Goal: Task Accomplishment & Management: Use online tool/utility

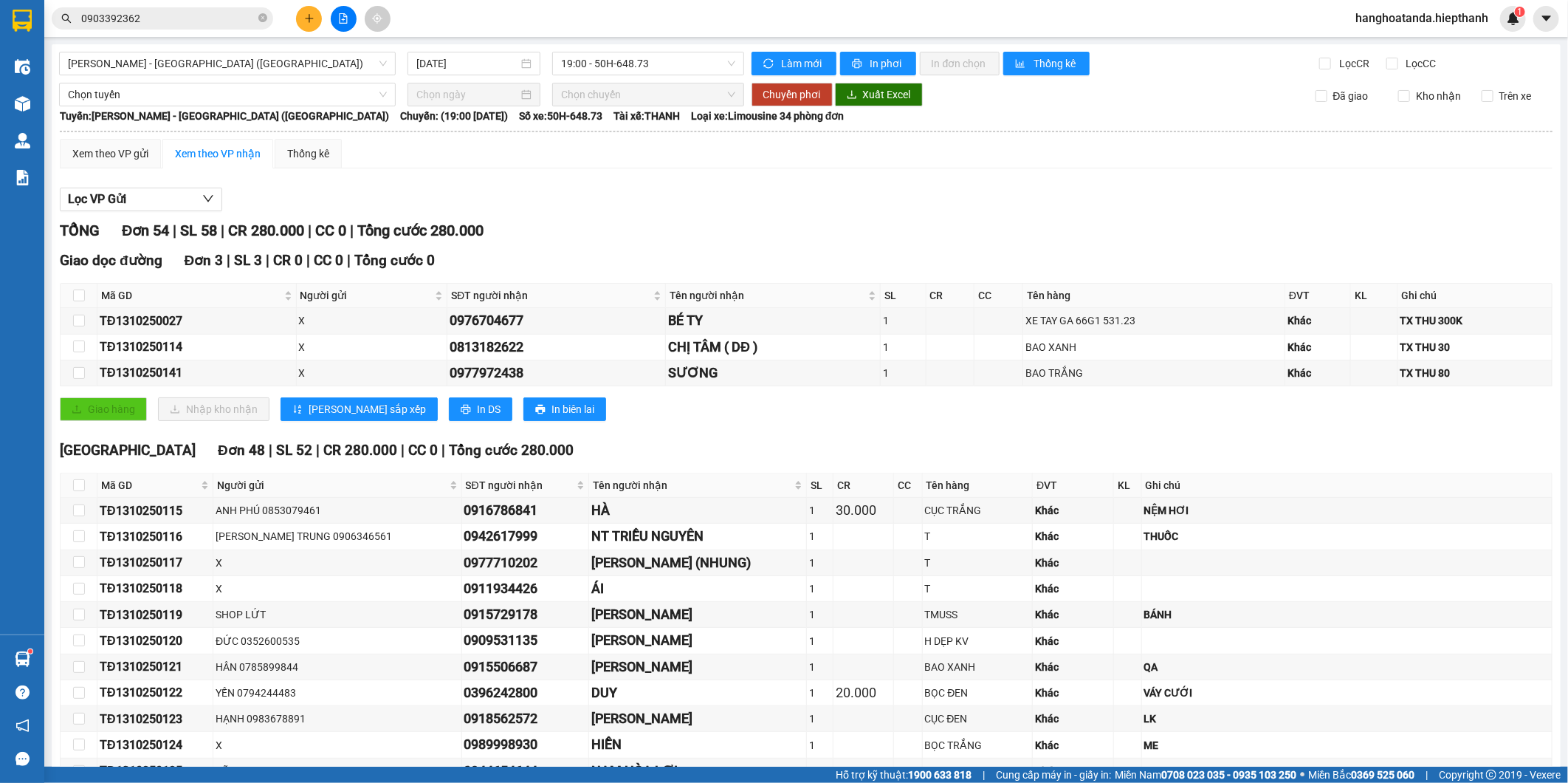
click at [311, 20] on icon "plus" at bounding box center [309, 18] width 10 height 10
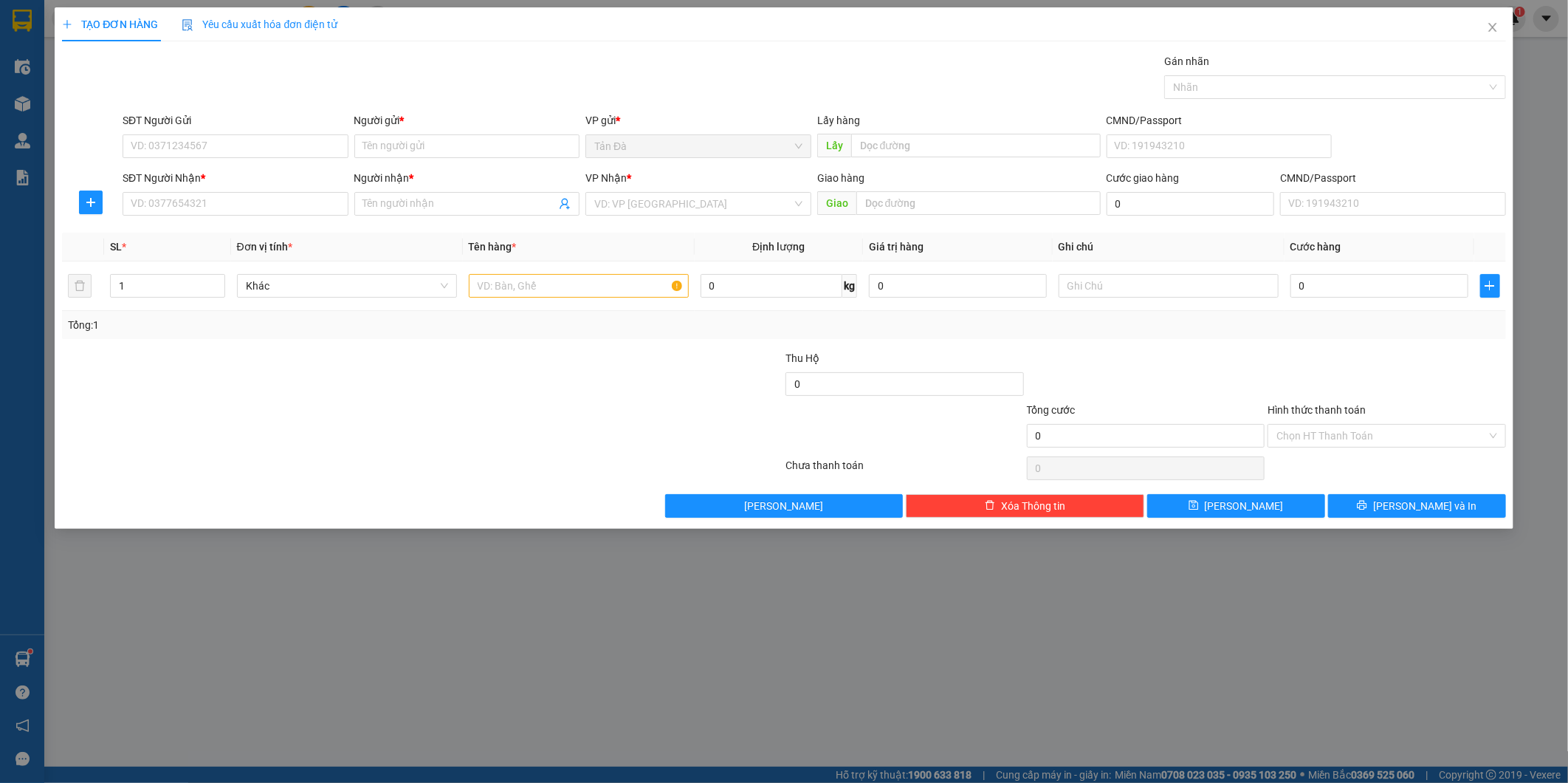
click at [411, 90] on div "Gói vận chuyển * Tiêu chuẩn Gán nhãn Nhãn" at bounding box center [814, 79] width 1390 height 51
click at [1493, 25] on icon "close" at bounding box center [1493, 28] width 12 height 12
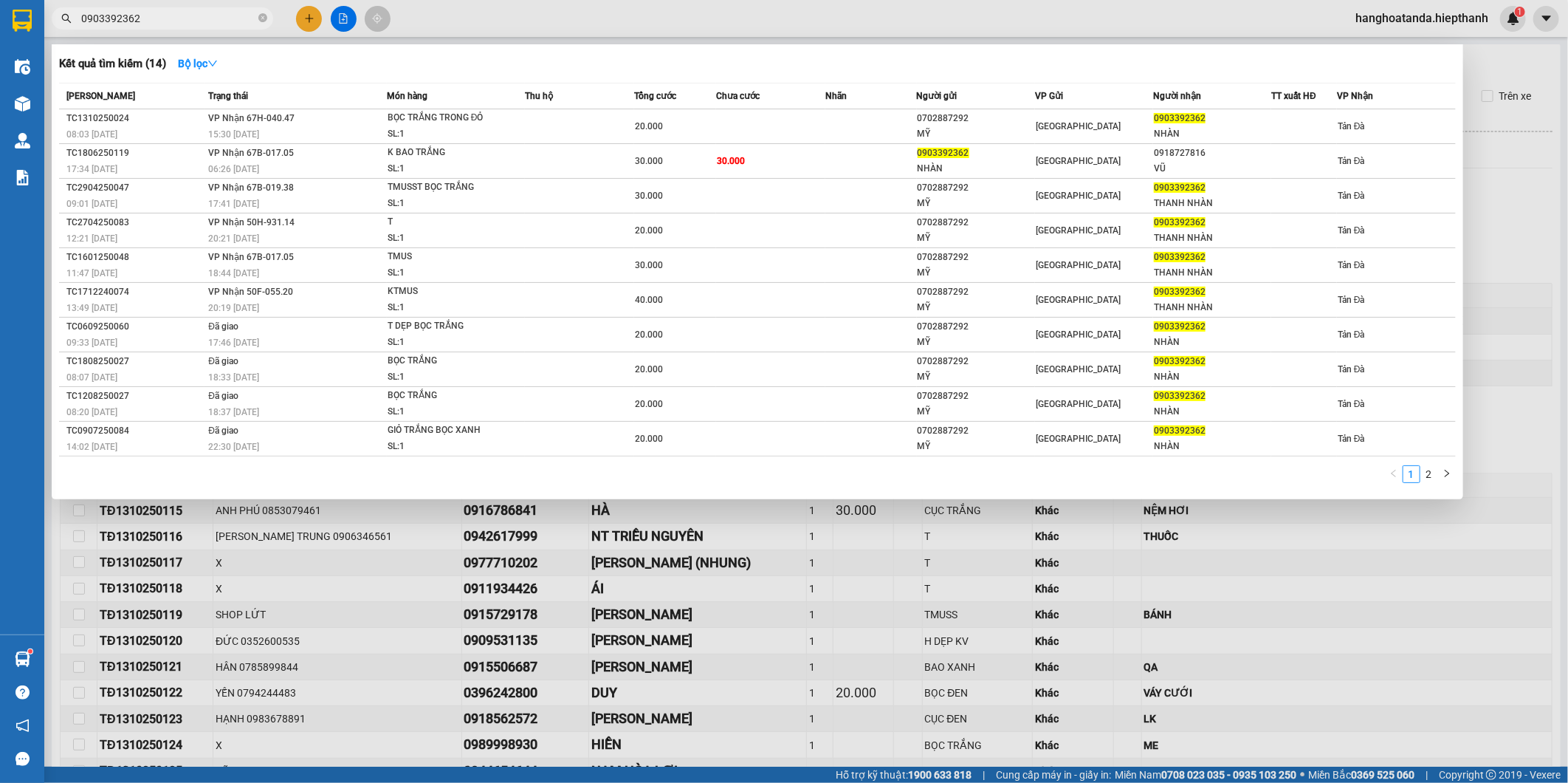
click at [212, 24] on input "0903392362" at bounding box center [167, 18] width 174 height 16
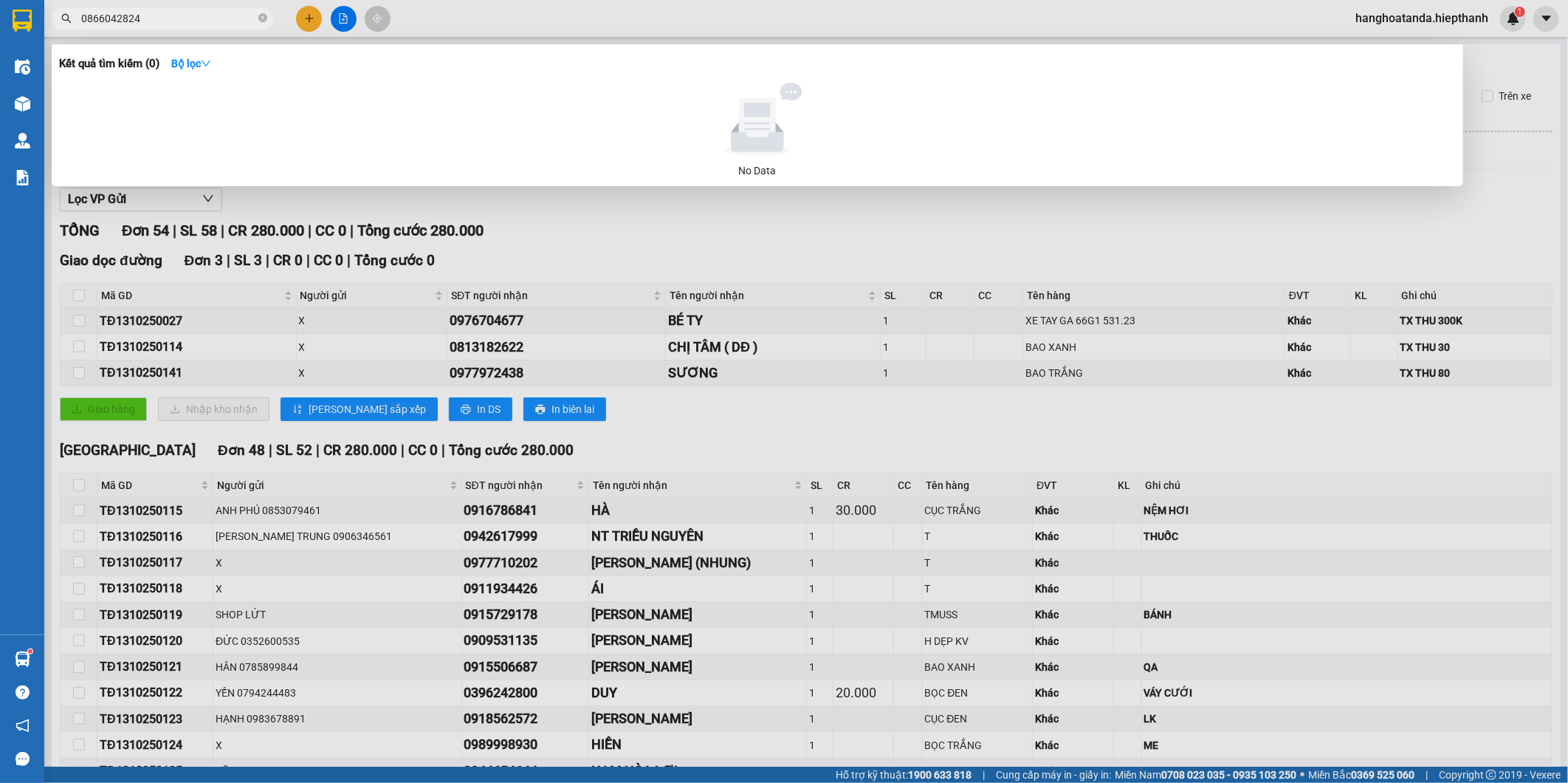
type input "0866042824"
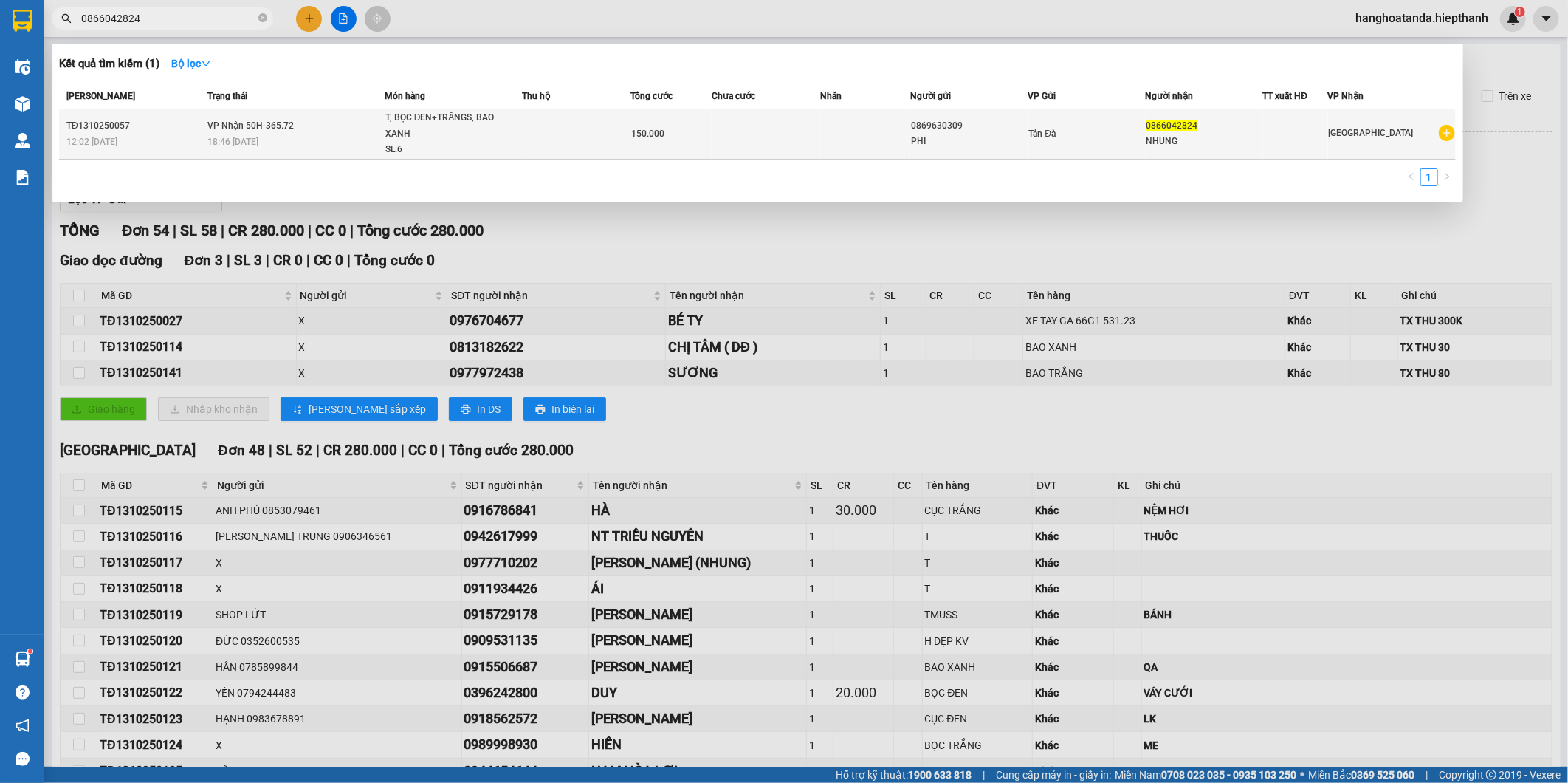
click at [952, 135] on div "PHI" at bounding box center [969, 142] width 116 height 16
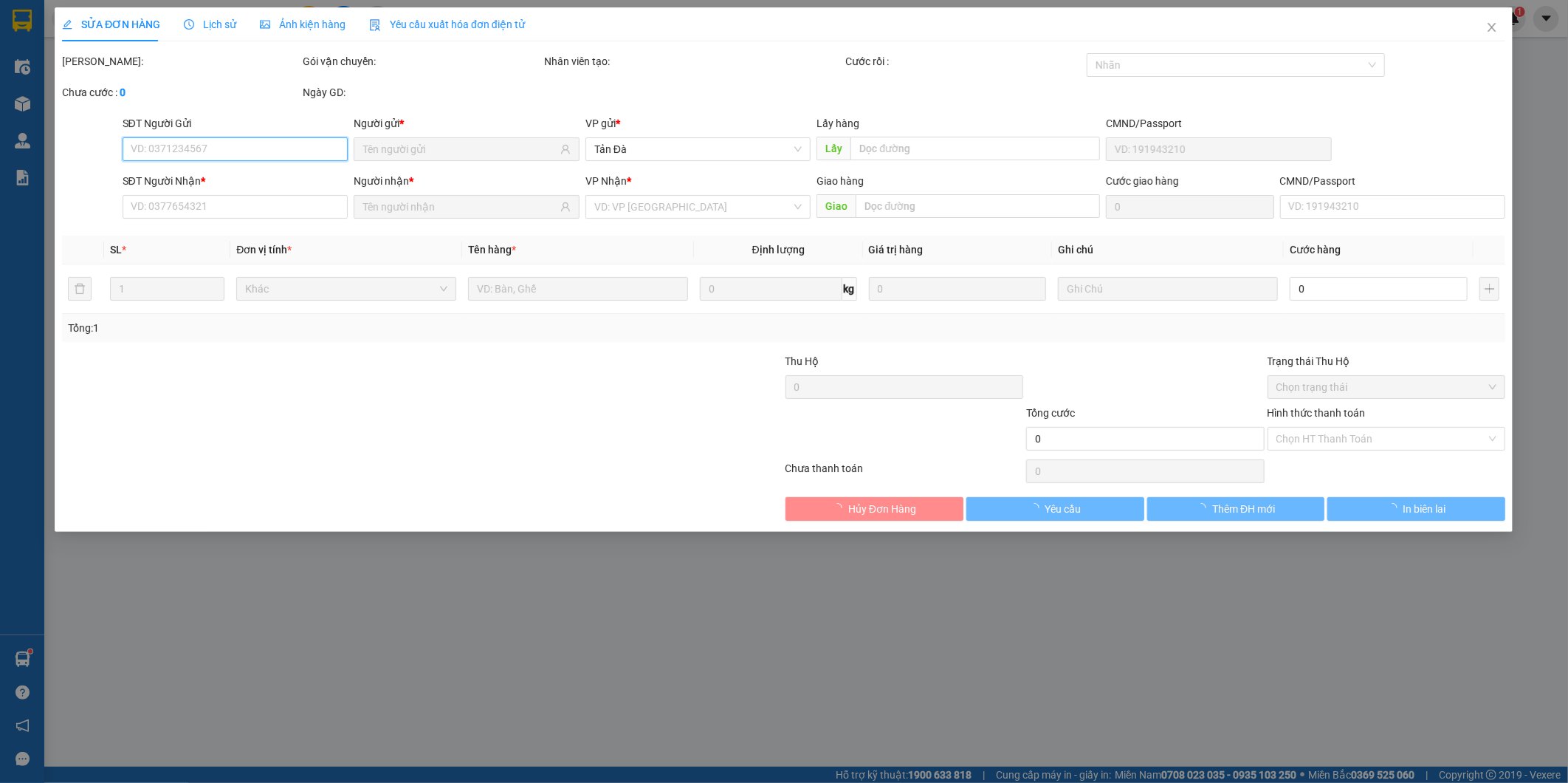
type input "0869630309"
type input "0866042824"
type input "150.000"
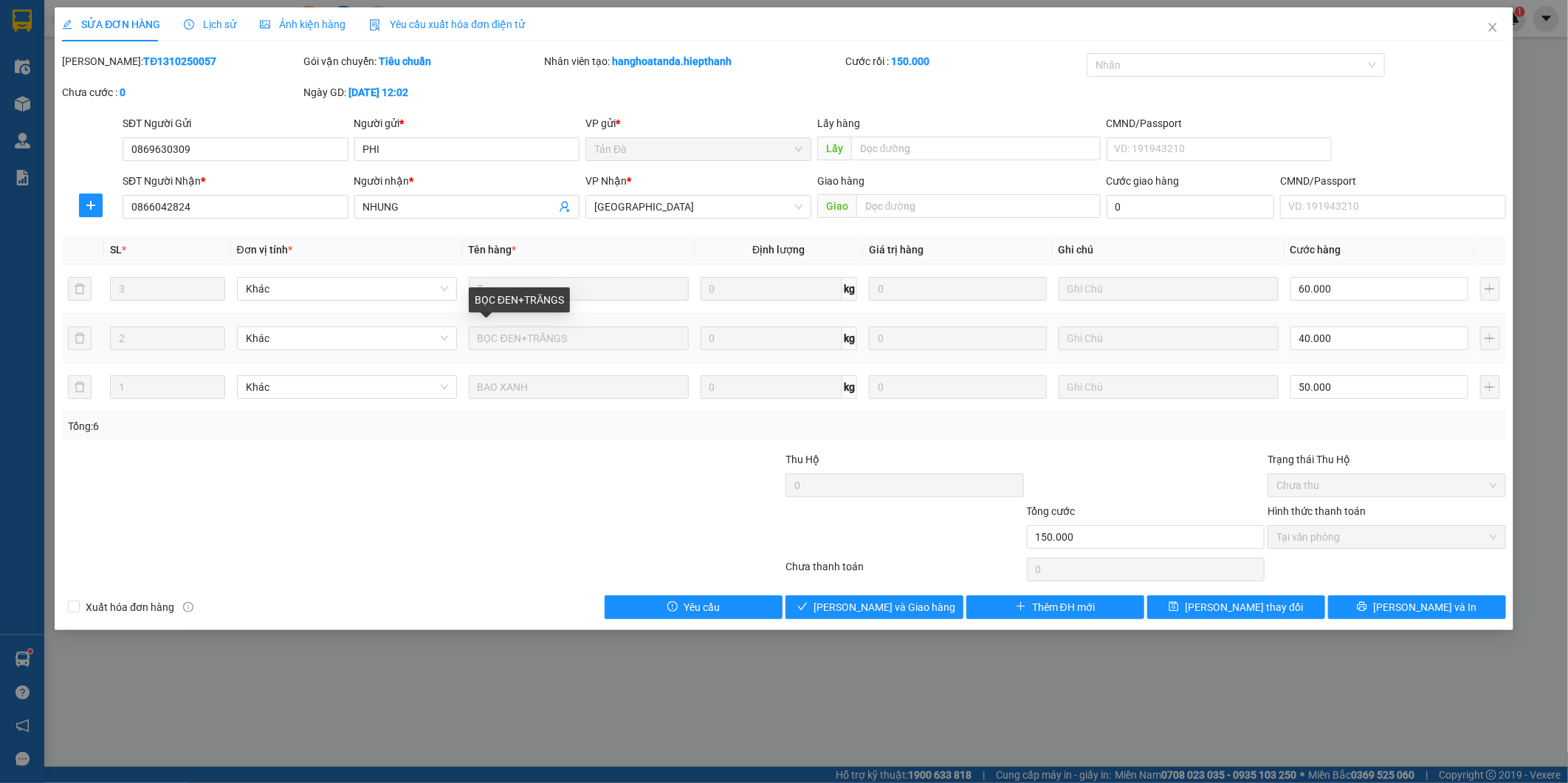
click at [641, 355] on td "BỌC ĐEN+TRĂNGS" at bounding box center [578, 339] width 231 height 49
drag, startPoint x: 641, startPoint y: 355, endPoint x: 479, endPoint y: 412, distance: 171.7
click at [481, 414] on div "Tổng: 6" at bounding box center [783, 425] width 1443 height 28
click at [750, 393] on tr "1 Khác BAO XANH 0 kg 0 50.000" at bounding box center [783, 387] width 1443 height 49
drag, startPoint x: 750, startPoint y: 393, endPoint x: 795, endPoint y: 419, distance: 52.0
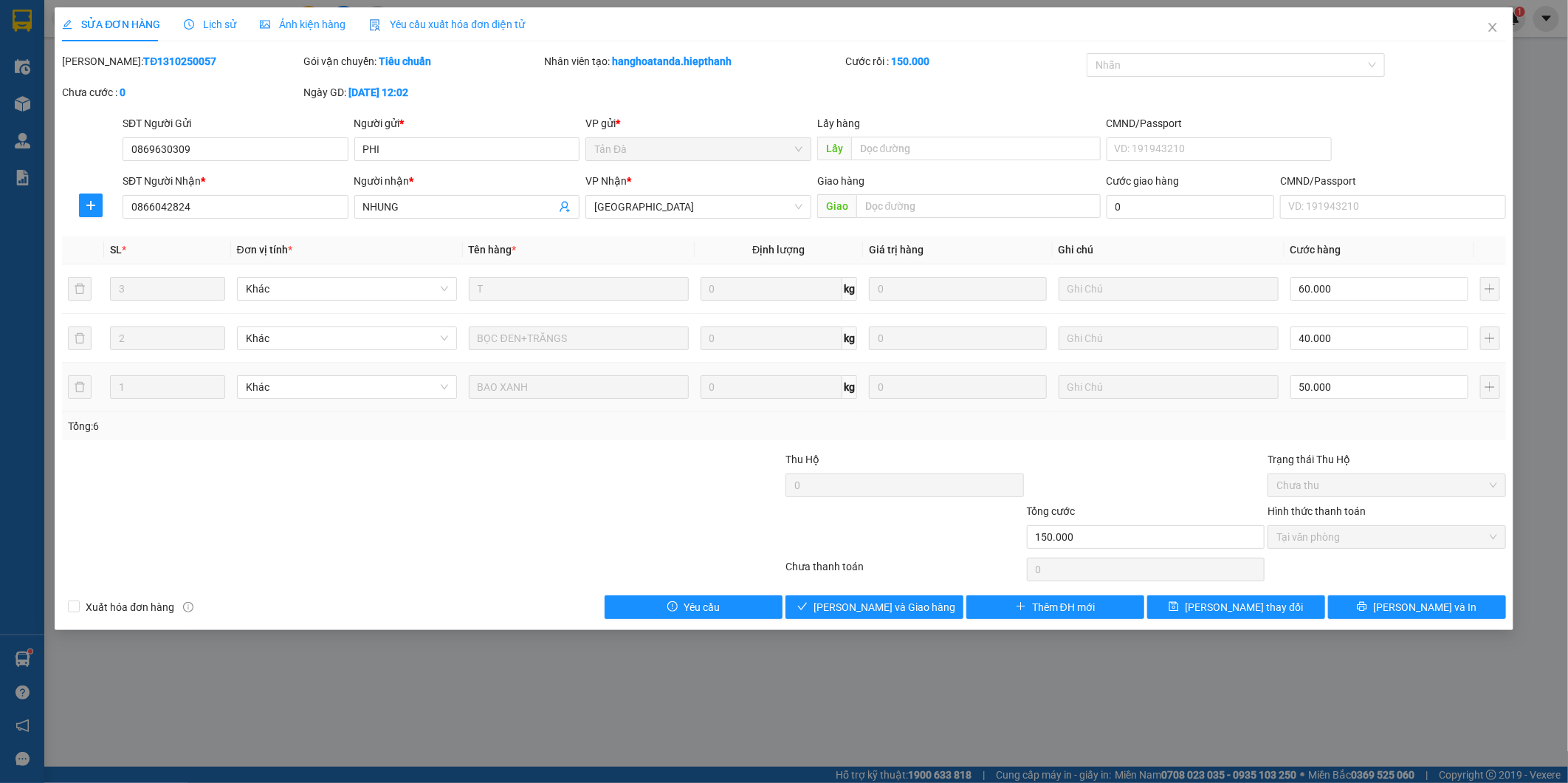
click at [826, 415] on div "SL * Đơn vị tính * Tên hàng * Định lượng Giá trị hàng Ghi chú Cước hàng 3 Khác …" at bounding box center [783, 338] width 1443 height 205
click at [656, 359] on td "BỌC ĐEN+TRĂNGS" at bounding box center [578, 339] width 231 height 49
click at [582, 338] on tbody "3 Khác T 0 kg 0 60.000 2 Khác BỌC ĐEN+TRĂNGS 0 kg 0 40.000 1 Khác BAO XANH 0 kg…" at bounding box center [783, 338] width 1443 height 148
drag, startPoint x: 582, startPoint y: 338, endPoint x: 526, endPoint y: 476, distance: 148.9
click at [535, 491] on div at bounding box center [300, 477] width 482 height 51
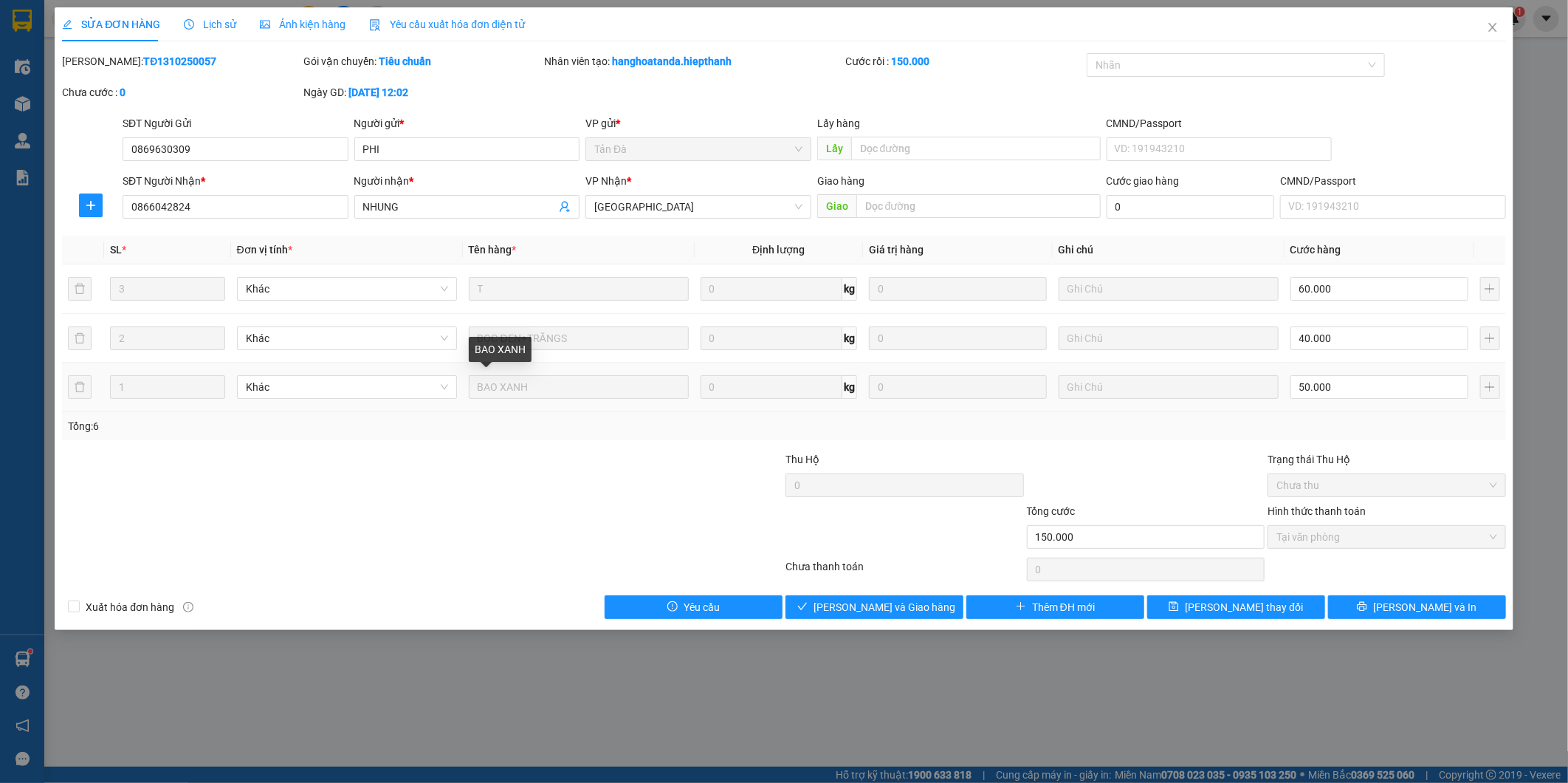
drag, startPoint x: 579, startPoint y: 397, endPoint x: 484, endPoint y: 463, distance: 115.7
click at [498, 494] on div at bounding box center [300, 477] width 482 height 51
drag, startPoint x: 650, startPoint y: 350, endPoint x: 561, endPoint y: 467, distance: 147.0
click at [561, 467] on div at bounding box center [663, 477] width 241 height 51
click at [1497, 25] on icon "close" at bounding box center [1493, 28] width 12 height 12
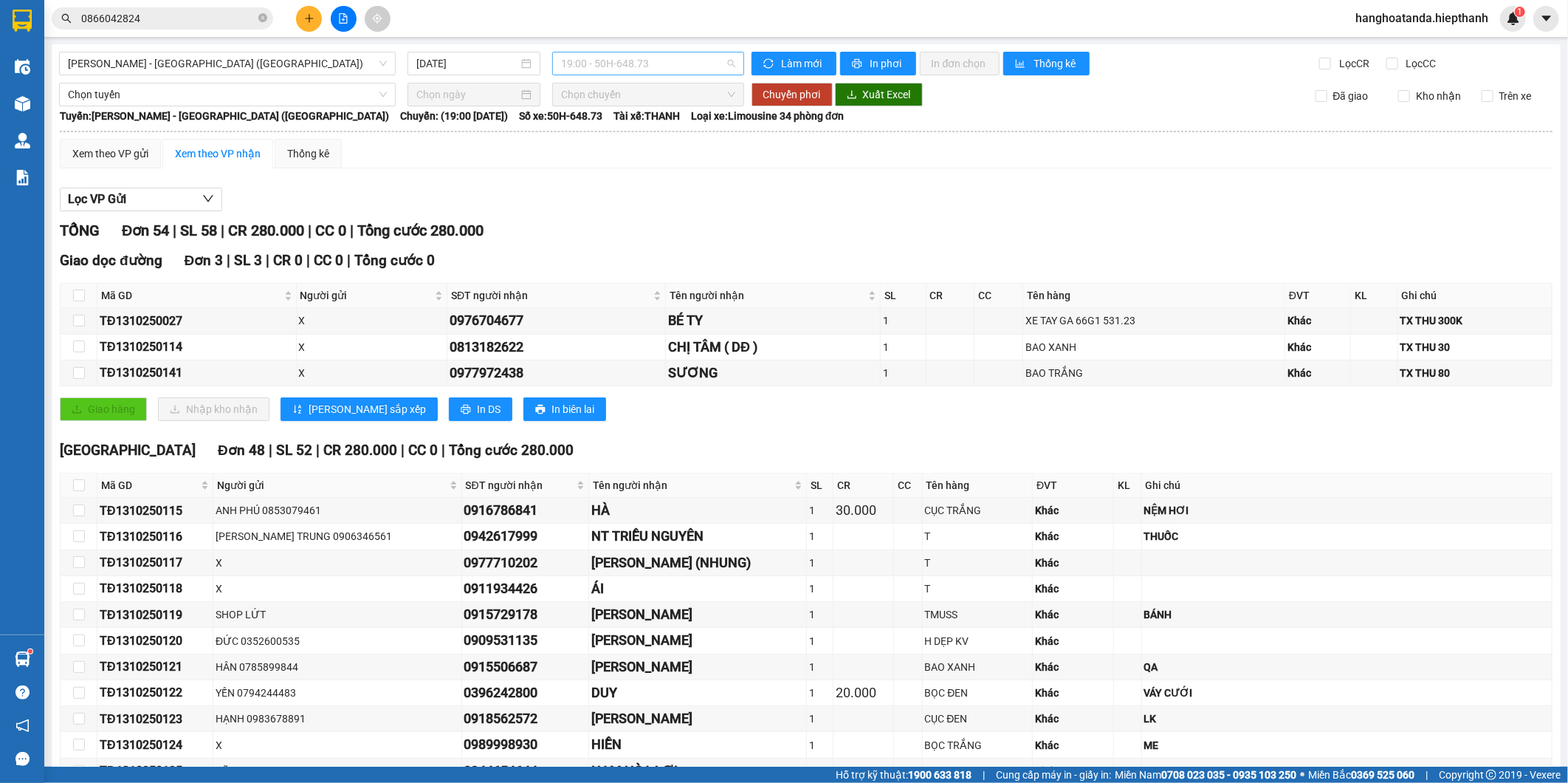
scroll to position [94, 0]
click at [594, 56] on span "19:00 - 50H-648.73" at bounding box center [648, 63] width 173 height 22
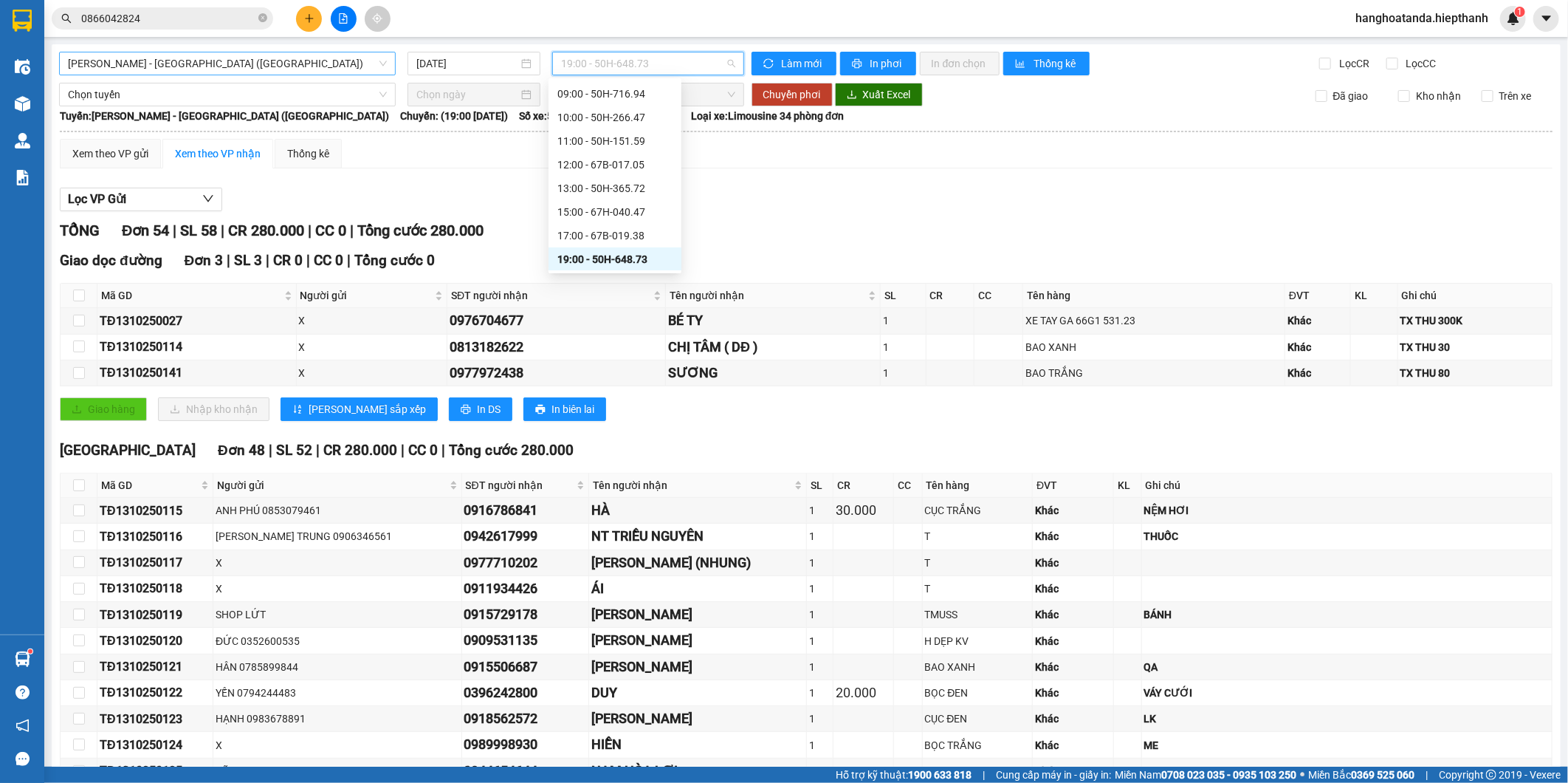
drag, startPoint x: 287, startPoint y: 61, endPoint x: 285, endPoint y: 71, distance: 10.2
click at [286, 61] on span "[PERSON_NAME] - [GEOGRAPHIC_DATA] ([GEOGRAPHIC_DATA])" at bounding box center [228, 63] width 319 height 22
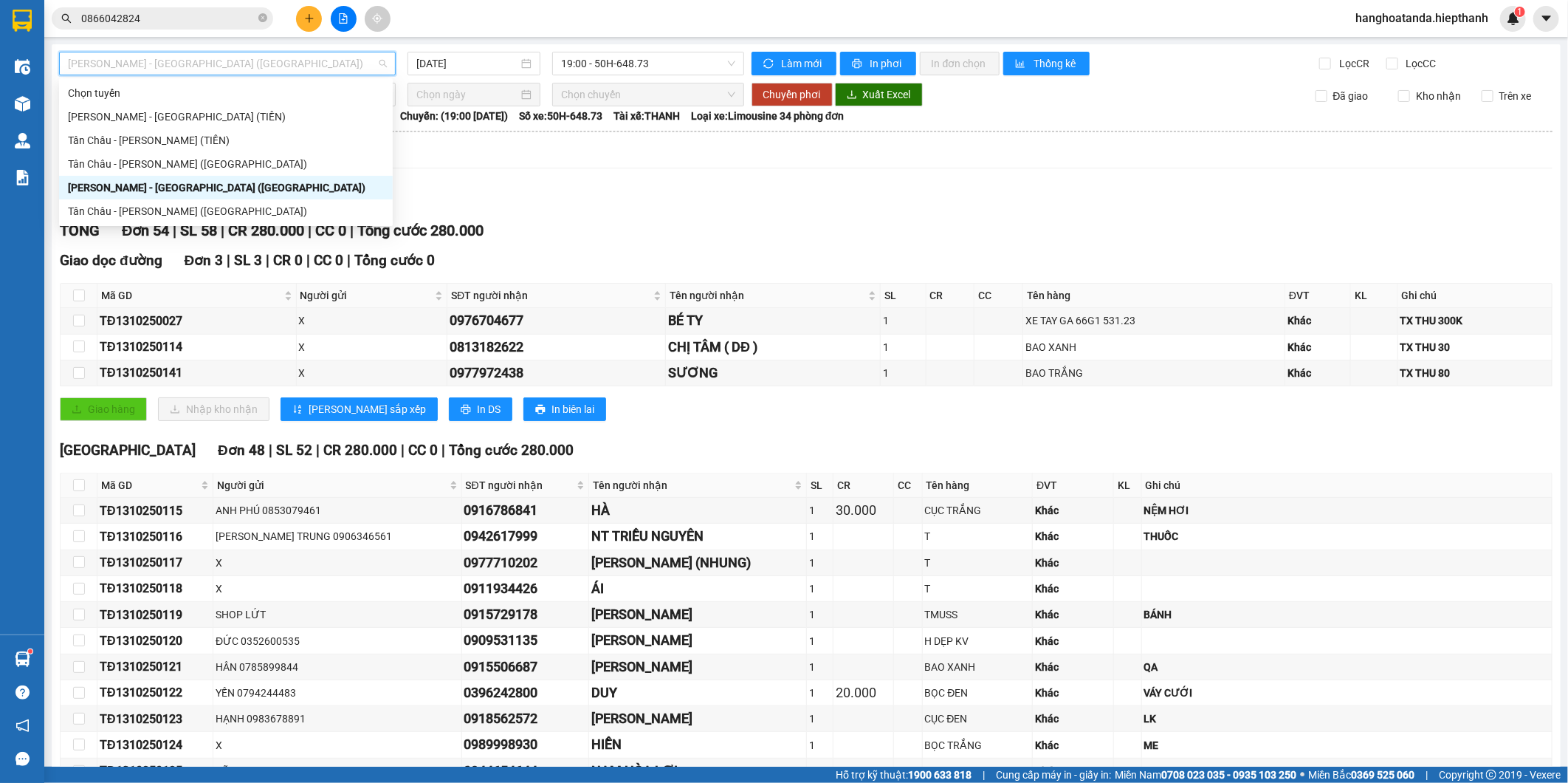
drag, startPoint x: 234, startPoint y: 186, endPoint x: 536, endPoint y: 100, distance: 314.0
click at [234, 186] on div "[PERSON_NAME] - [GEOGRAPHIC_DATA] ([GEOGRAPHIC_DATA])" at bounding box center [226, 187] width 316 height 16
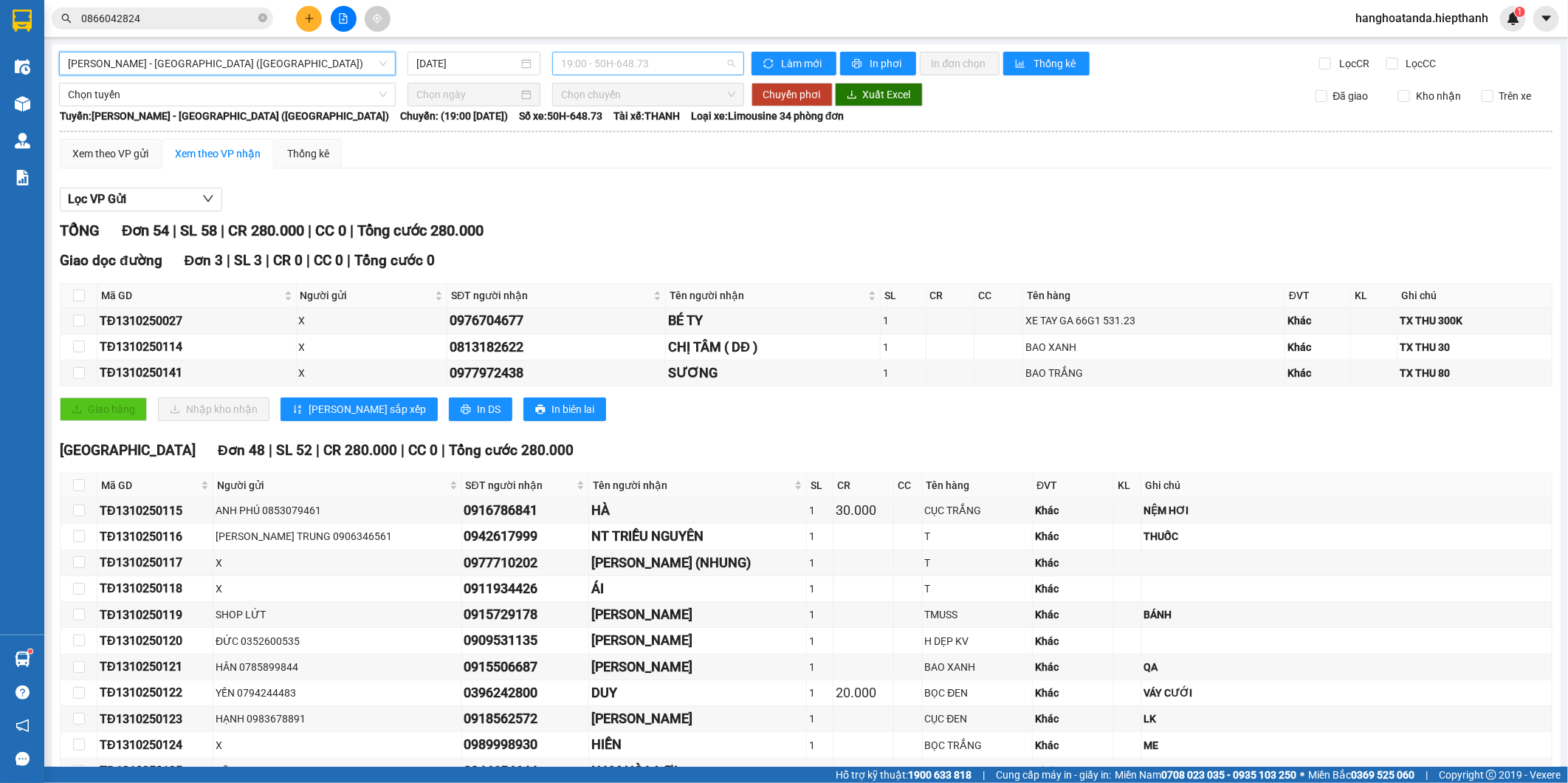
click at [643, 66] on span "19:00 - 50H-648.73" at bounding box center [648, 63] width 173 height 22
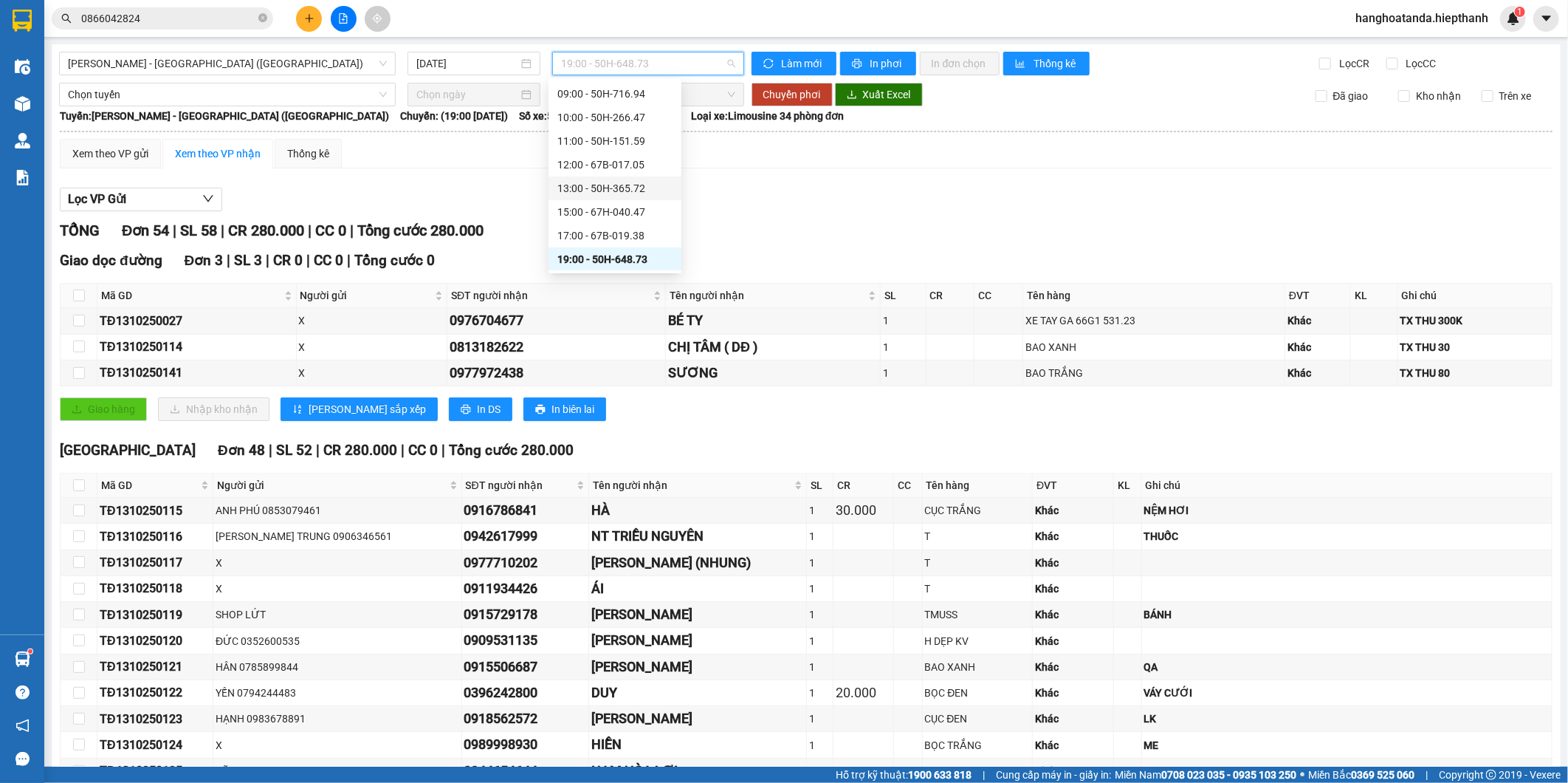
click at [608, 183] on div "13:00 - 50H-365.72" at bounding box center [615, 188] width 115 height 16
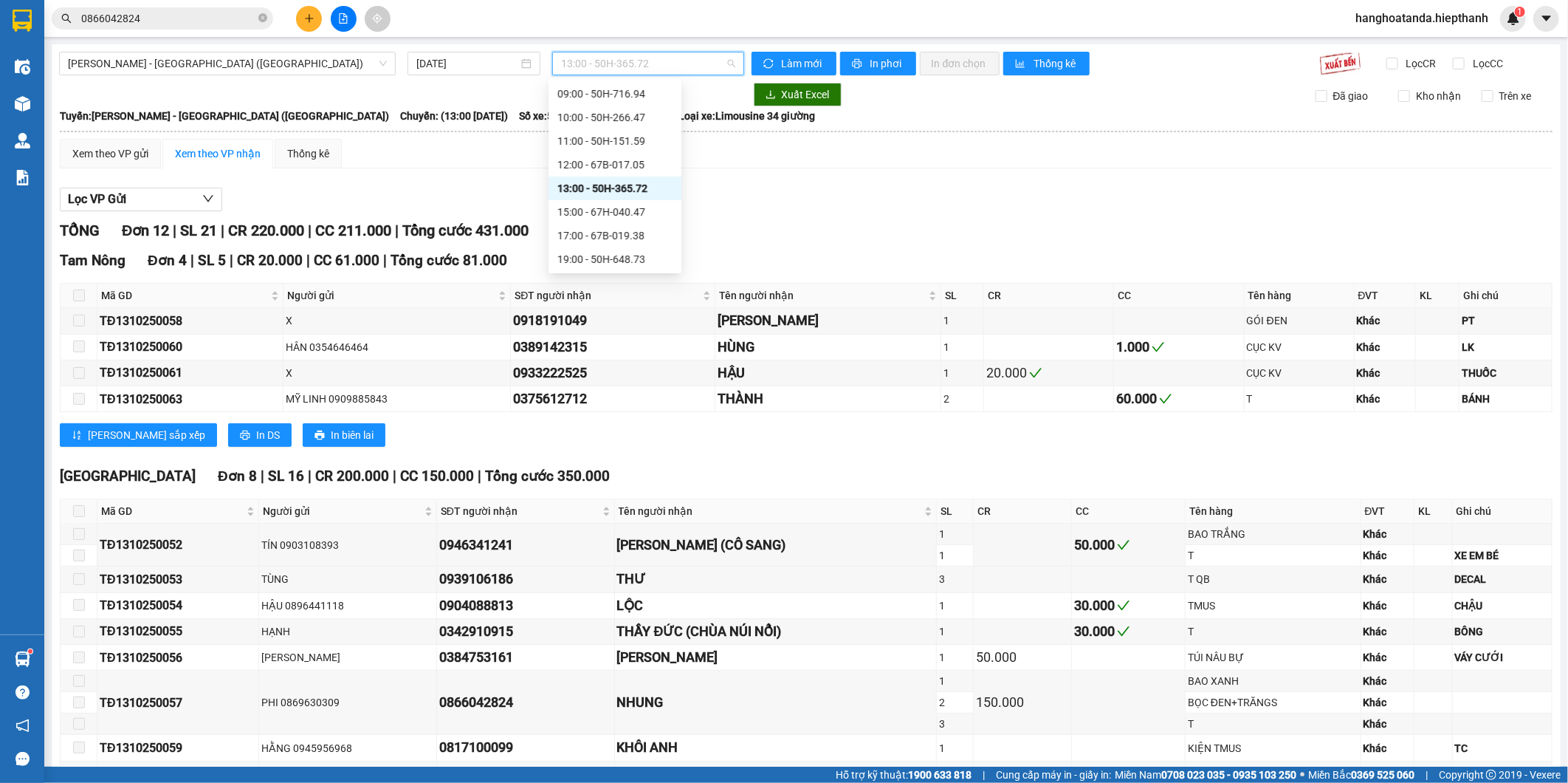
drag, startPoint x: 686, startPoint y: 53, endPoint x: 647, endPoint y: 157, distance: 111.1
click at [686, 54] on span "13:00 - 50H-365.72" at bounding box center [648, 63] width 173 height 22
click at [616, 159] on div "12:00 - 67B-017.05" at bounding box center [615, 164] width 115 height 16
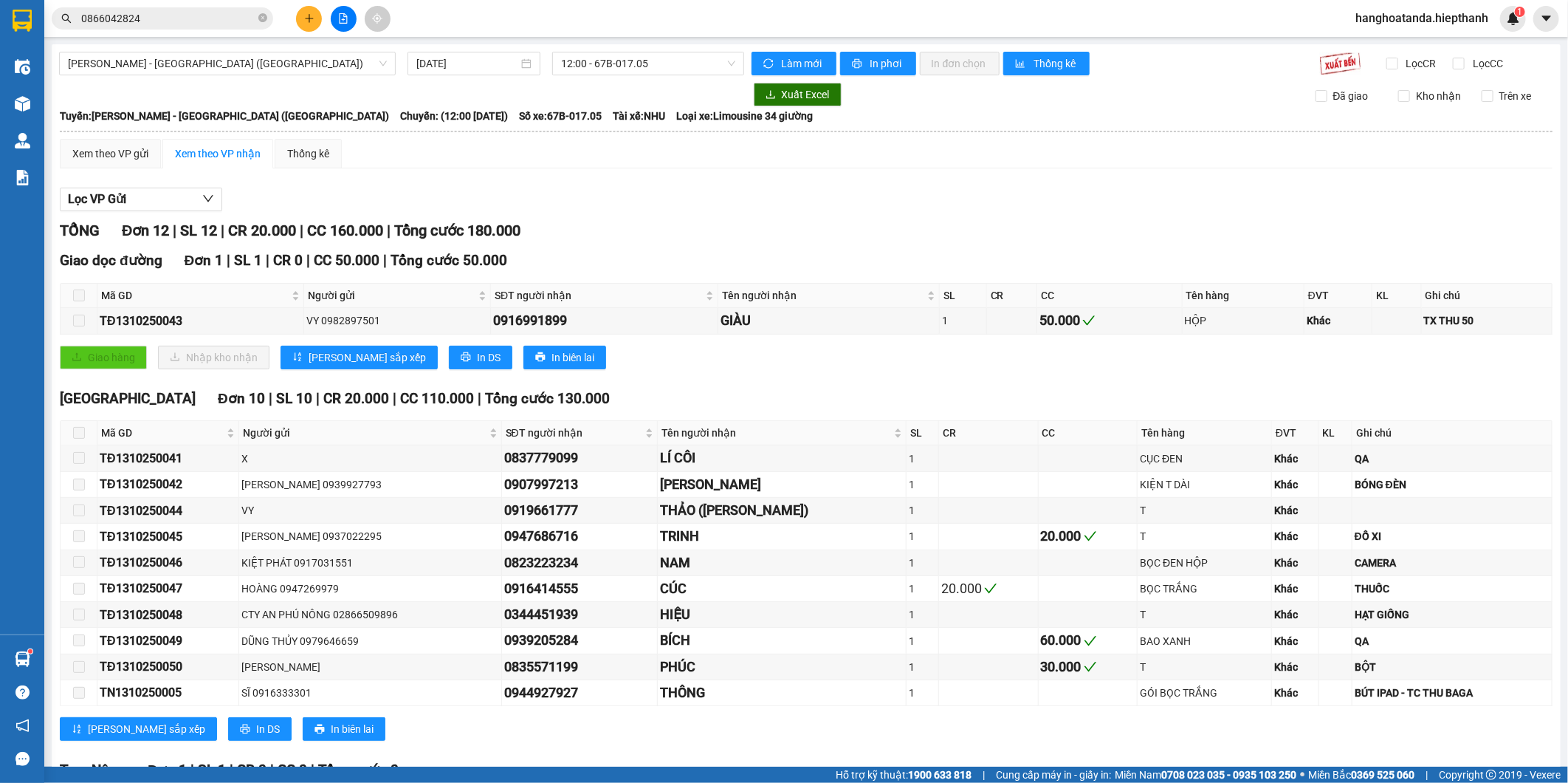
click at [602, 42] on main "Hồ Chí Minh - Tân Châu (Giường) 13/10/2025 12:00 - 67B-017.05 Làm mới In phơi I…" at bounding box center [784, 383] width 1568 height 766
click at [601, 61] on span "12:00 - 67B-017.05" at bounding box center [648, 63] width 173 height 22
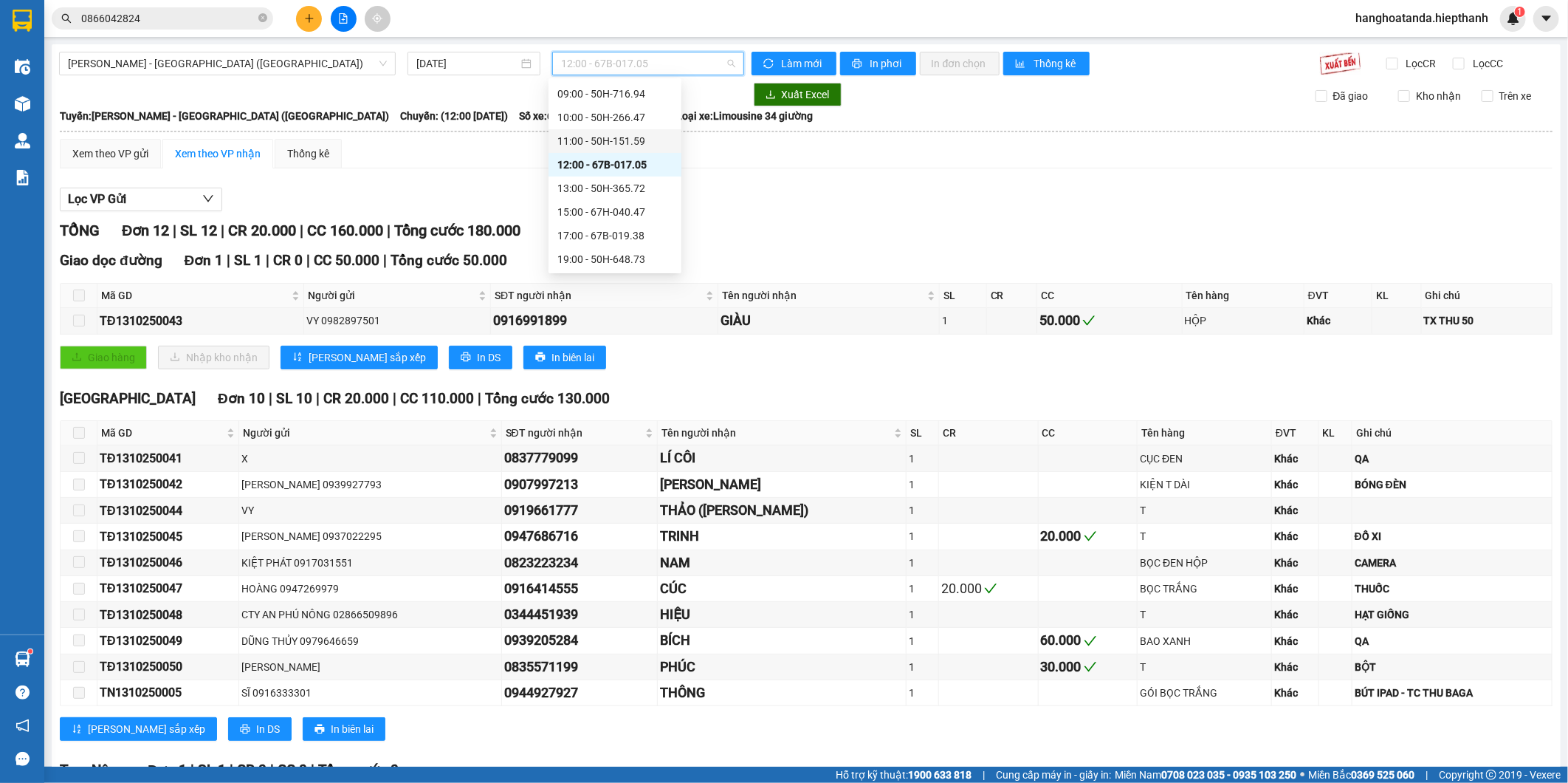
click at [604, 143] on div "11:00 - 50H-151.59" at bounding box center [615, 141] width 115 height 16
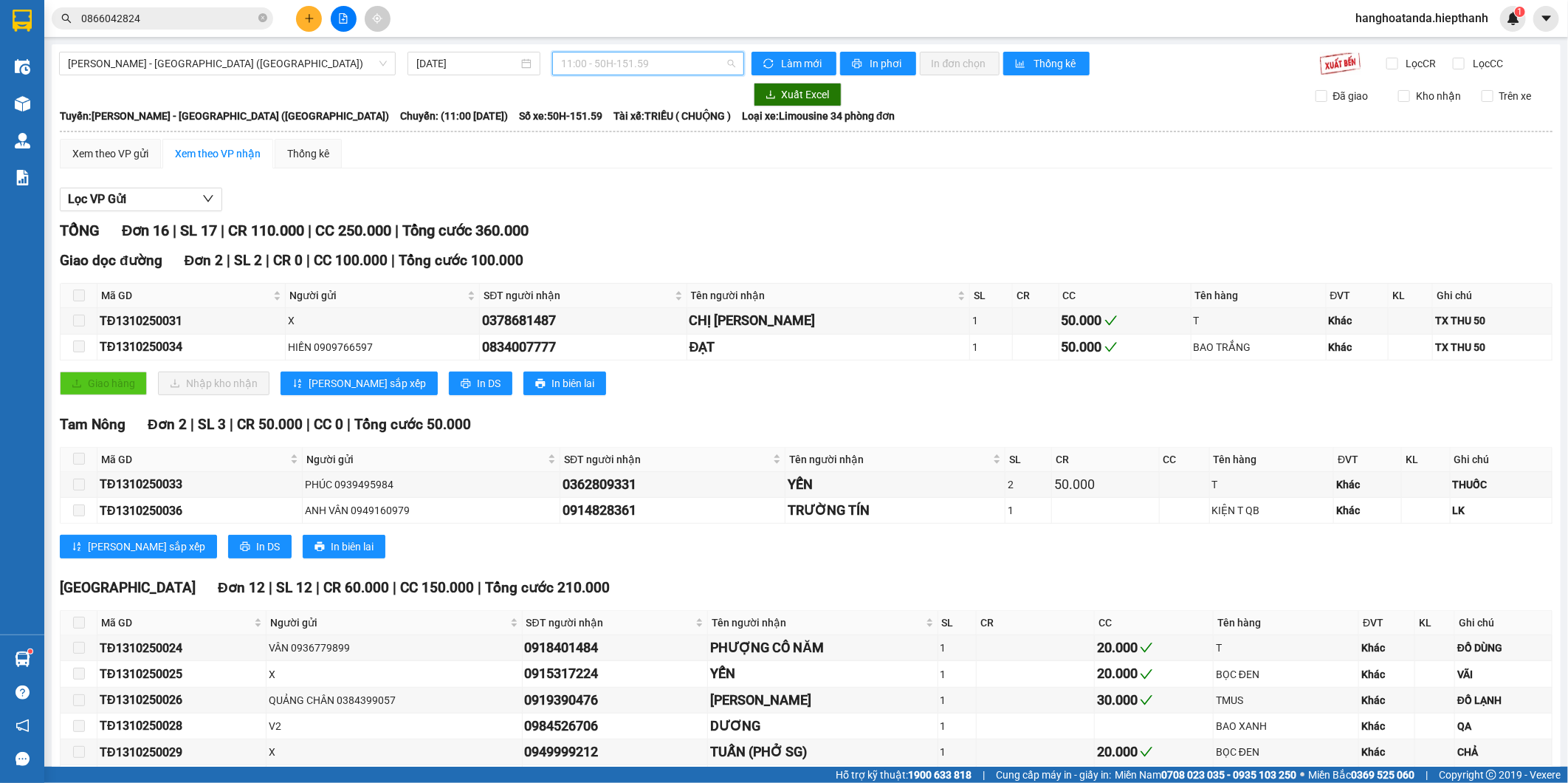
click at [656, 60] on span "11:00 - 50H-151.59" at bounding box center [648, 63] width 173 height 22
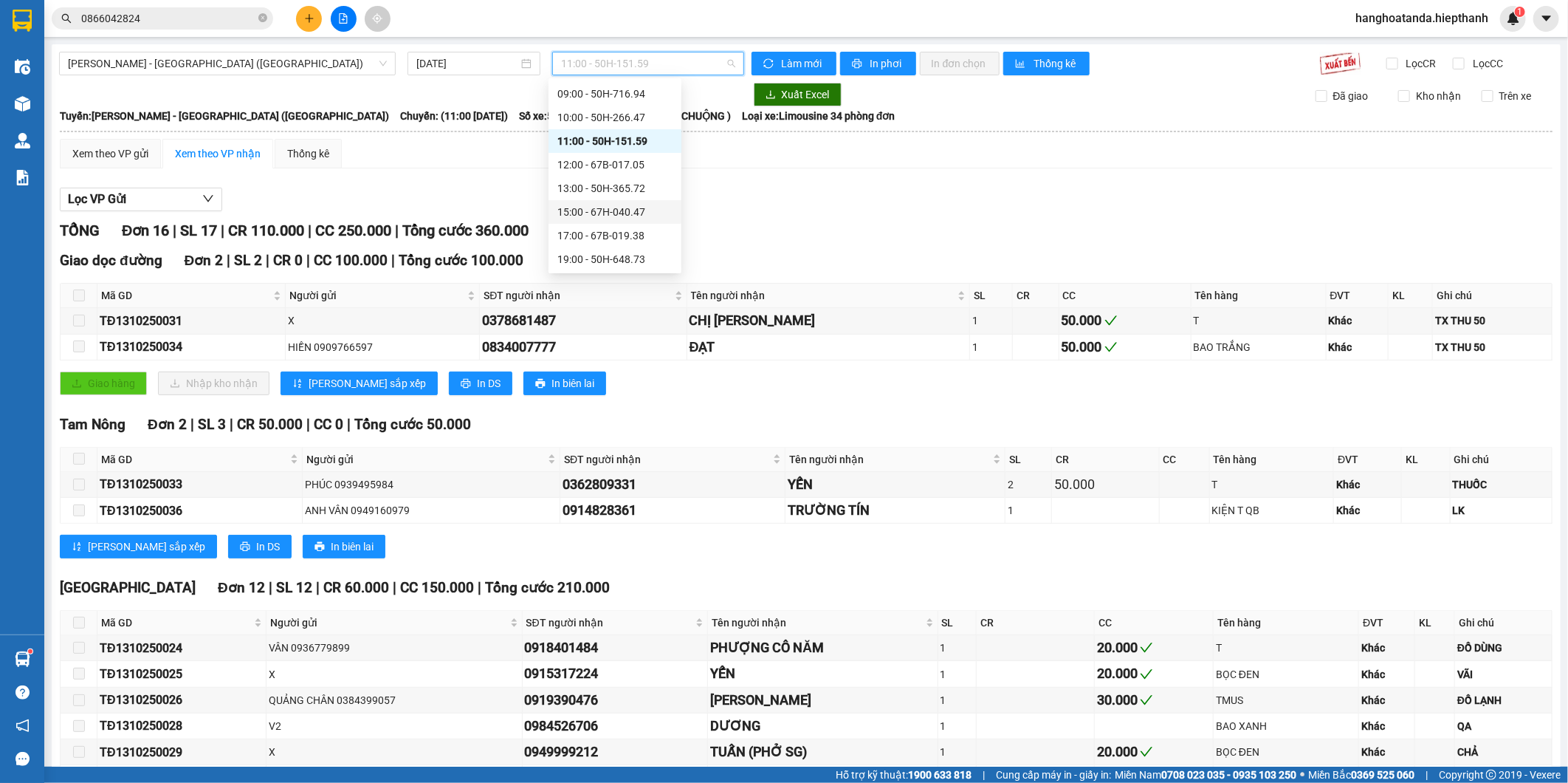
click at [625, 204] on div "15:00 - 67H-040.47" at bounding box center [615, 212] width 115 height 16
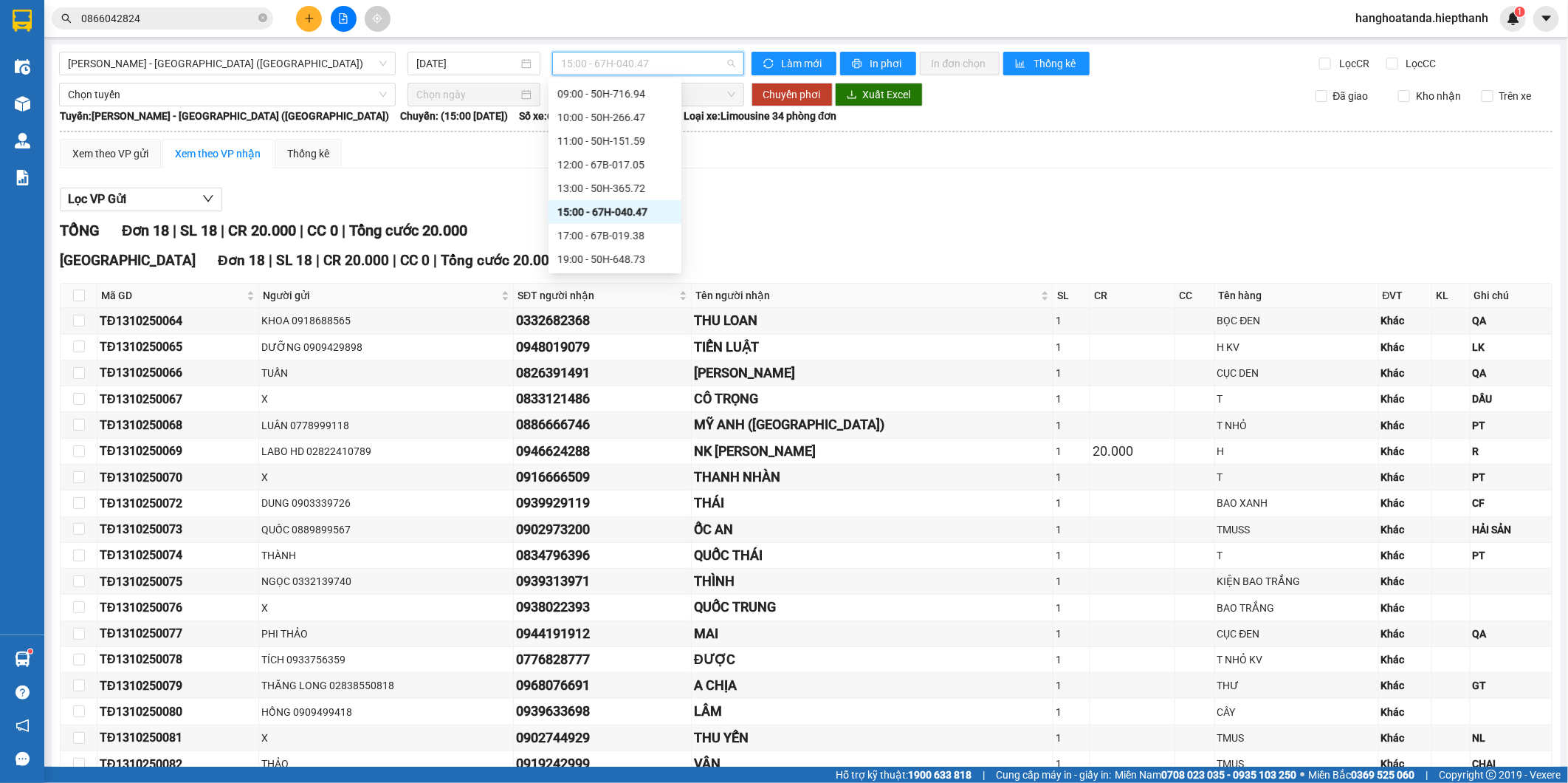
click at [591, 60] on span "15:00 - 67H-040.47" at bounding box center [648, 63] width 173 height 22
click at [606, 244] on div "17:00 - 67B-019.38" at bounding box center [615, 235] width 133 height 24
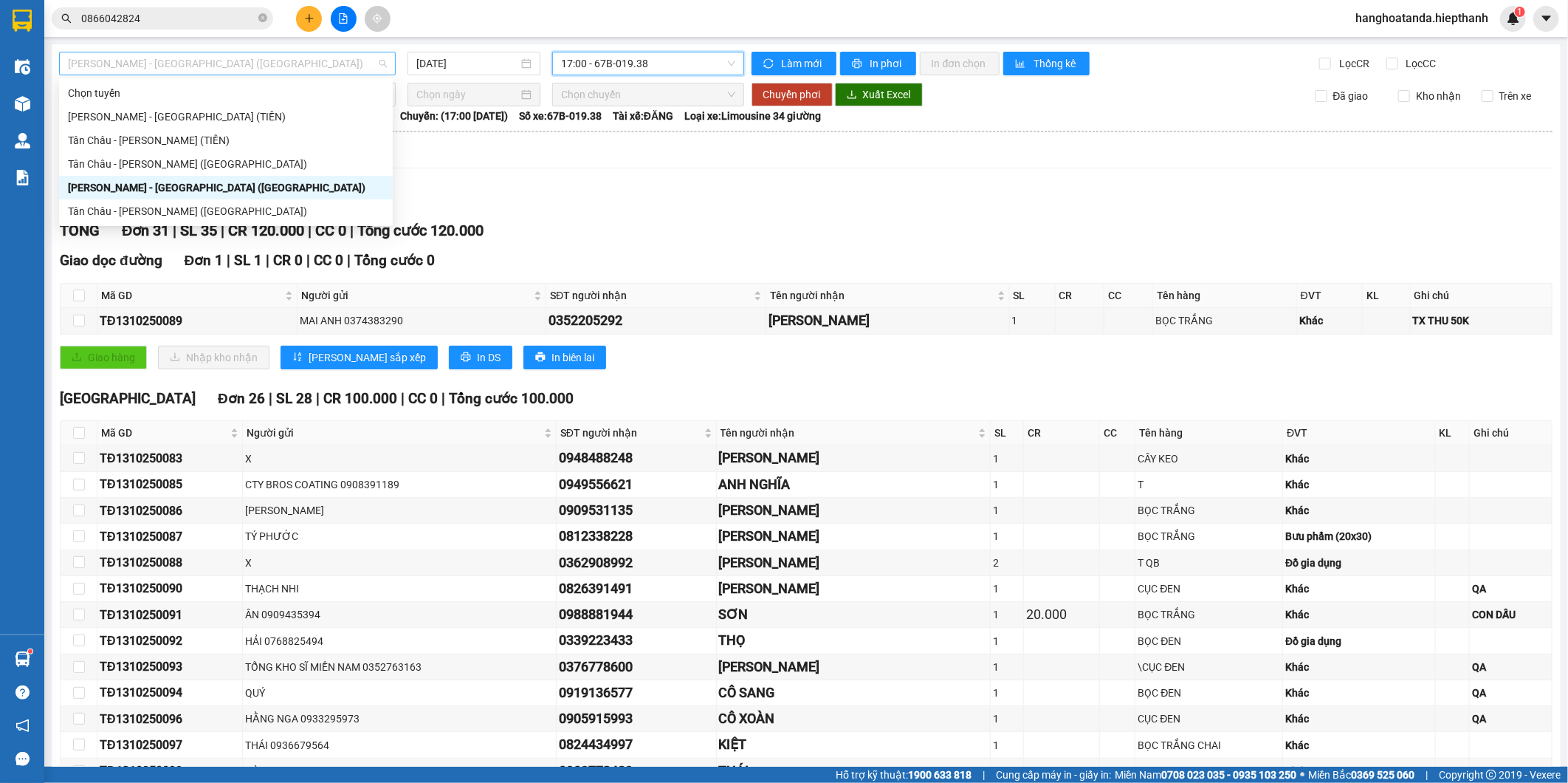
click at [181, 61] on span "[PERSON_NAME] - [GEOGRAPHIC_DATA] ([GEOGRAPHIC_DATA])" at bounding box center [228, 63] width 319 height 22
click at [165, 26] on input "0866042824" at bounding box center [167, 18] width 174 height 16
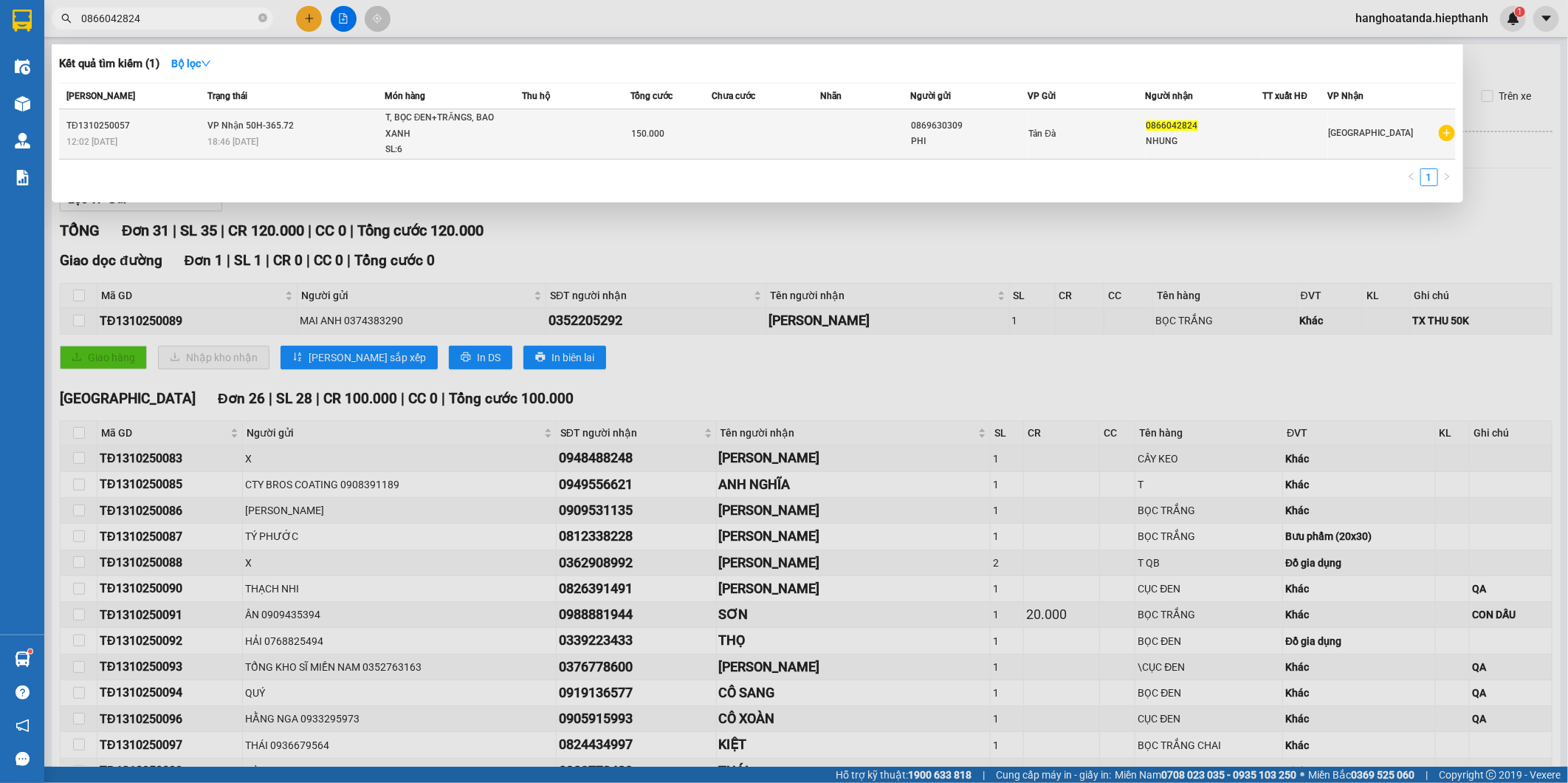
click at [696, 124] on td "150.000" at bounding box center [671, 134] width 81 height 50
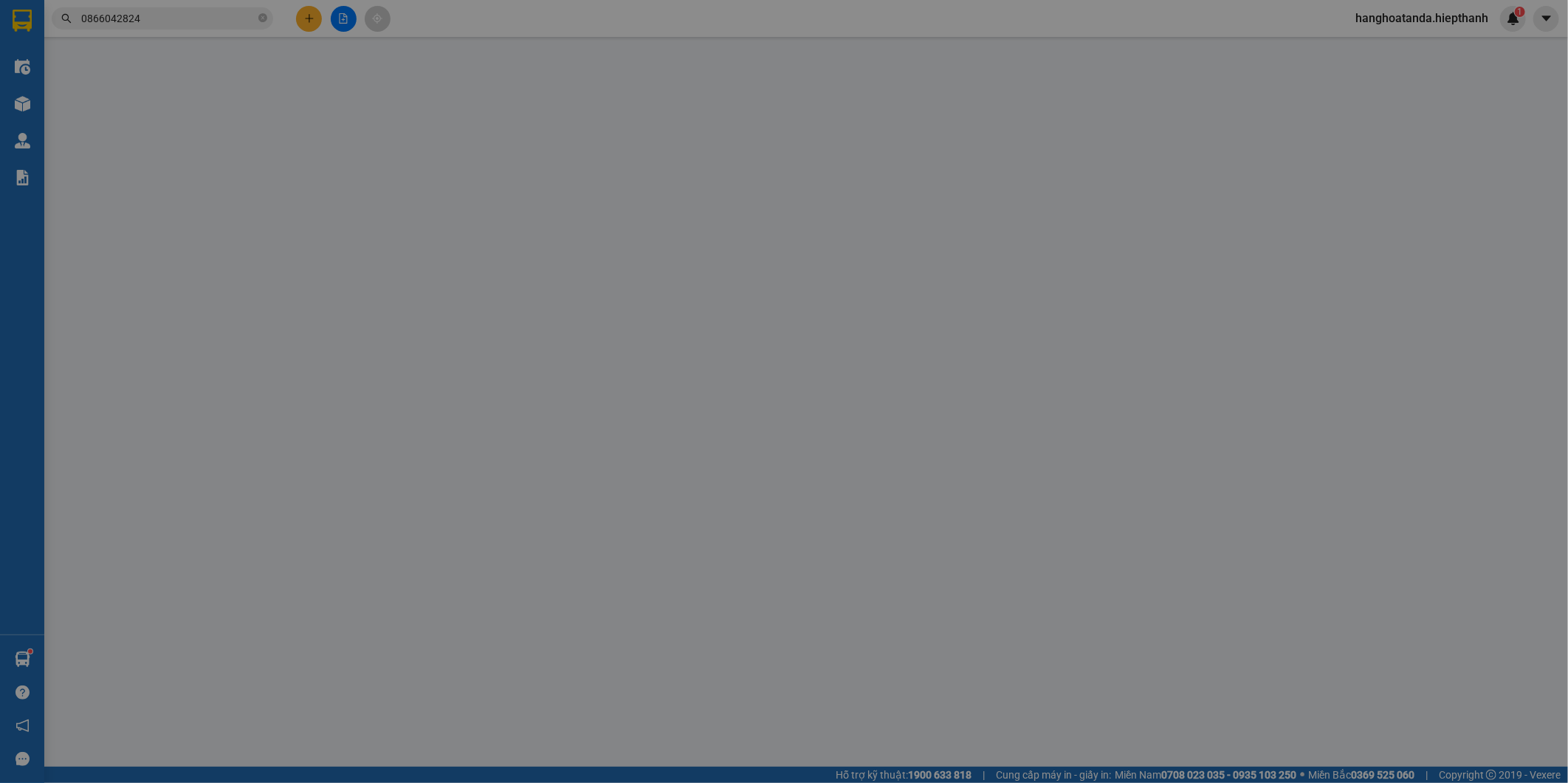
type input "0869630309"
type input "0866042824"
type input "150.000"
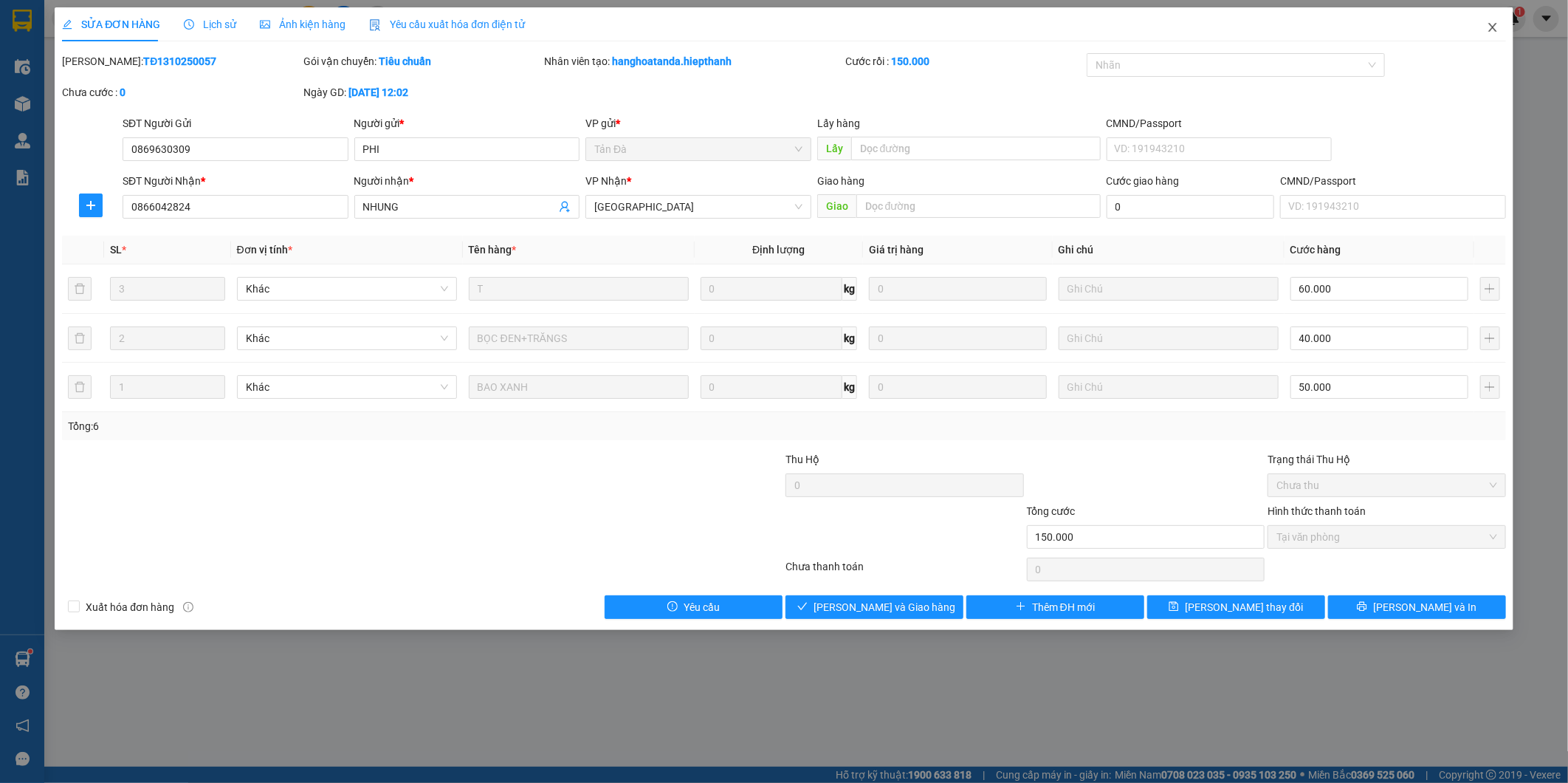
click at [1487, 33] on icon "close" at bounding box center [1493, 28] width 12 height 12
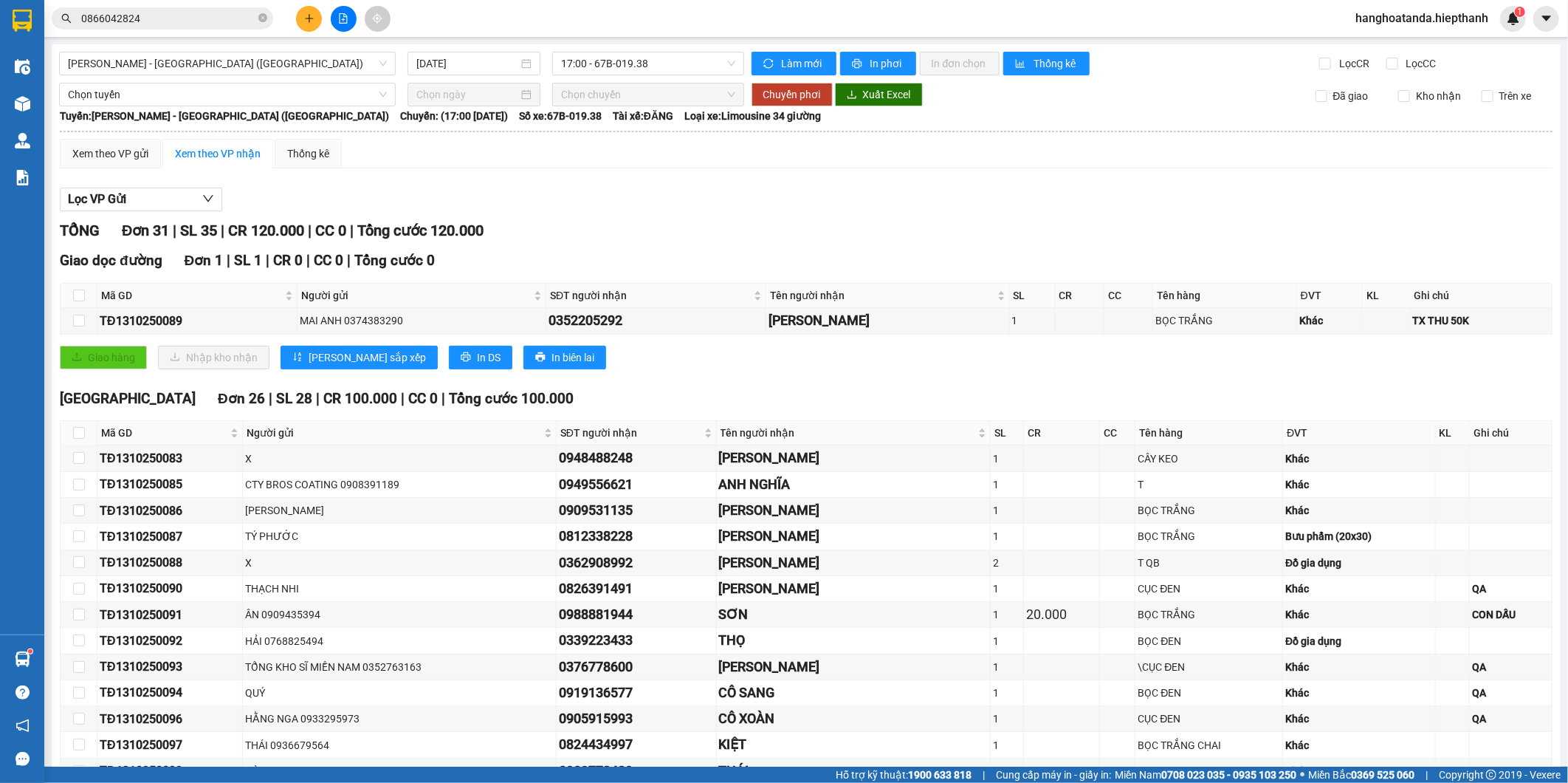
click at [205, 22] on input "0866042824" at bounding box center [167, 18] width 174 height 16
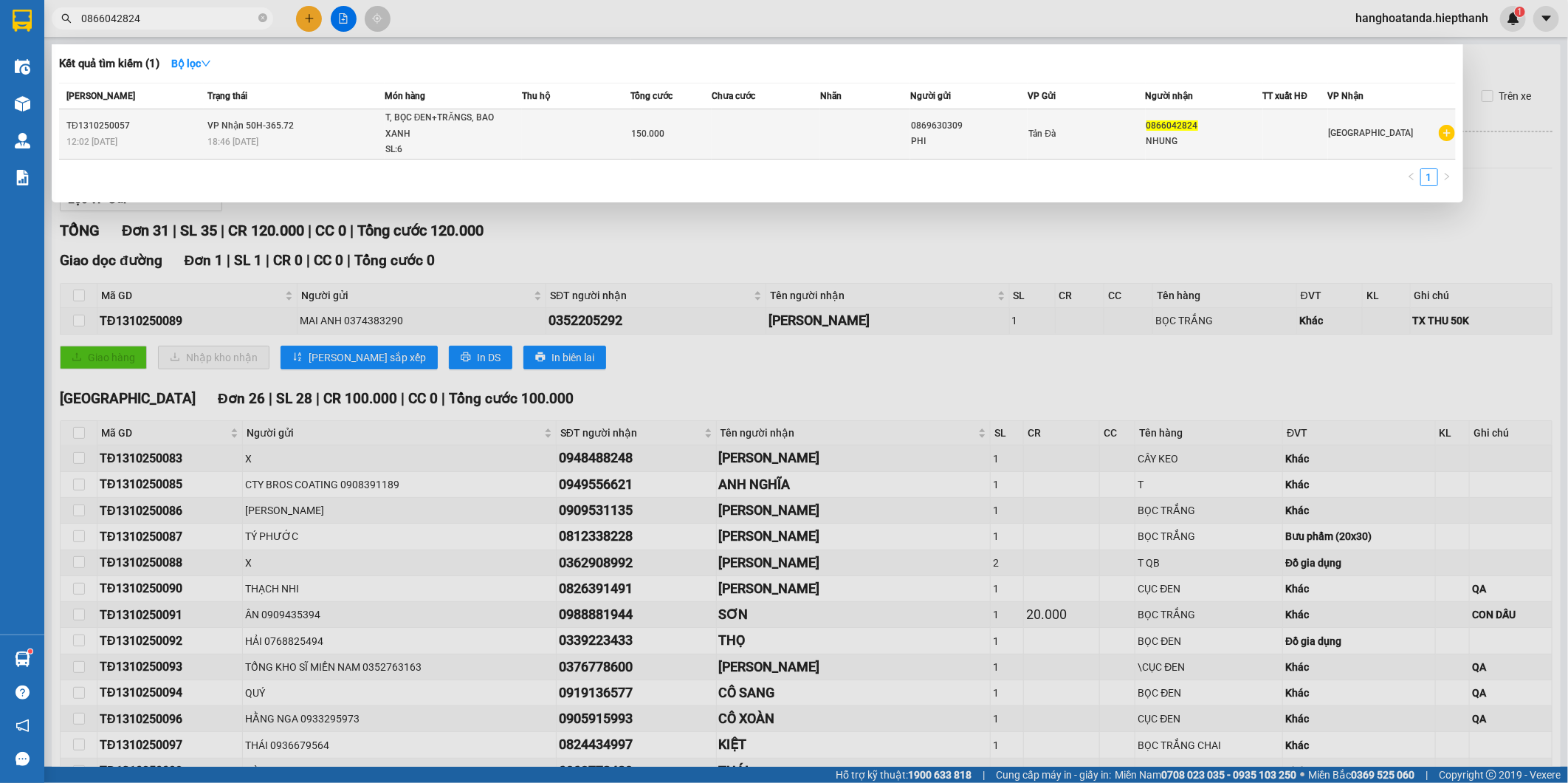
click at [303, 133] on td "VP Nhận 50H-365.72 18:46 - 13/10" at bounding box center [294, 134] width 181 height 50
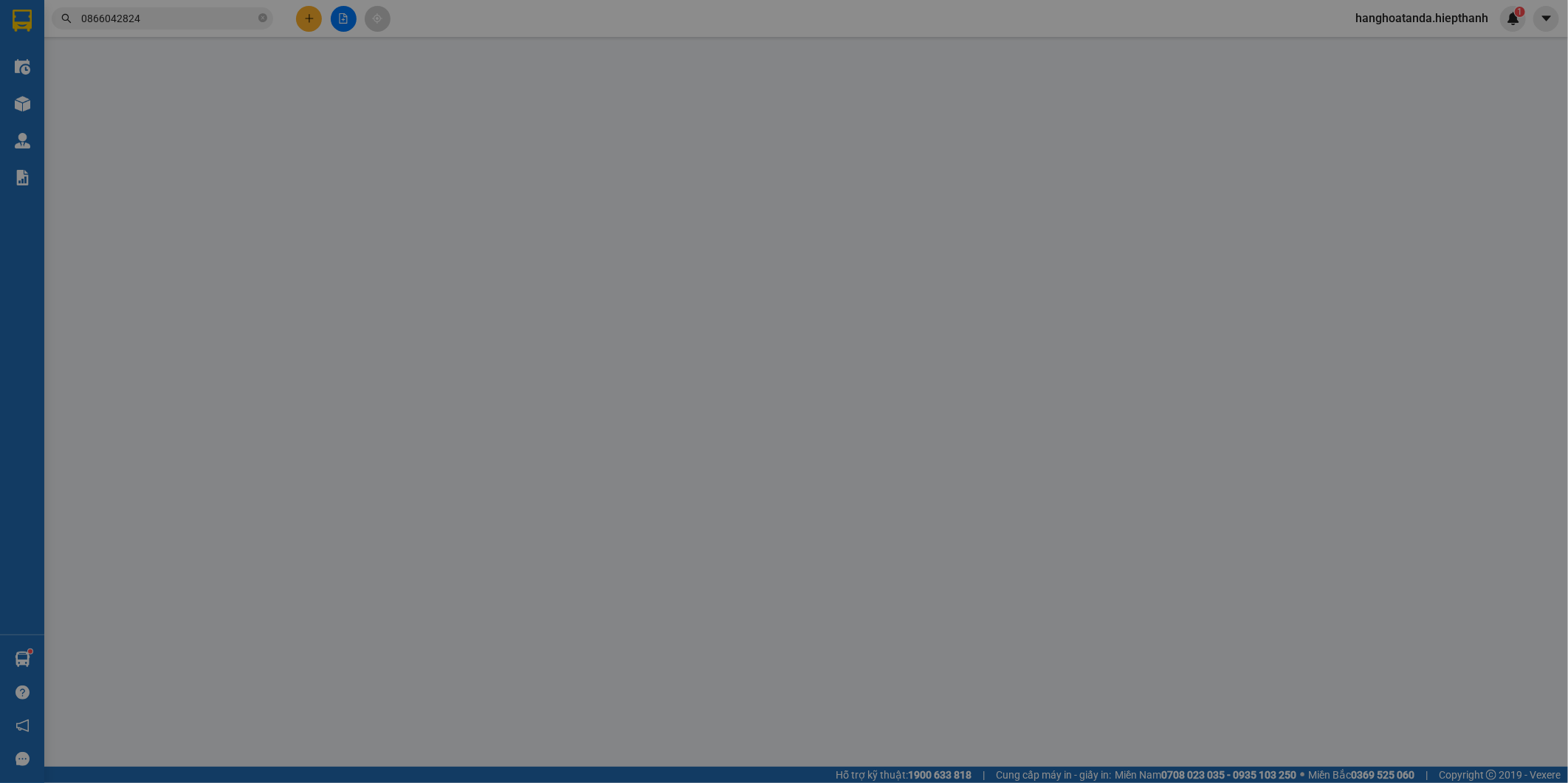
type input "0869630309"
type input "0866042824"
type input "150.000"
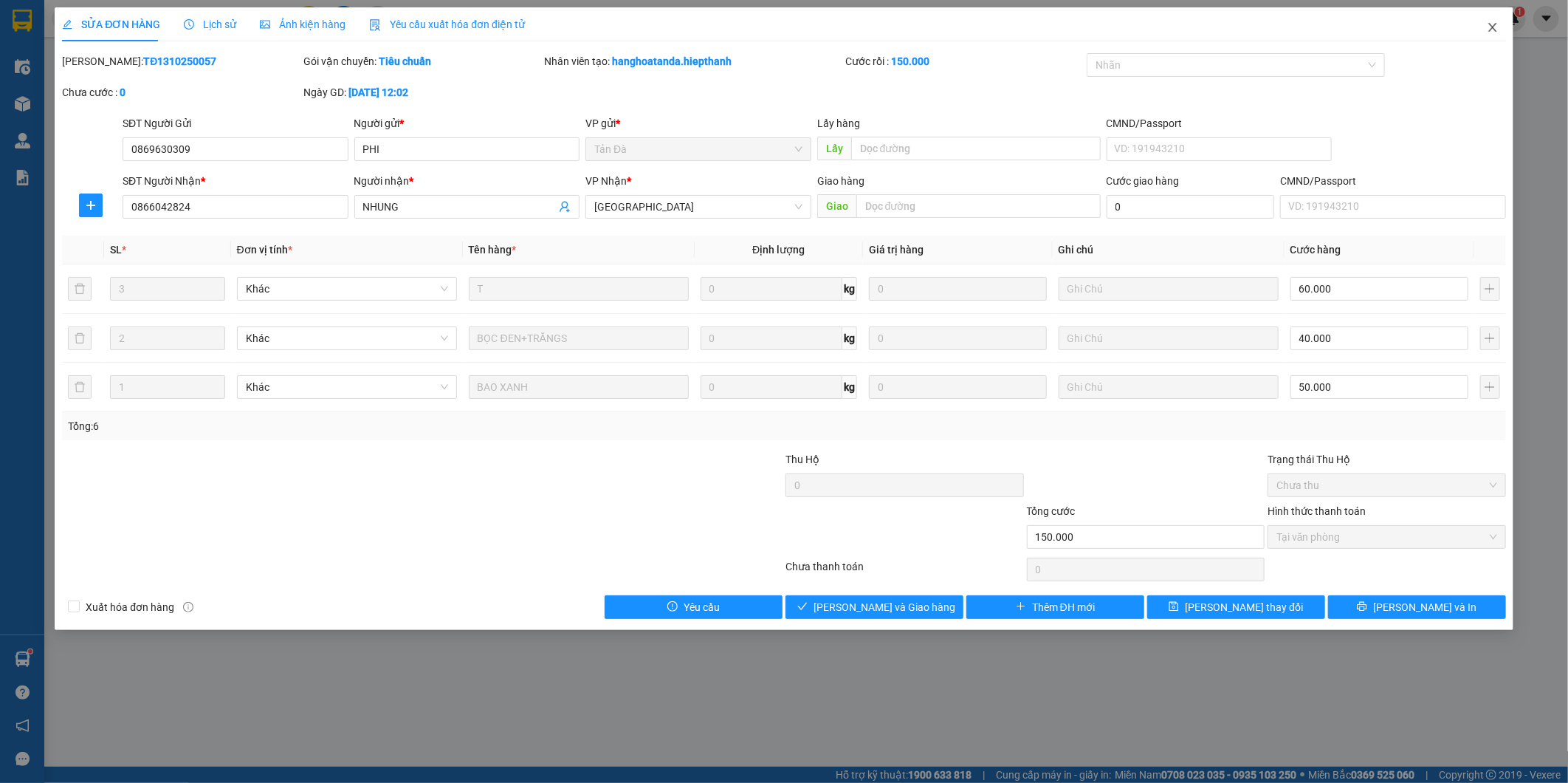
click at [1493, 25] on icon "close" at bounding box center [1493, 28] width 12 height 12
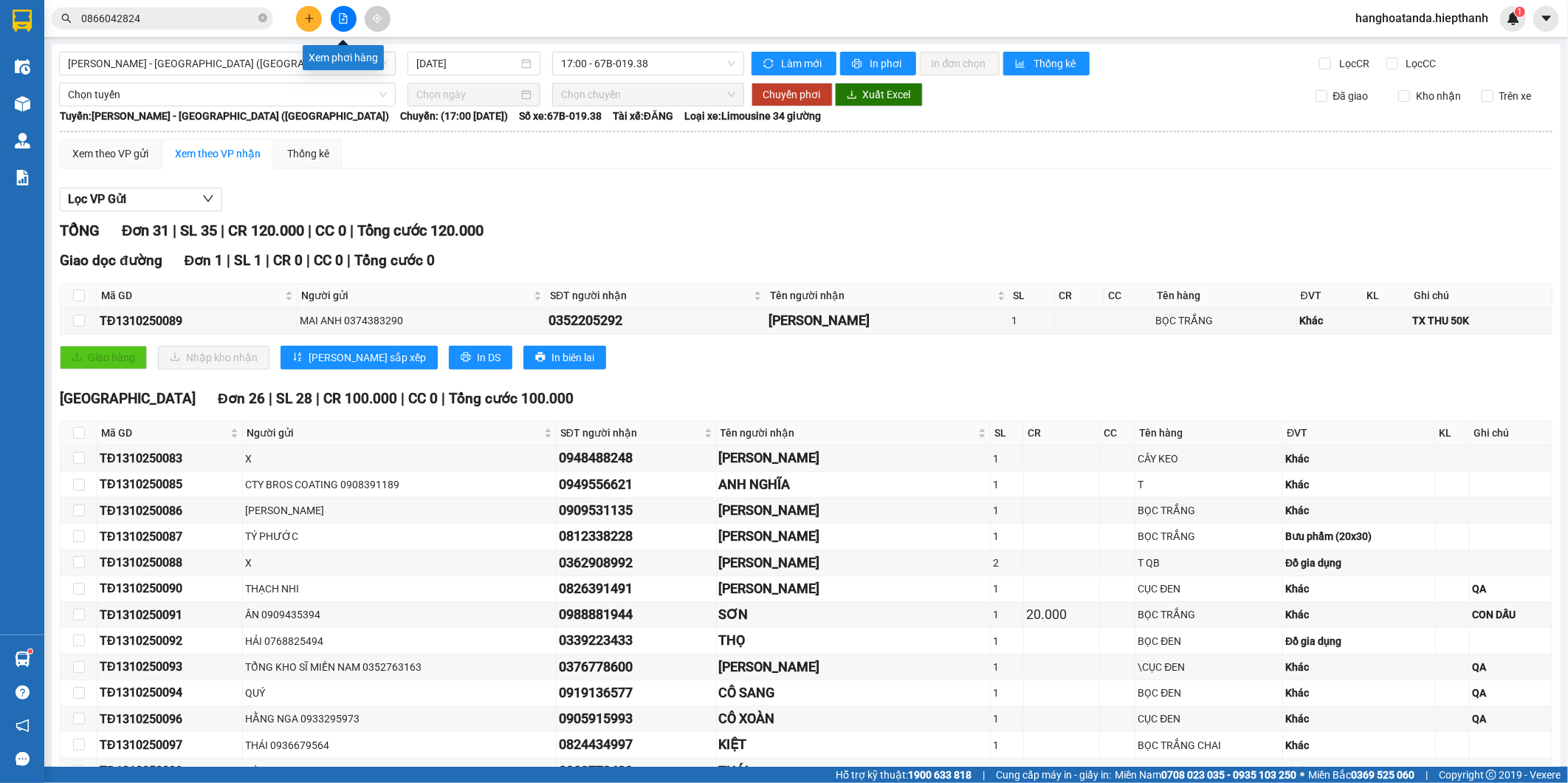
click at [347, 15] on icon "file-add" at bounding box center [343, 18] width 10 height 10
click at [158, 21] on input "0866042824" at bounding box center [167, 18] width 174 height 16
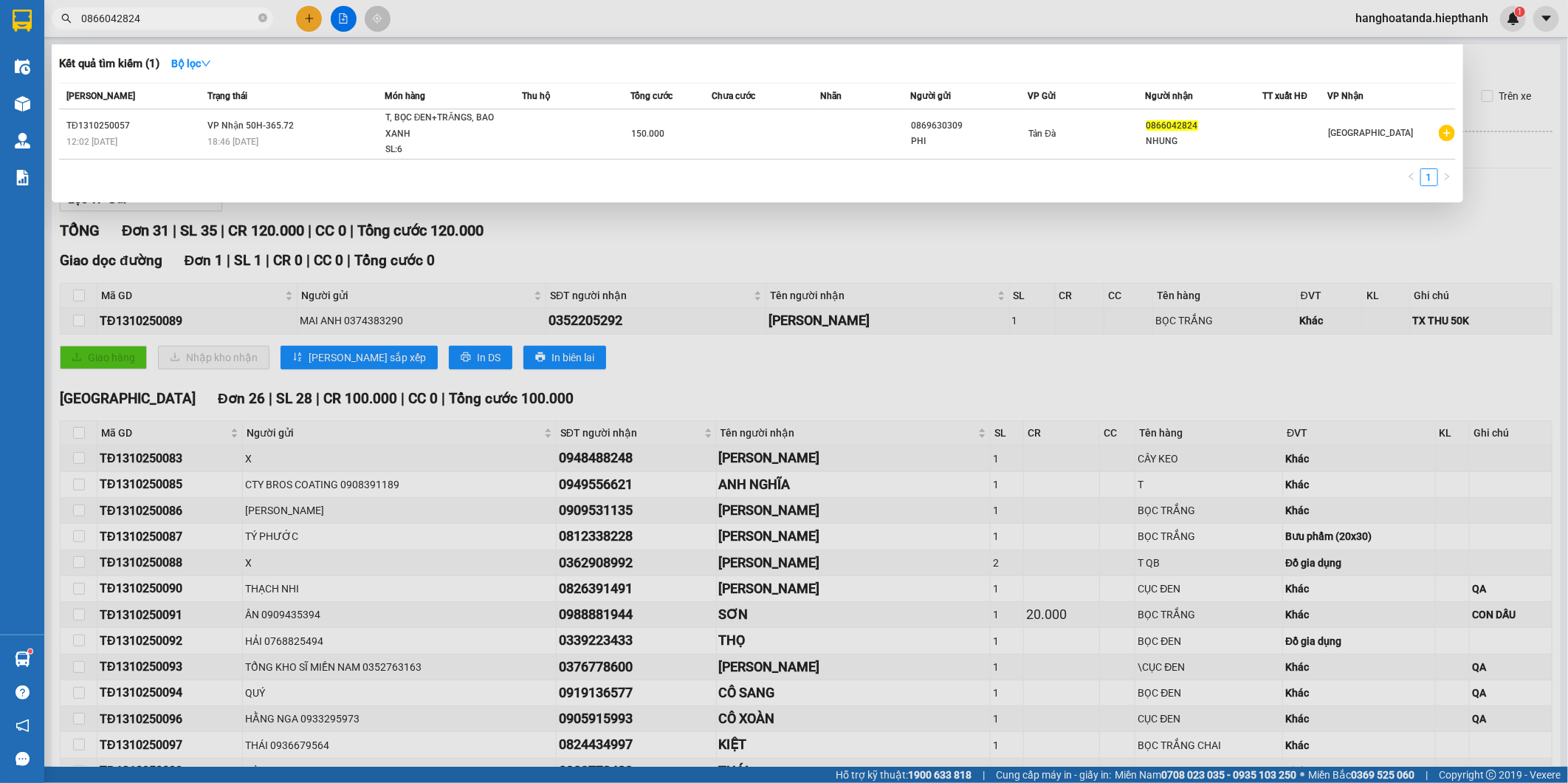
click at [333, 8] on div at bounding box center [784, 391] width 1568 height 783
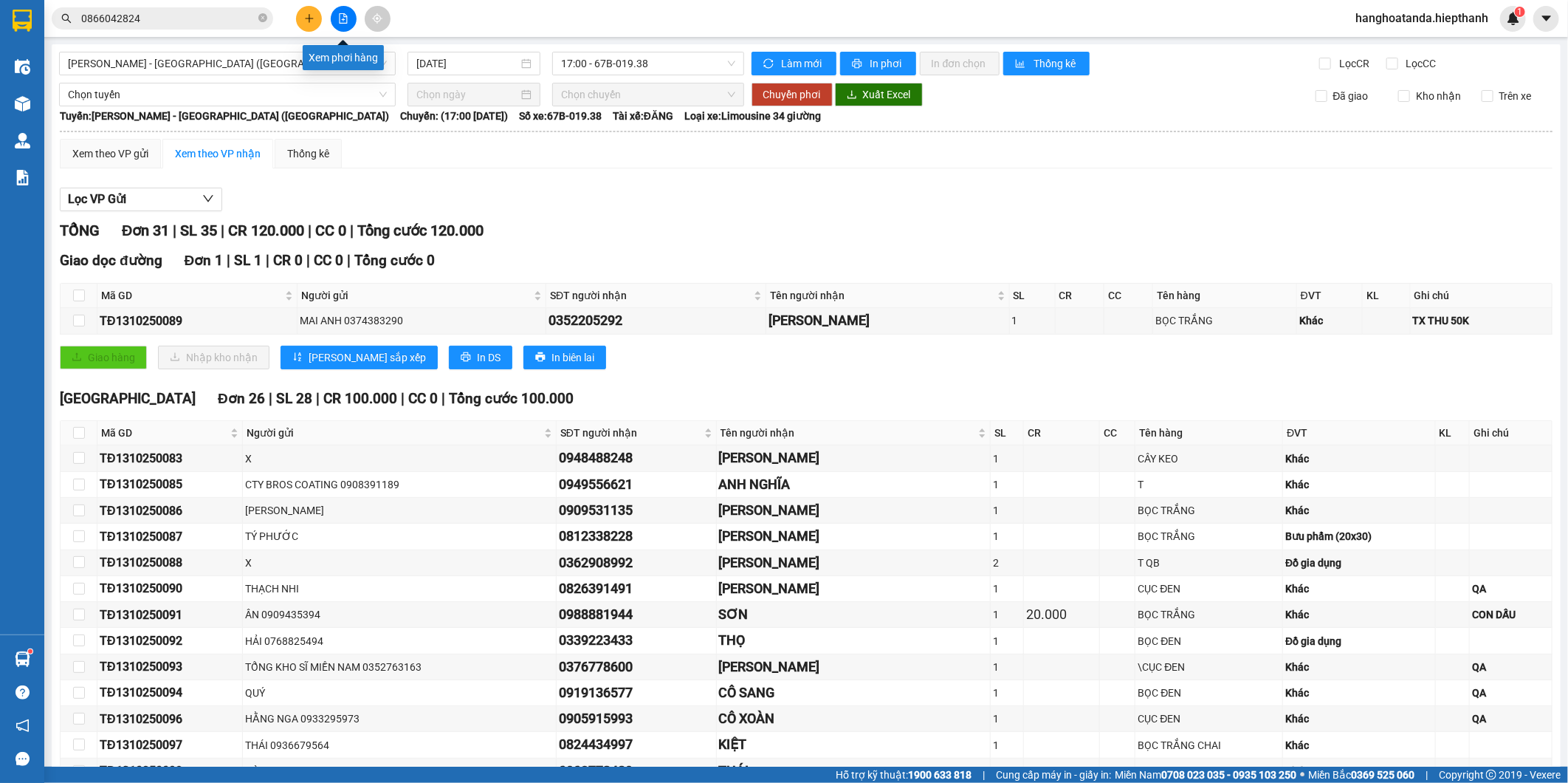
click at [342, 17] on icon "file-add" at bounding box center [343, 18] width 10 height 10
click at [618, 70] on span "17:00 - 67B-019.38" at bounding box center [648, 63] width 173 height 22
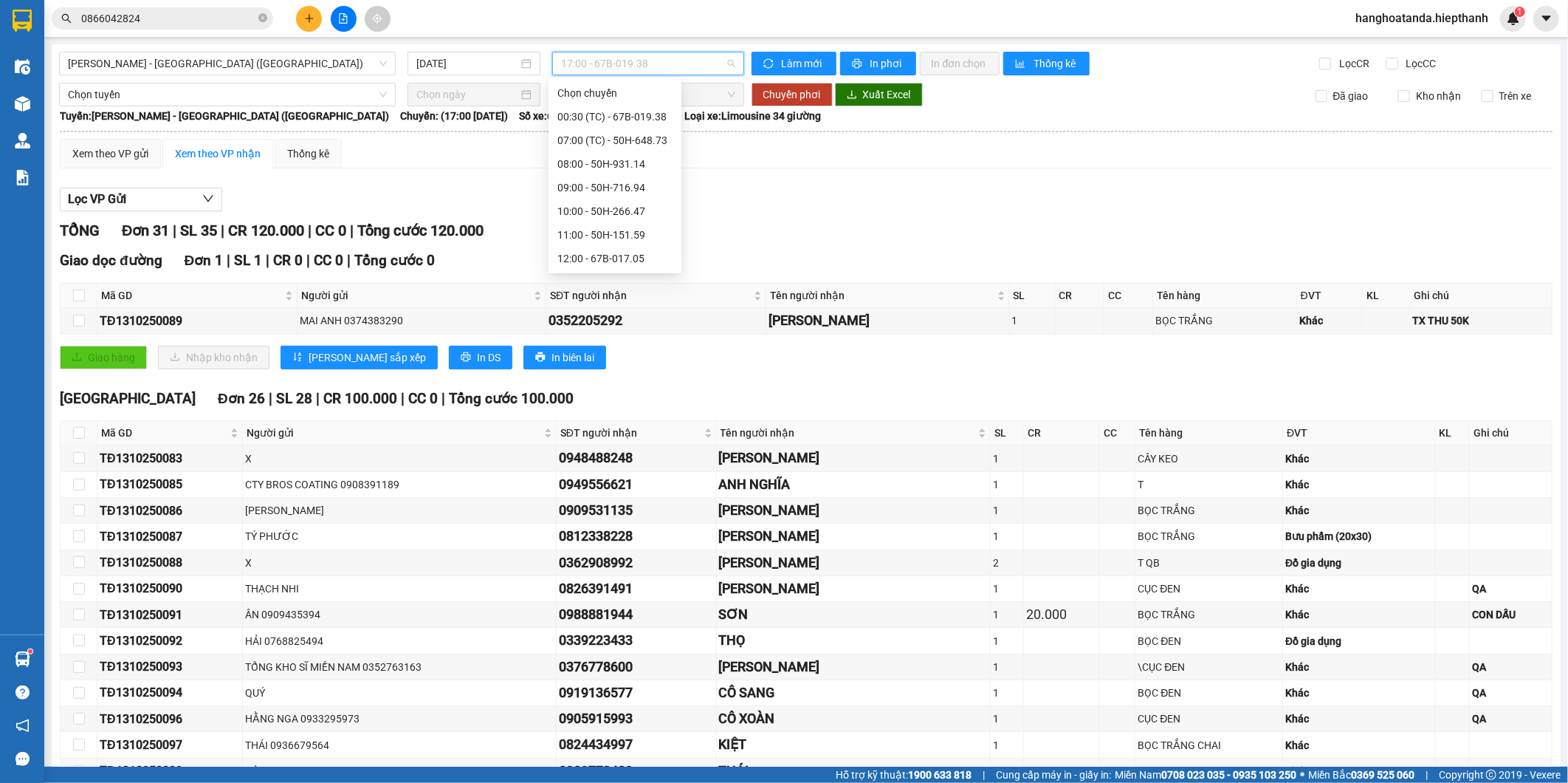
scroll to position [70, 0]
click at [641, 209] on div "13:00 - 50H-365.72" at bounding box center [615, 212] width 115 height 16
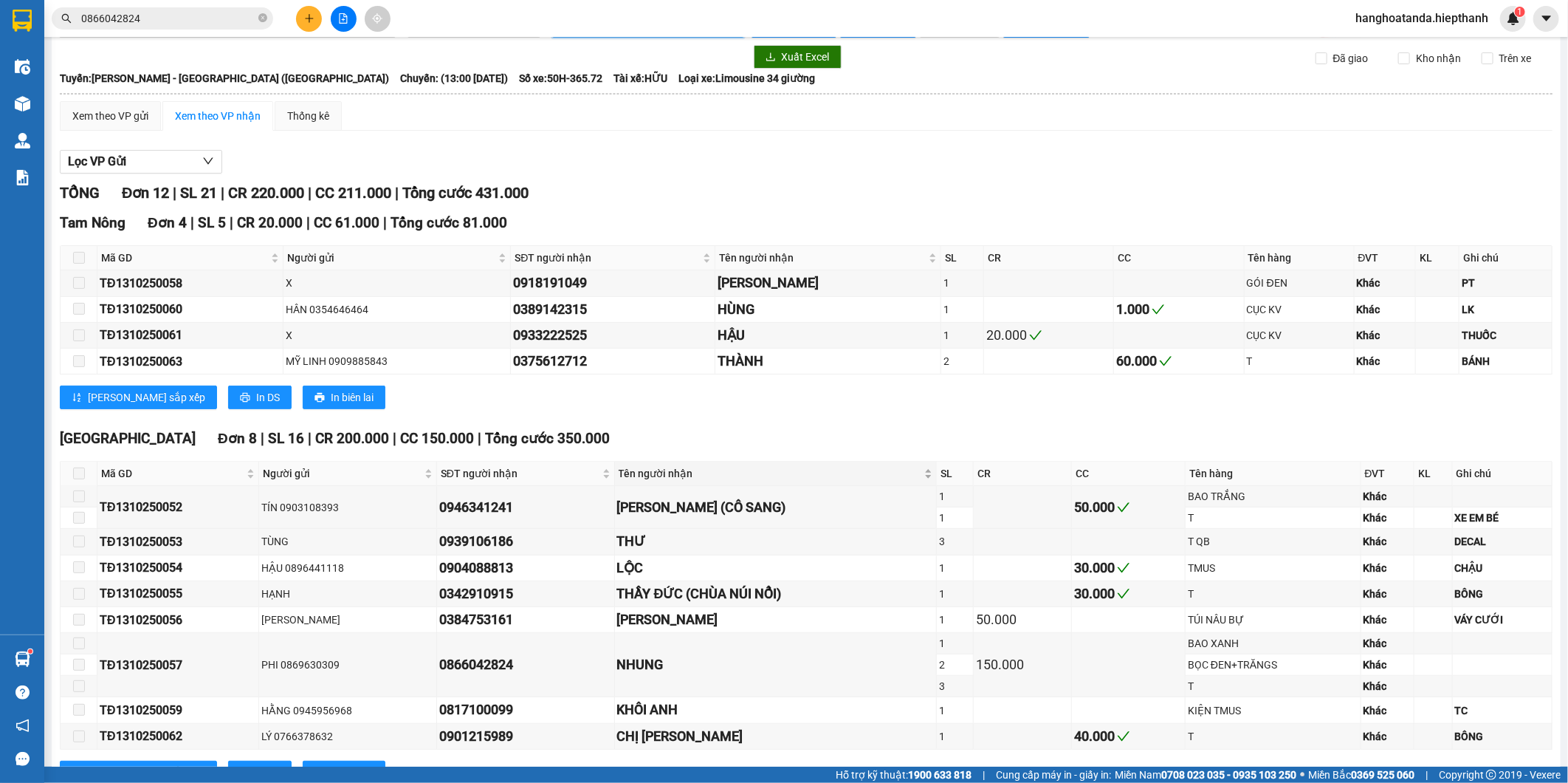
scroll to position [98, 0]
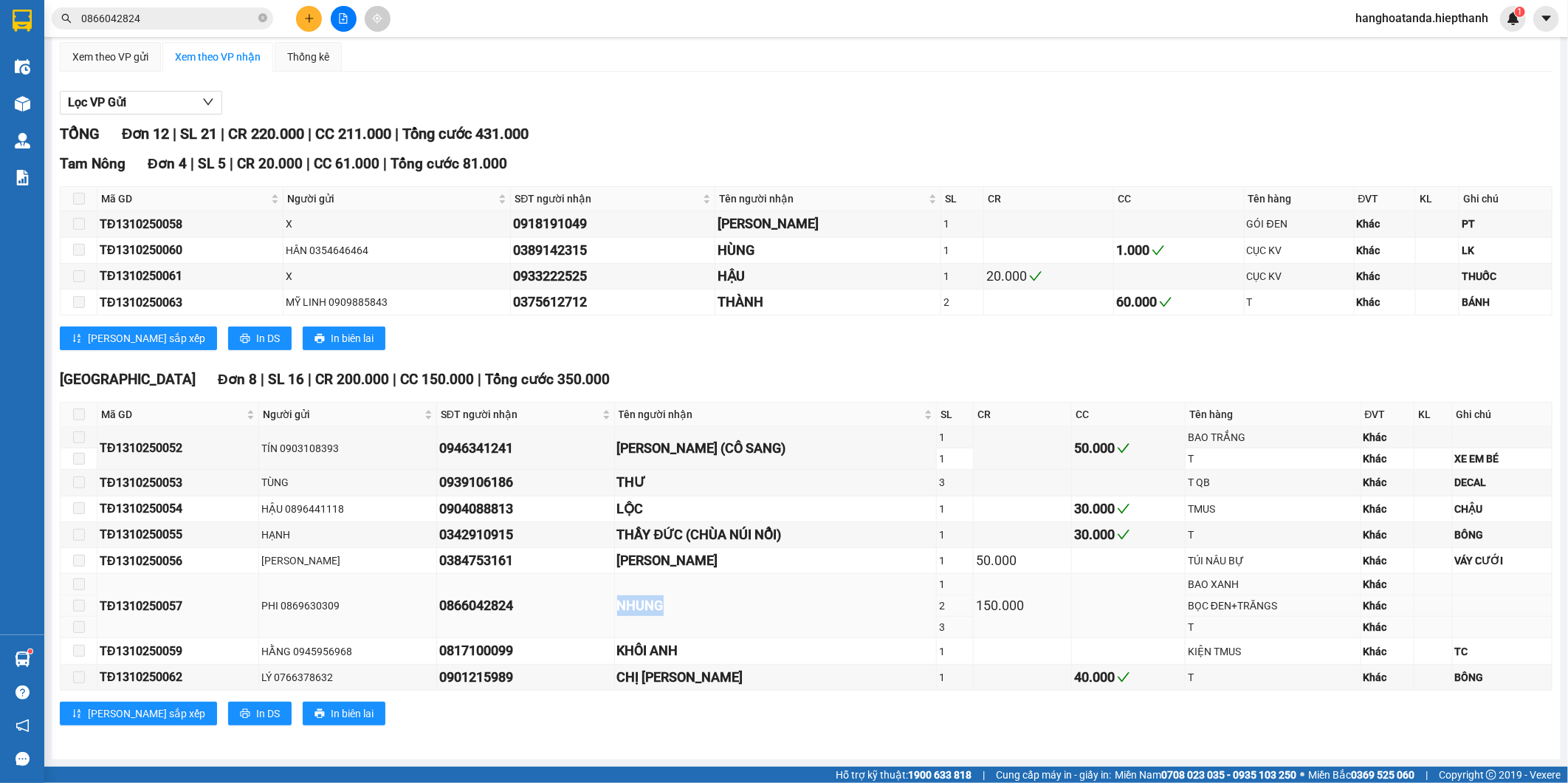
drag, startPoint x: 610, startPoint y: 606, endPoint x: 829, endPoint y: 617, distance: 219.3
click at [829, 617] on td "NHUNG" at bounding box center [776, 605] width 323 height 64
drag, startPoint x: 829, startPoint y: 617, endPoint x: 862, endPoint y: 625, distance: 34.0
click at [862, 625] on td "NHUNG" at bounding box center [776, 605] width 323 height 64
drag, startPoint x: 1183, startPoint y: 607, endPoint x: 1280, endPoint y: 610, distance: 97.0
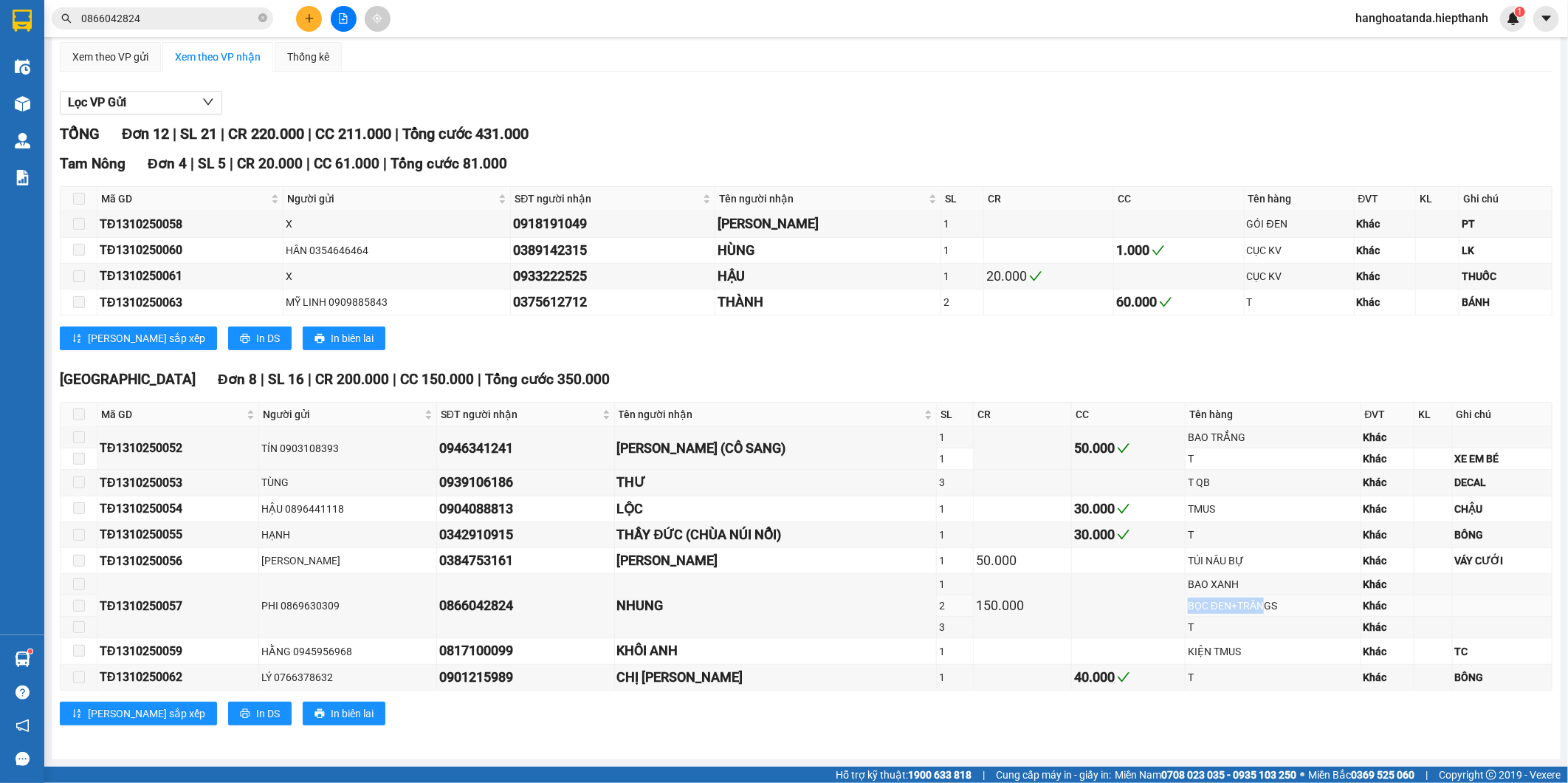
click at [1280, 610] on div "BỌC ĐEN+TRĂNGS" at bounding box center [1273, 605] width 170 height 16
click at [336, 13] on button at bounding box center [344, 19] width 26 height 26
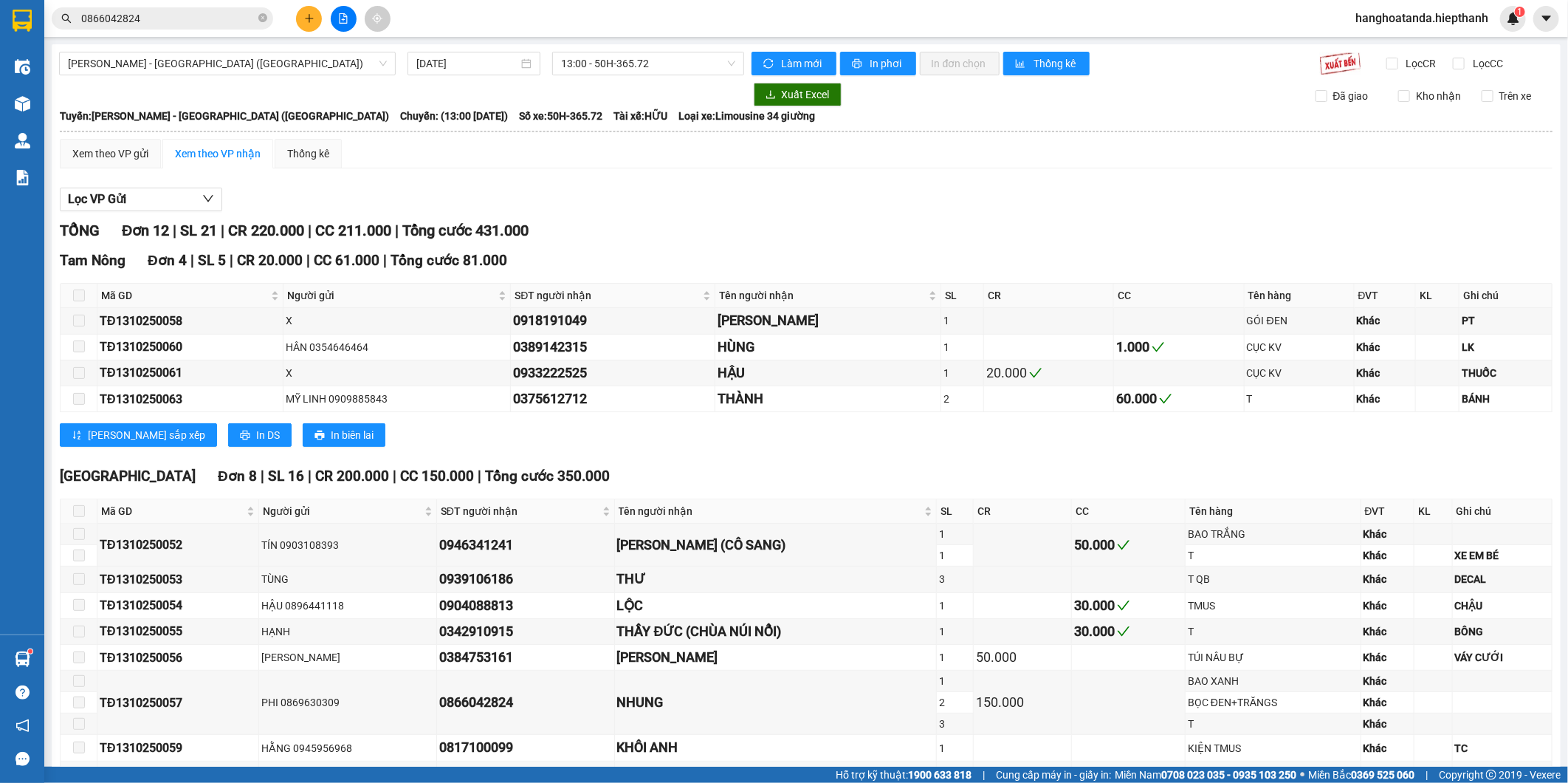
click at [251, 76] on div "Hồ Chí Minh - Tân Châu (Giường) 13/10/2025 13:00 - 50H-365.72 Làm mới In phơi I…" at bounding box center [806, 450] width 1509 height 812
click at [252, 67] on span "[PERSON_NAME] - [GEOGRAPHIC_DATA] ([GEOGRAPHIC_DATA])" at bounding box center [228, 63] width 319 height 22
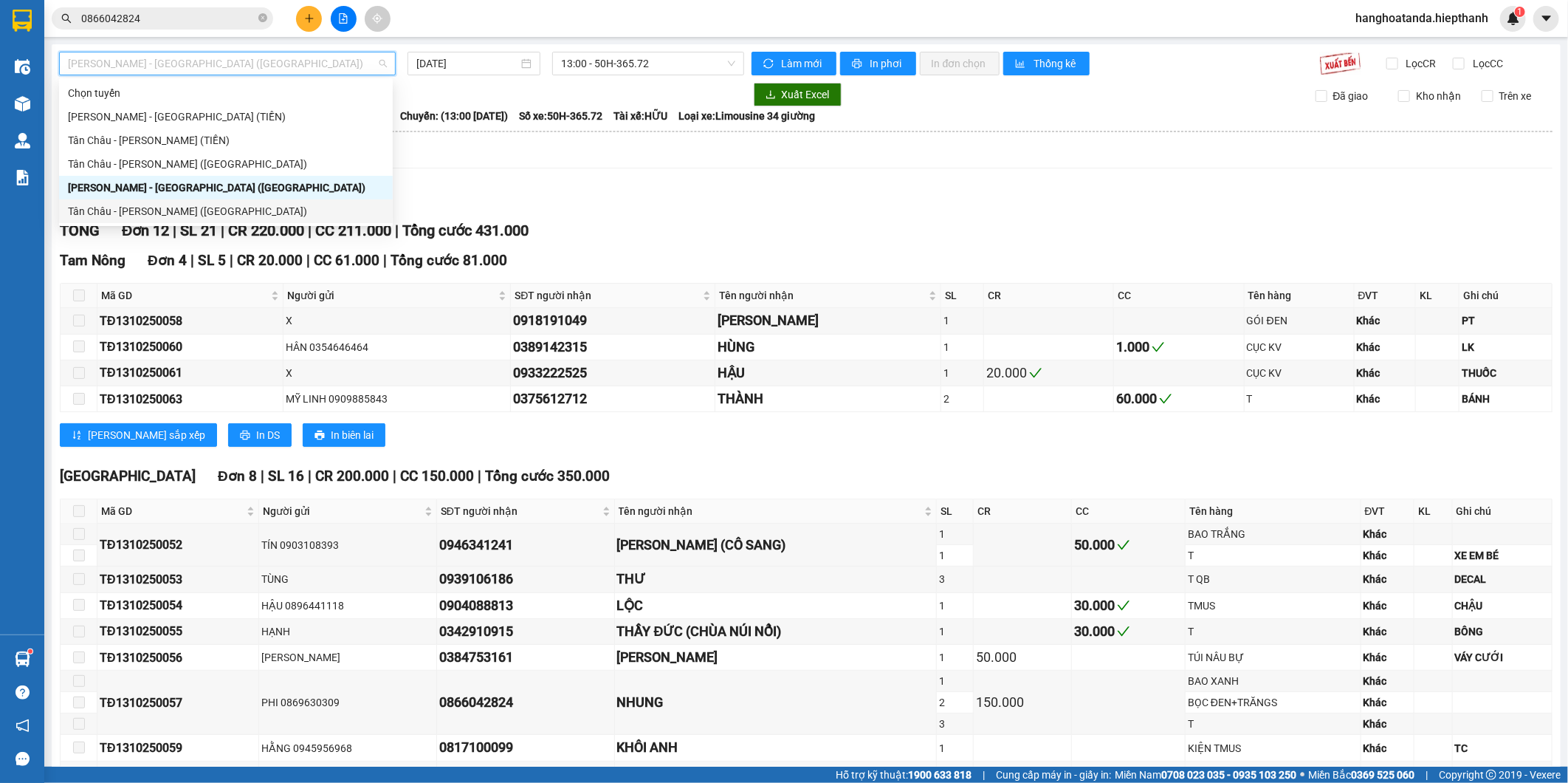
click at [218, 203] on div "Tân Châu - [PERSON_NAME] ([GEOGRAPHIC_DATA])" at bounding box center [226, 211] width 316 height 16
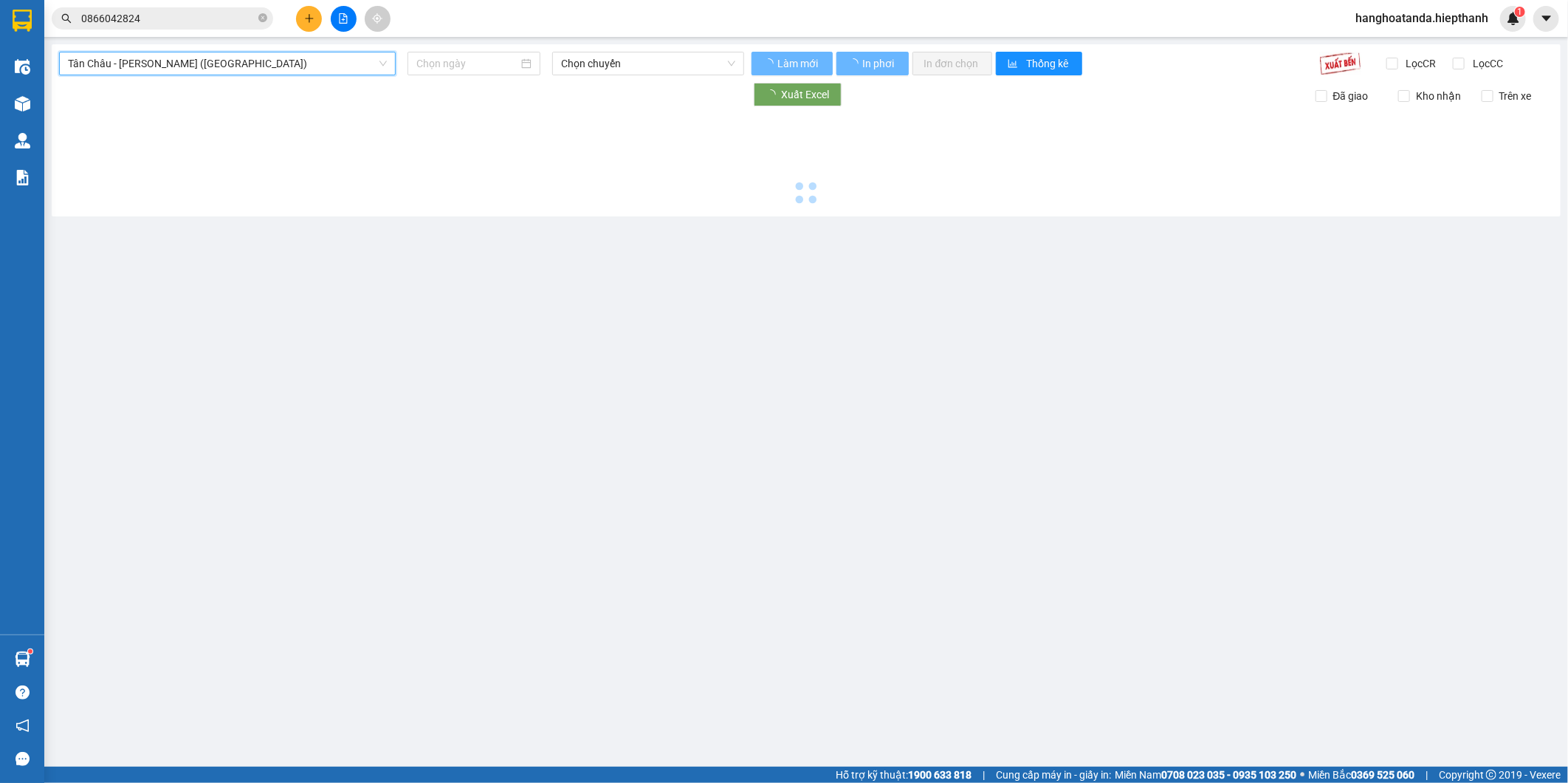
type input "[DATE]"
click at [594, 47] on div "Tân Châu - Hồ Chí Minh (Giường) Tân Châu - Hồ Chí Minh (Giường) 13/10/2025 Chọn…" at bounding box center [806, 130] width 1509 height 172
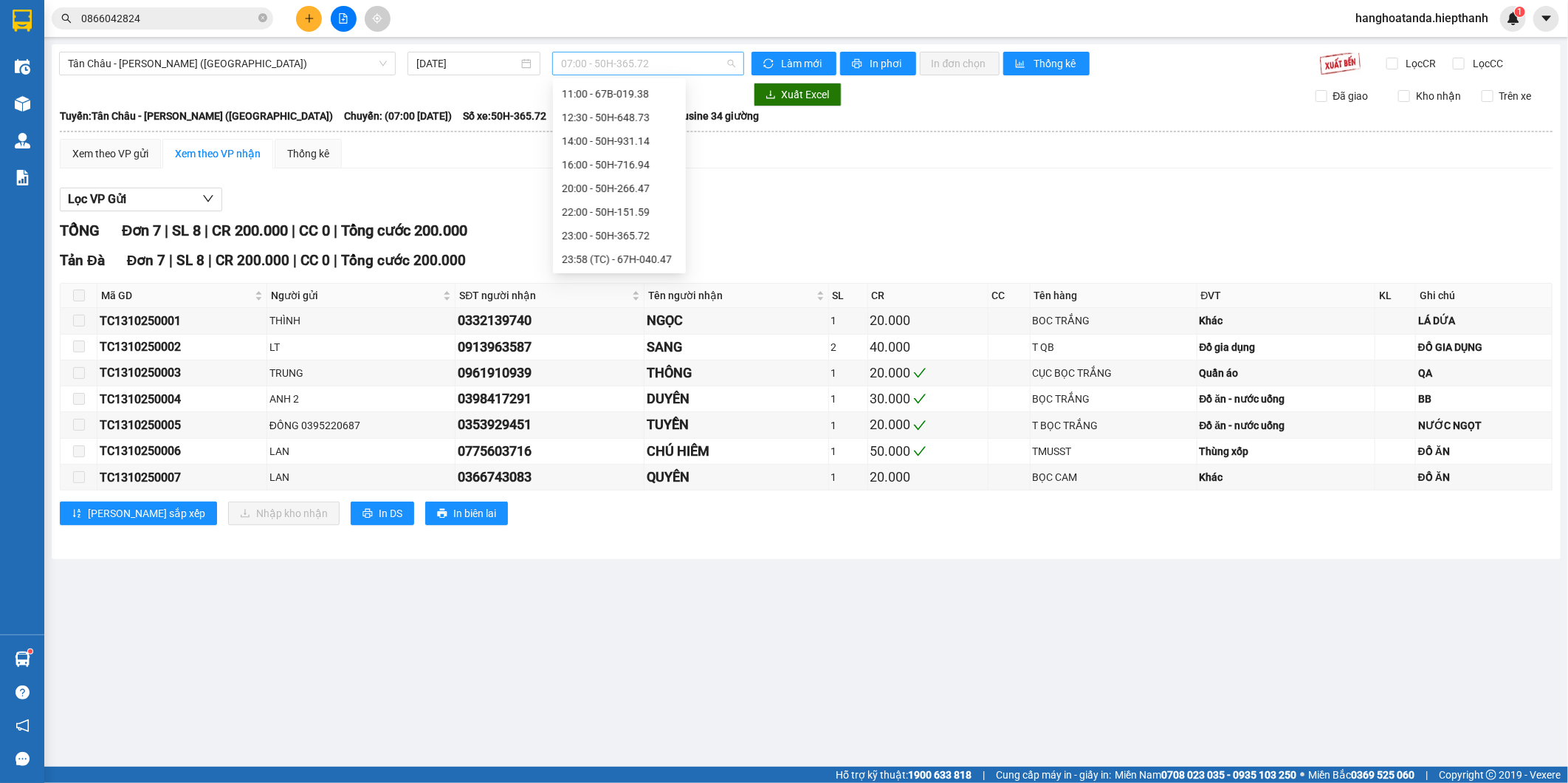
drag, startPoint x: 606, startPoint y: 60, endPoint x: 619, endPoint y: 118, distance: 59.4
click at [606, 60] on span "07:00 - 50H-365.72" at bounding box center [648, 63] width 173 height 22
click at [596, 182] on div "14:00 - 50H-931.14" at bounding box center [619, 187] width 115 height 16
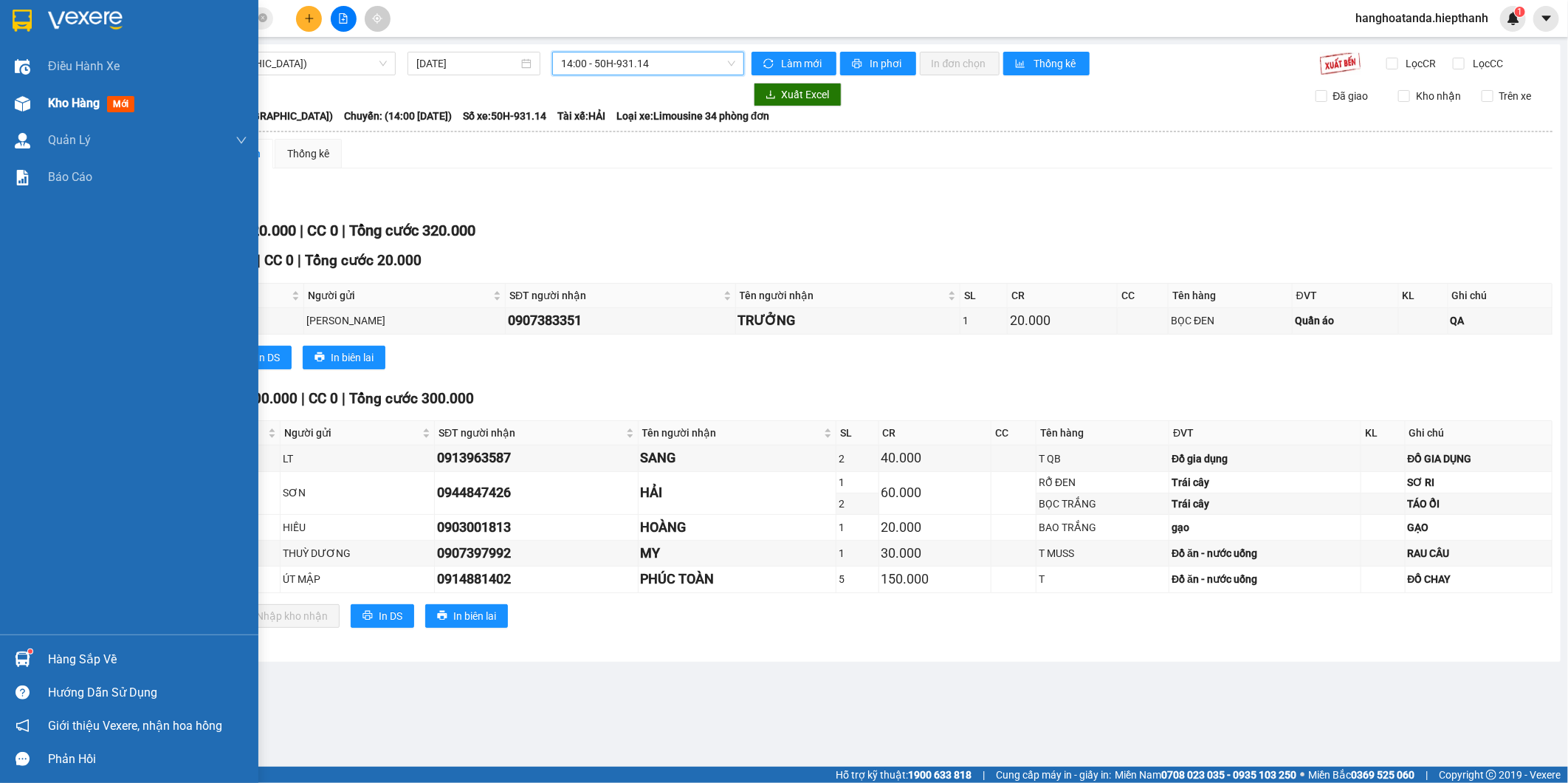
click at [49, 96] on span "Kho hàng" at bounding box center [74, 102] width 51 height 14
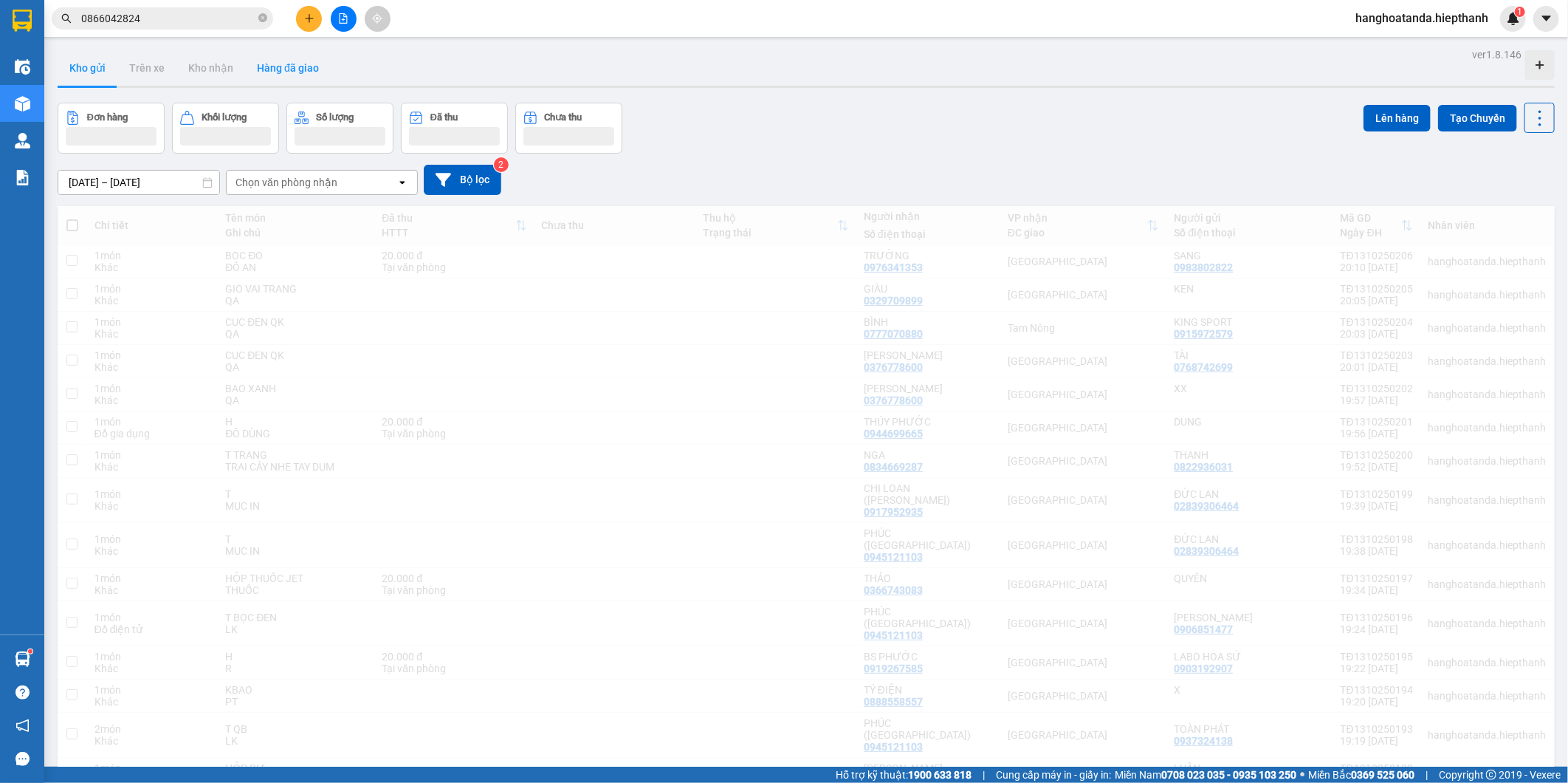
click at [291, 63] on button "Hàng đã giao" at bounding box center [288, 68] width 86 height 35
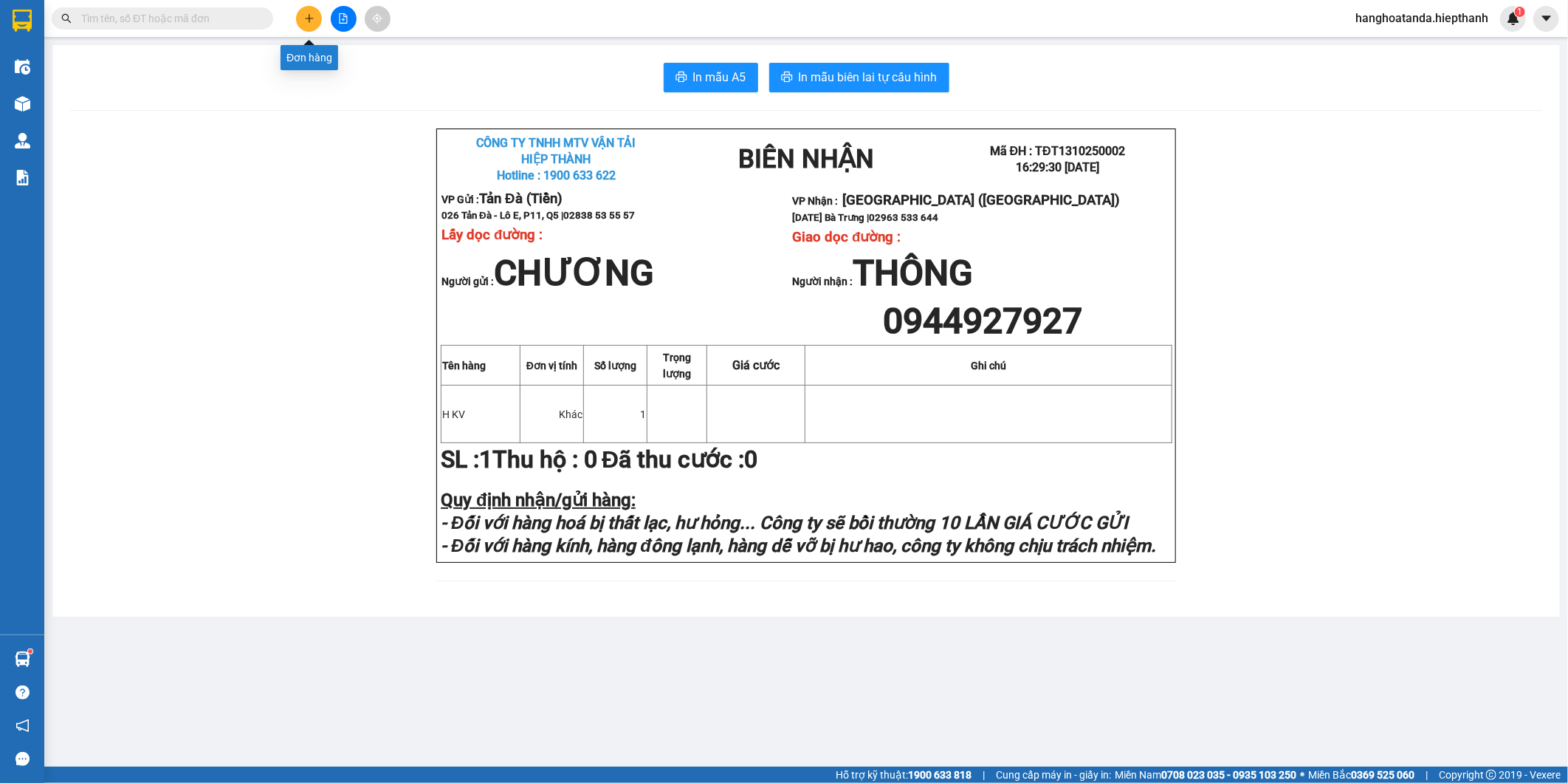
click at [311, 19] on icon "plus" at bounding box center [309, 18] width 10 height 10
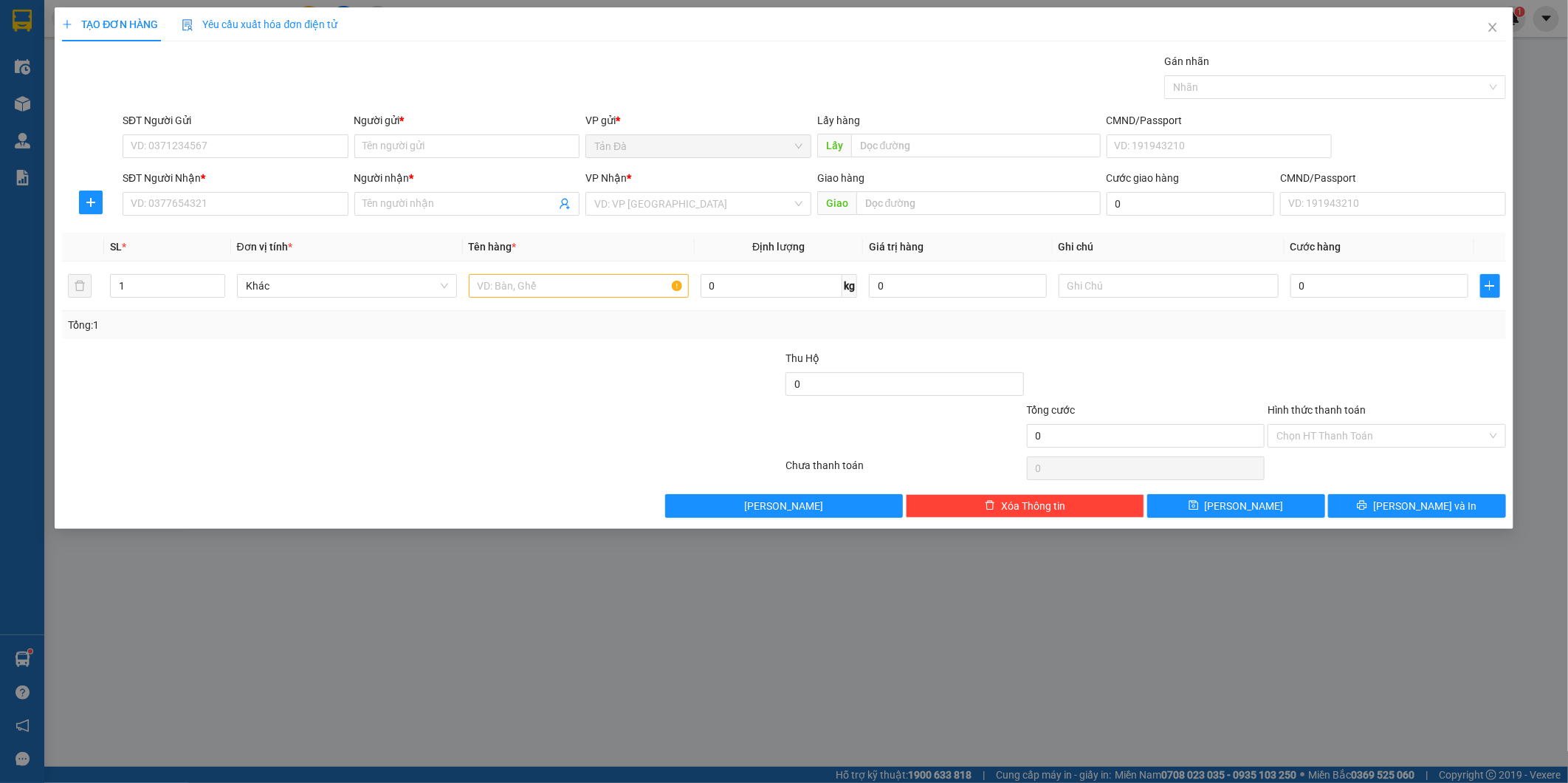
click at [513, 86] on div "Gói vận chuyển * Tiêu chuẩn Gán nhãn Nhãn" at bounding box center [814, 79] width 1390 height 51
click at [211, 150] on input "SĐT Người Gửi" at bounding box center [234, 146] width 226 height 24
click at [232, 202] on input "SĐT Người Nhận *" at bounding box center [234, 204] width 226 height 24
click at [242, 233] on div "0376778600 - NGỌC THẢO" at bounding box center [234, 233] width 208 height 16
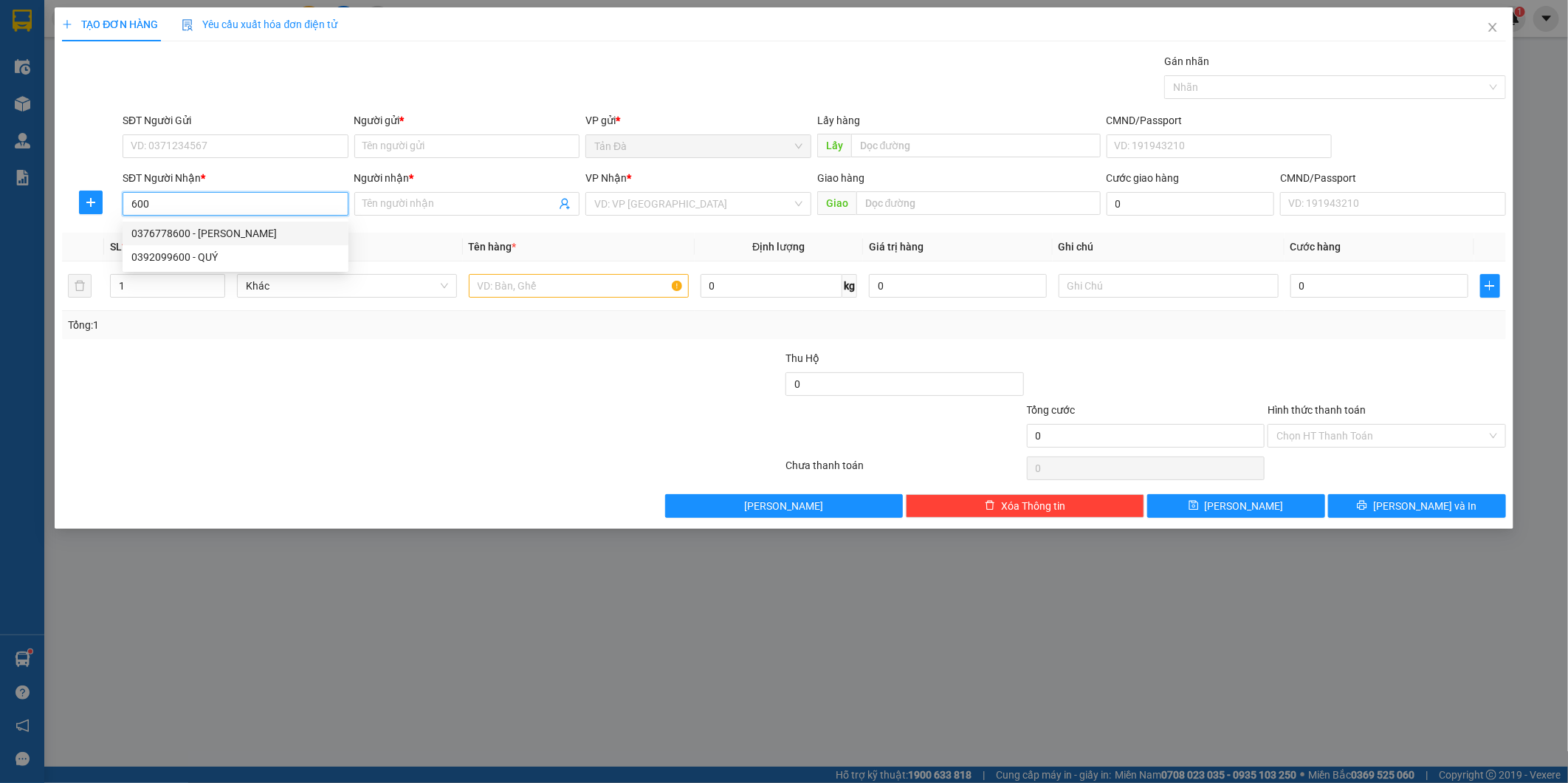
type input "0376778600"
type input "[PERSON_NAME]"
type input "0376778600"
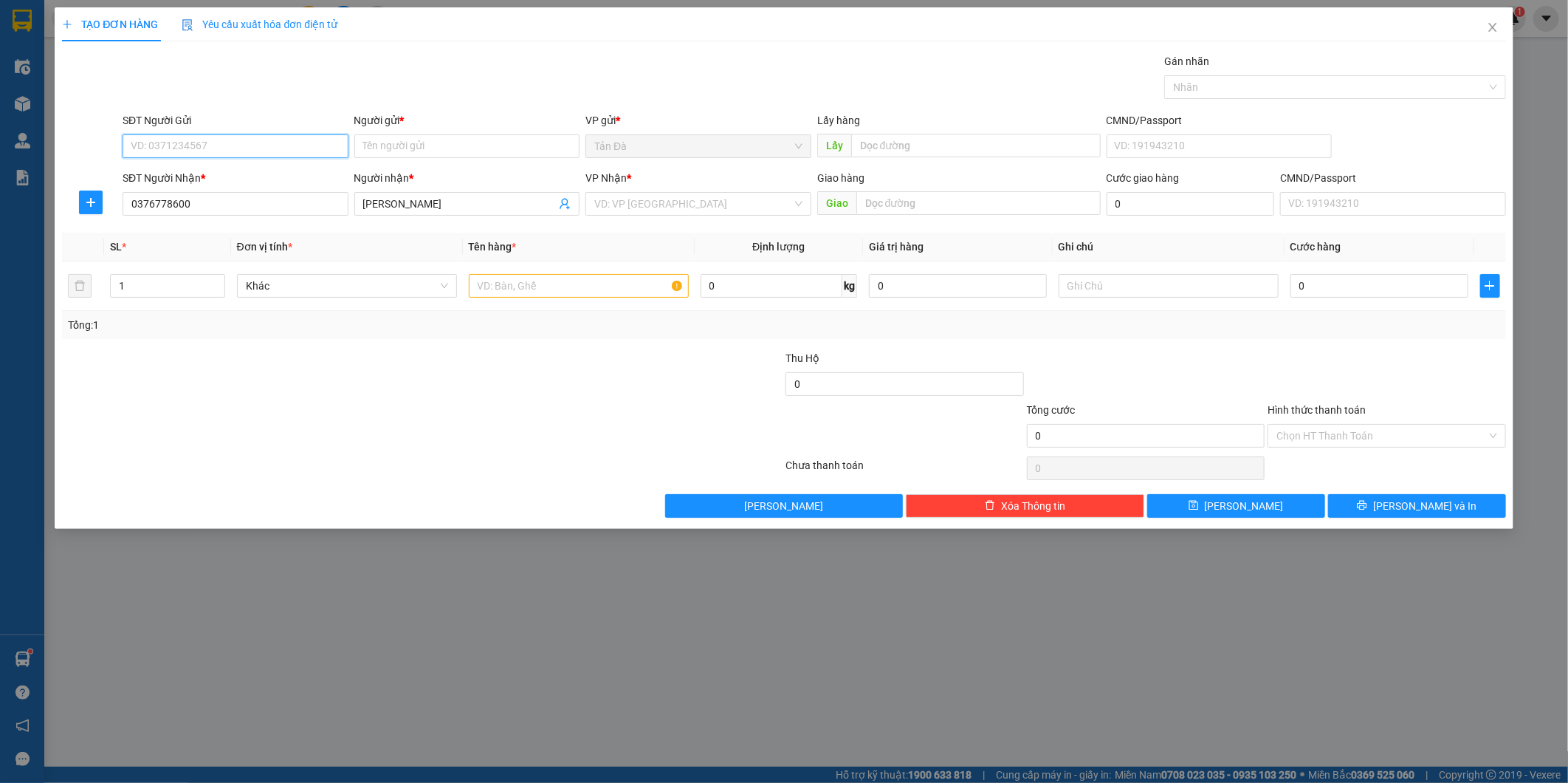
click at [347, 154] on input "SĐT Người Gửi" at bounding box center [234, 146] width 226 height 24
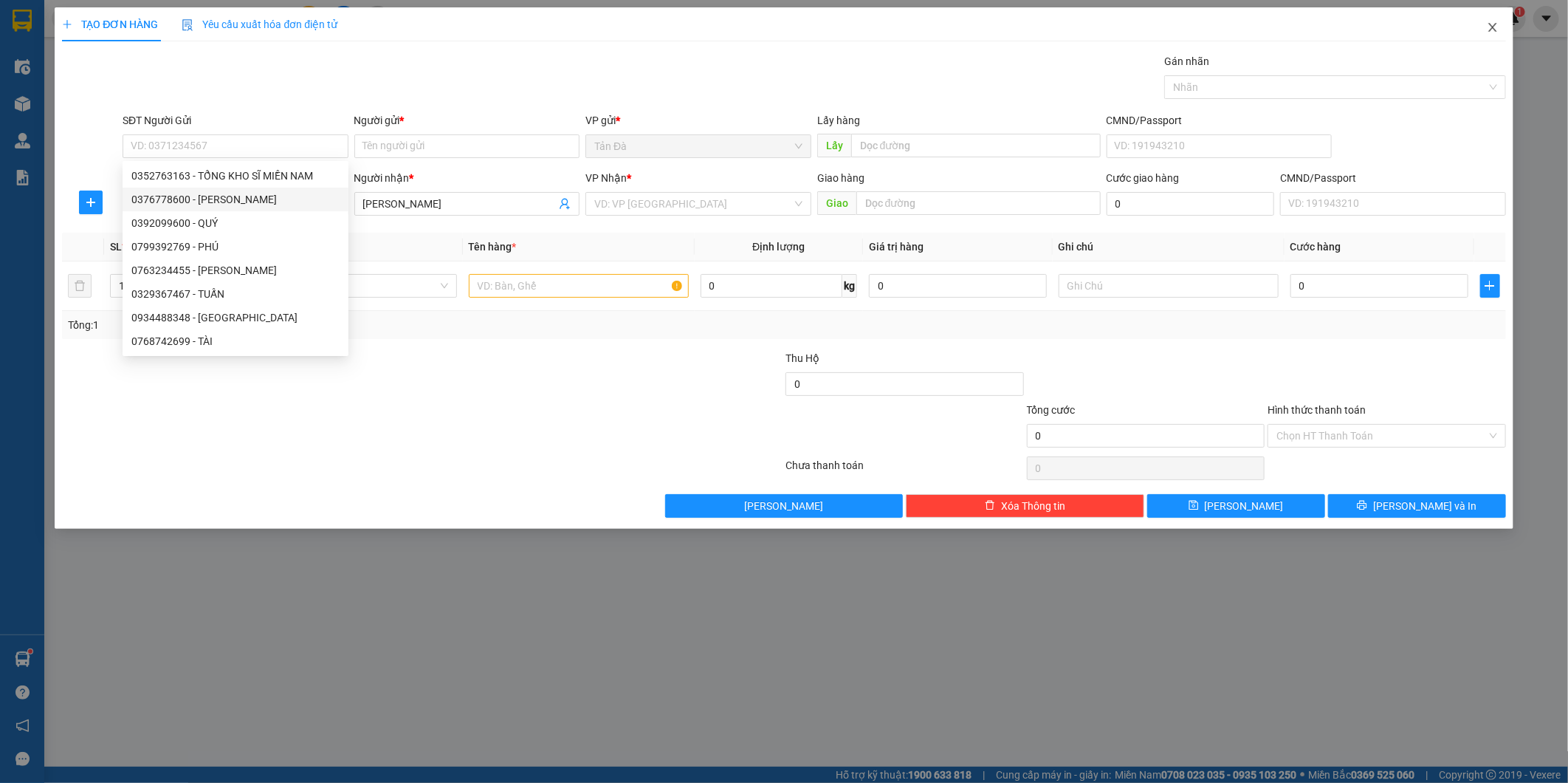
click at [1492, 31] on icon "close" at bounding box center [1493, 28] width 12 height 12
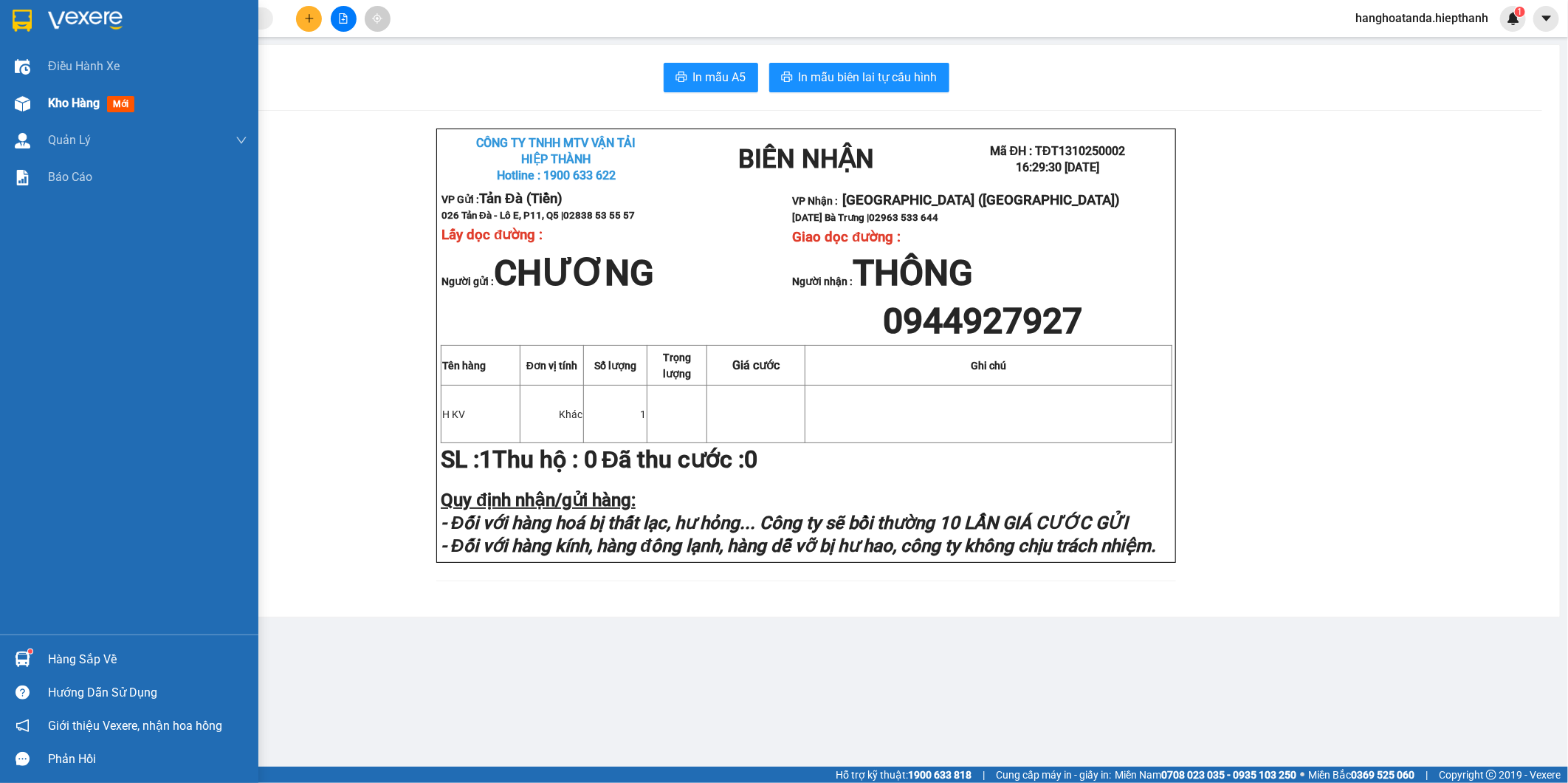
click at [34, 98] on div "Kho hàng mới" at bounding box center [129, 102] width 258 height 36
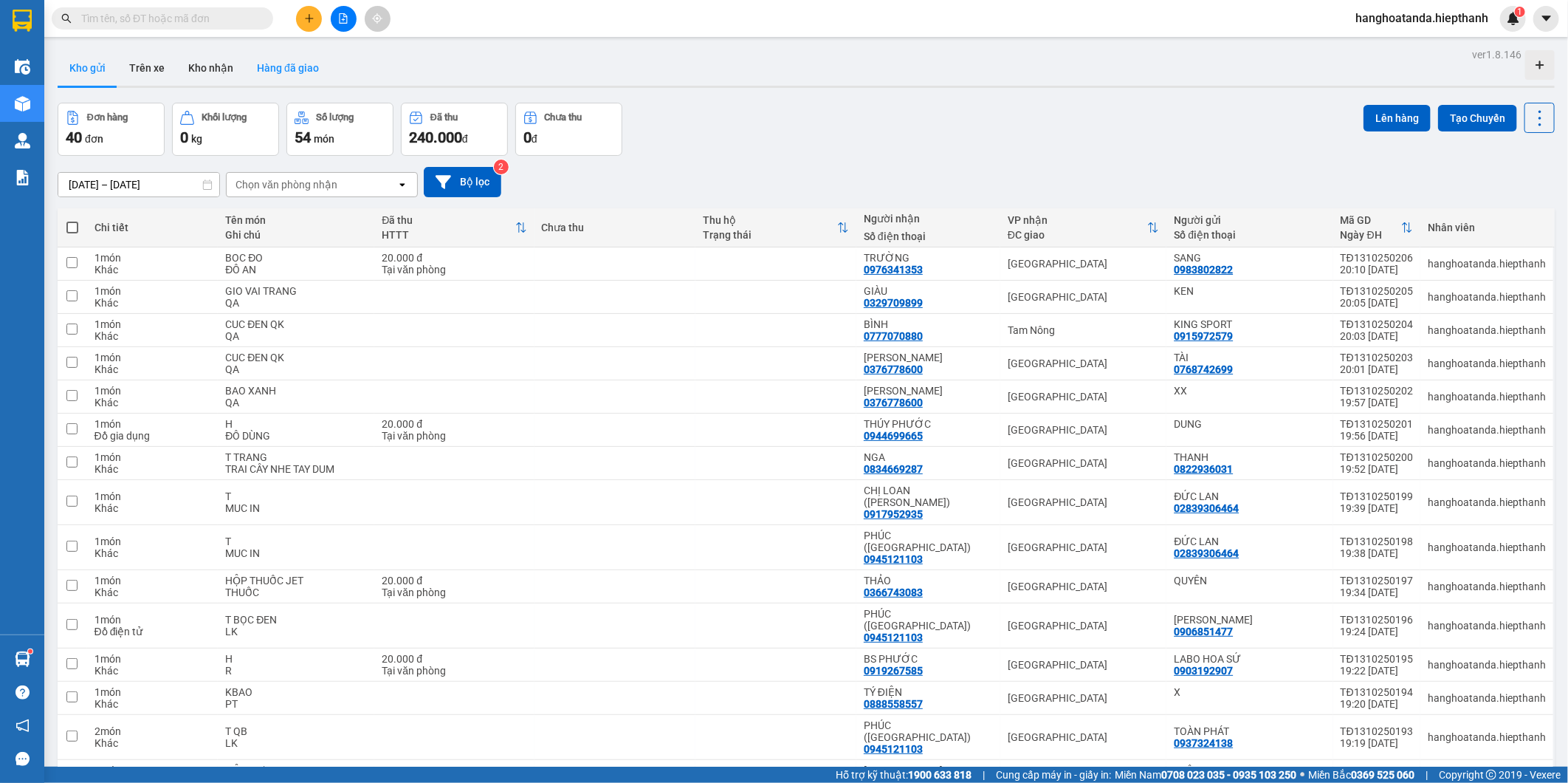
click at [279, 66] on button "Hàng đã giao" at bounding box center [288, 68] width 86 height 35
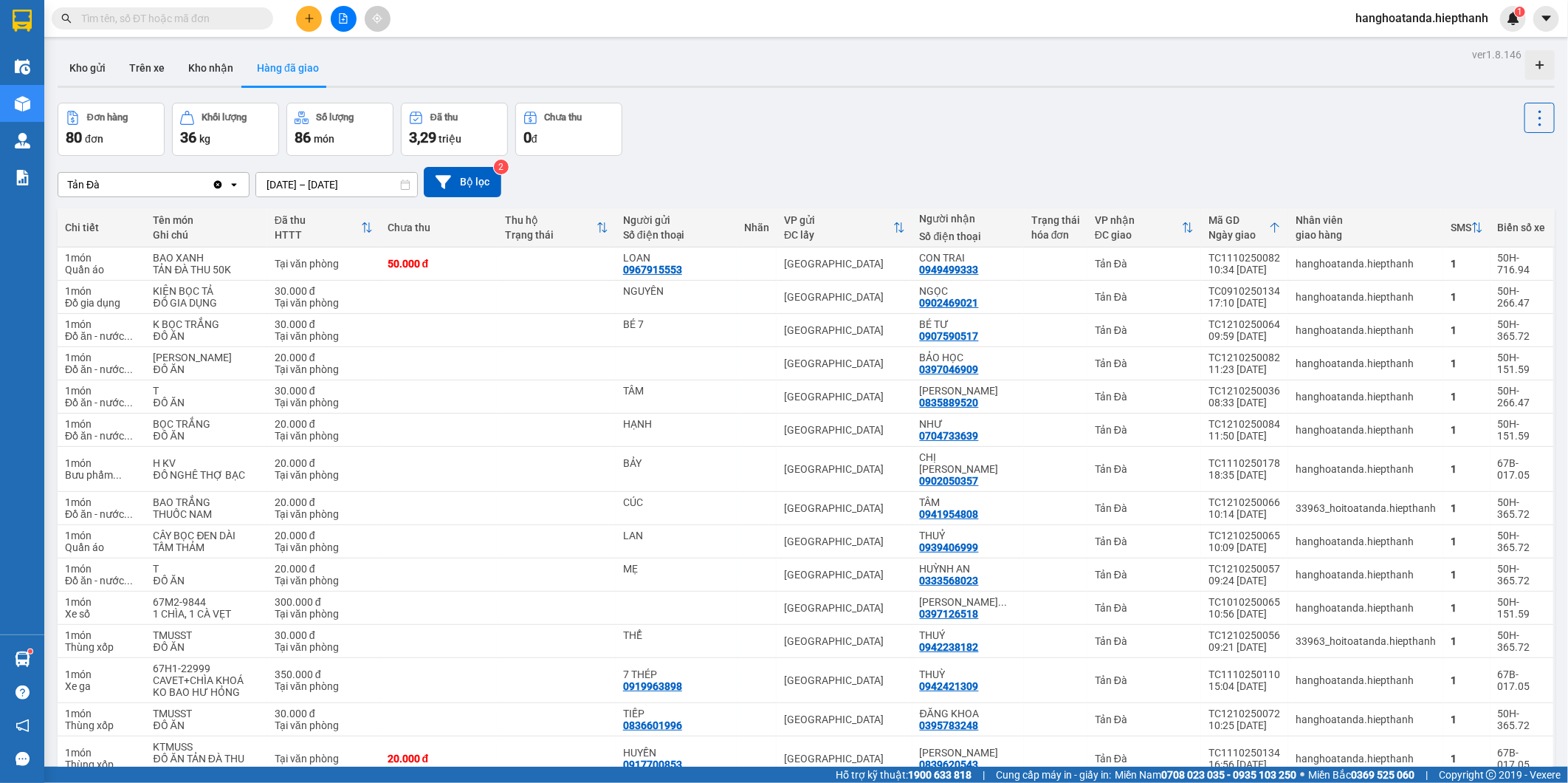
click at [314, 186] on input "12/10/2025 – 12/10/2025" at bounding box center [336, 184] width 161 height 24
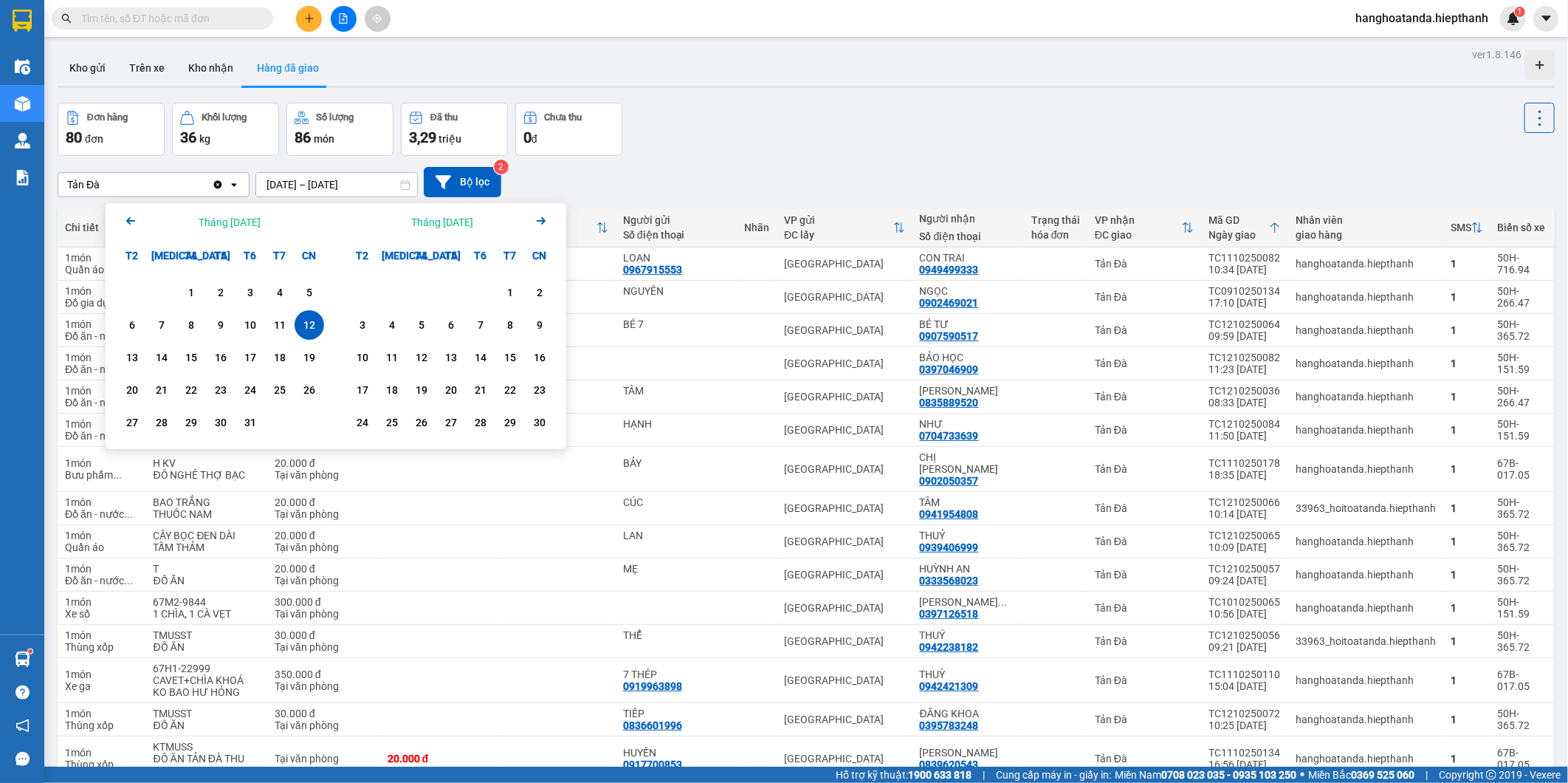
click at [116, 361] on div "1 2 3 4 5 6 7 8 9 10 11 12 13 14 15 16 17 18 19 20 21 22 23 24 25 26 27 28 29 3…" at bounding box center [221, 359] width 230 height 178
click at [122, 359] on div "13" at bounding box center [132, 358] width 21 height 18
type input "[DATE] – [DATE]"
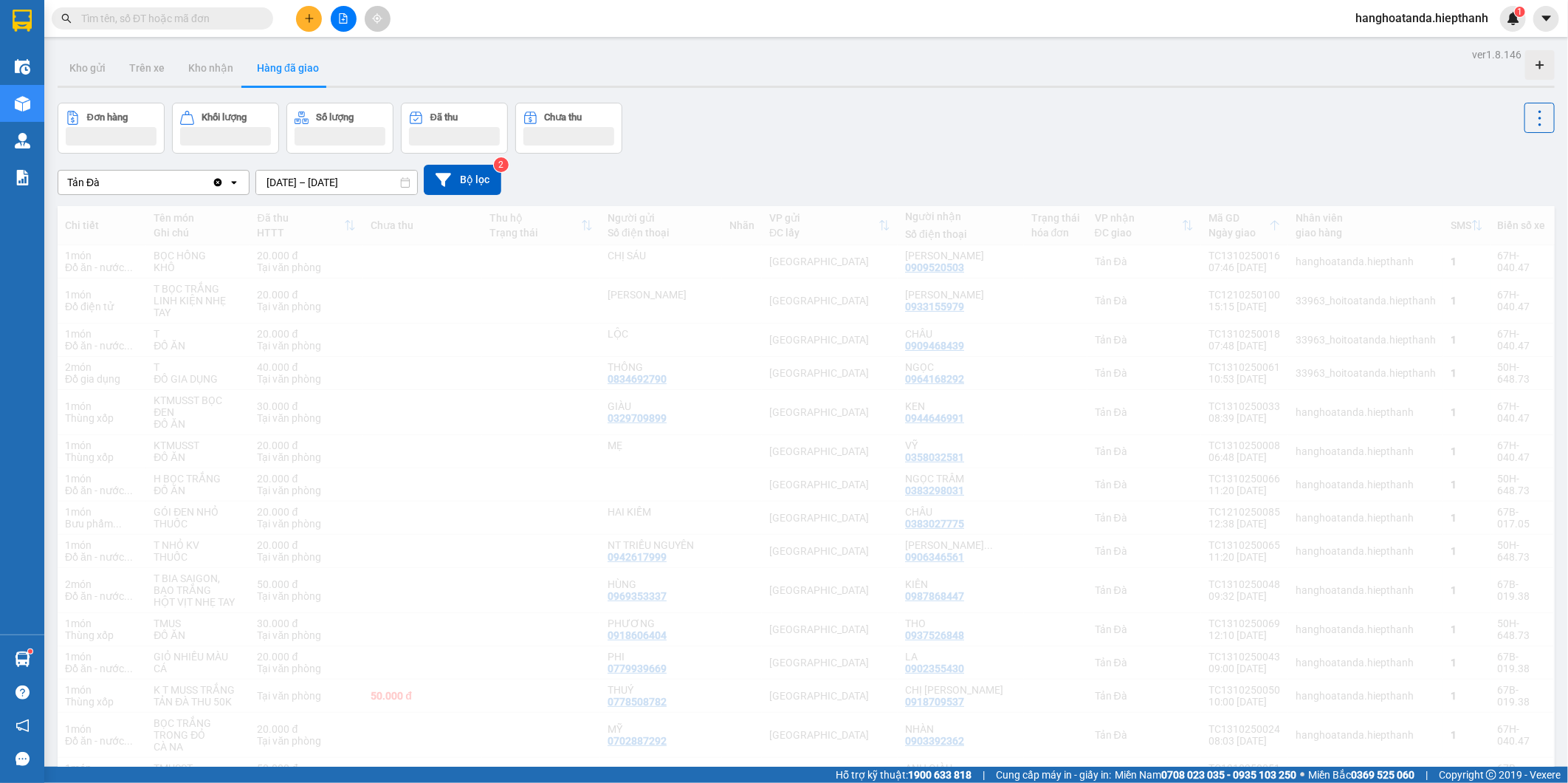
click at [766, 150] on div "Đơn hàng Khối lượng Số lượng Đã thu Chưa thu" at bounding box center [806, 128] width 1497 height 51
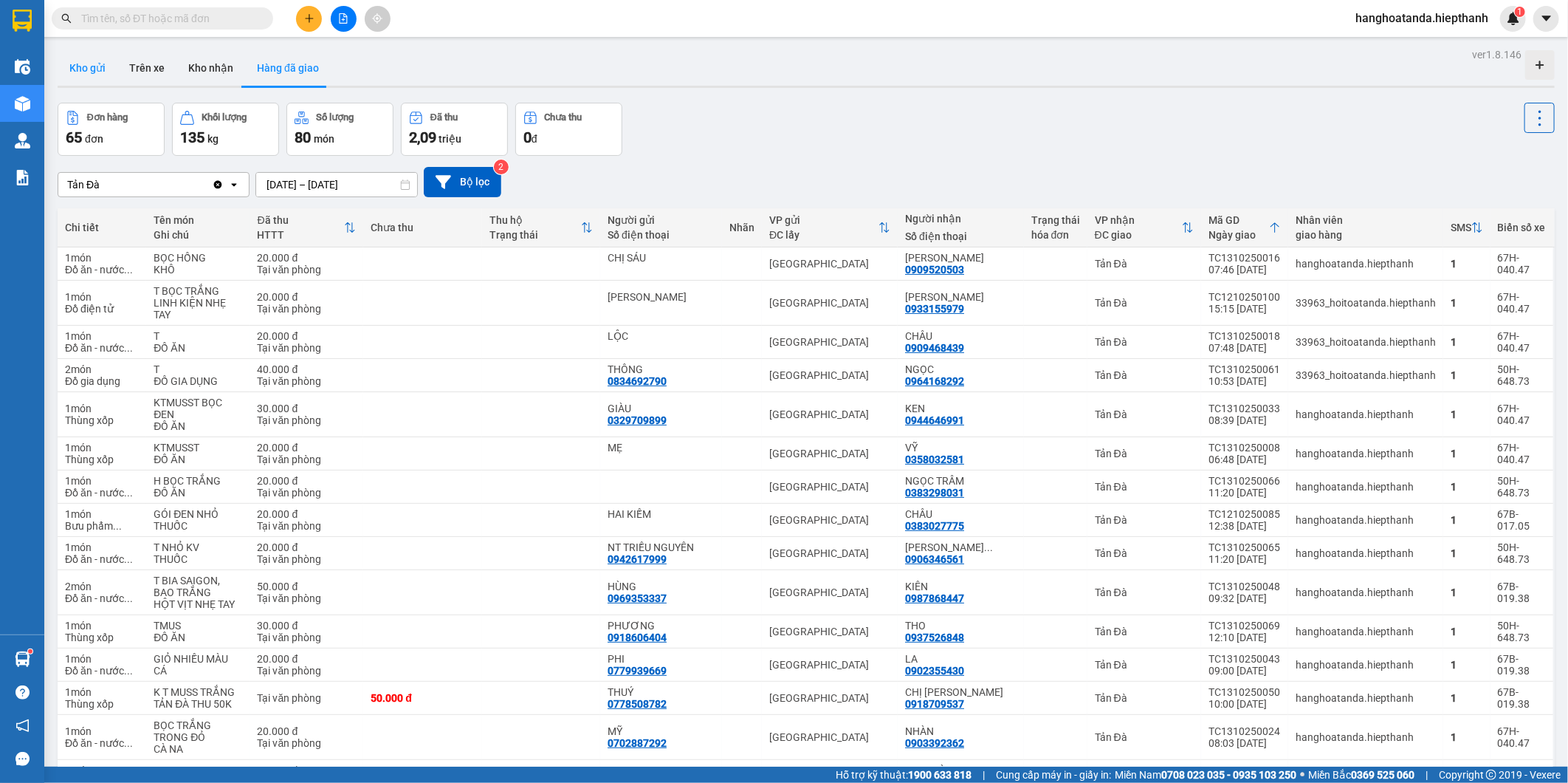
click at [99, 63] on button "Kho gửi" at bounding box center [87, 68] width 60 height 35
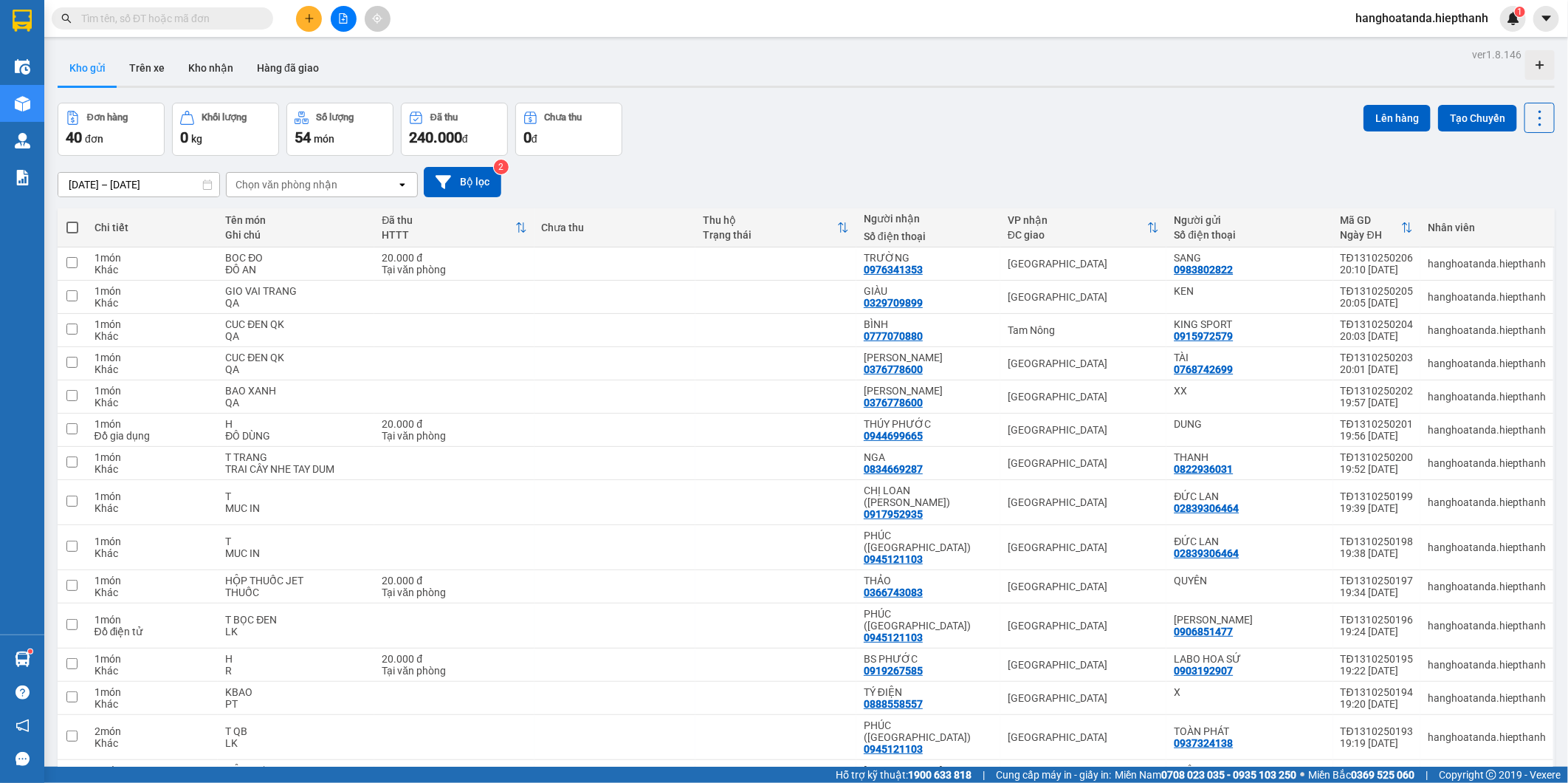
click at [348, 23] on icon "file-add" at bounding box center [343, 18] width 10 height 10
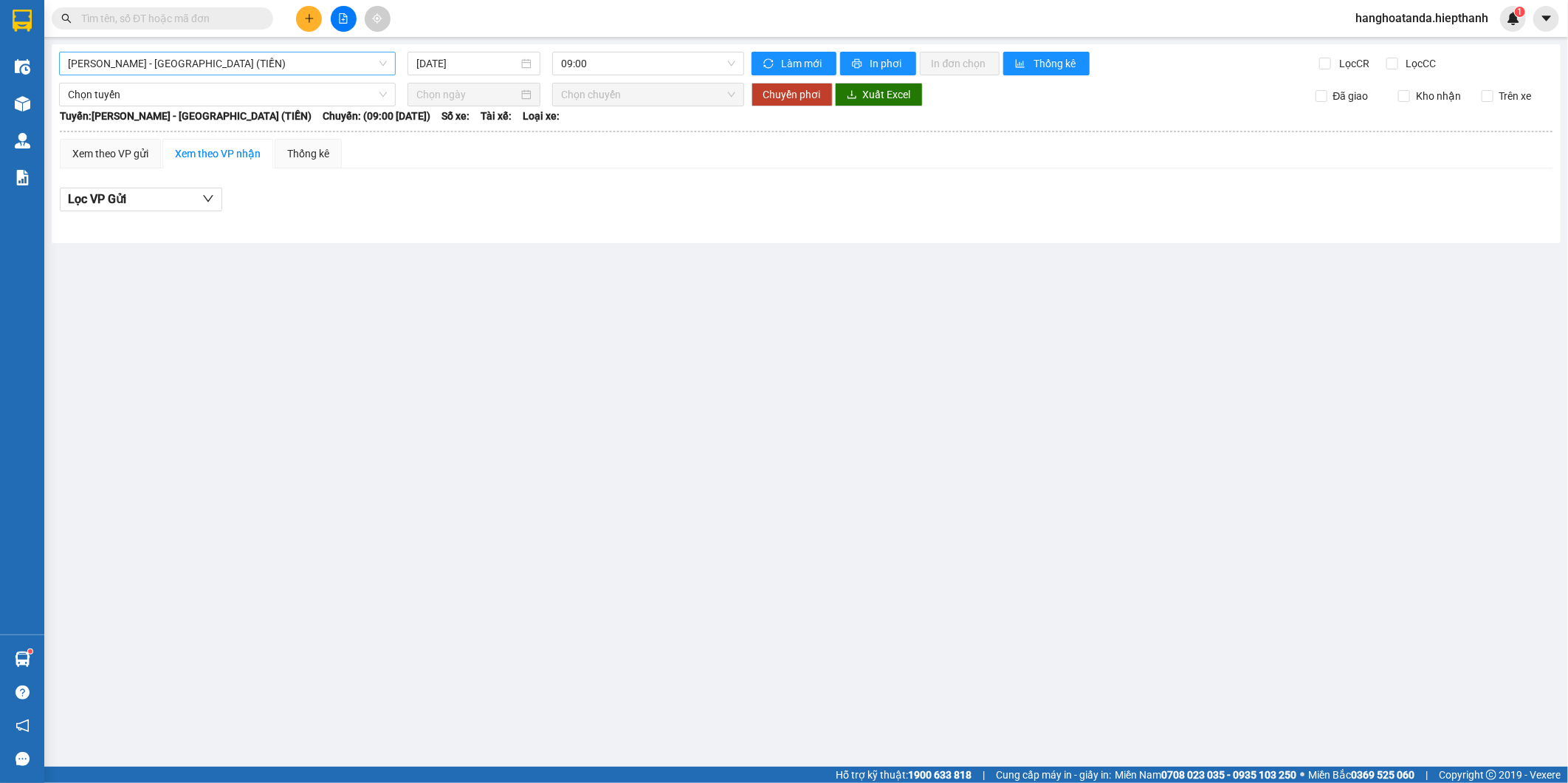
drag, startPoint x: 149, startPoint y: 64, endPoint x: 198, endPoint y: 72, distance: 49.6
click at [149, 63] on span "[PERSON_NAME] - [GEOGRAPHIC_DATA] (TIỀN)" at bounding box center [228, 63] width 319 height 22
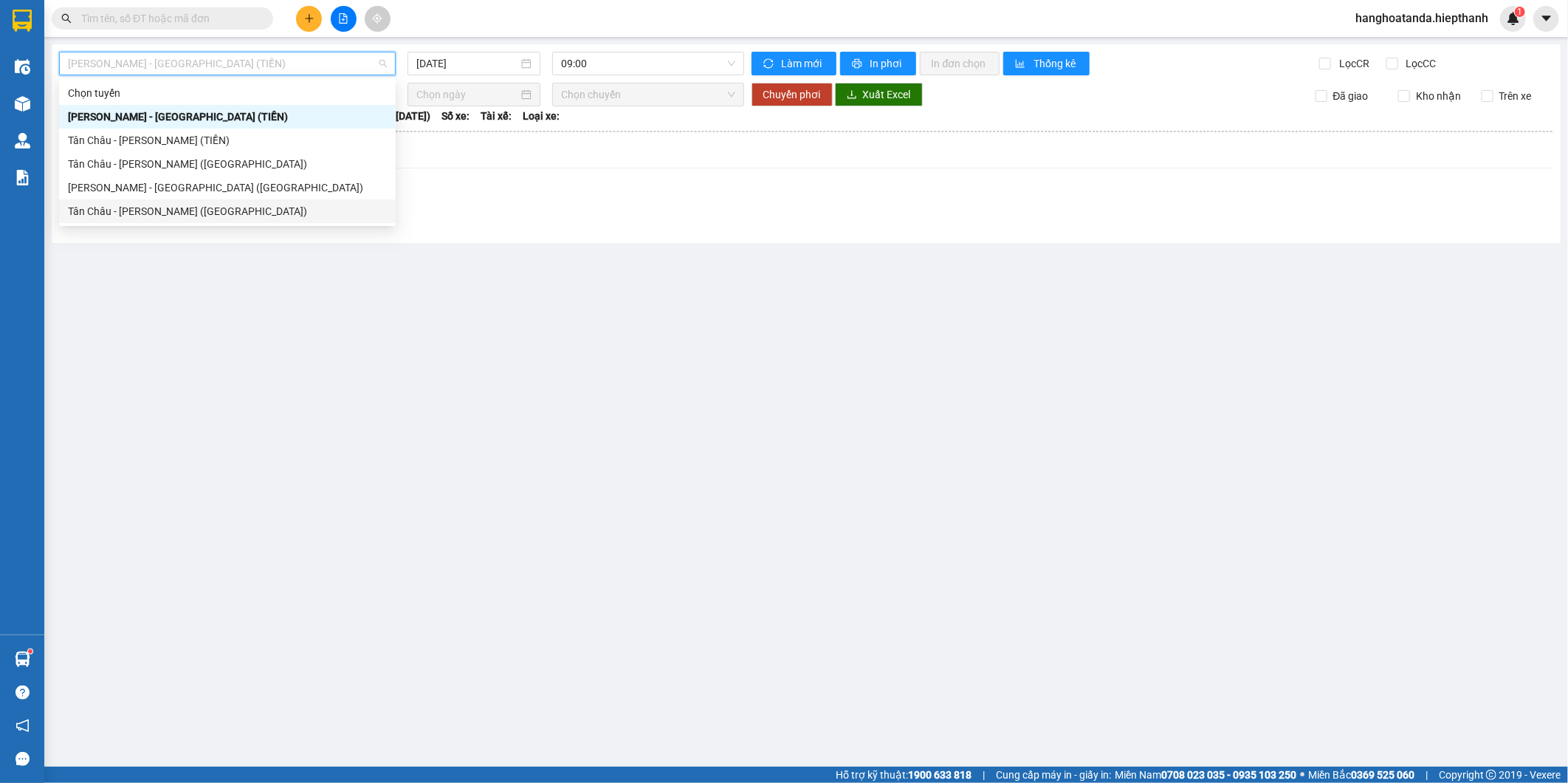
drag, startPoint x: 175, startPoint y: 215, endPoint x: 526, endPoint y: 86, distance: 374.0
click at [179, 211] on div "Tân Châu - [PERSON_NAME] ([GEOGRAPHIC_DATA])" at bounding box center [228, 211] width 319 height 16
type input "[DATE]"
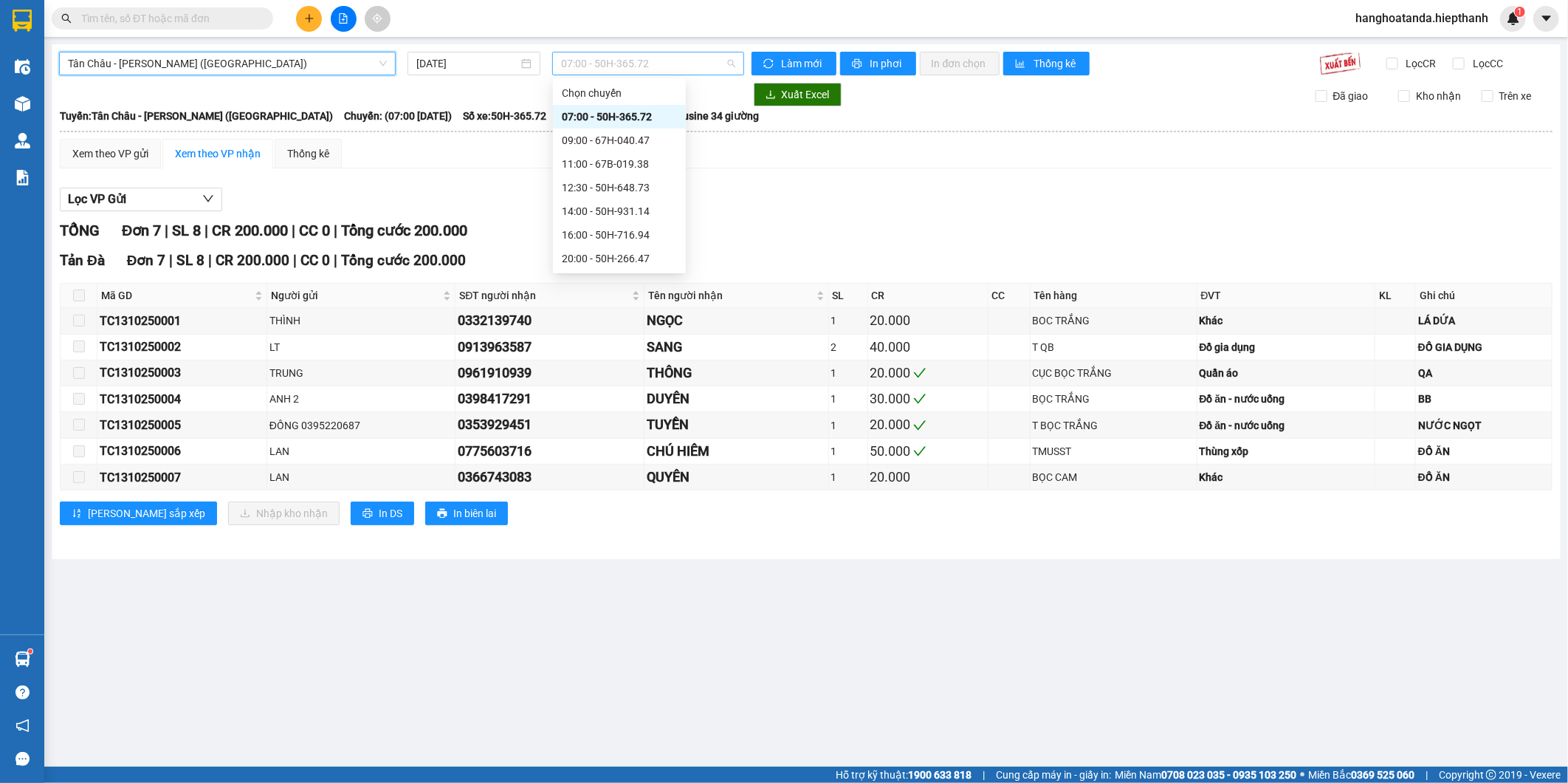
click at [600, 65] on span "07:00 - 50H-365.72" at bounding box center [648, 63] width 173 height 22
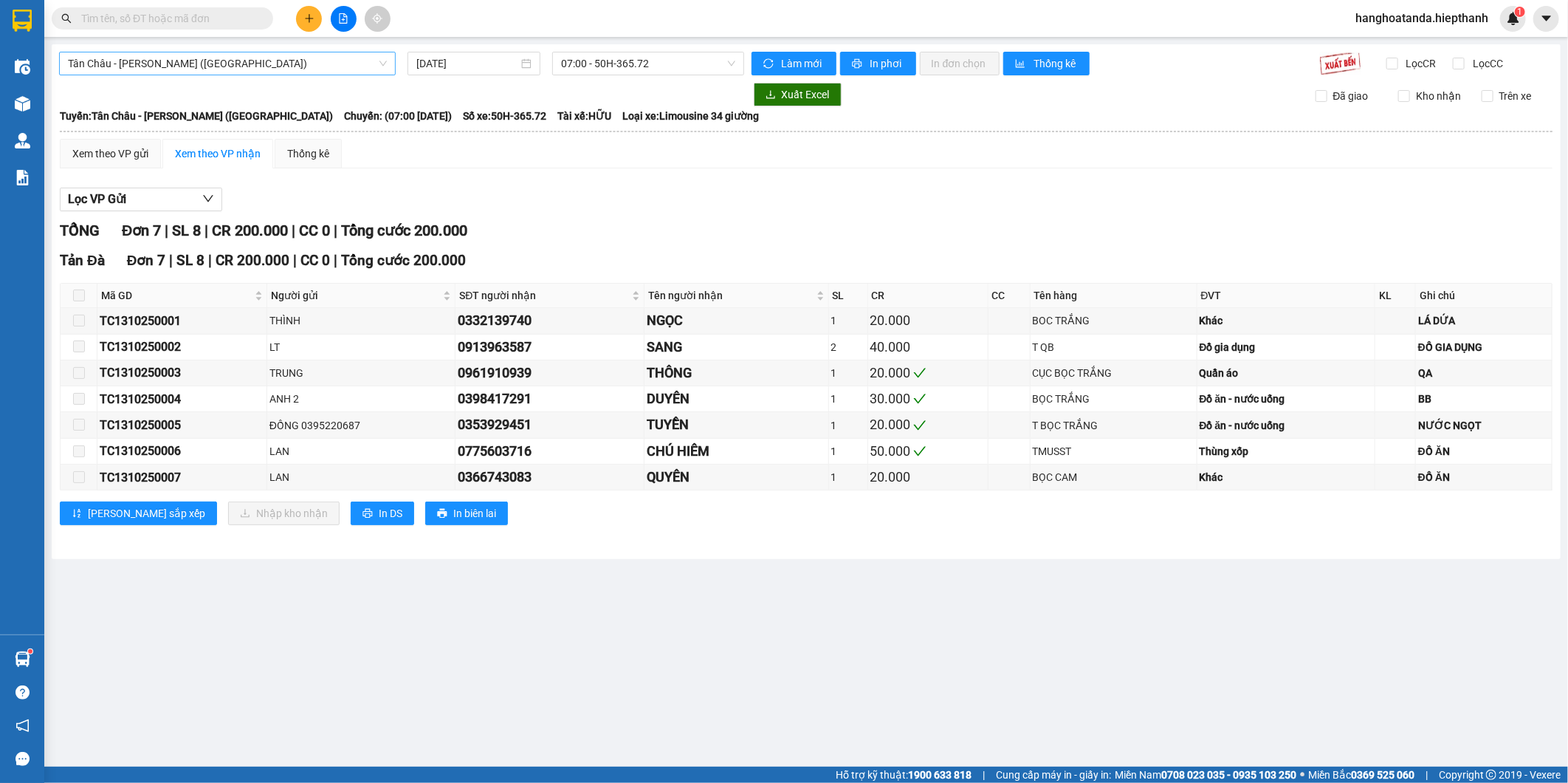
drag, startPoint x: 222, startPoint y: 46, endPoint x: 337, endPoint y: 56, distance: 115.4
click at [223, 46] on div "Tân Châu - Hồ Chí Minh (Giường) 13/10/2025 07:00 - 50H-365.72 Làm mới In phơi I…" at bounding box center [806, 301] width 1509 height 514
drag, startPoint x: 597, startPoint y: 63, endPoint x: 608, endPoint y: 67, distance: 11.7
click at [598, 63] on span "07:00 - 50H-365.72" at bounding box center [648, 63] width 173 height 22
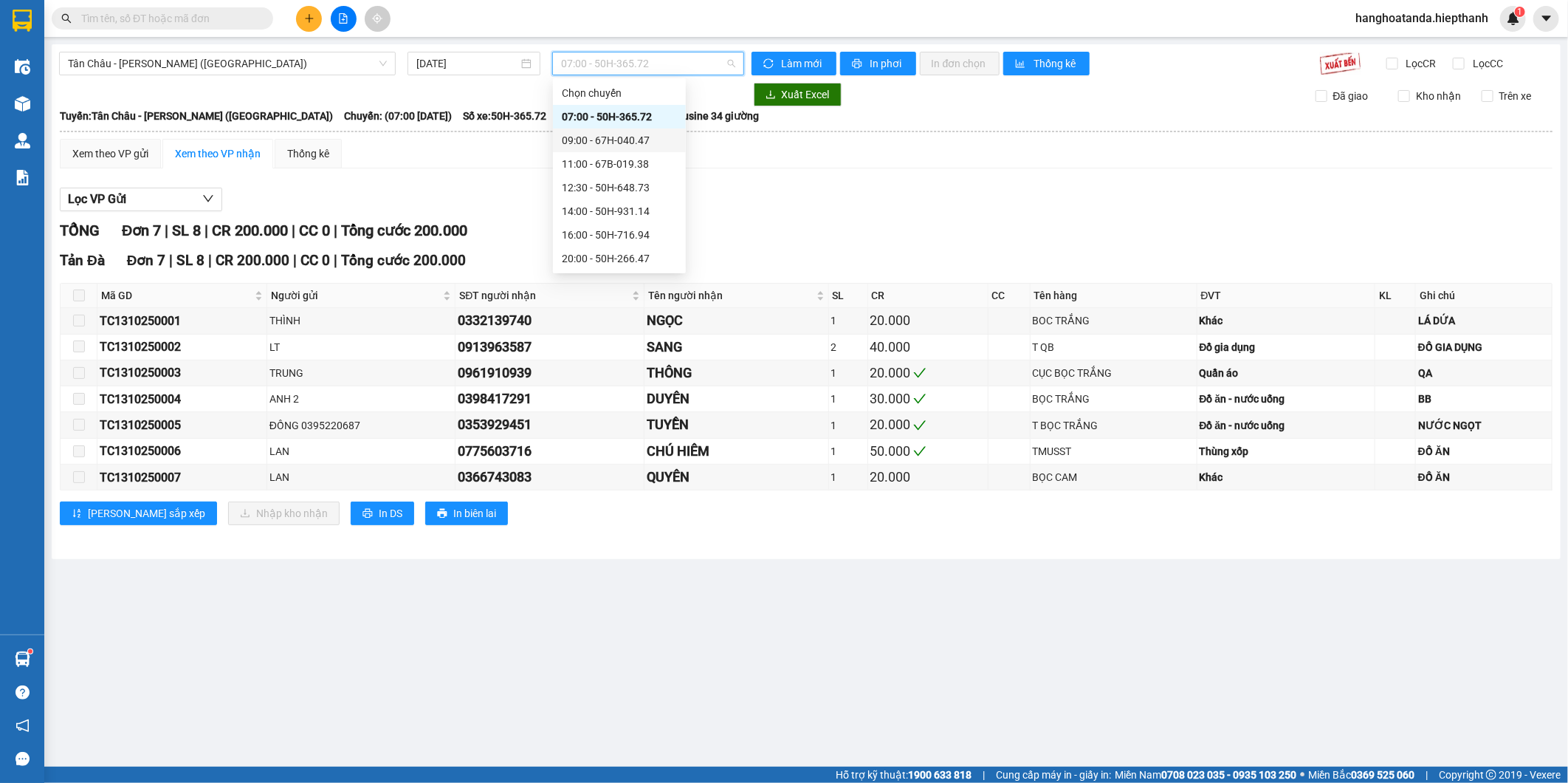
click at [583, 138] on div "09:00 - 67H-040.47" at bounding box center [619, 140] width 115 height 16
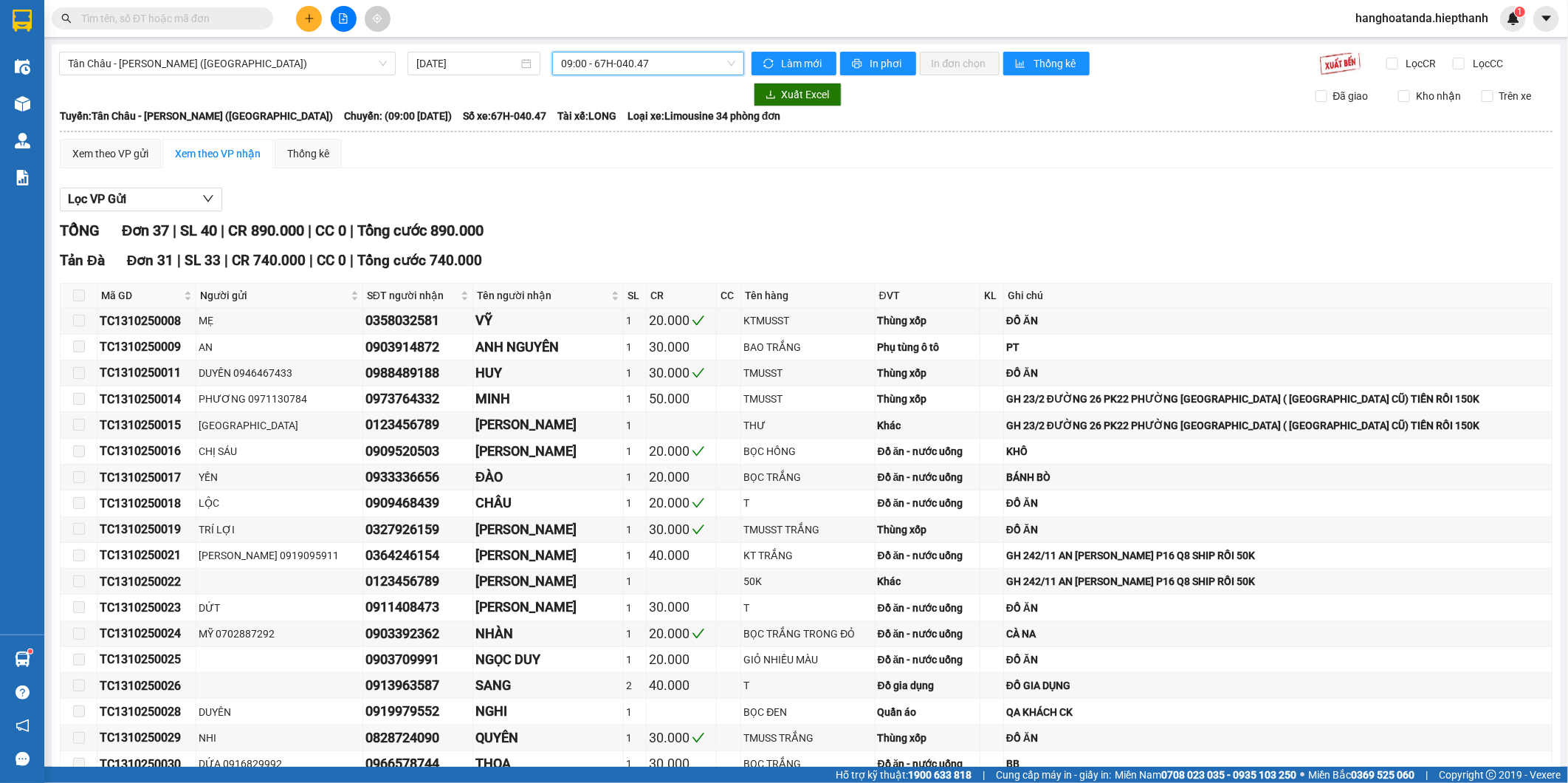
click at [721, 200] on div "Lọc VP Gửi" at bounding box center [807, 199] width 1493 height 25
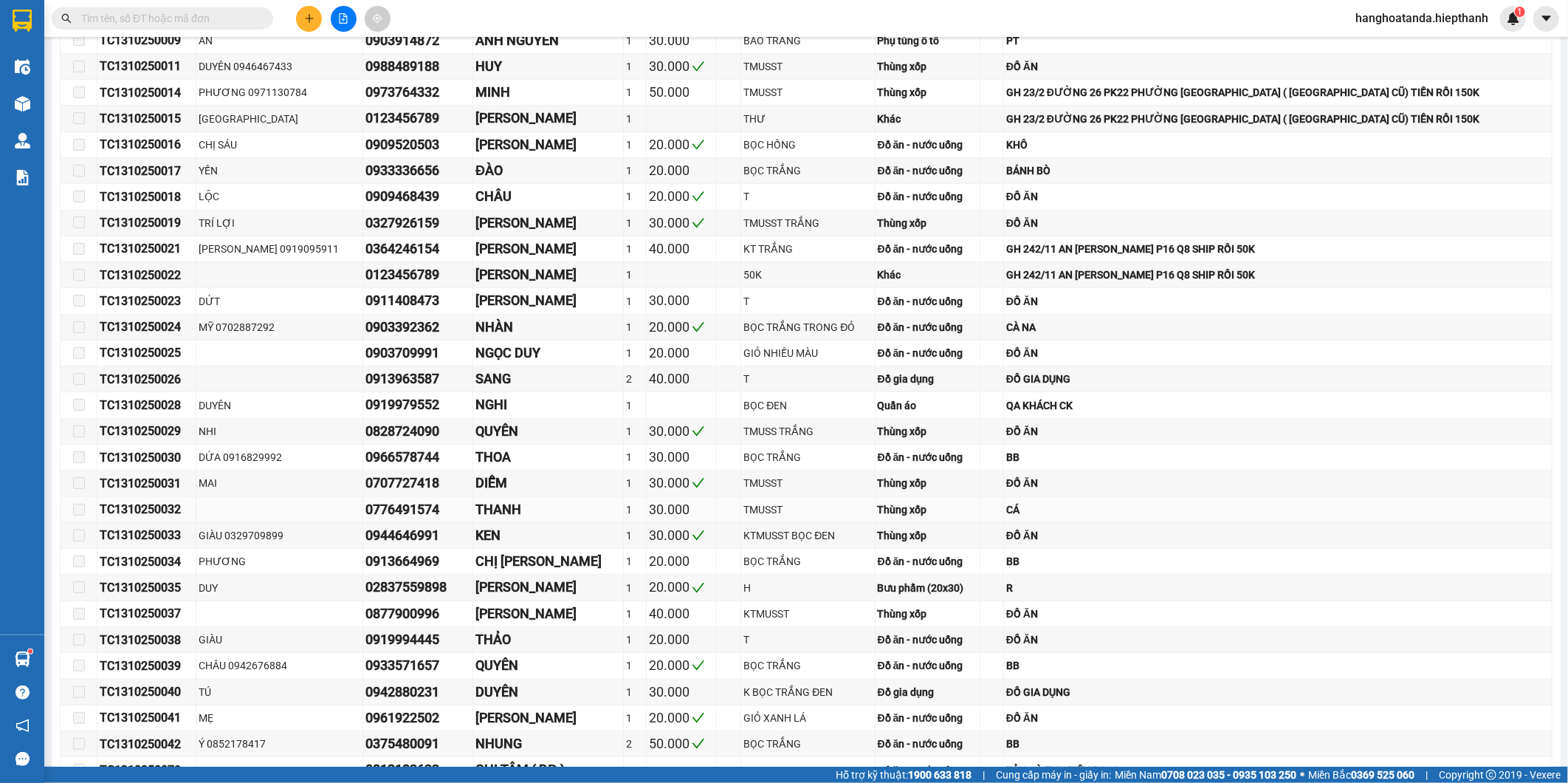
scroll to position [491, 0]
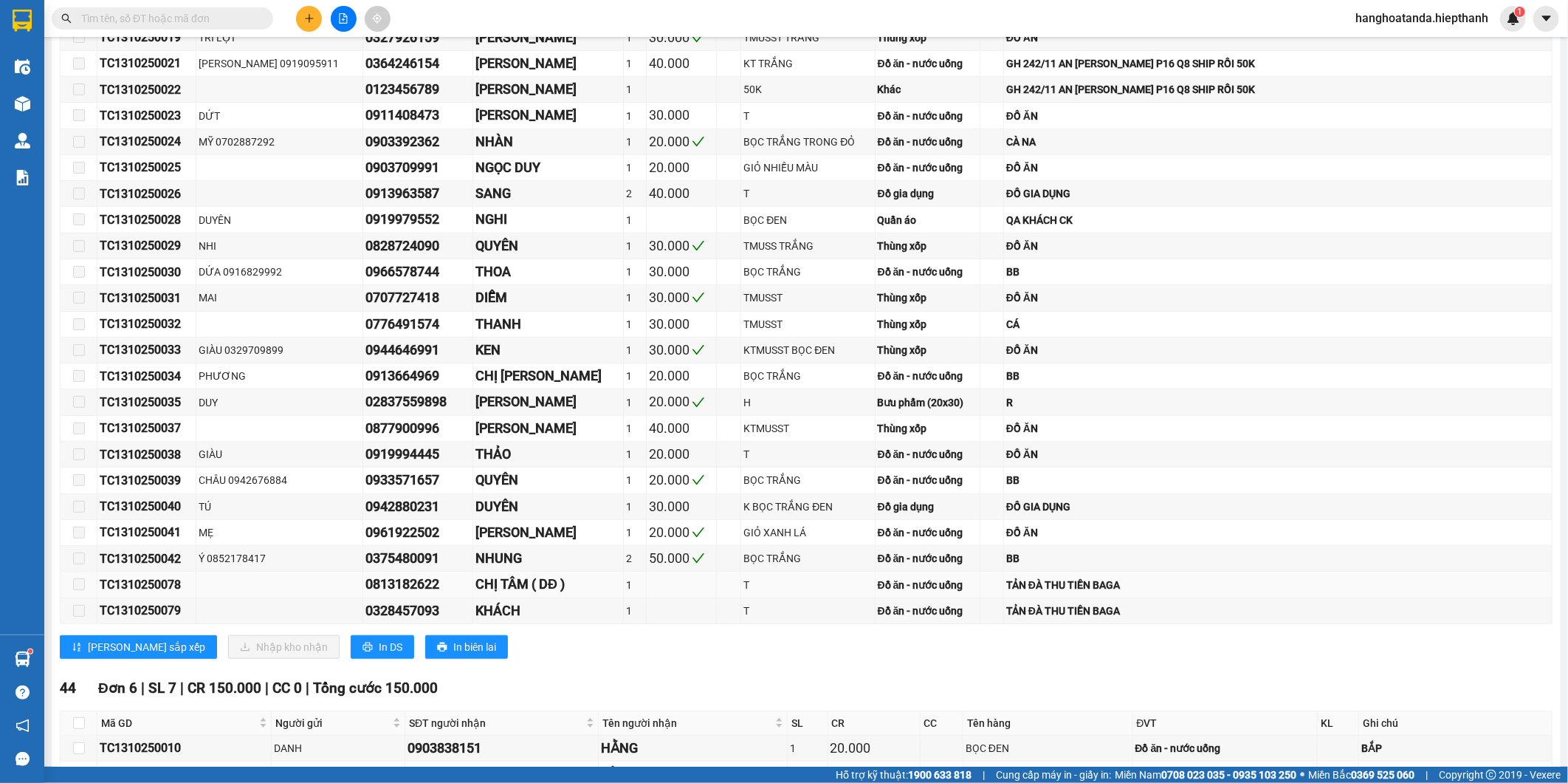
drag, startPoint x: 729, startPoint y: 595, endPoint x: 765, endPoint y: 594, distance: 36.0
click at [730, 595] on td at bounding box center [729, 584] width 25 height 26
drag, startPoint x: 382, startPoint y: 585, endPoint x: 534, endPoint y: 585, distance: 152.0
click at [534, 585] on tr "TC1310250078 0813182622 CHỊ TÂM ( DĐ ) 1 T Đồ ăn - nước uống TẢN ĐÀ THU TIỀN BA…" at bounding box center [806, 584] width 1492 height 26
drag, startPoint x: 534, startPoint y: 585, endPoint x: 581, endPoint y: 585, distance: 47.0
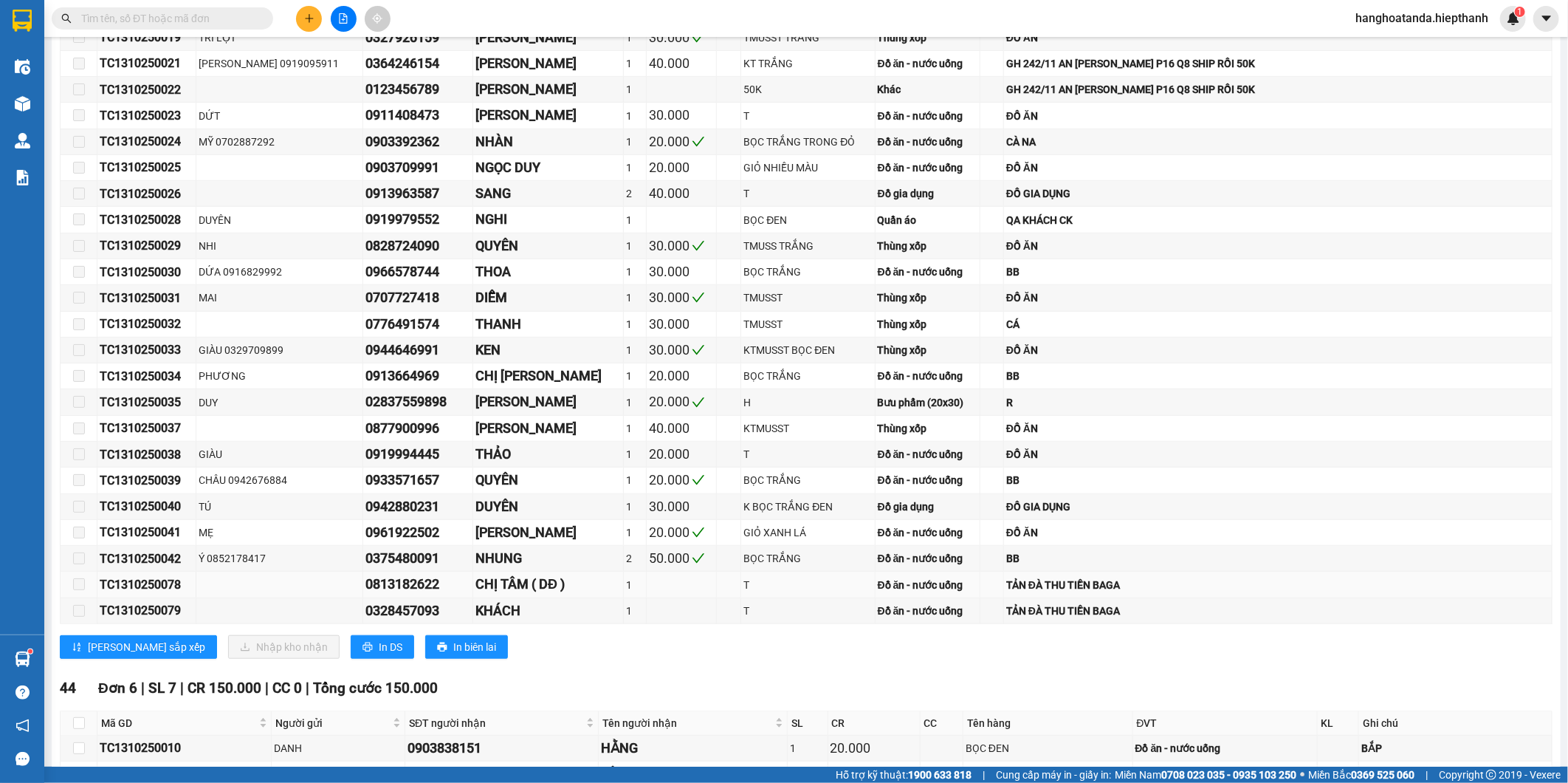
click at [581, 585] on div "CHỊ TÂM ( DĐ )" at bounding box center [549, 583] width 146 height 21
drag, startPoint x: 382, startPoint y: 586, endPoint x: 463, endPoint y: 583, distance: 81.1
click at [463, 583] on div "0813182622" at bounding box center [418, 583] width 104 height 21
drag, startPoint x: 463, startPoint y: 583, endPoint x: 676, endPoint y: 595, distance: 213.3
click at [676, 595] on td at bounding box center [682, 584] width 70 height 26
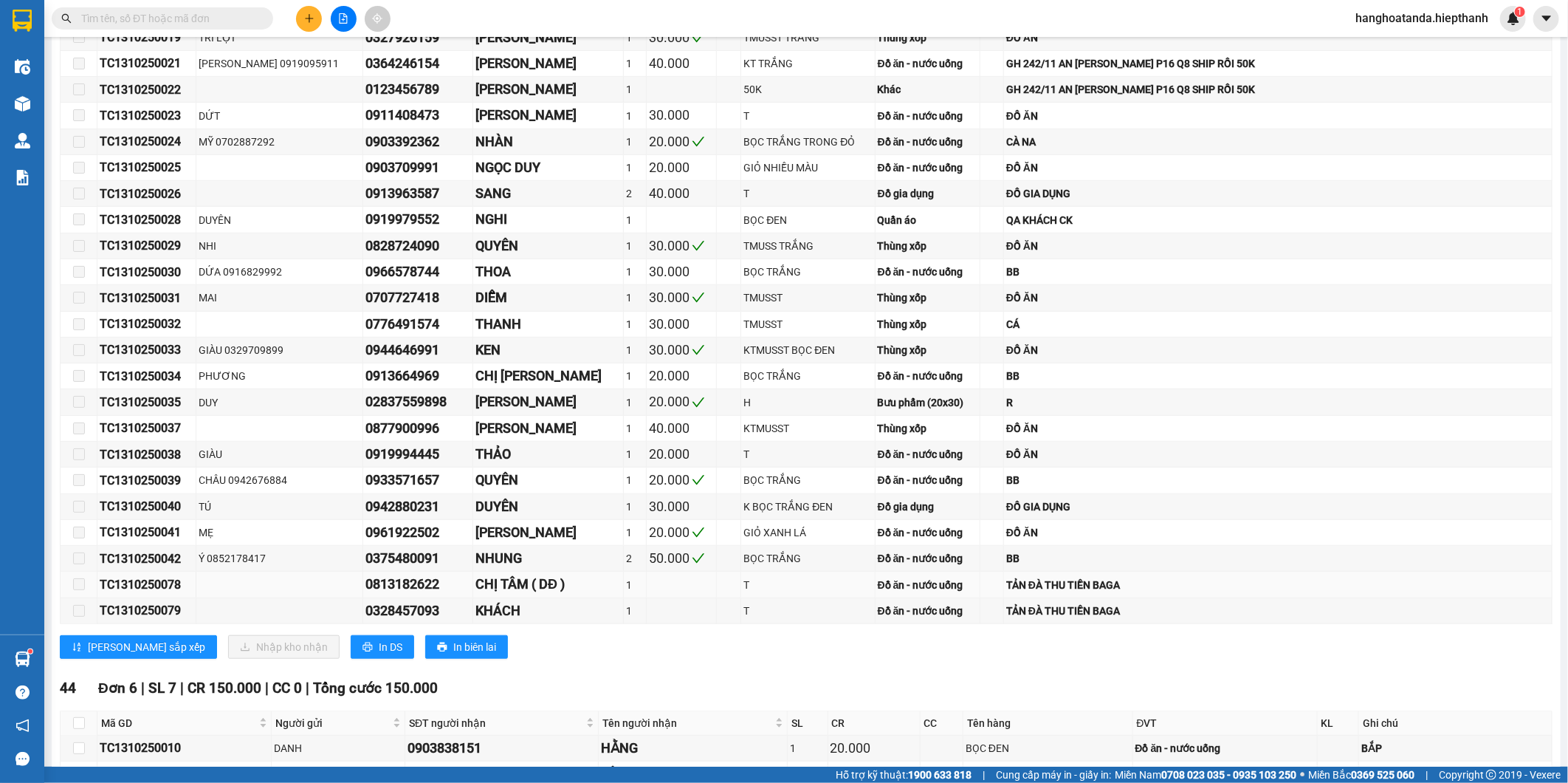
click at [802, 588] on div "T" at bounding box center [808, 584] width 128 height 16
click at [533, 593] on div "CHỊ TÂM ( DĐ )" at bounding box center [549, 583] width 146 height 21
drag, startPoint x: 382, startPoint y: 585, endPoint x: 456, endPoint y: 585, distance: 74.0
click at [456, 585] on div "0813182622" at bounding box center [418, 583] width 104 height 21
drag, startPoint x: 456, startPoint y: 585, endPoint x: 536, endPoint y: 618, distance: 86.5
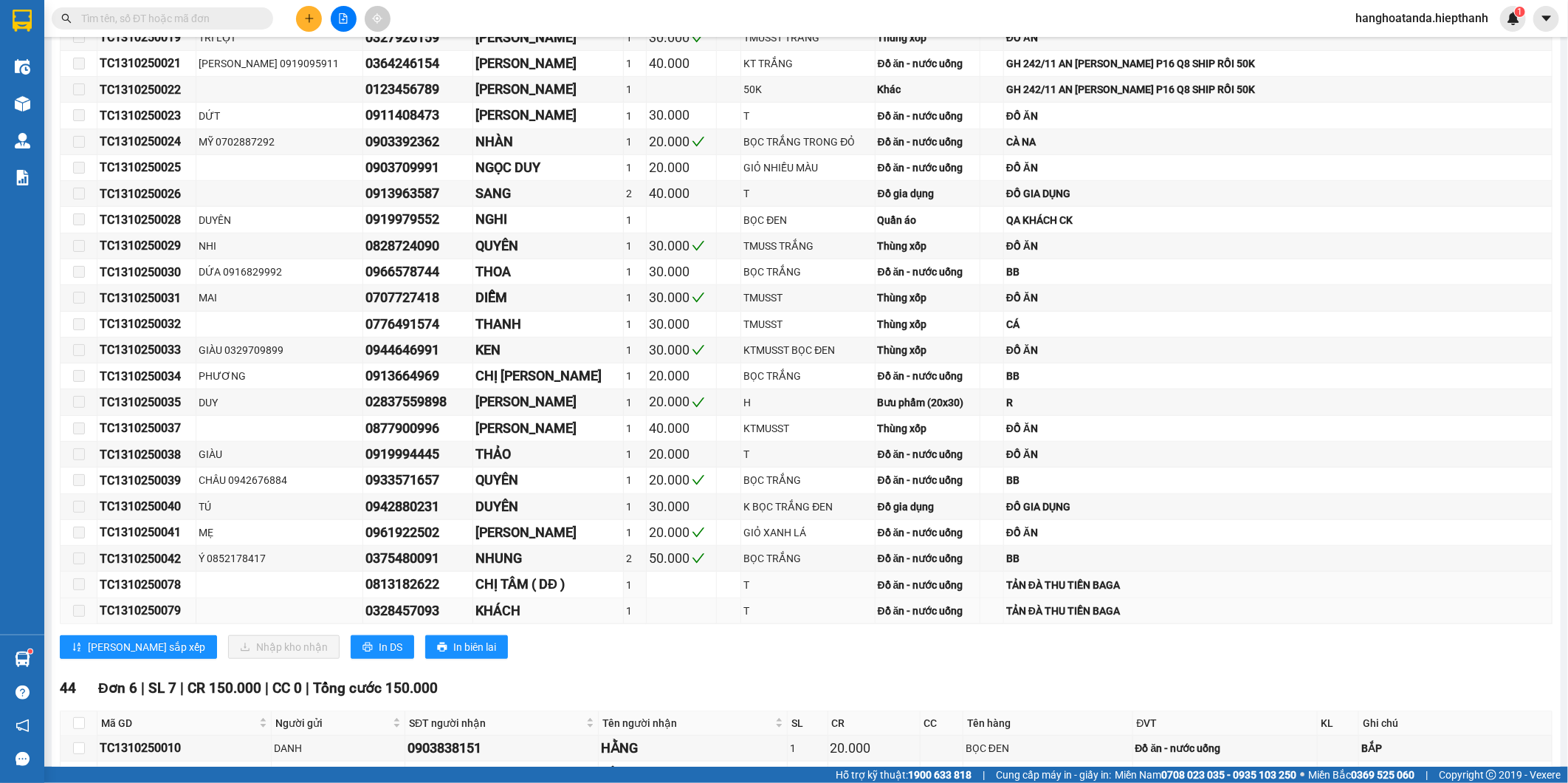
click at [536, 618] on div "KHÁCH" at bounding box center [549, 610] width 146 height 21
click at [533, 616] on div "KHÁCH" at bounding box center [549, 610] width 146 height 21
drag, startPoint x: 533, startPoint y: 616, endPoint x: 437, endPoint y: 598, distance: 97.7
click at [437, 597] on td "0813182622" at bounding box center [419, 584] width 110 height 26
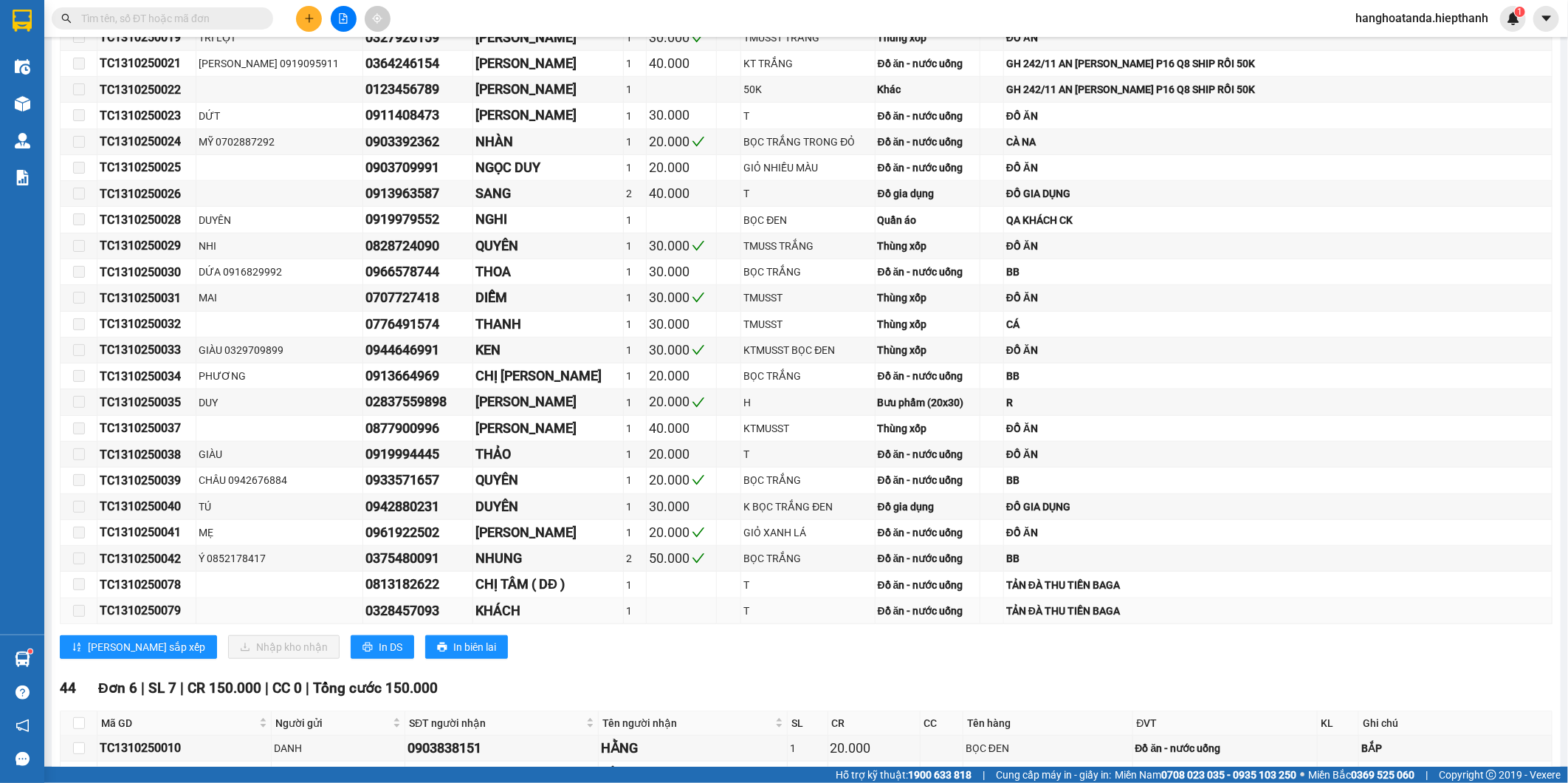
click at [517, 613] on div "KHÁCH" at bounding box center [549, 610] width 146 height 21
drag, startPoint x: 409, startPoint y: 588, endPoint x: 459, endPoint y: 587, distance: 50.0
click at [459, 587] on div "0813182622" at bounding box center [418, 583] width 104 height 21
drag, startPoint x: 459, startPoint y: 587, endPoint x: 431, endPoint y: 587, distance: 28.0
copy div "0813182622"
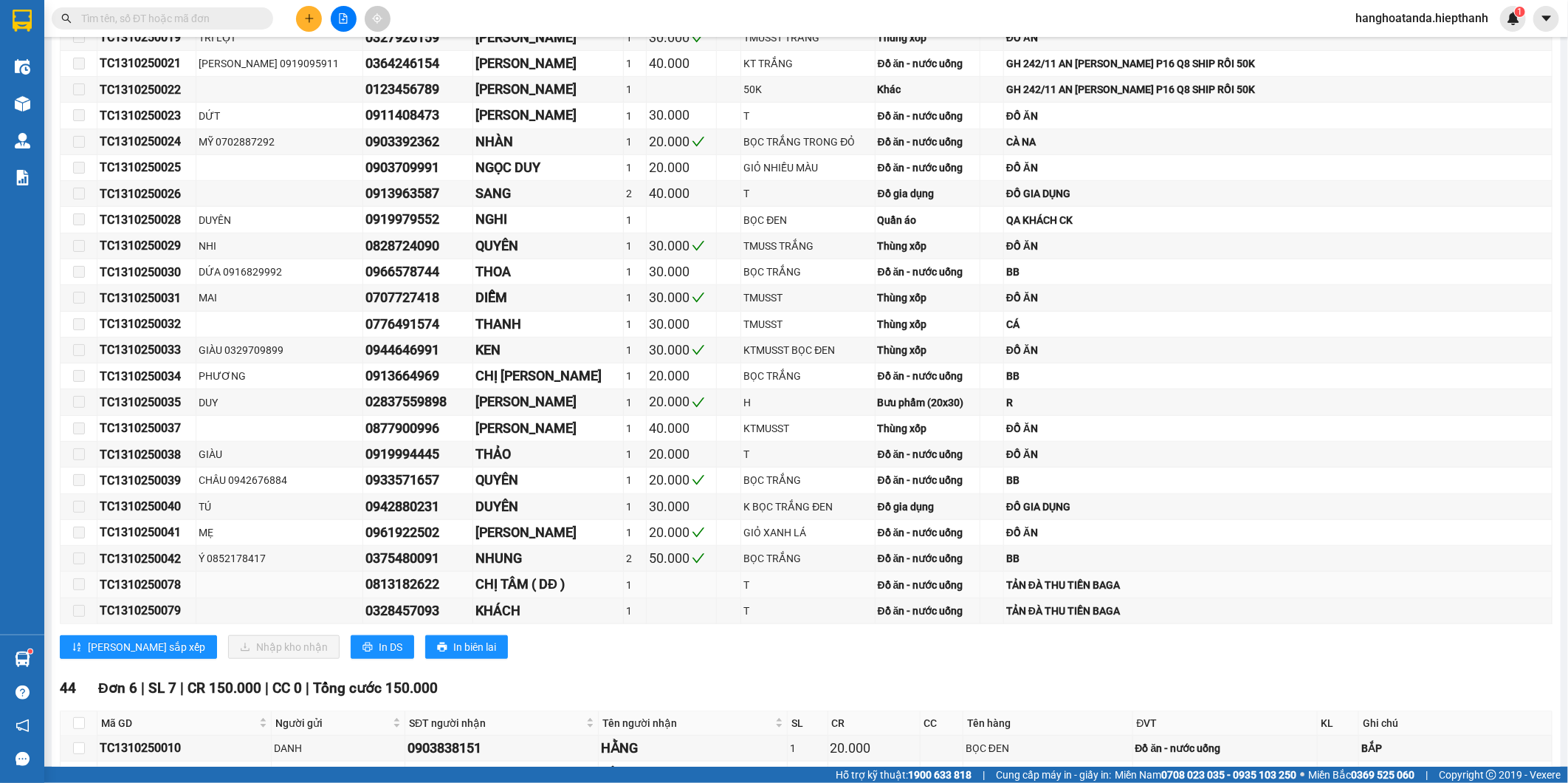
click at [576, 589] on div "CHỊ TÂM ( DĐ )" at bounding box center [549, 583] width 146 height 21
click at [520, 616] on div "KHÁCH" at bounding box center [549, 610] width 146 height 21
click at [411, 616] on div "0328457093" at bounding box center [418, 610] width 104 height 21
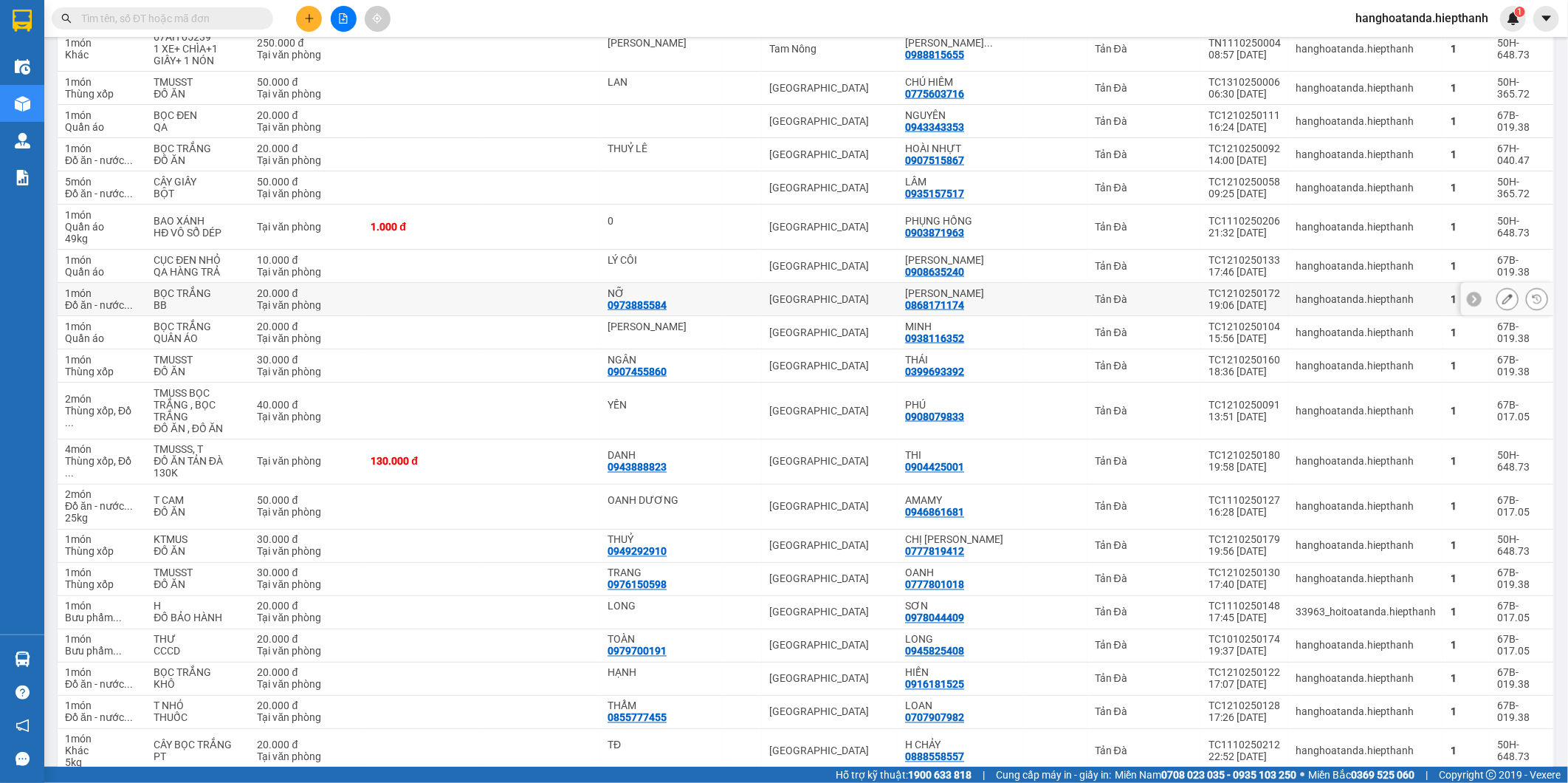
scroll to position [1640, 0]
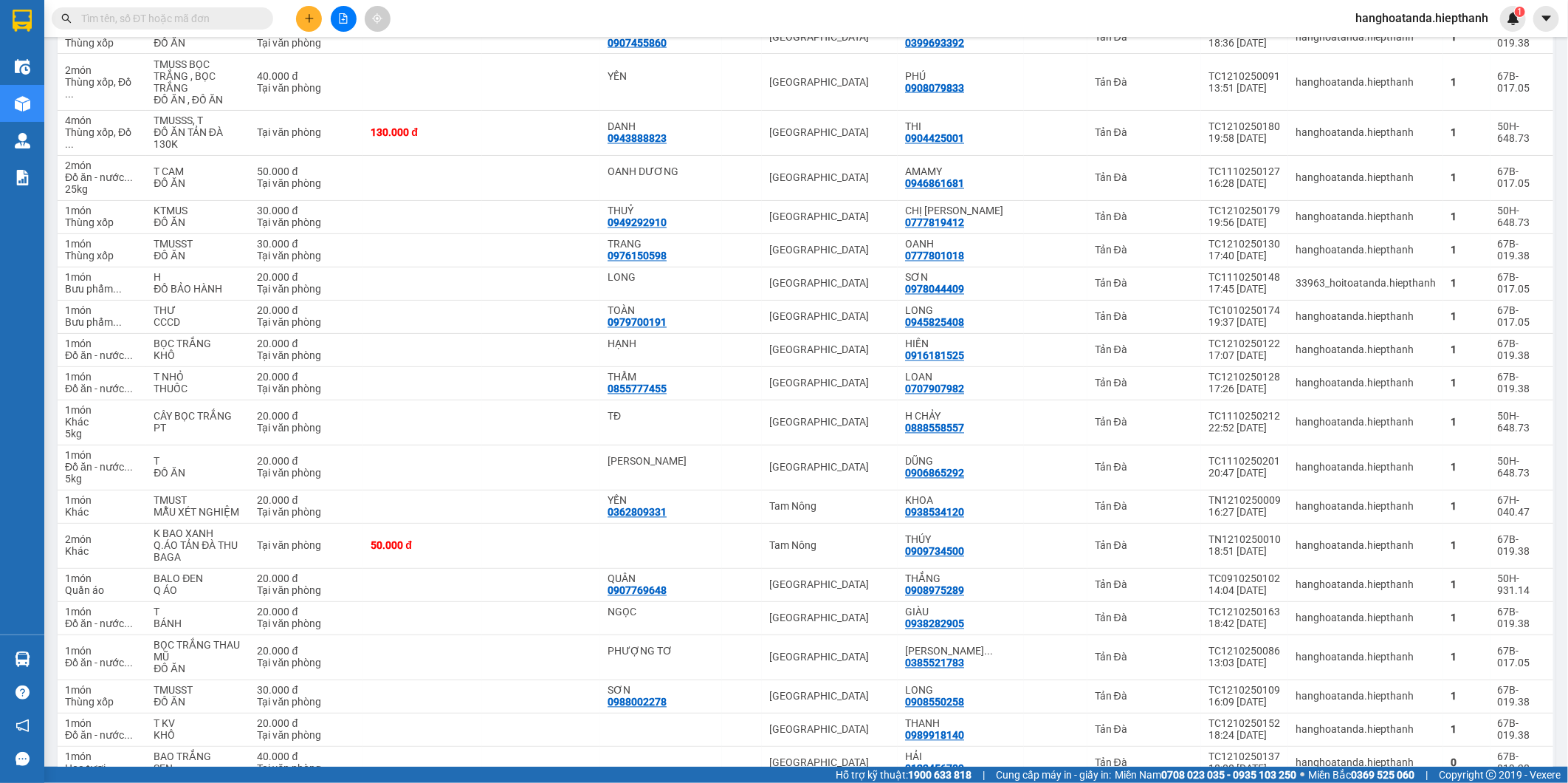
click at [170, 16] on input "text" at bounding box center [167, 18] width 174 height 16
paste input "0813182622"
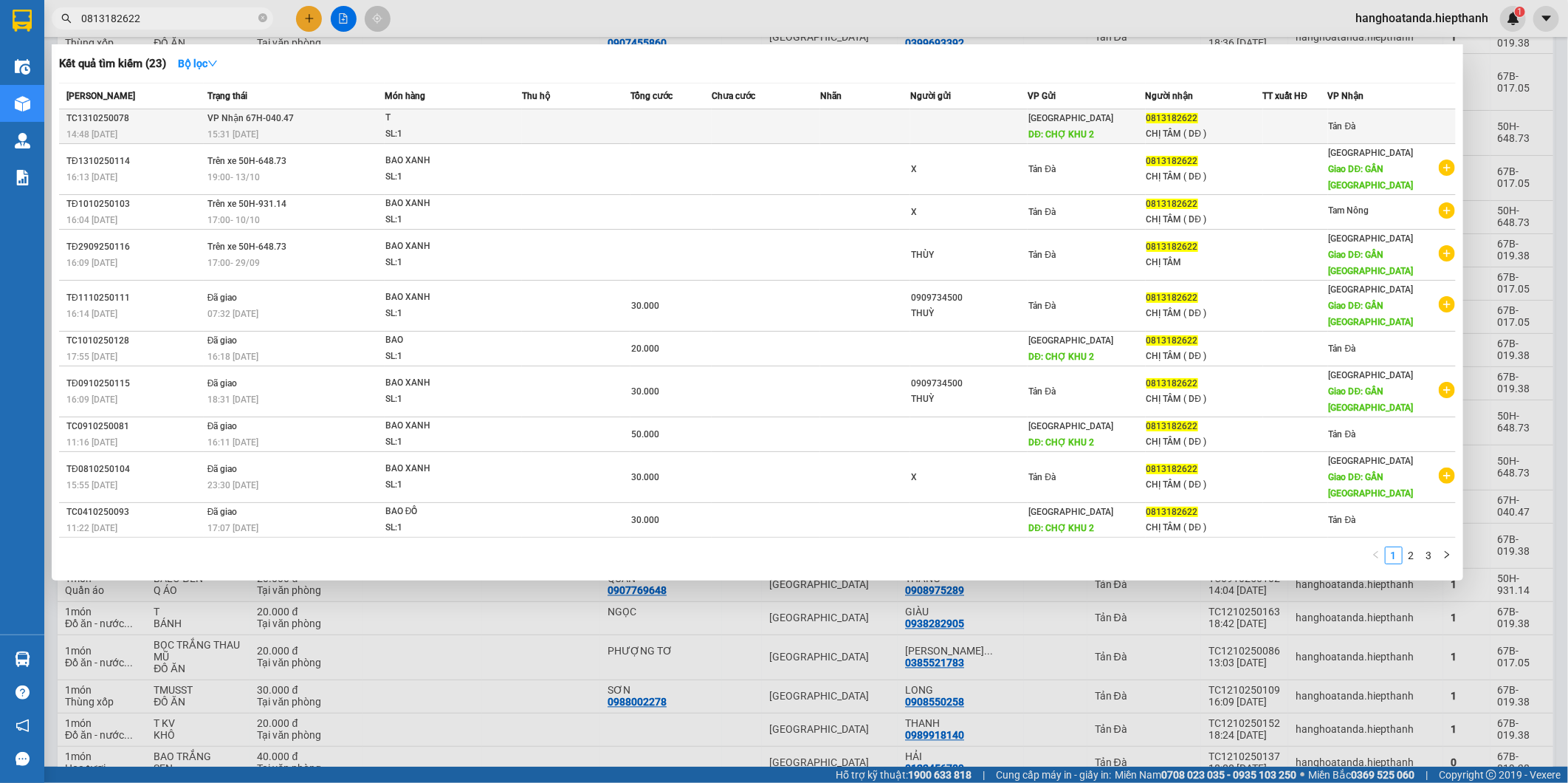
type input "0813182622"
click at [266, 126] on td "VP Nhận 67H-040.47 15:31 [DATE]" at bounding box center [294, 126] width 181 height 34
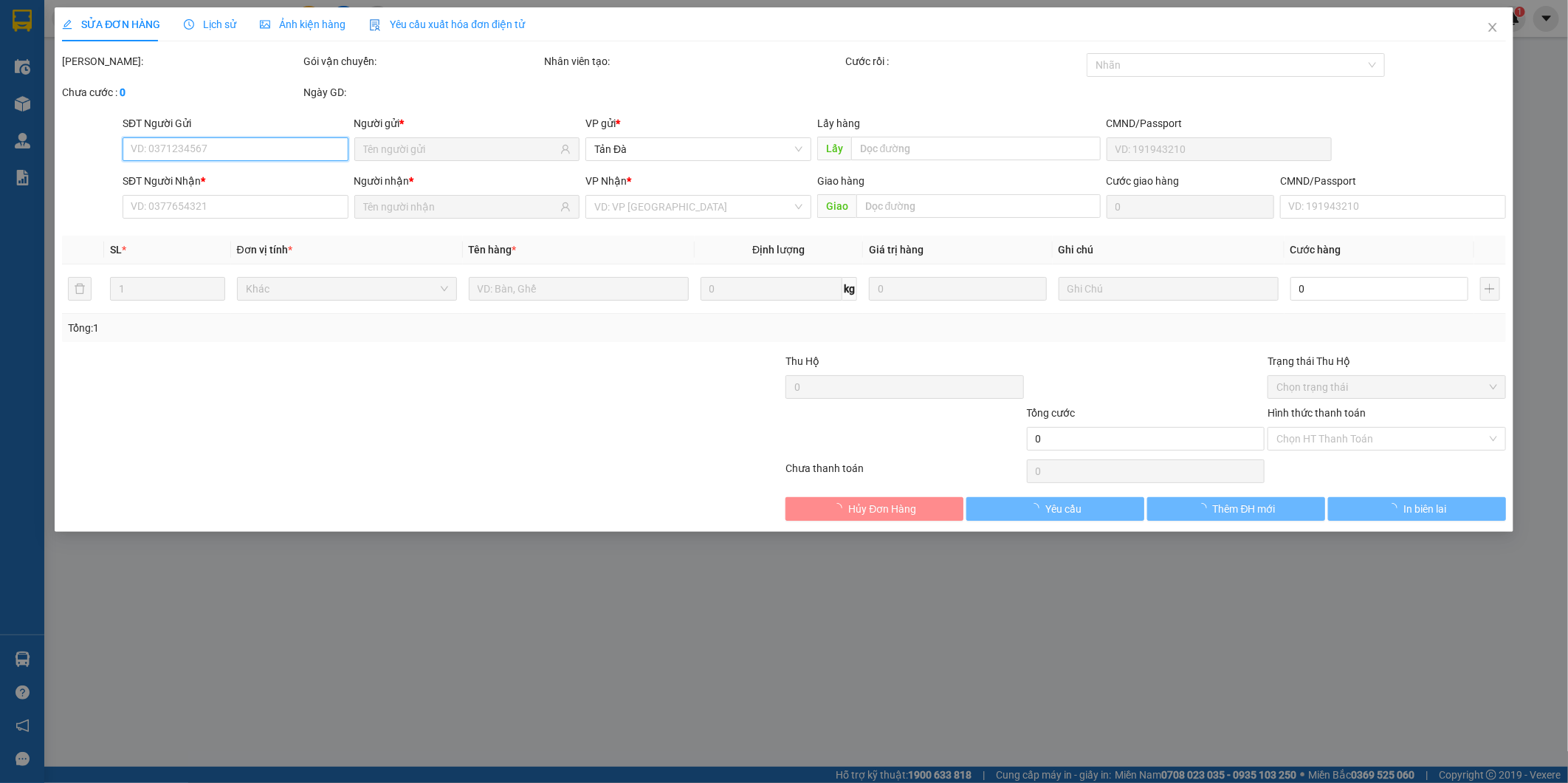
type input "CHỢ KHU 2"
type input "0813182622"
type input "CHỊ TÂM ( DĐ )"
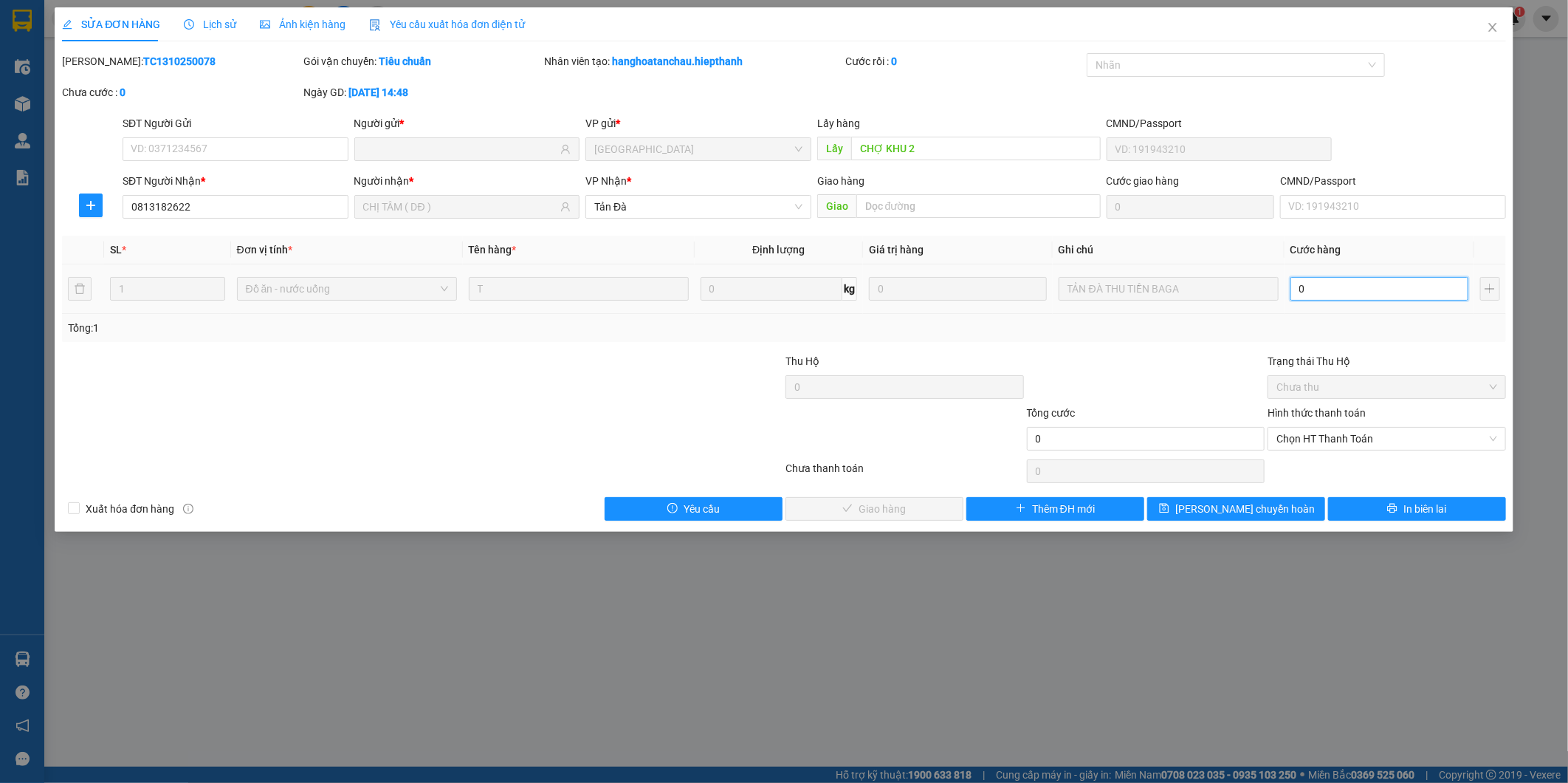
click at [1319, 287] on input "0" at bounding box center [1379, 289] width 178 height 24
type input "2"
type input "20"
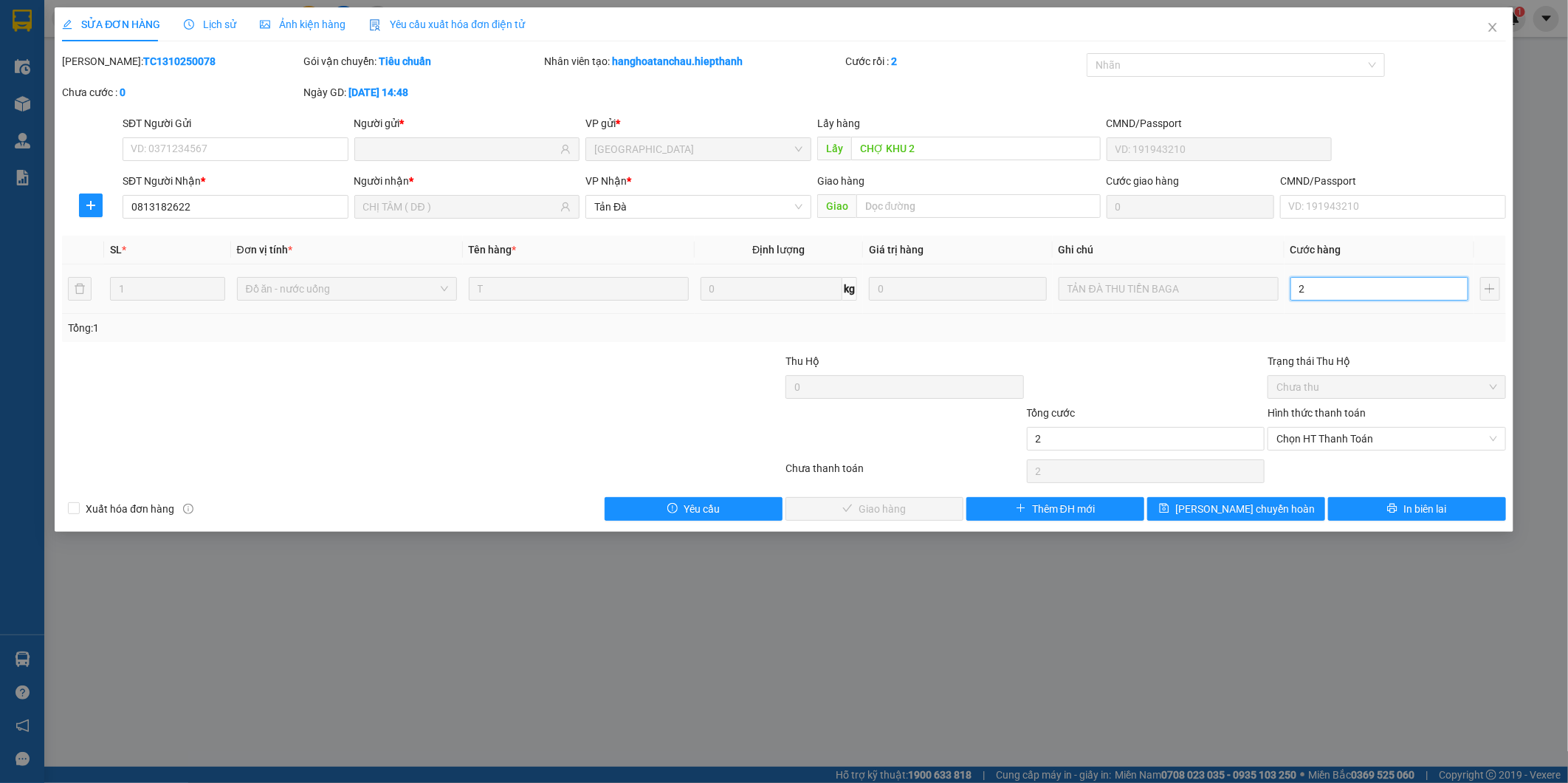
type input "20"
type input "20.000"
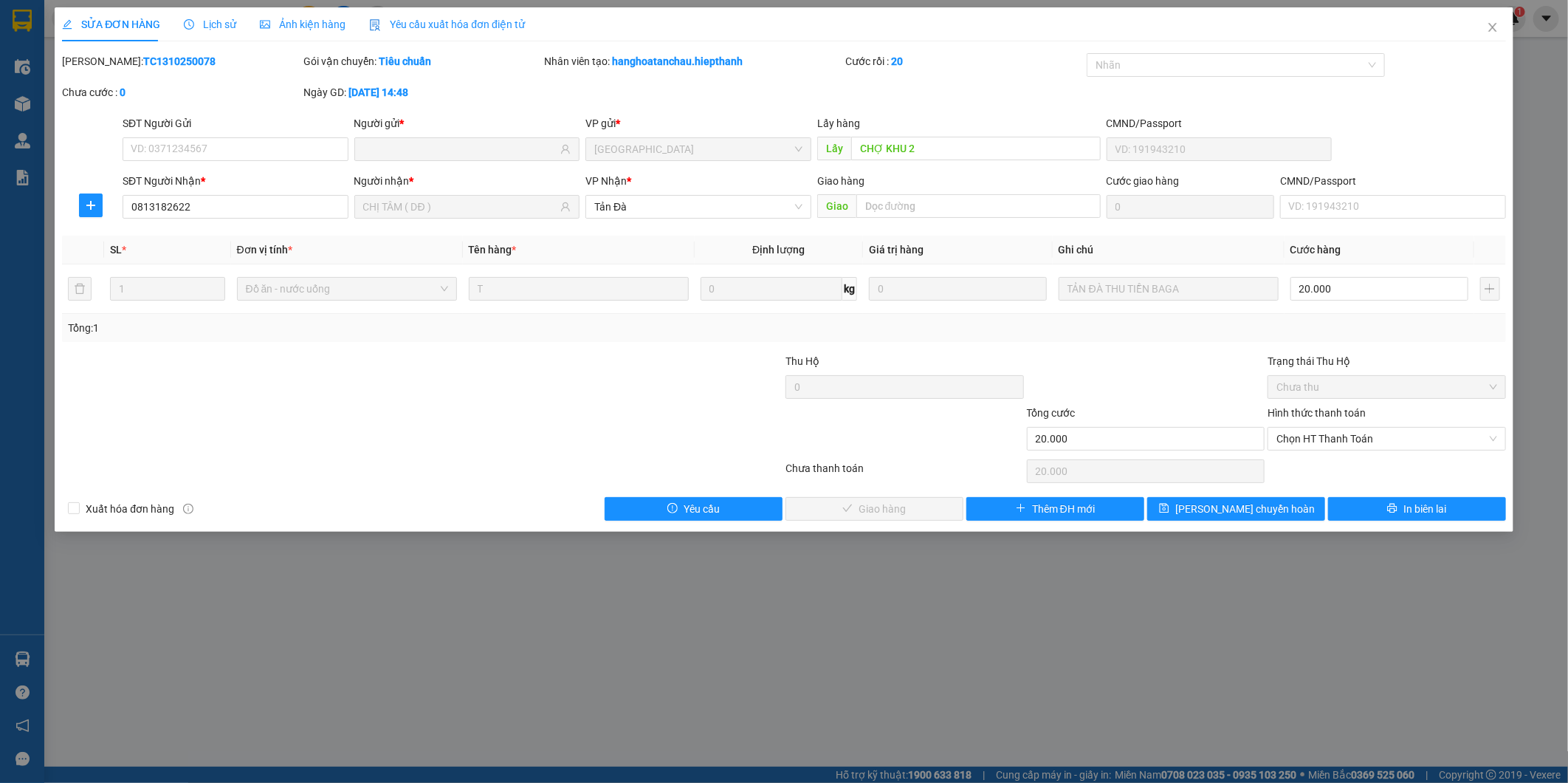
click at [1225, 362] on div at bounding box center [1145, 378] width 241 height 51
click at [1309, 444] on span "Chọn HT Thanh Toán" at bounding box center [1387, 438] width 221 height 22
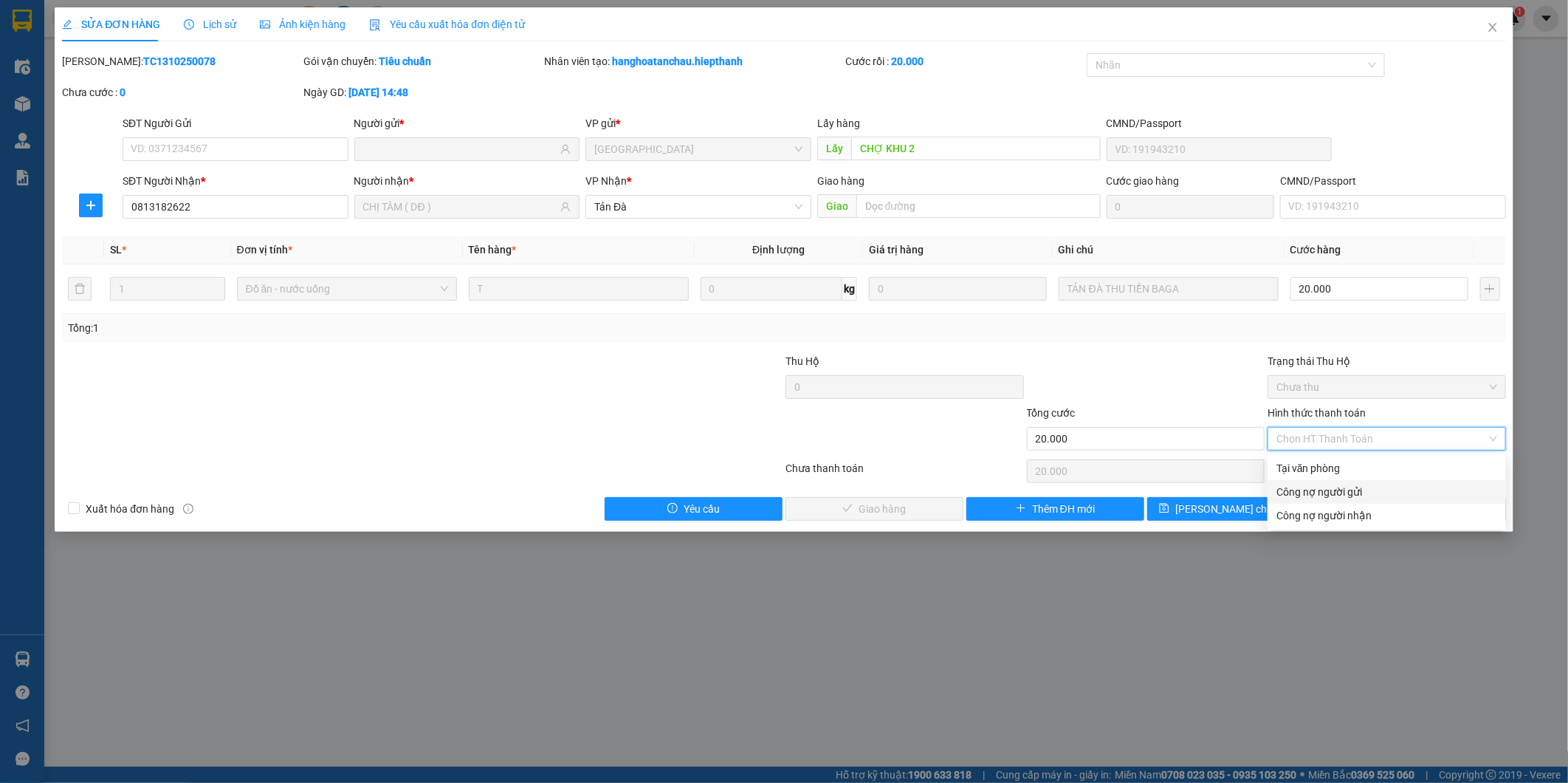
drag, startPoint x: 1309, startPoint y: 448, endPoint x: 1229, endPoint y: 480, distance: 86.2
click at [1298, 480] on div "Tại văn phòng Công nợ người gửi Công nợ người nhận" at bounding box center [1387, 491] width 238 height 71
drag, startPoint x: 1319, startPoint y: 467, endPoint x: 984, endPoint y: 514, distance: 338.3
click at [1313, 469] on div "Tại văn phòng" at bounding box center [1387, 468] width 221 height 16
type input "0"
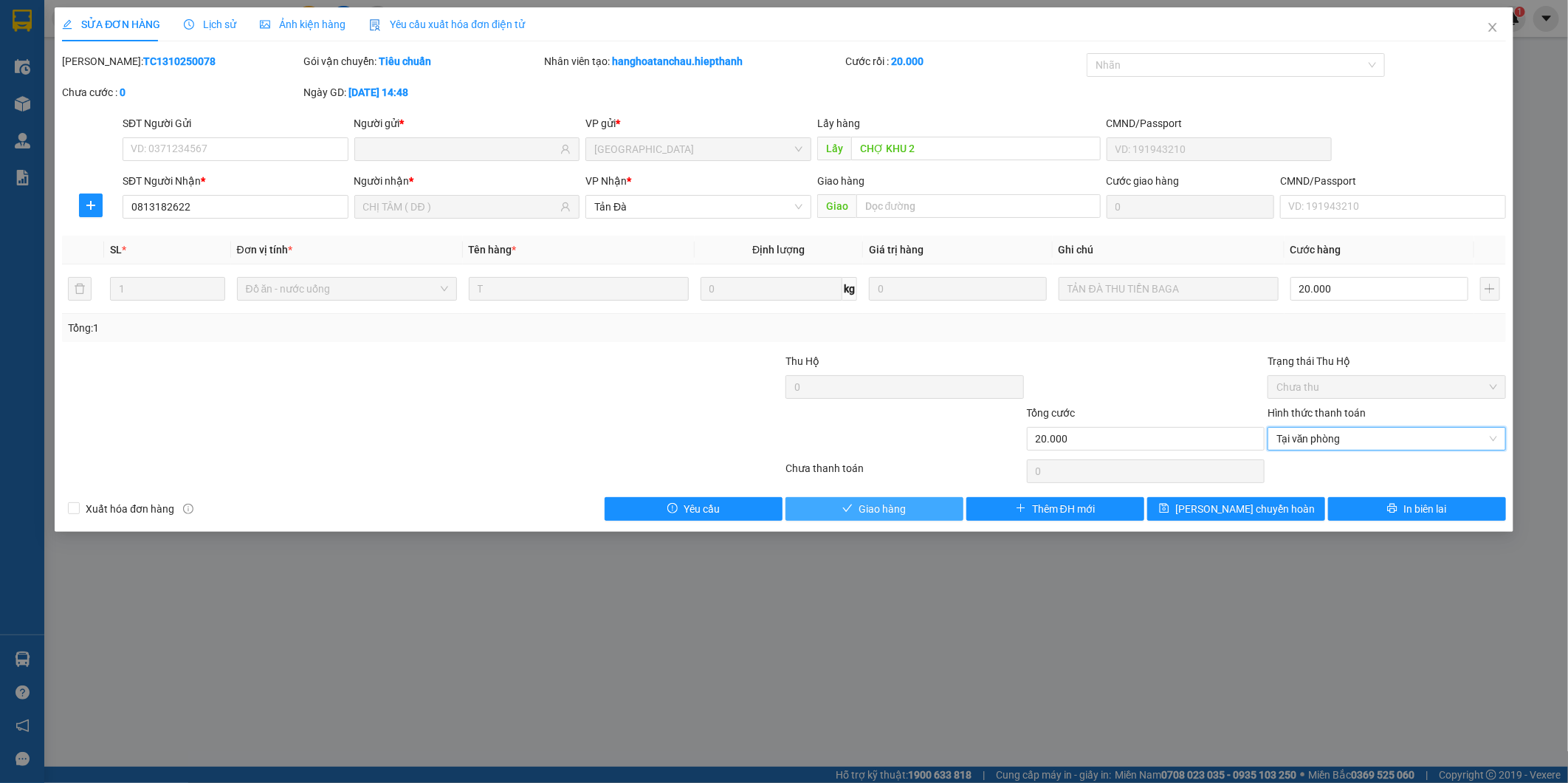
drag, startPoint x: 910, startPoint y: 510, endPoint x: 992, endPoint y: 485, distance: 85.7
click at [911, 510] on button "Giao hàng" at bounding box center [875, 508] width 178 height 24
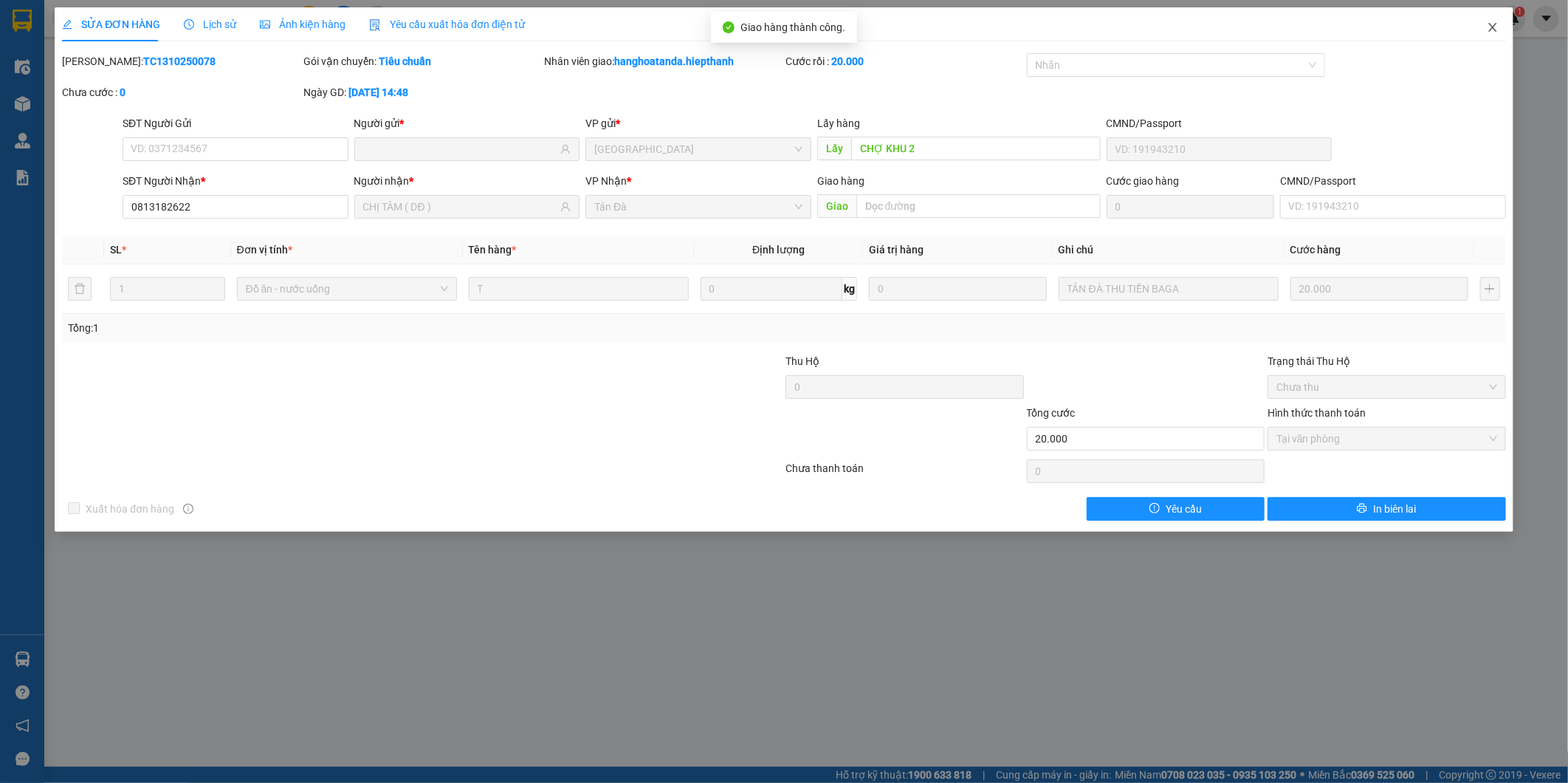
click at [1489, 28] on icon "close" at bounding box center [1493, 28] width 12 height 12
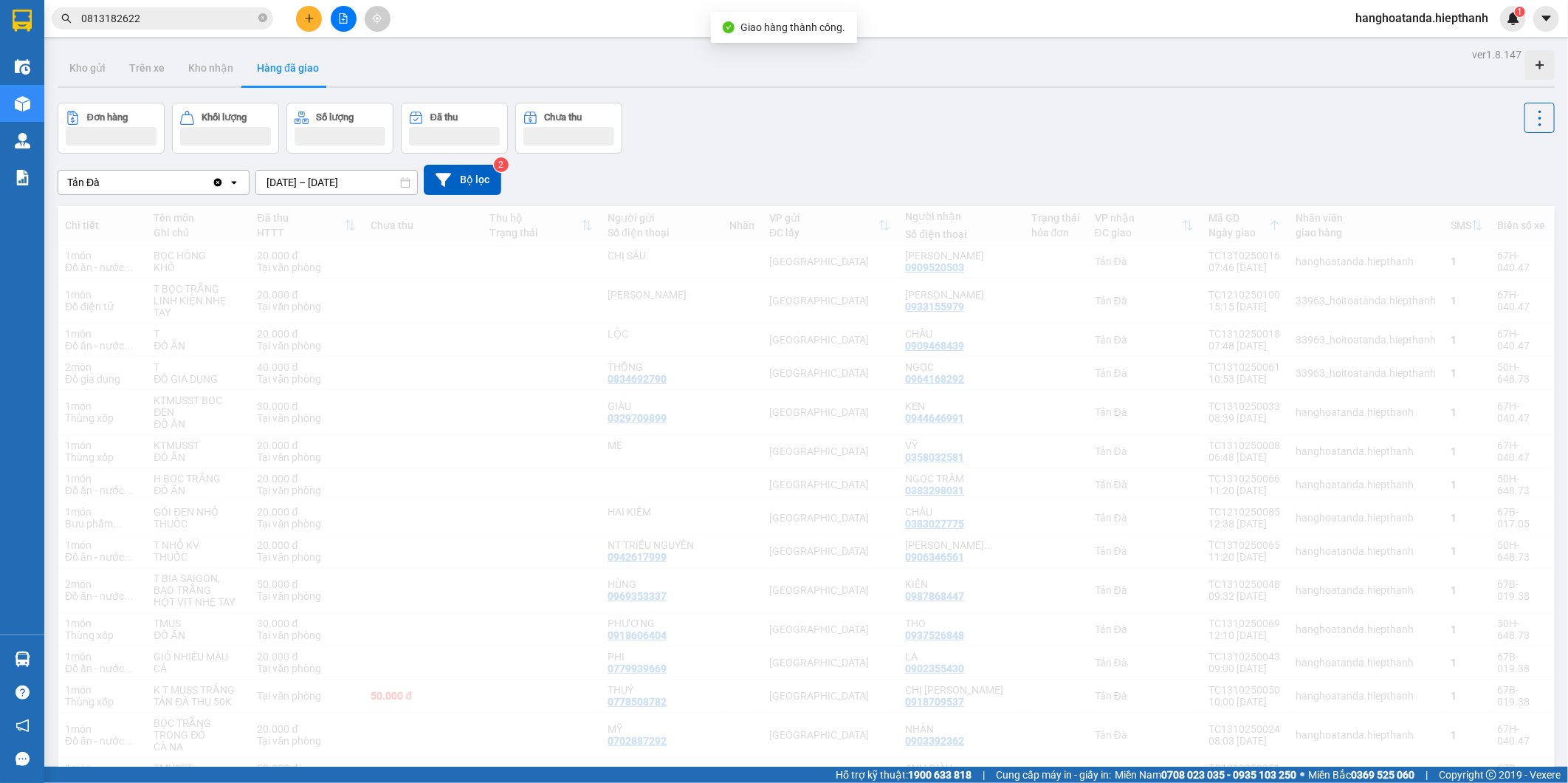
click at [895, 122] on div "Đơn hàng Khối lượng Số lượng Đã thu Chưa thu" at bounding box center [806, 128] width 1497 height 51
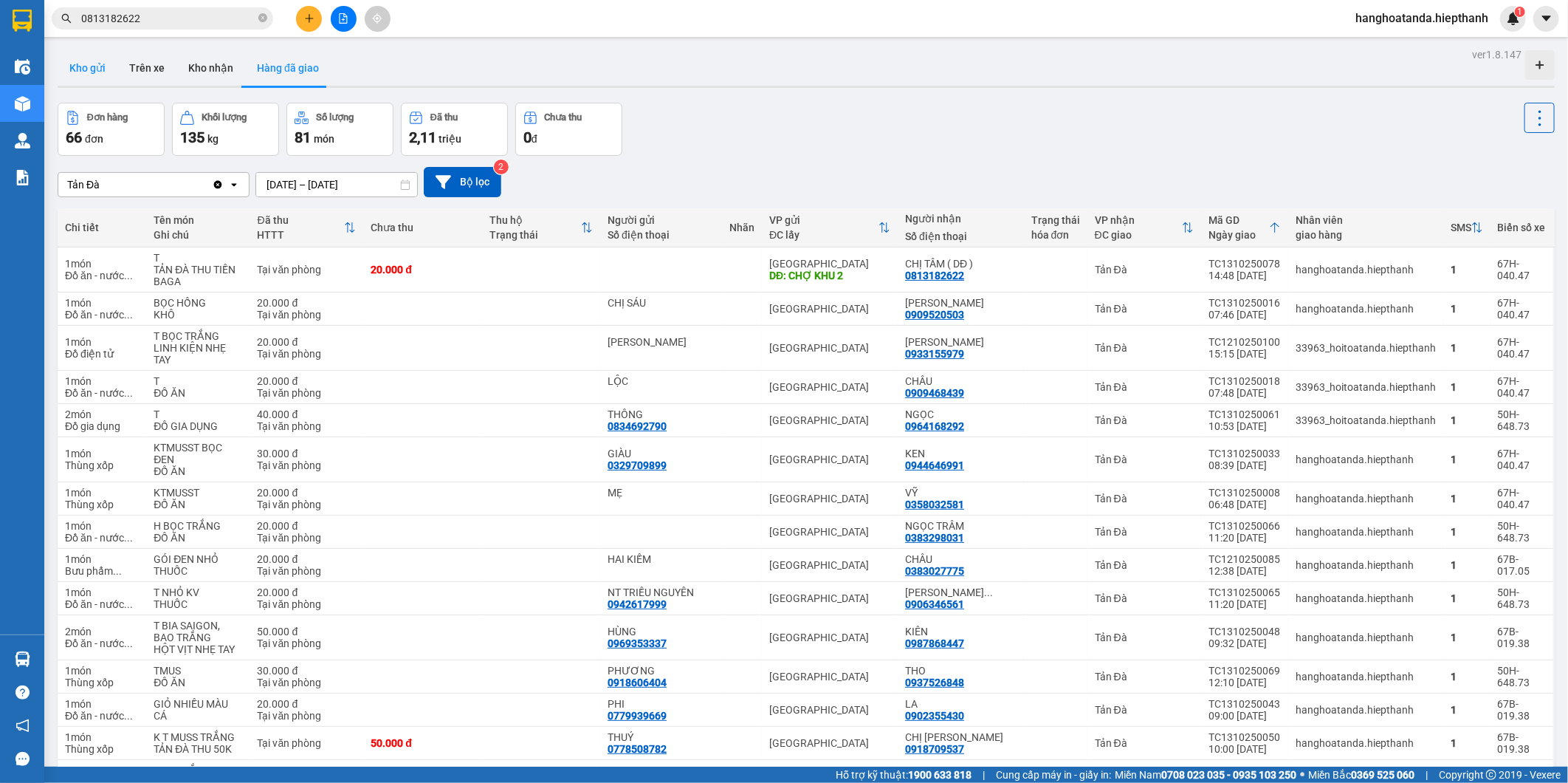
click at [104, 68] on button "Kho gửi" at bounding box center [87, 68] width 60 height 35
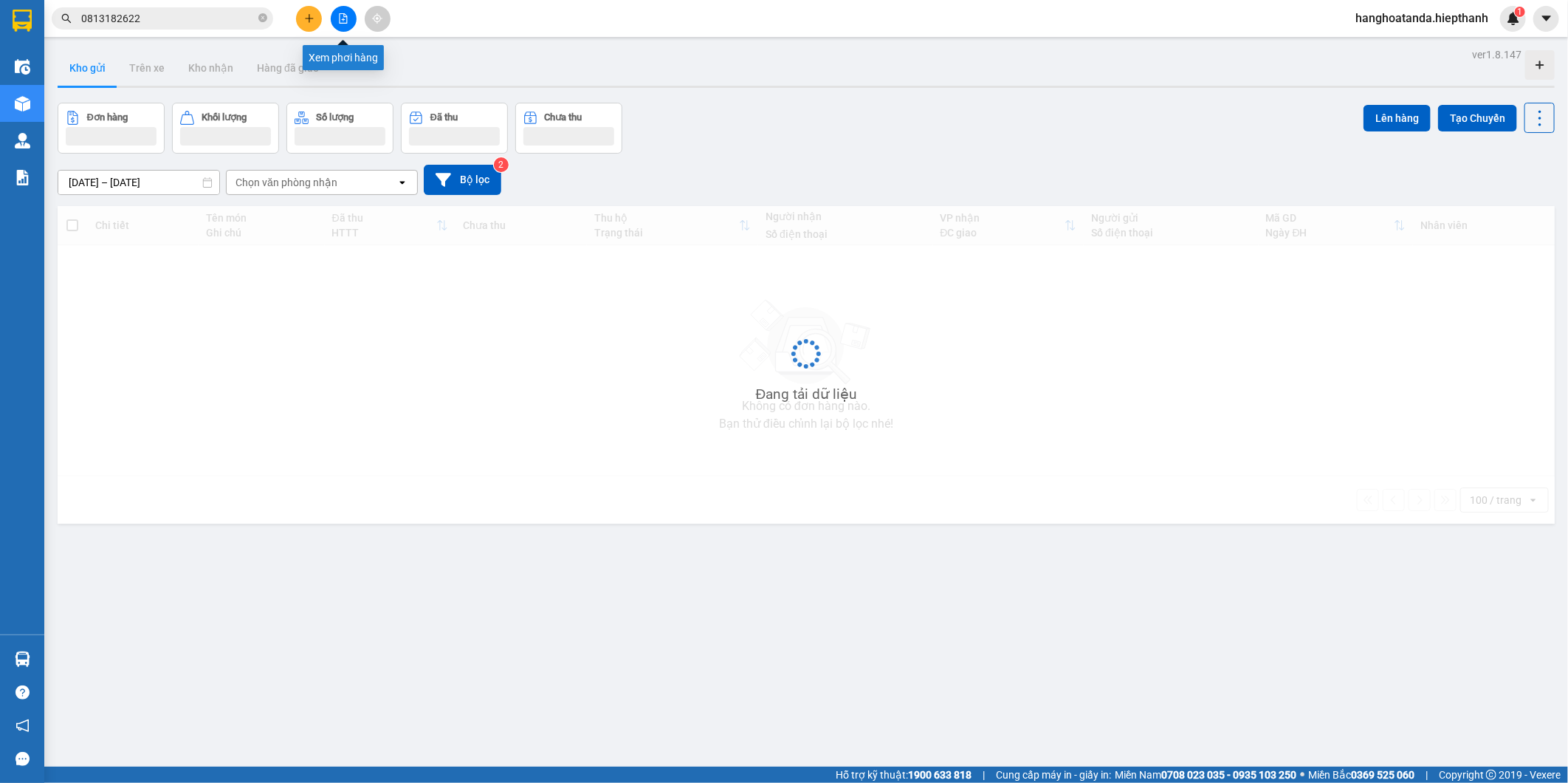
click at [344, 13] on icon "file-add" at bounding box center [344, 18] width 8 height 10
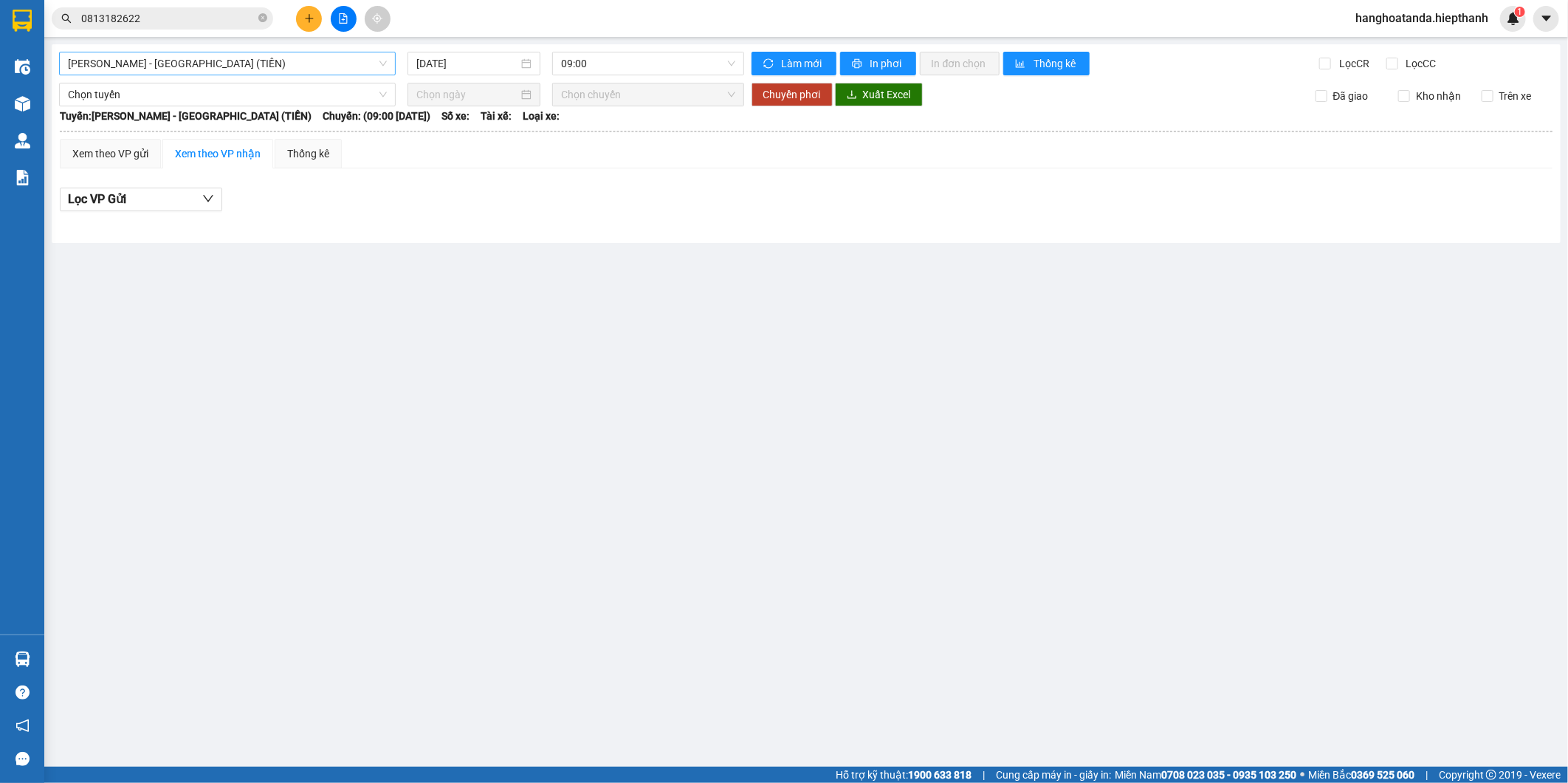
click at [205, 57] on span "[PERSON_NAME] - [GEOGRAPHIC_DATA] (TIỀN)" at bounding box center [228, 63] width 319 height 22
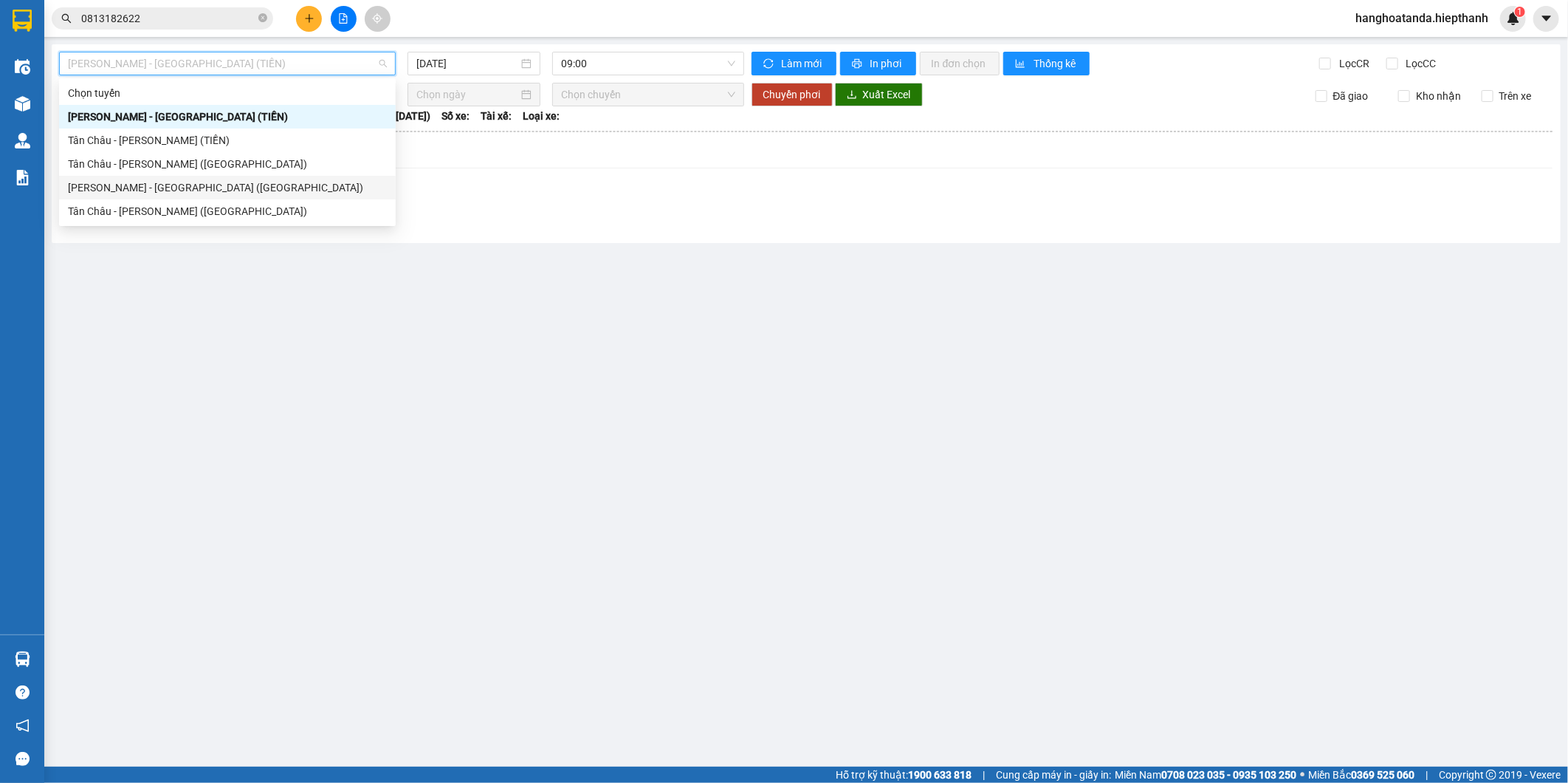
click at [160, 188] on div "[PERSON_NAME] - [GEOGRAPHIC_DATA] ([GEOGRAPHIC_DATA])" at bounding box center [228, 187] width 319 height 16
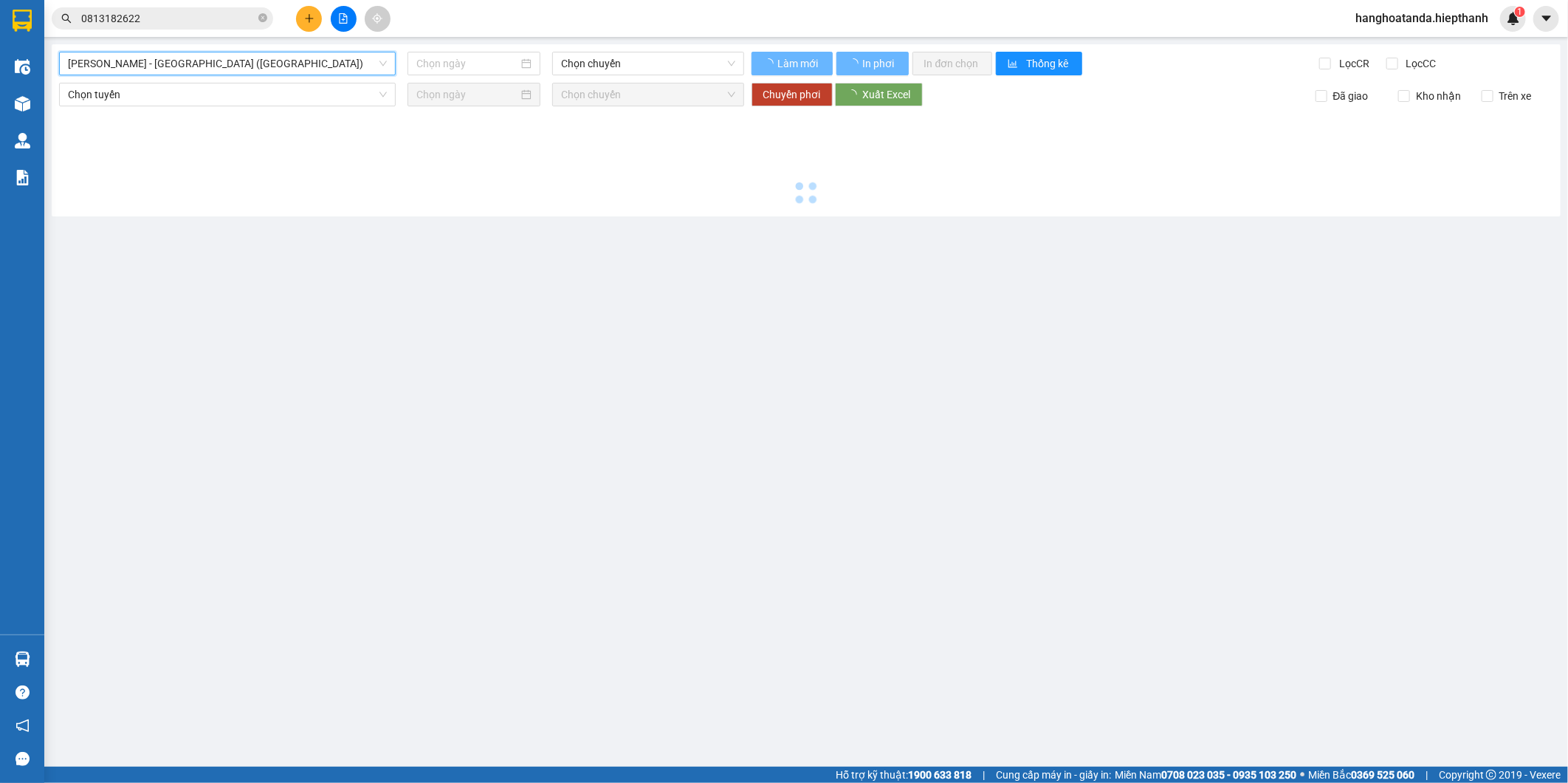
type input "[DATE]"
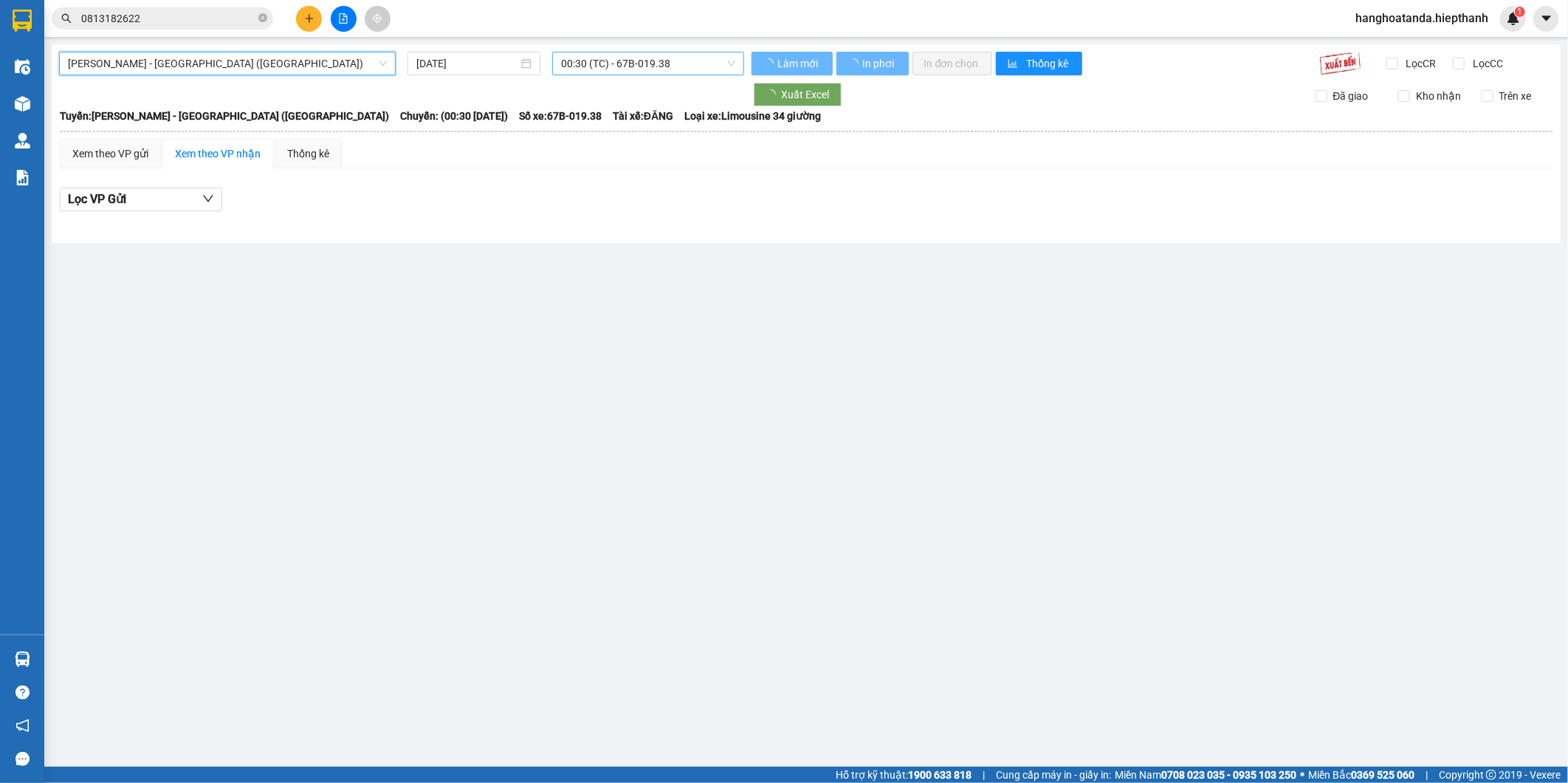
click at [638, 64] on span "00:30 (TC) - 67B-019.38" at bounding box center [648, 63] width 173 height 22
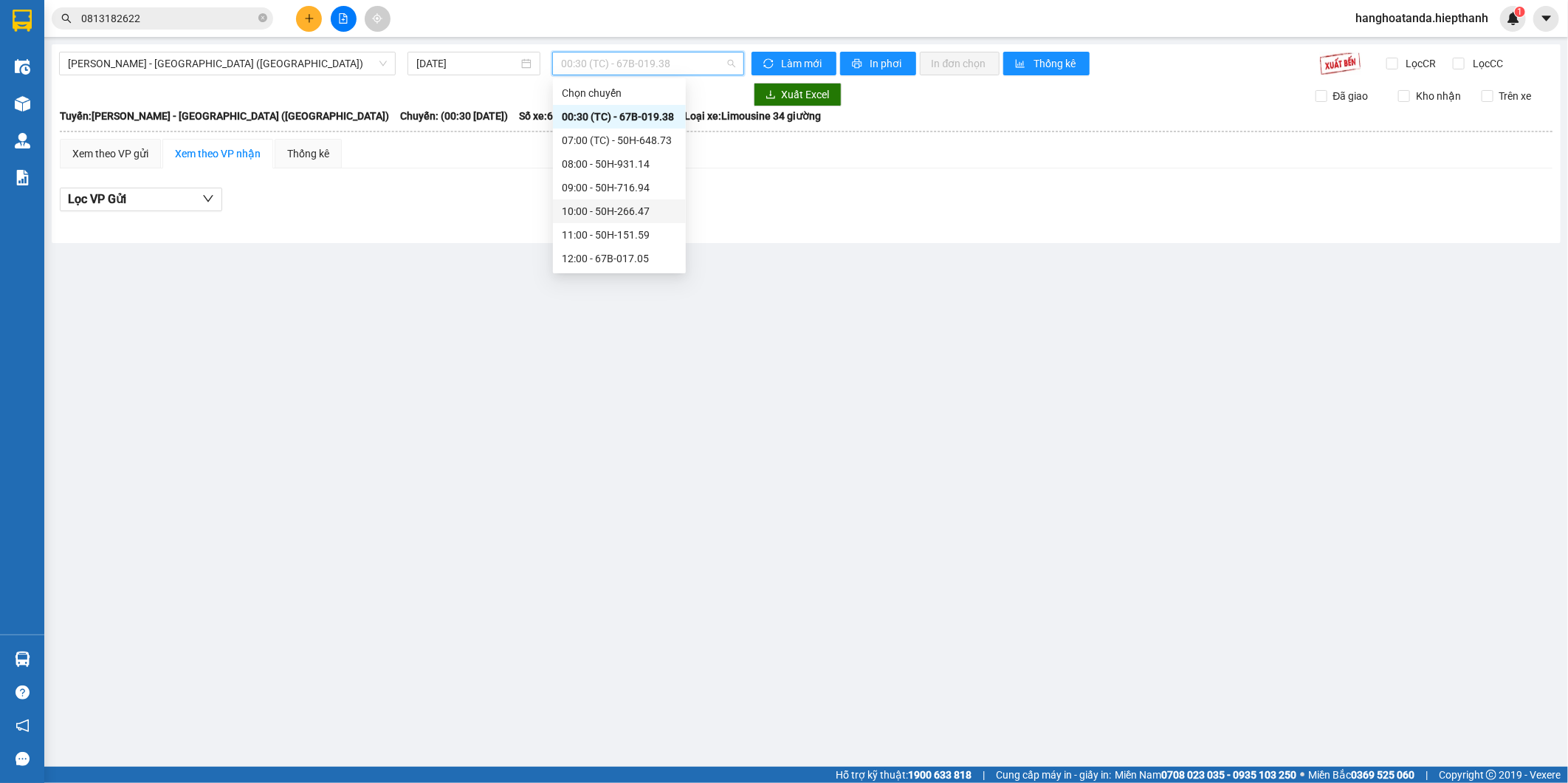
scroll to position [142, 0]
click at [606, 237] on div "21:00 - 50H-931.14" at bounding box center [619, 234] width 115 height 16
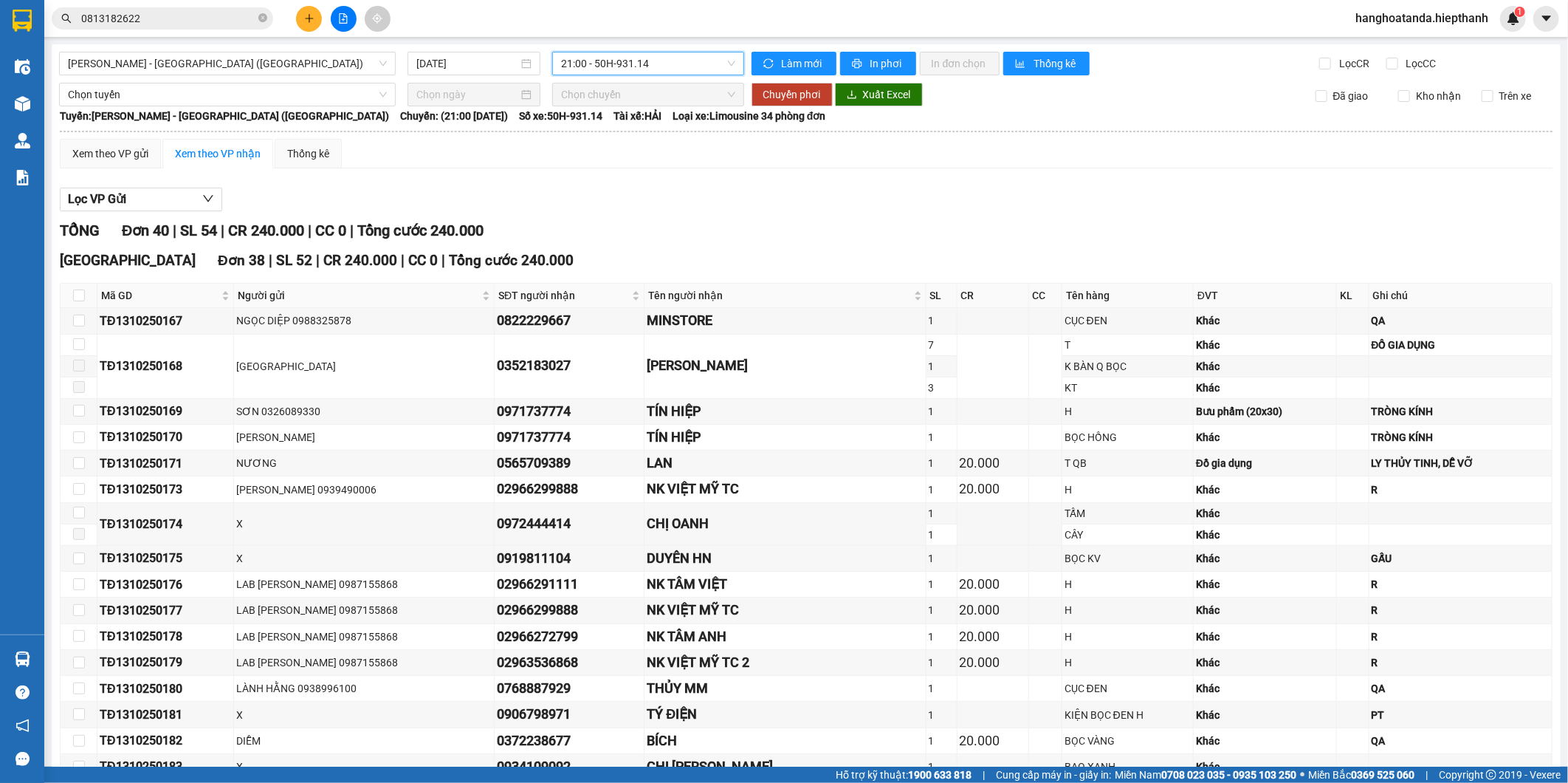
click at [628, 227] on div "TỔNG Đơn 40 | SL 54 | CR 240.000 | CC 0 | Tổng cước 240.000" at bounding box center [807, 230] width 1493 height 23
click at [589, 63] on span "21:00 - 50H-931.14" at bounding box center [648, 63] width 173 height 22
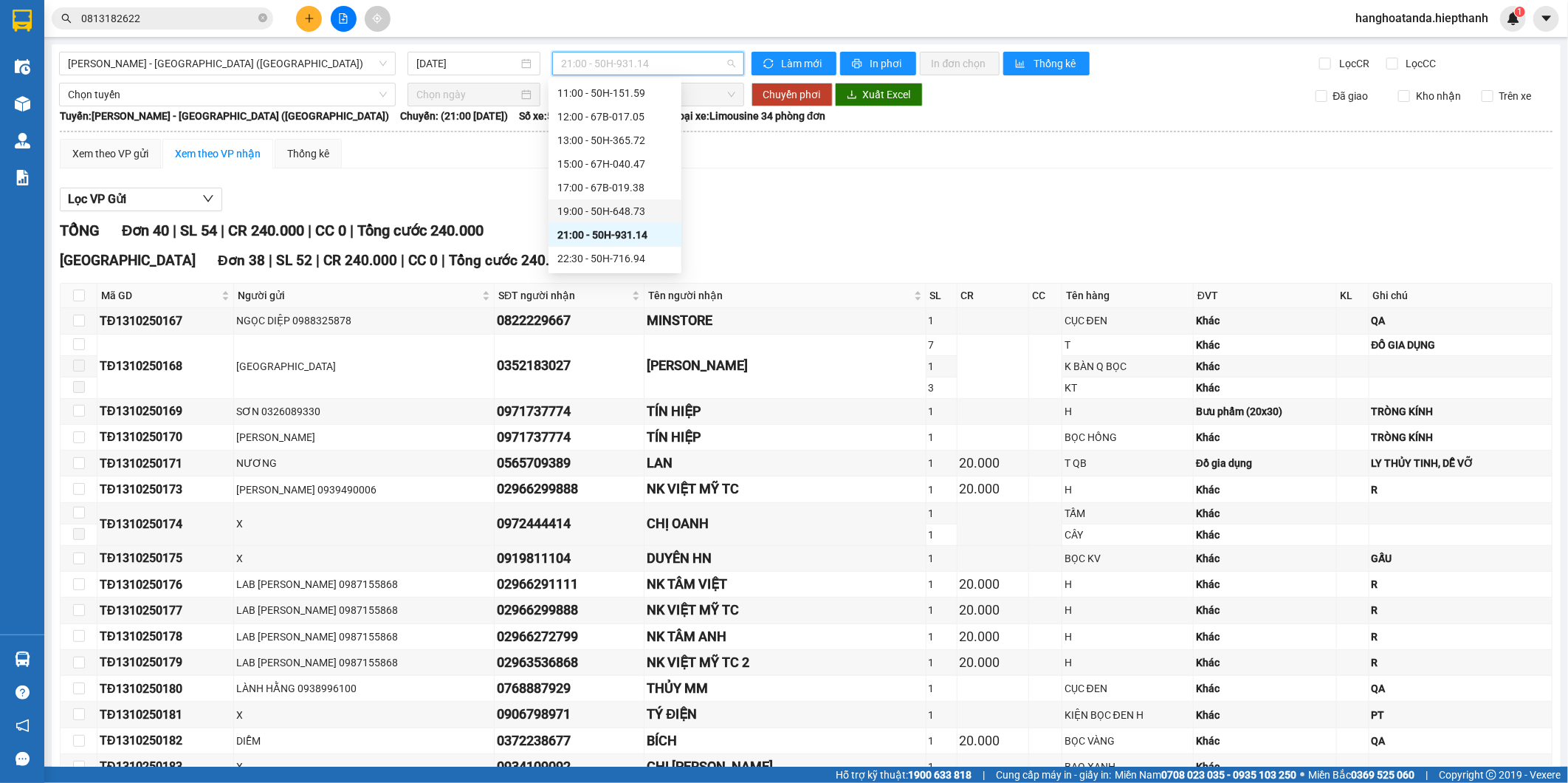
click at [579, 217] on div "19:00 - 50H-648.73" at bounding box center [615, 211] width 115 height 16
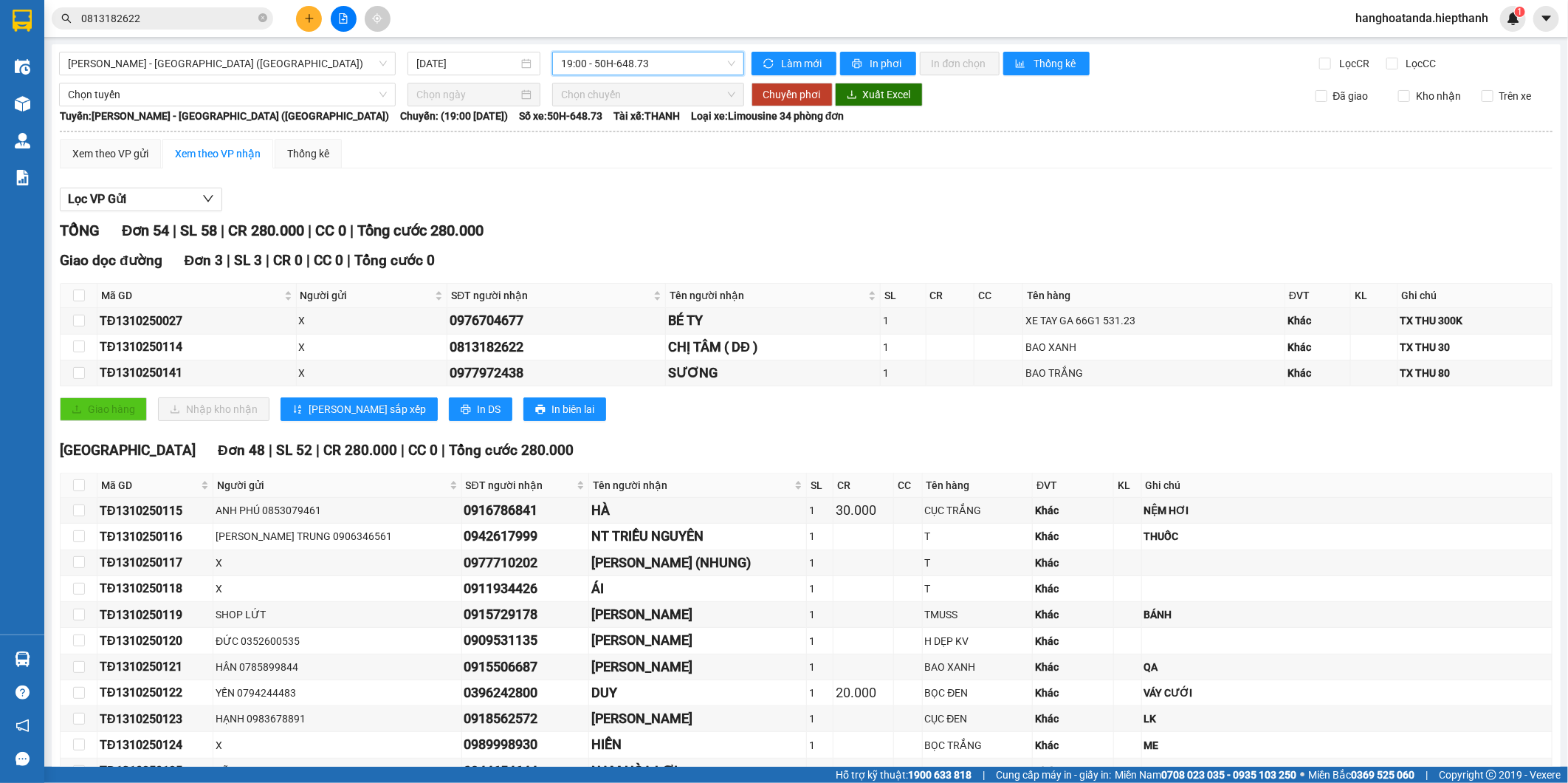
click at [624, 203] on div "Lọc VP Gửi" at bounding box center [807, 199] width 1493 height 25
click at [122, 154] on div "Xem theo VP gửi" at bounding box center [109, 154] width 76 height 16
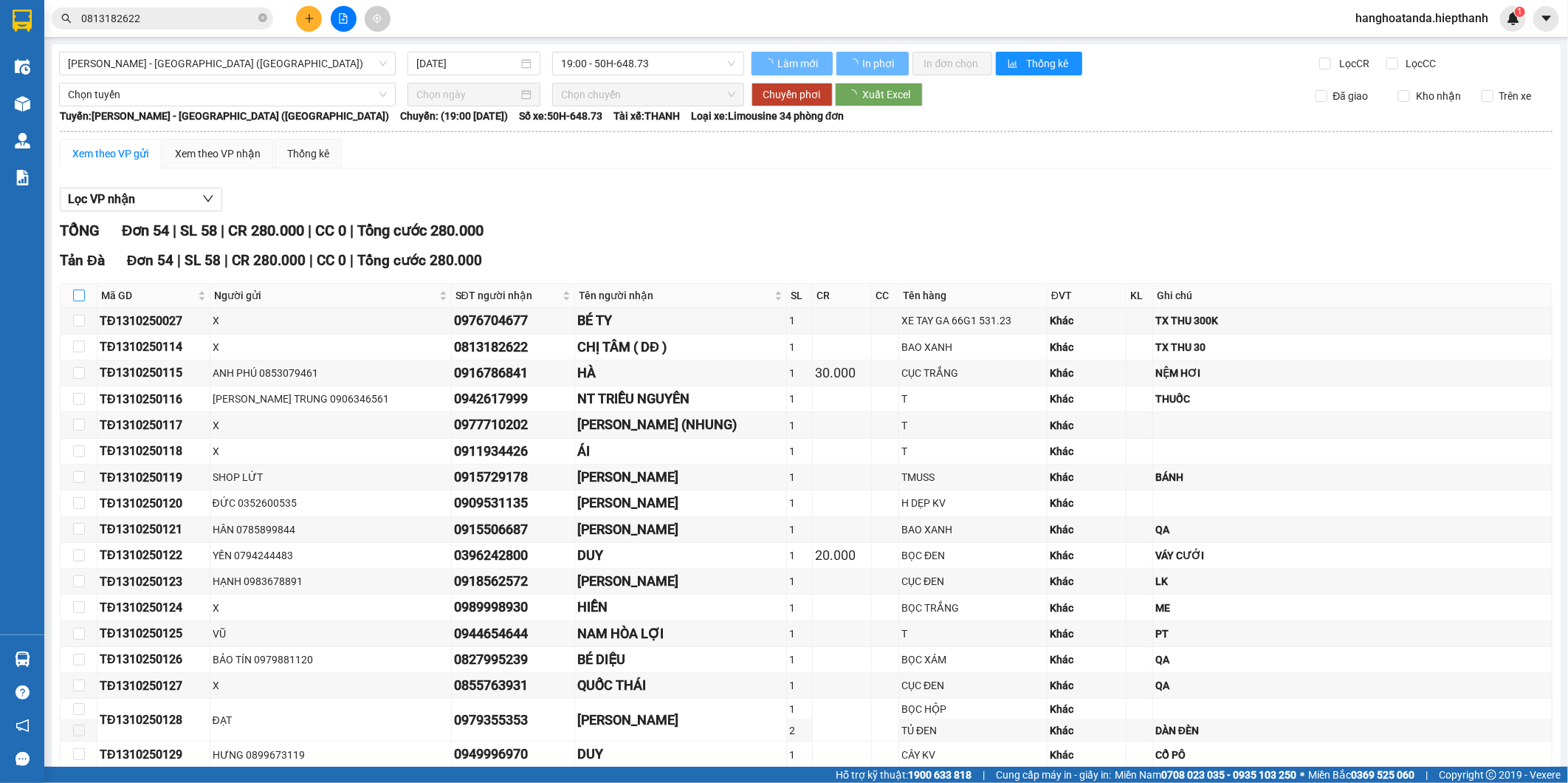
click at [78, 292] on input "checkbox" at bounding box center [79, 295] width 12 height 12
checkbox input "true"
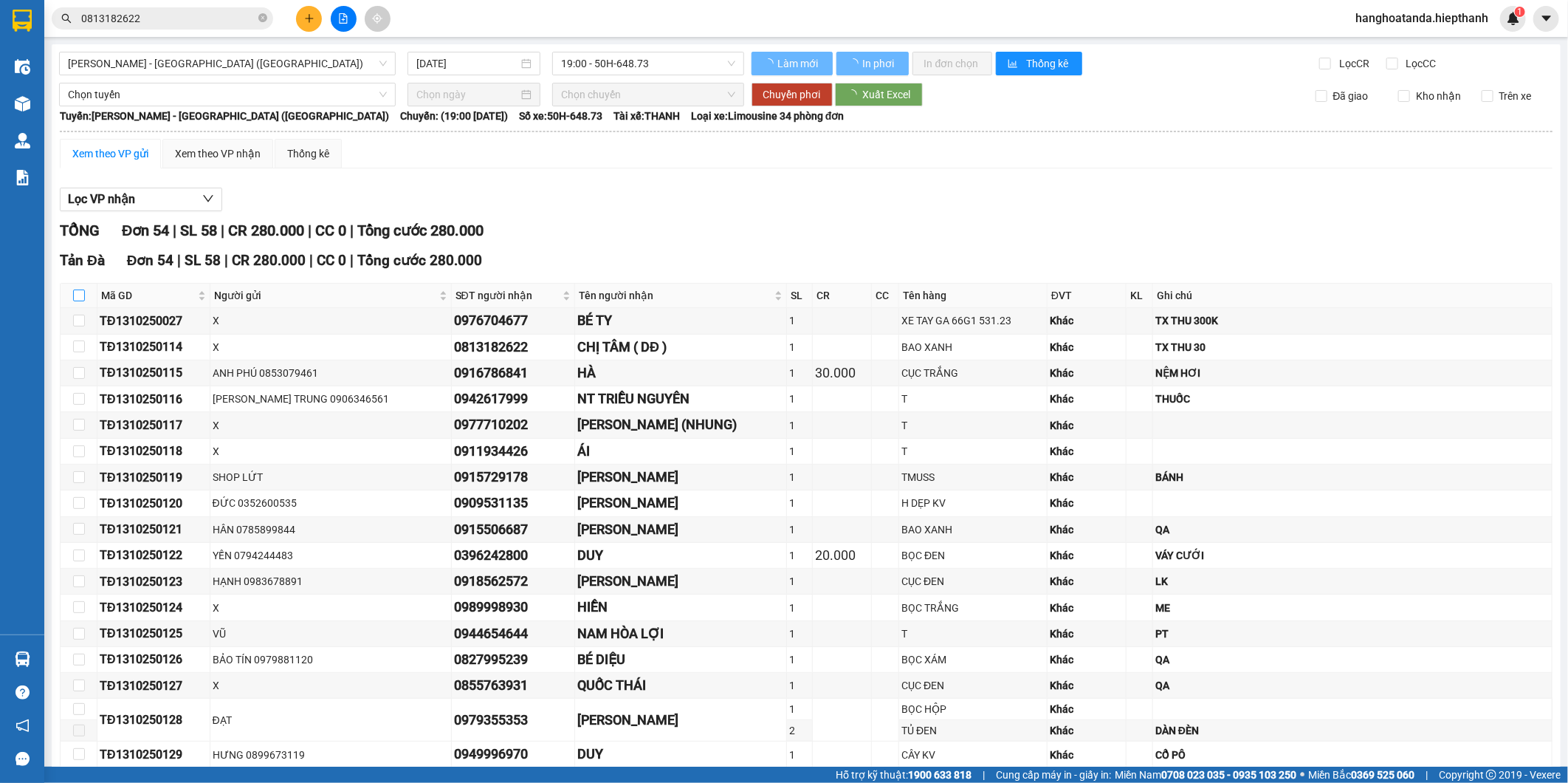
checkbox input "true"
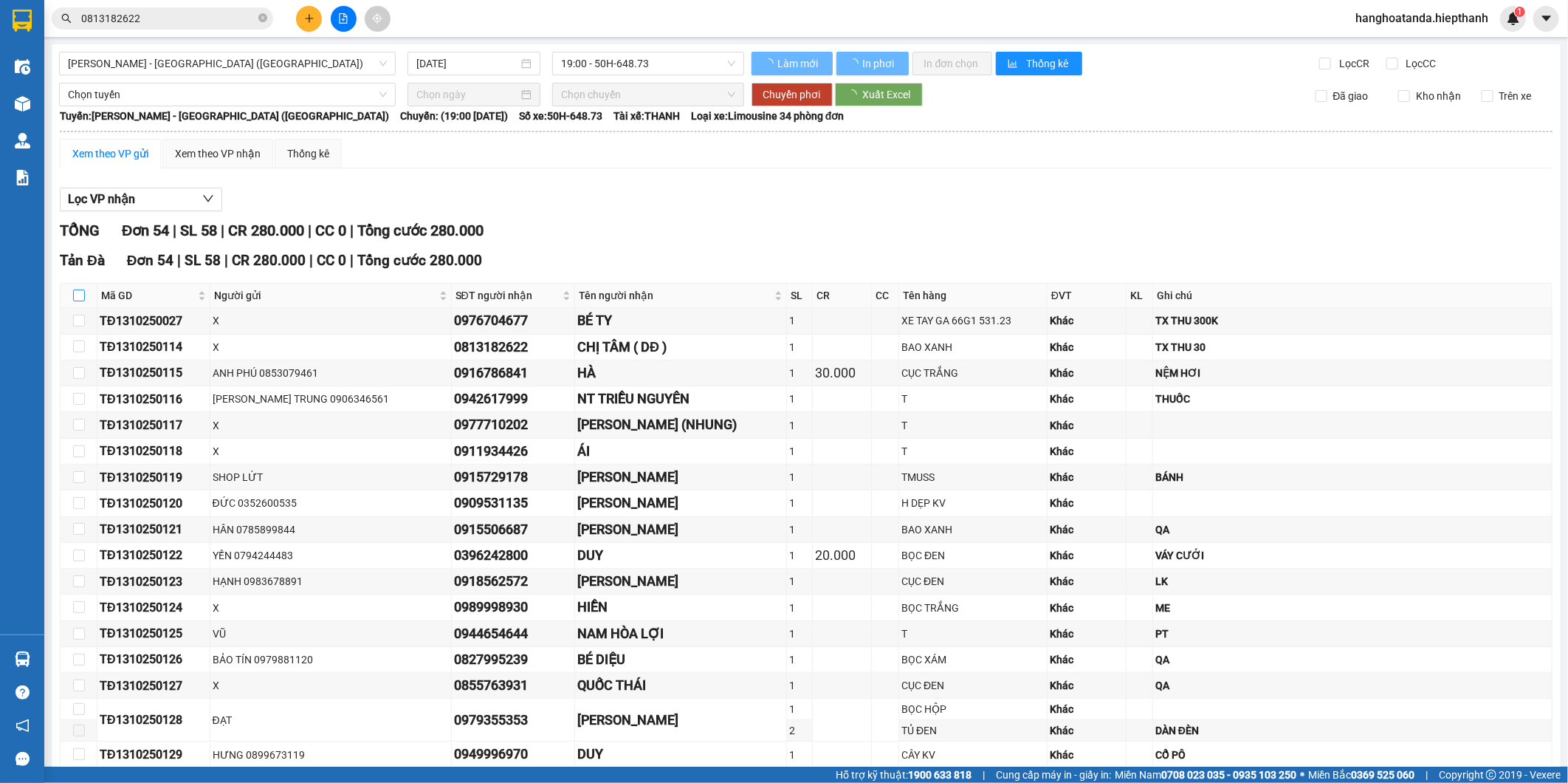
checkbox input "true"
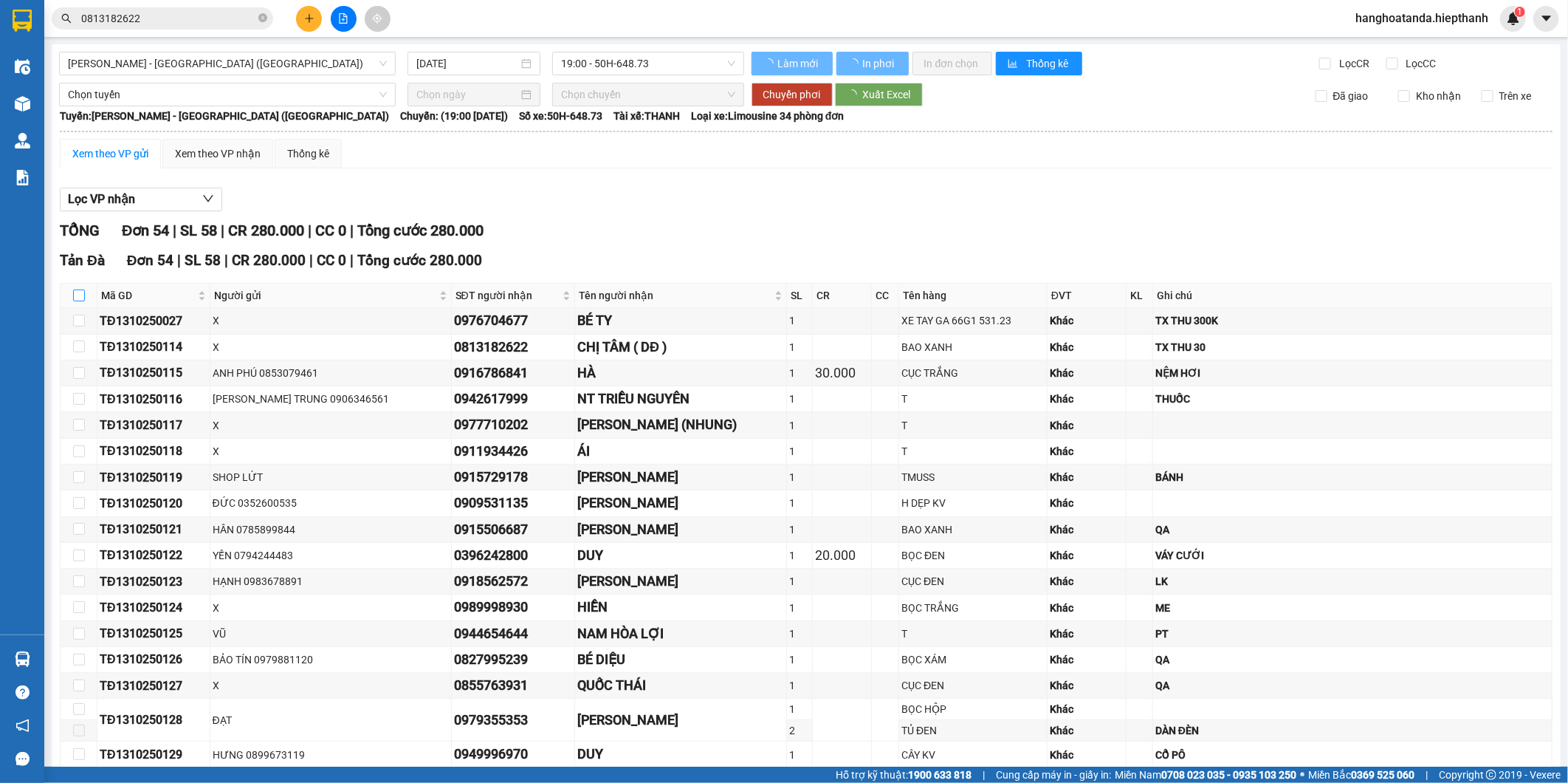
checkbox input "true"
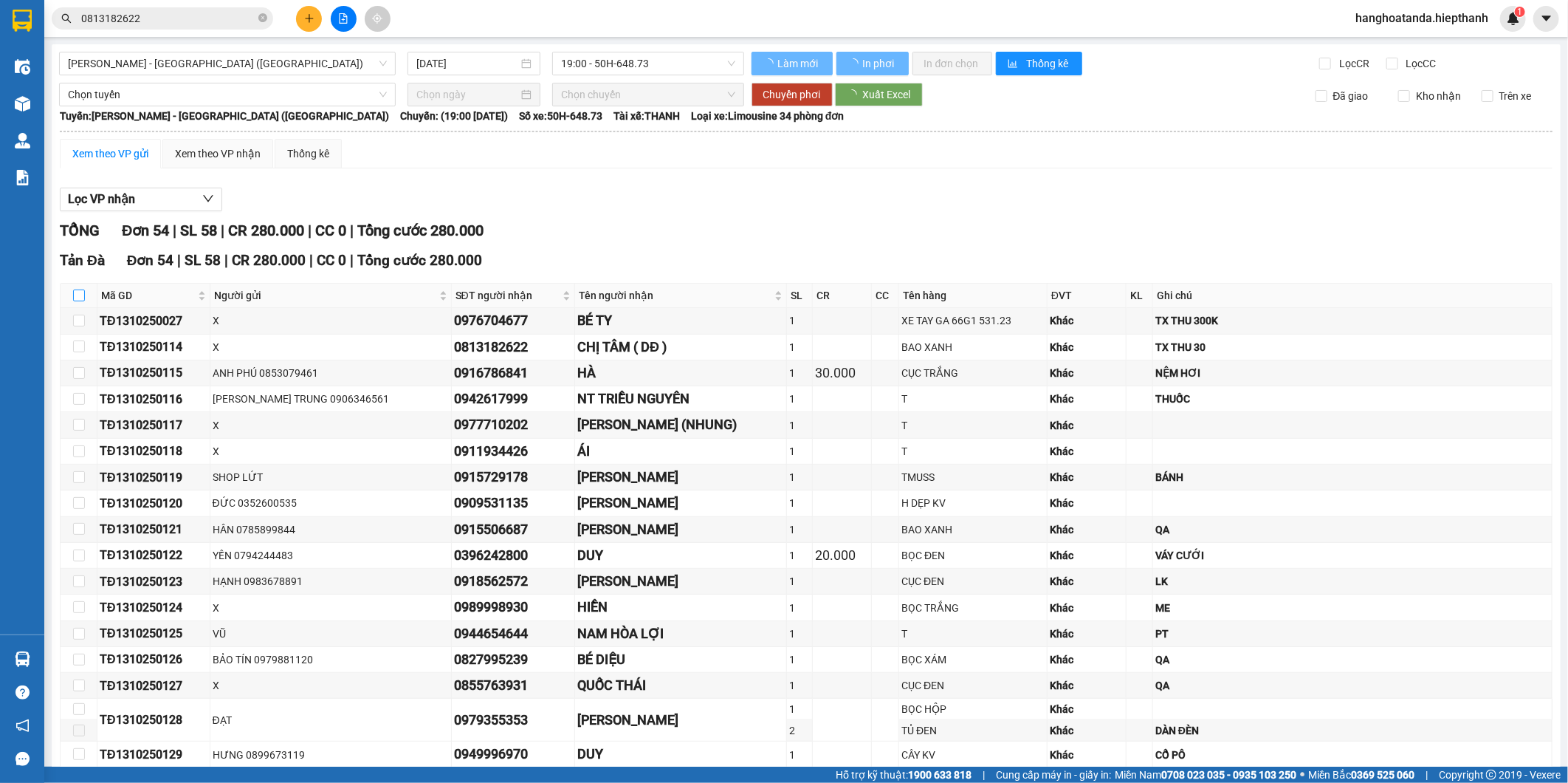
checkbox input "true"
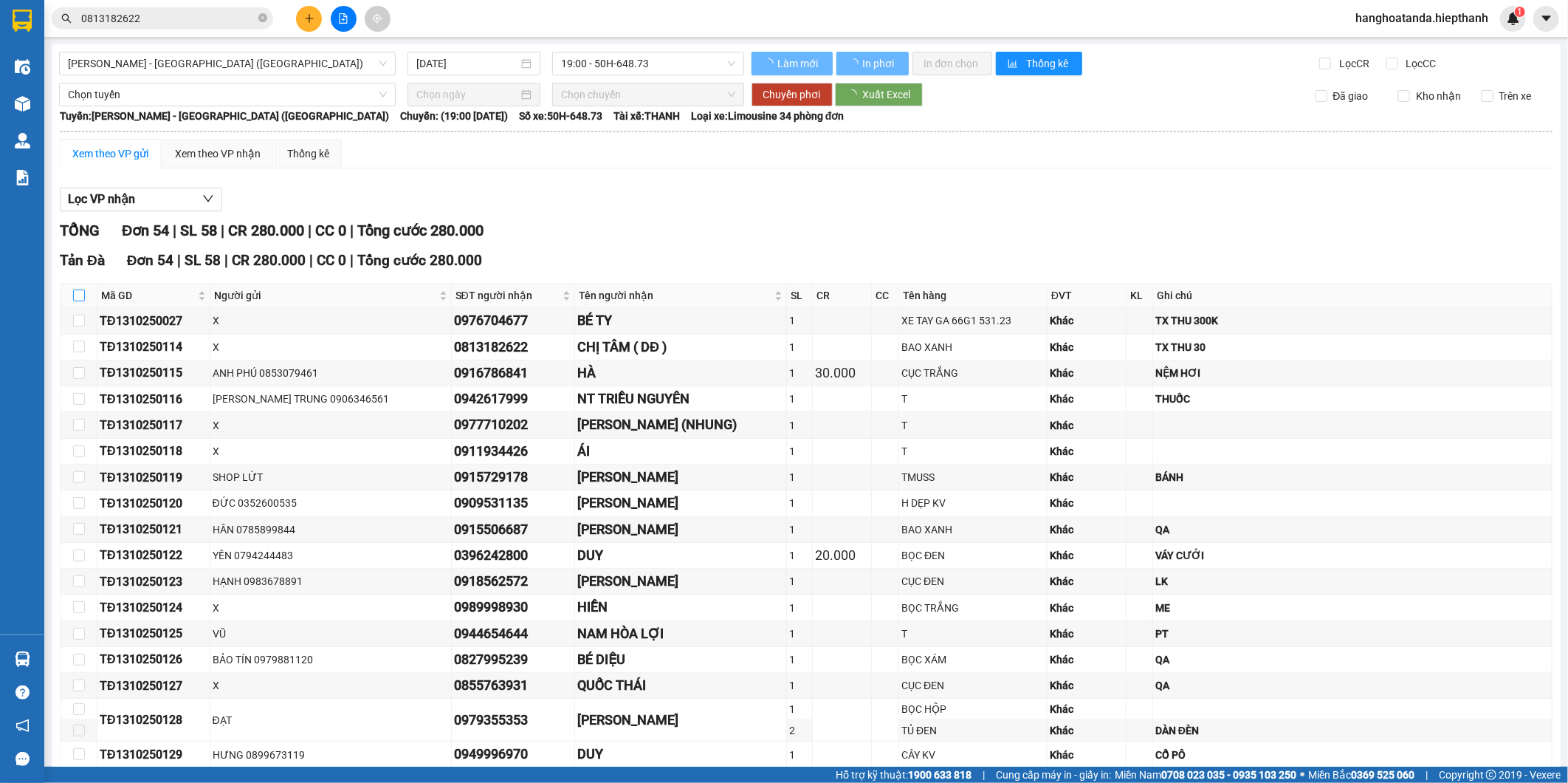
checkbox input "true"
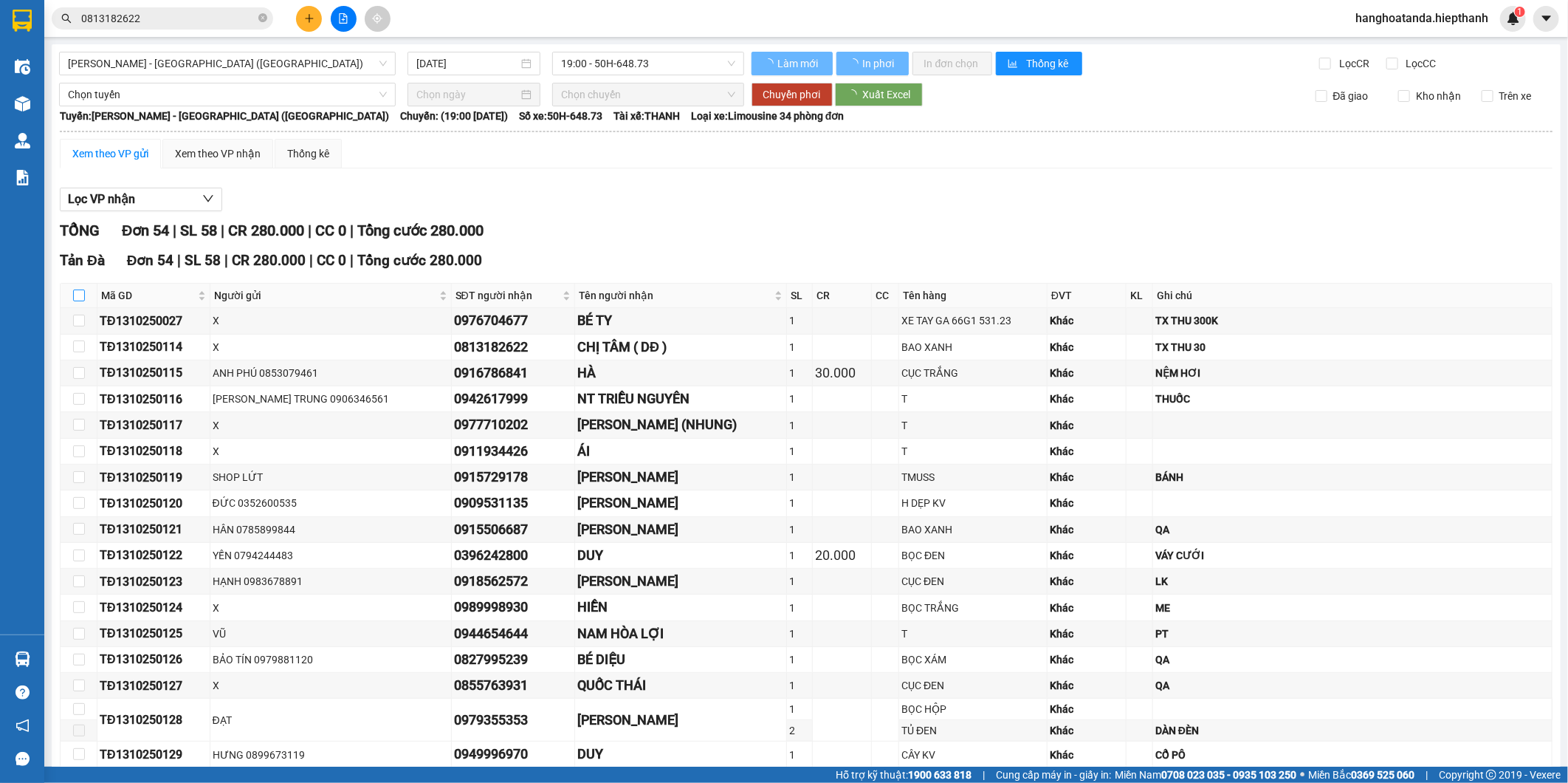
checkbox input "true"
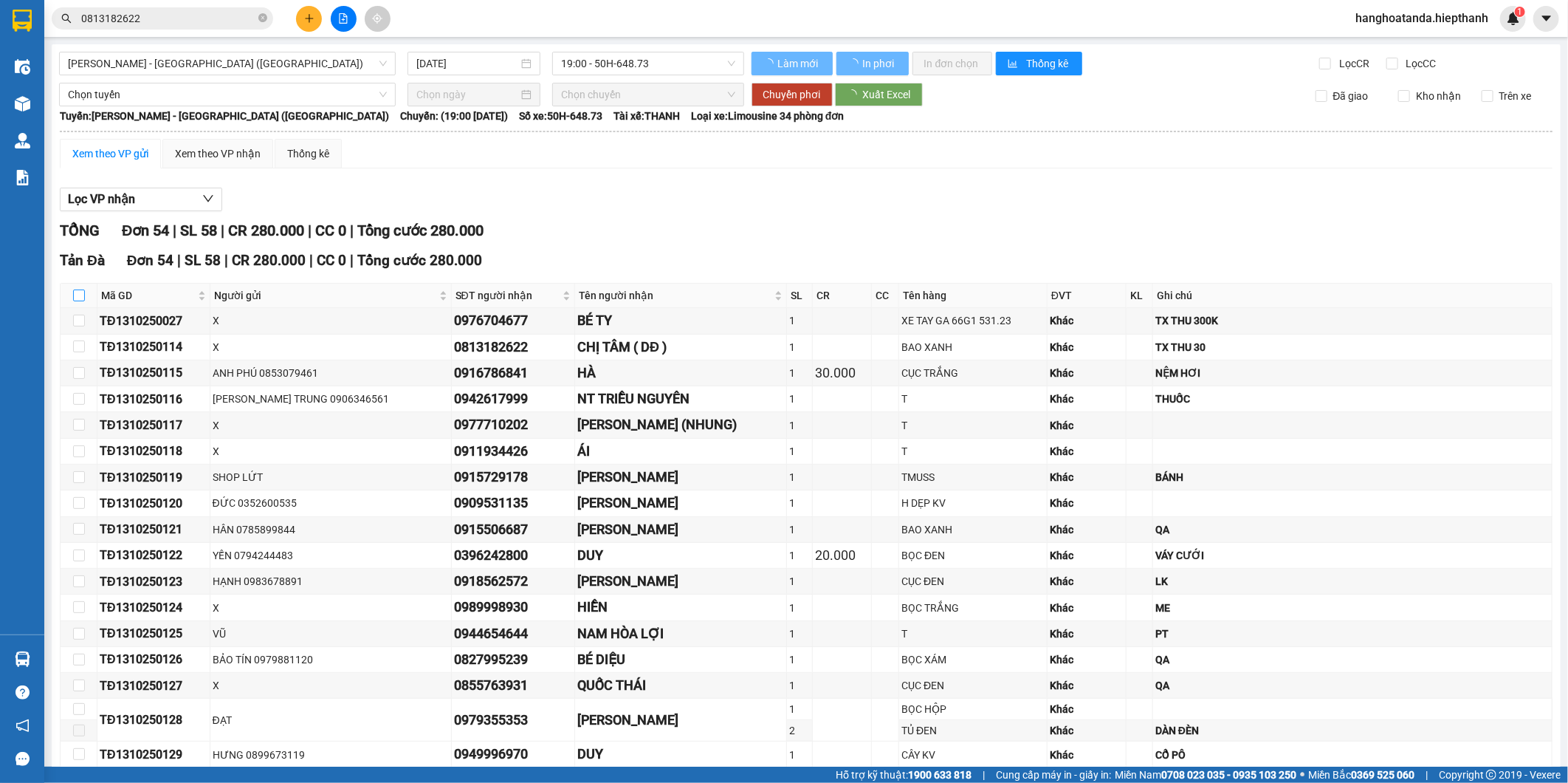
checkbox input "true"
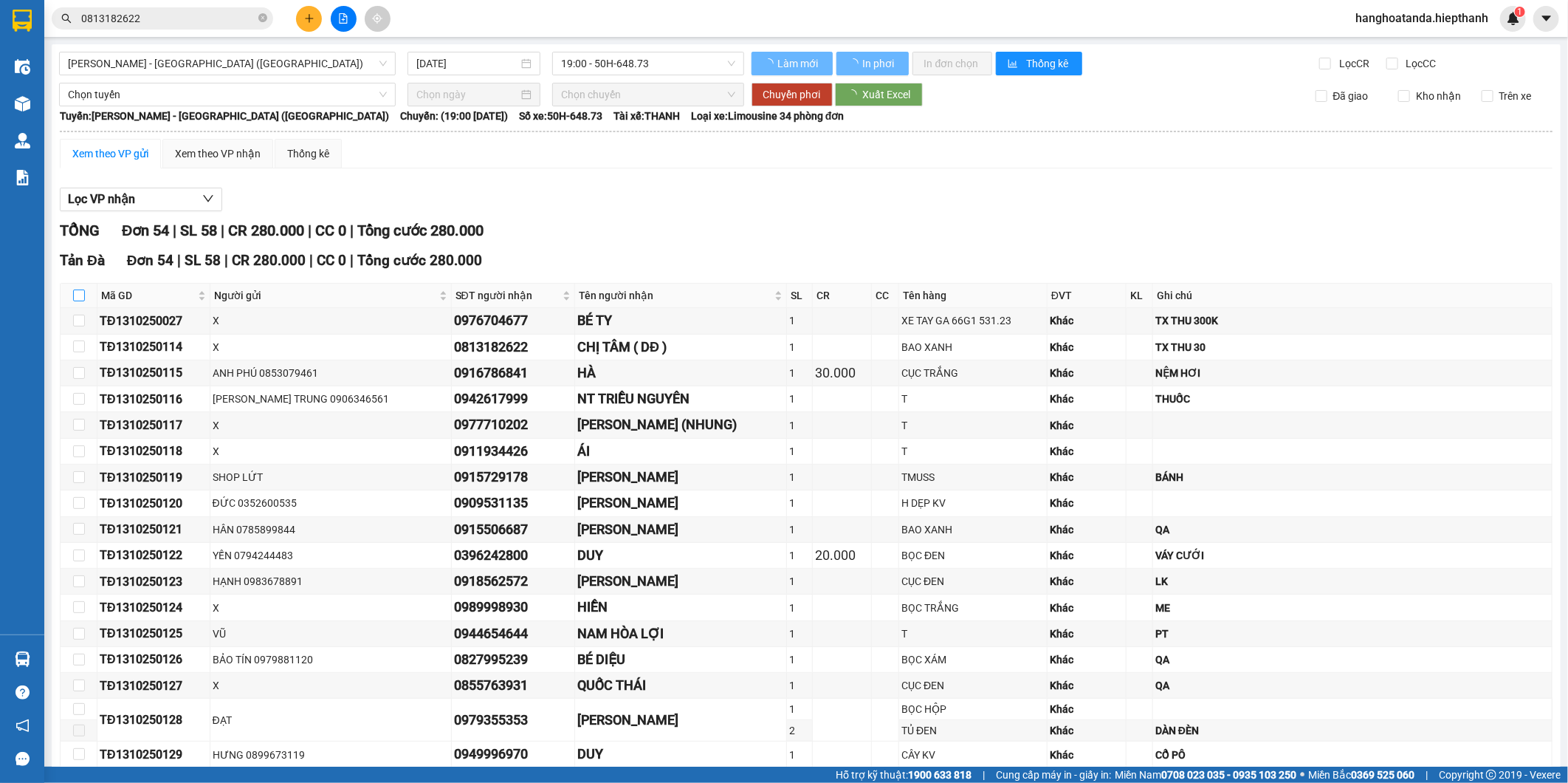
checkbox input "true"
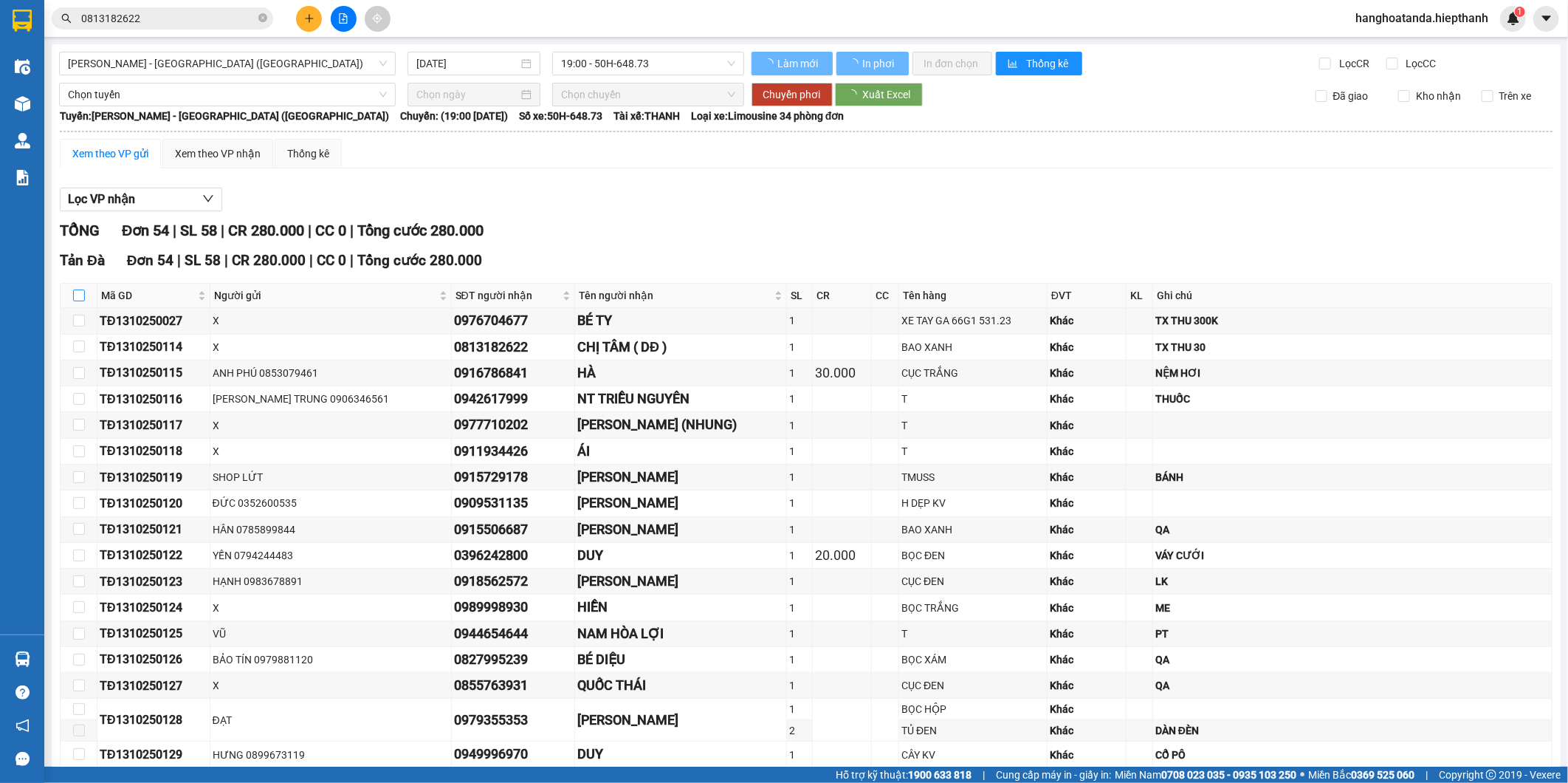
checkbox input "true"
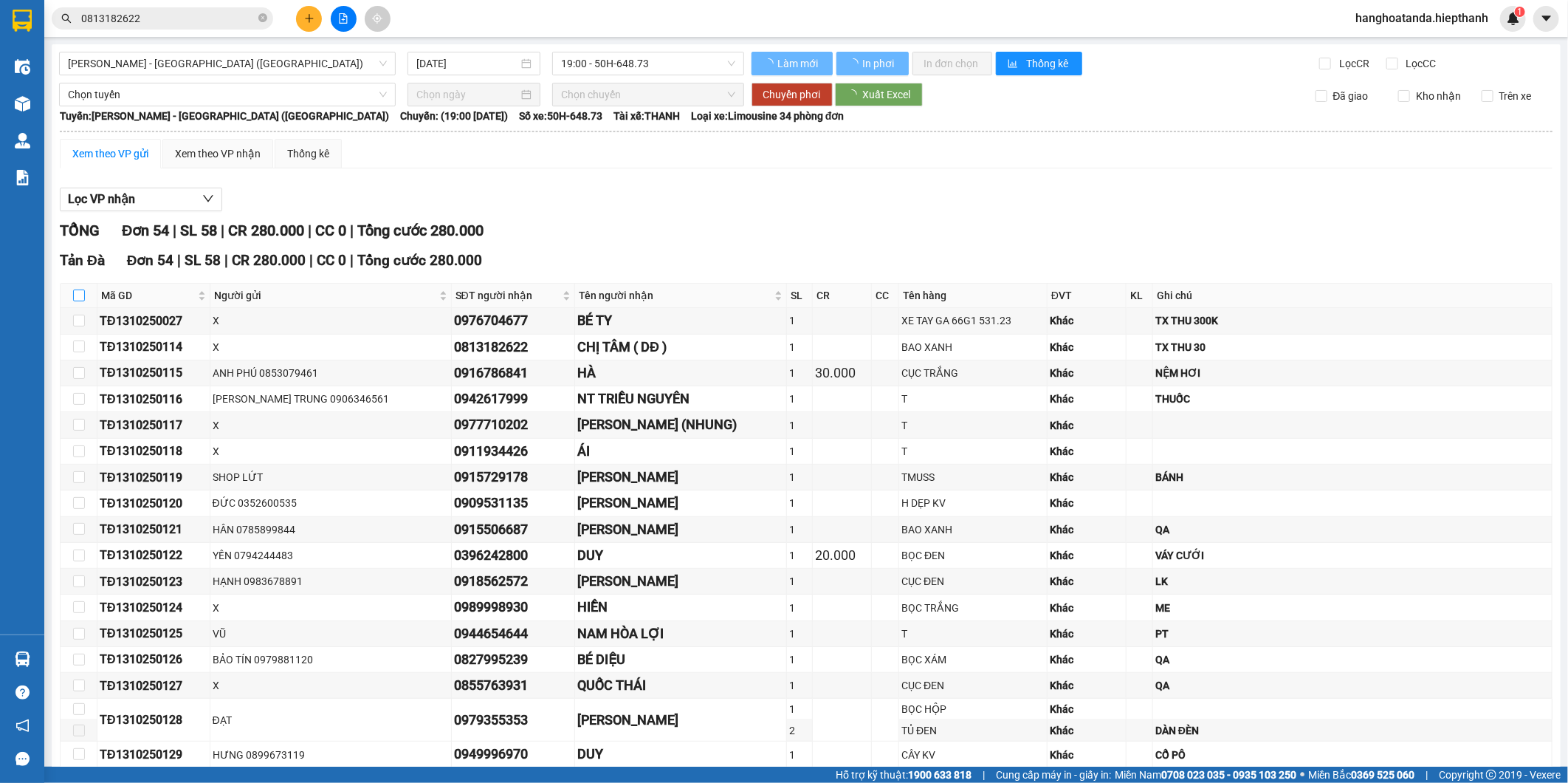
checkbox input "true"
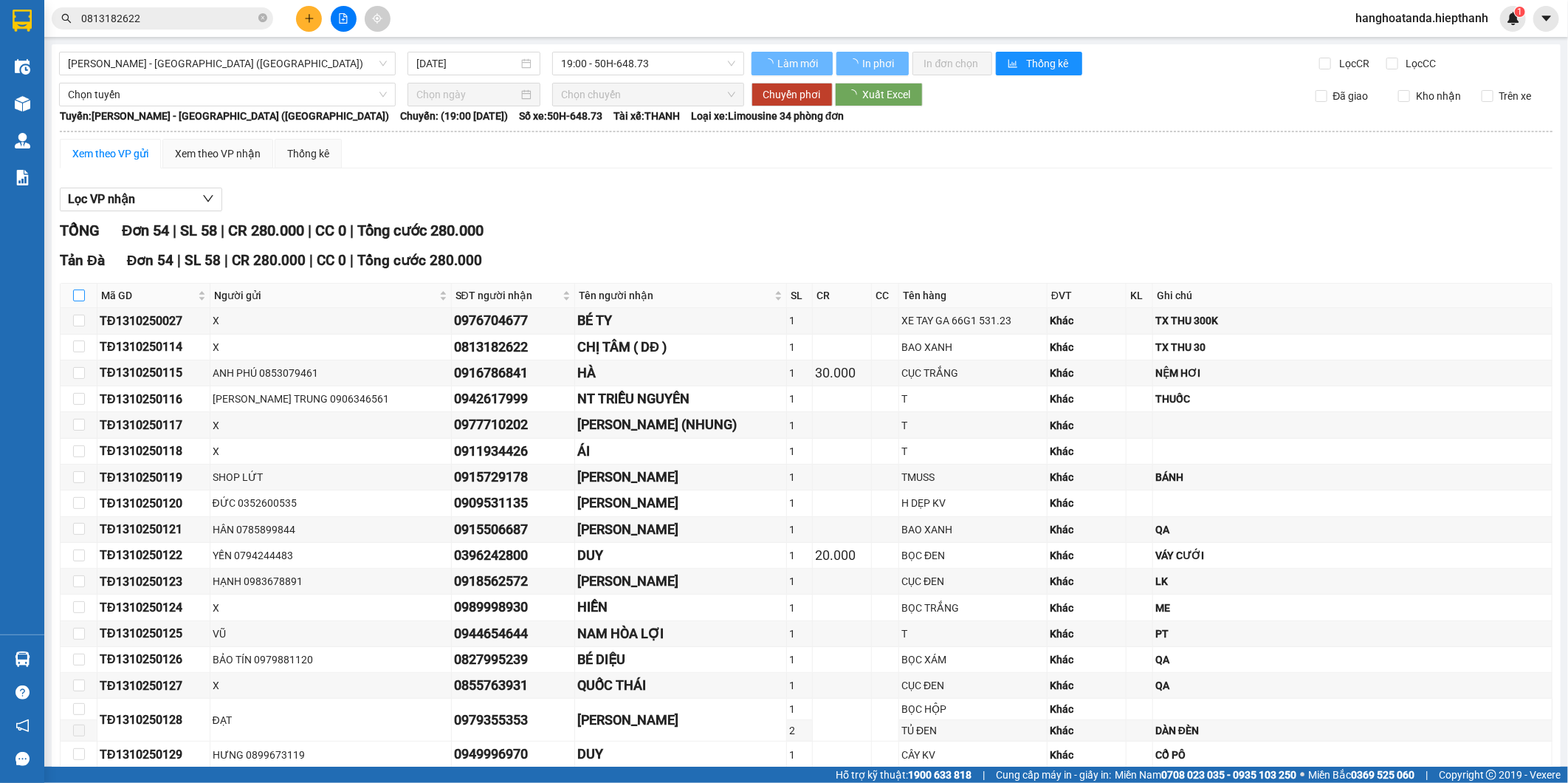
checkbox input "true"
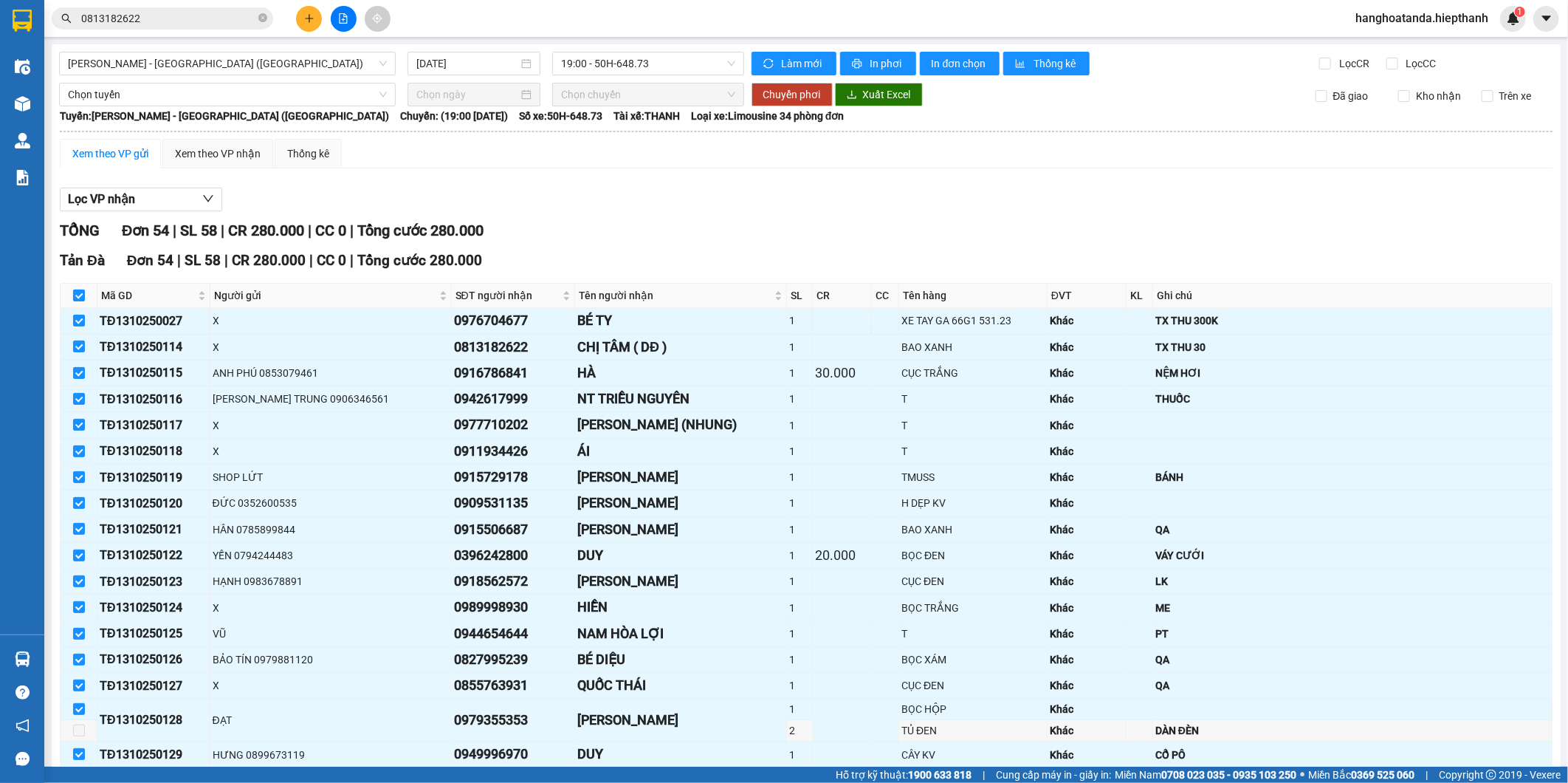
click at [73, 292] on input "checkbox" at bounding box center [79, 295] width 12 height 12
checkbox input "false"
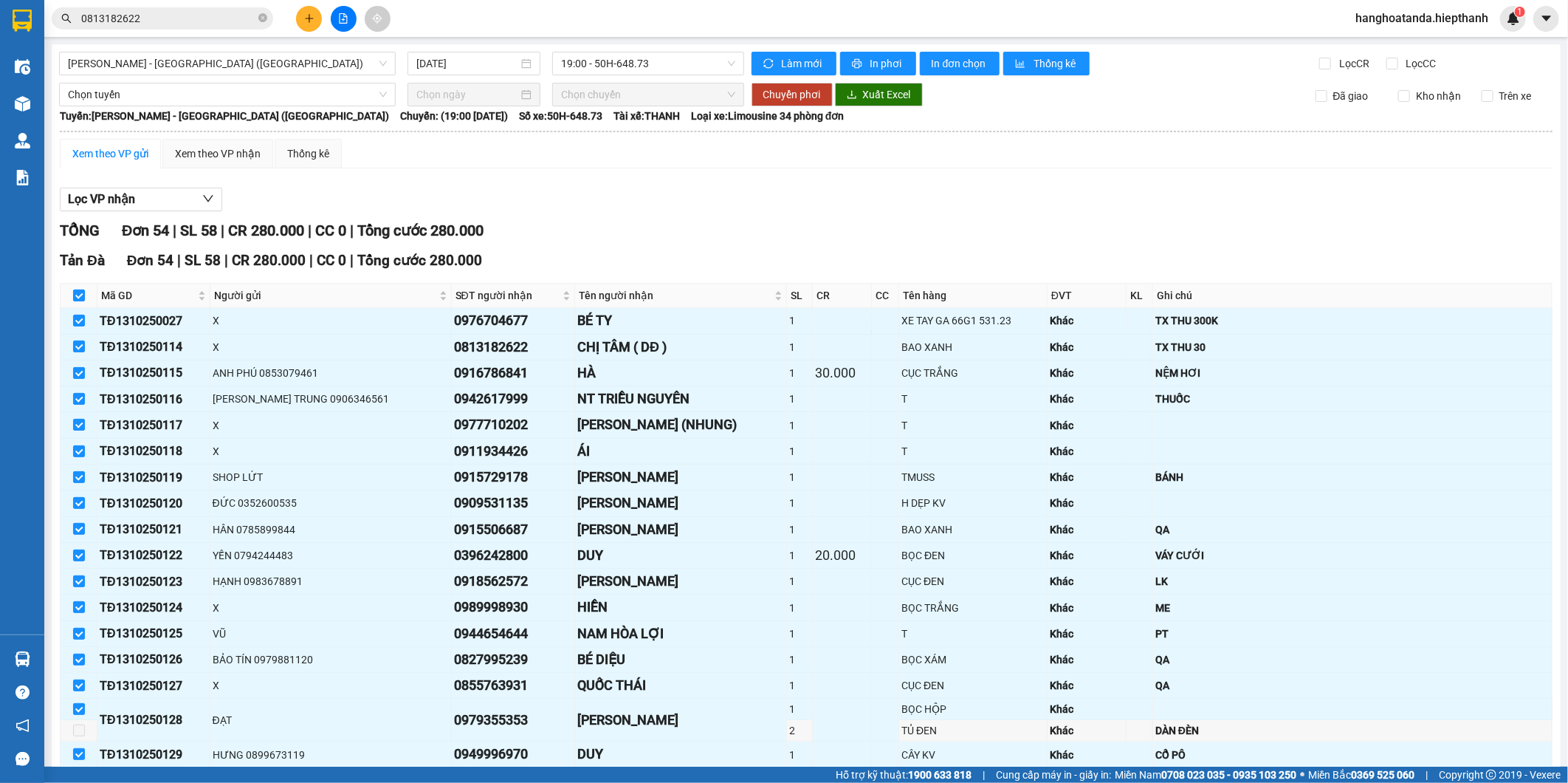
checkbox input "false"
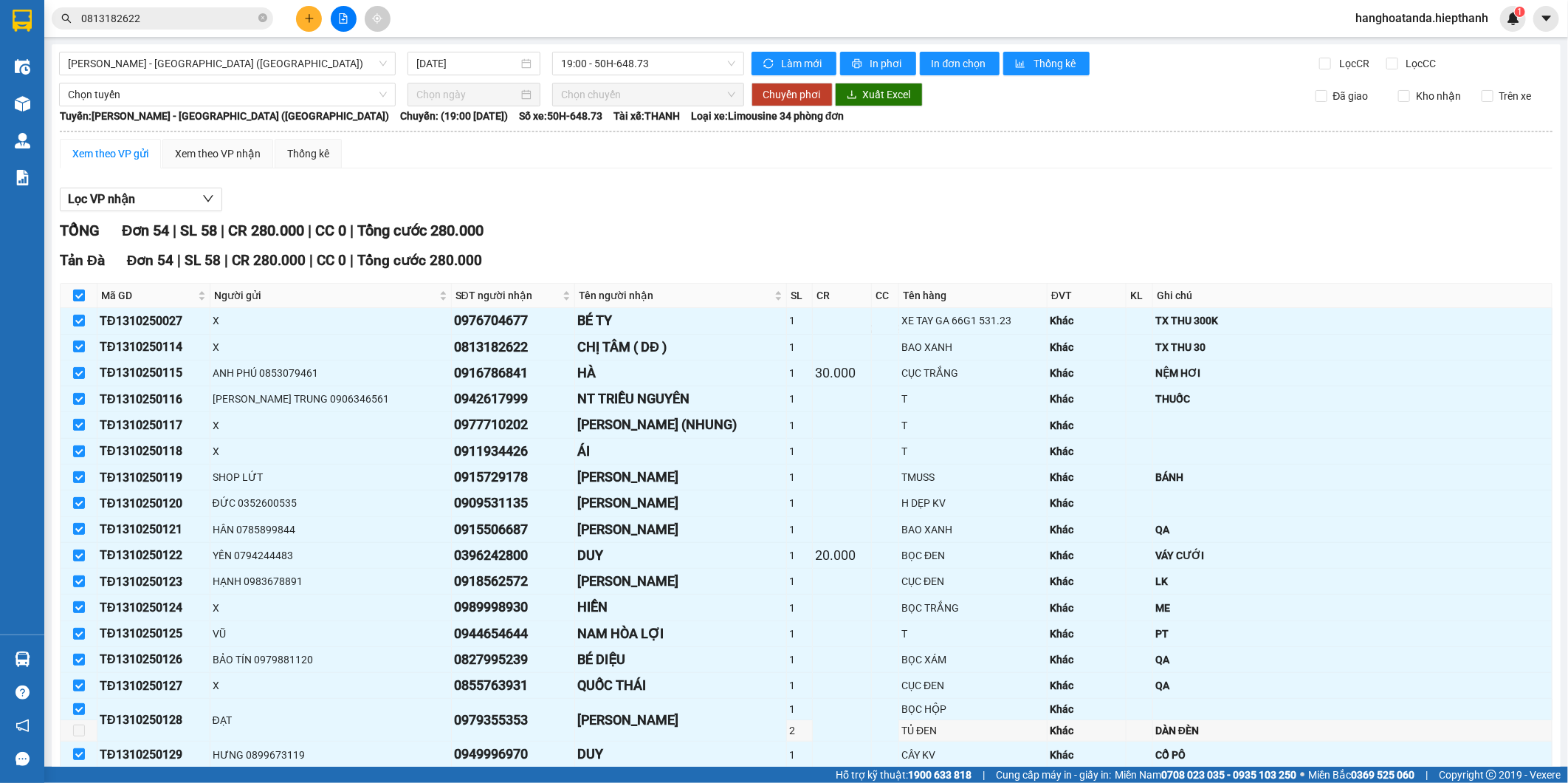
checkbox input "false"
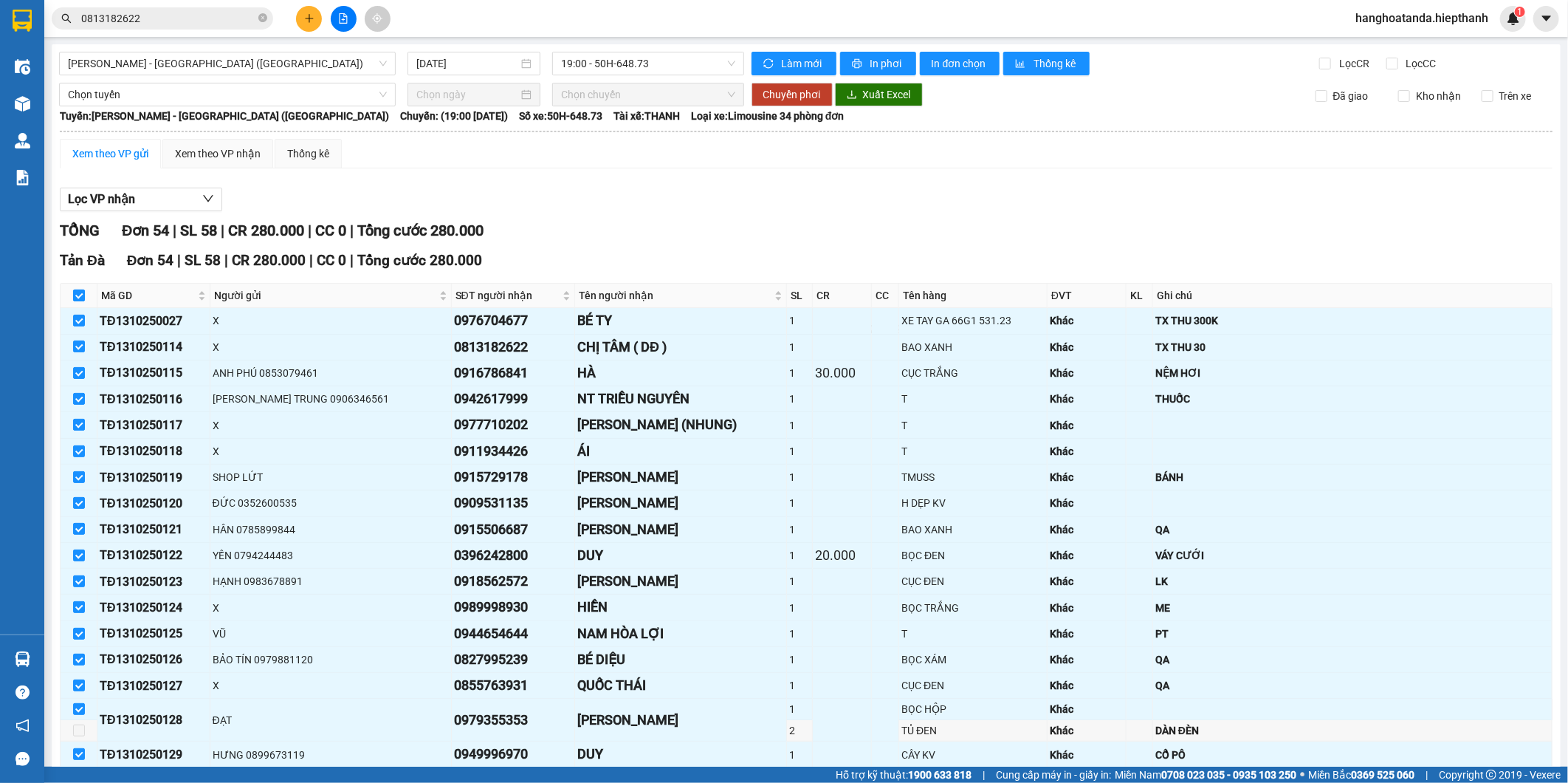
checkbox input "false"
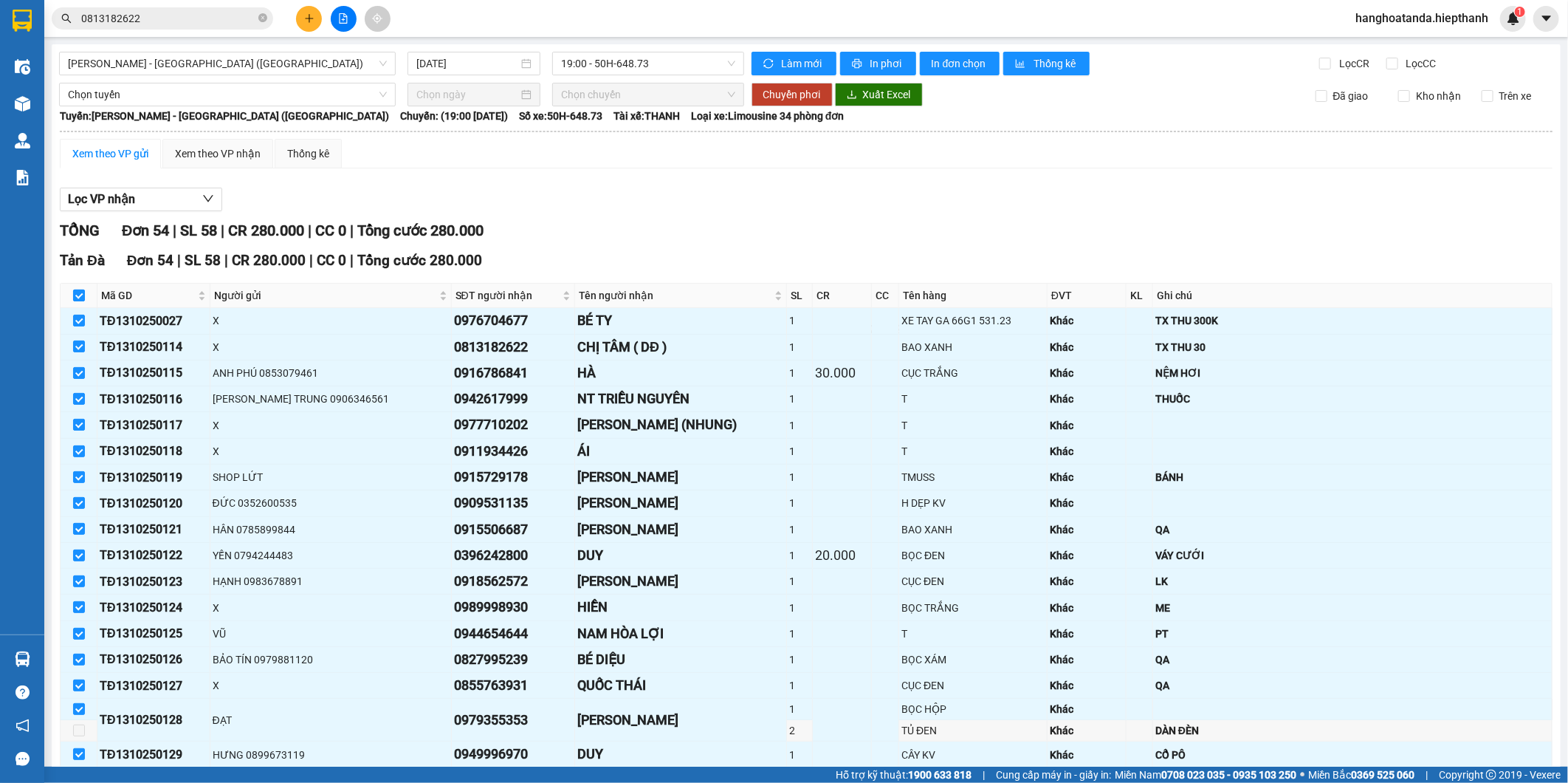
checkbox input "false"
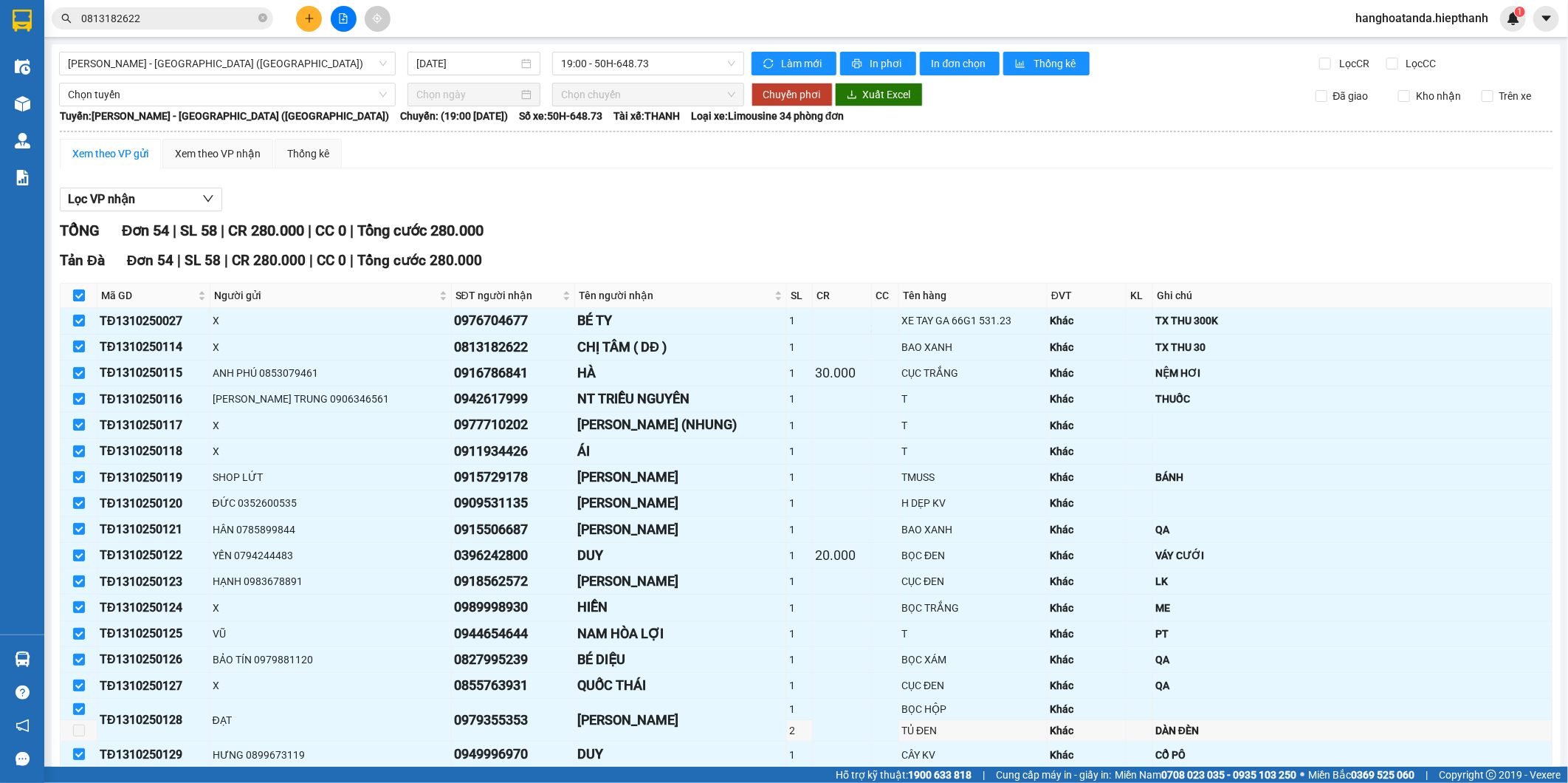
checkbox input "false"
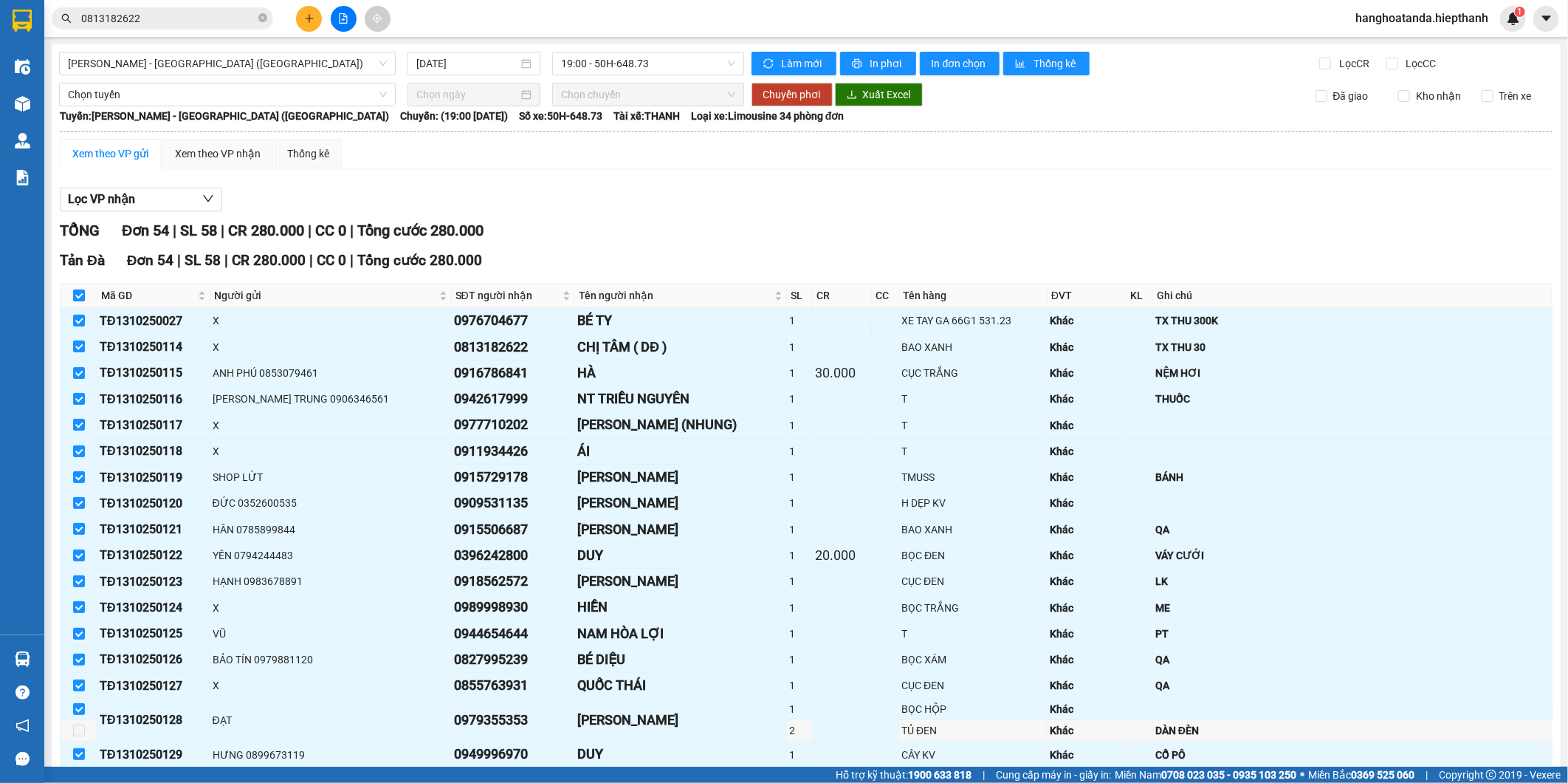
checkbox input "false"
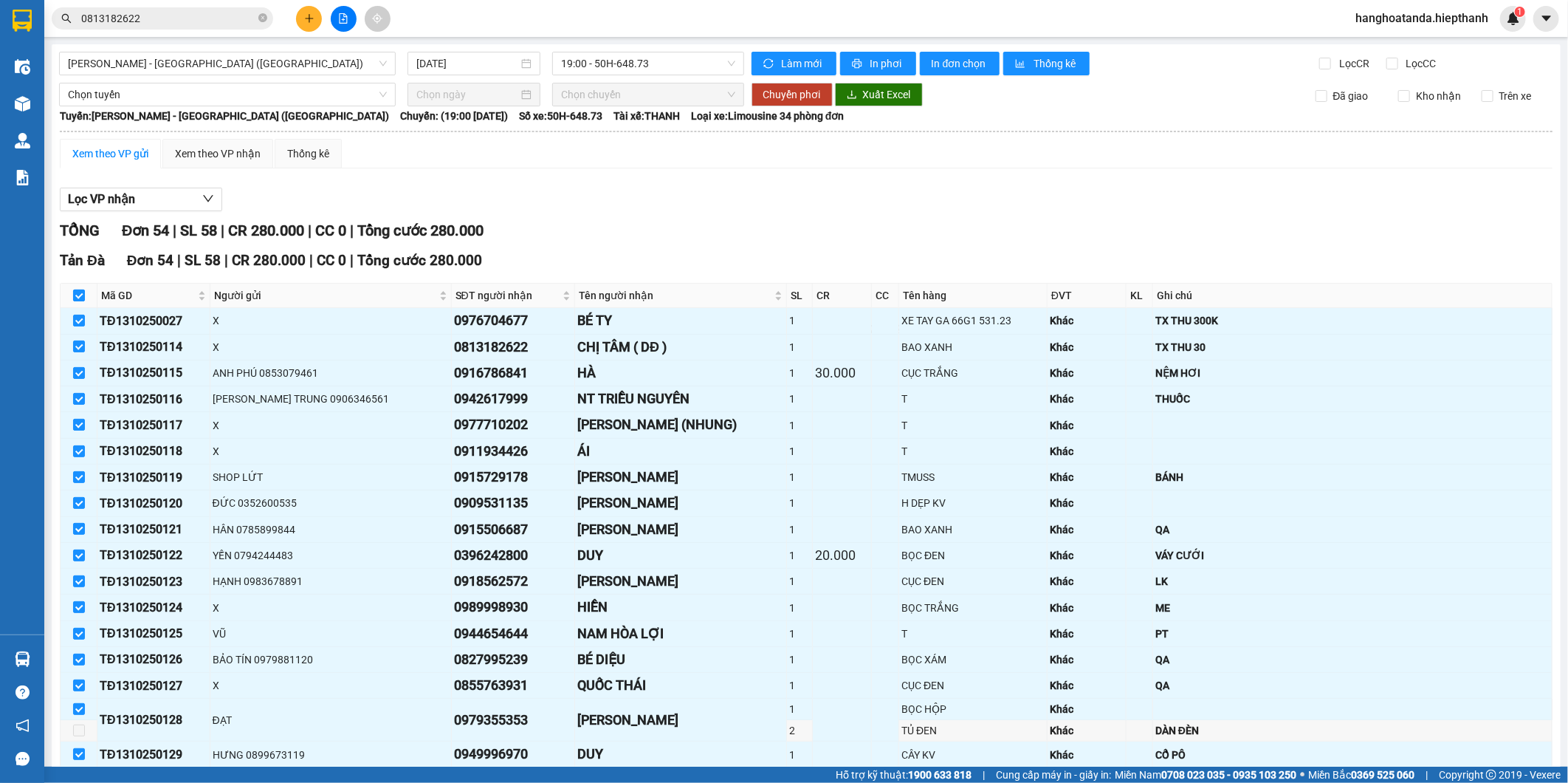
checkbox input "false"
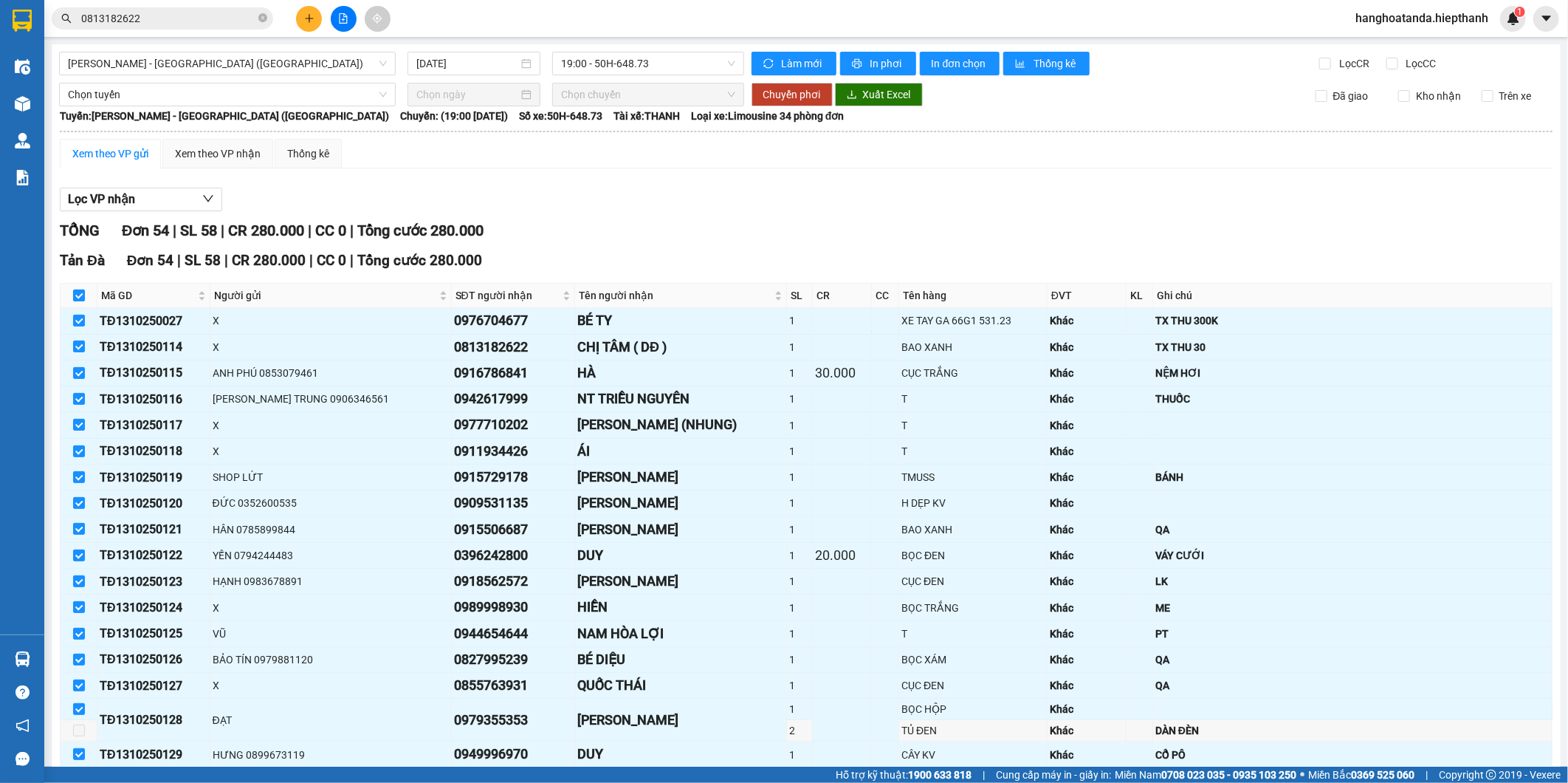
checkbox input "false"
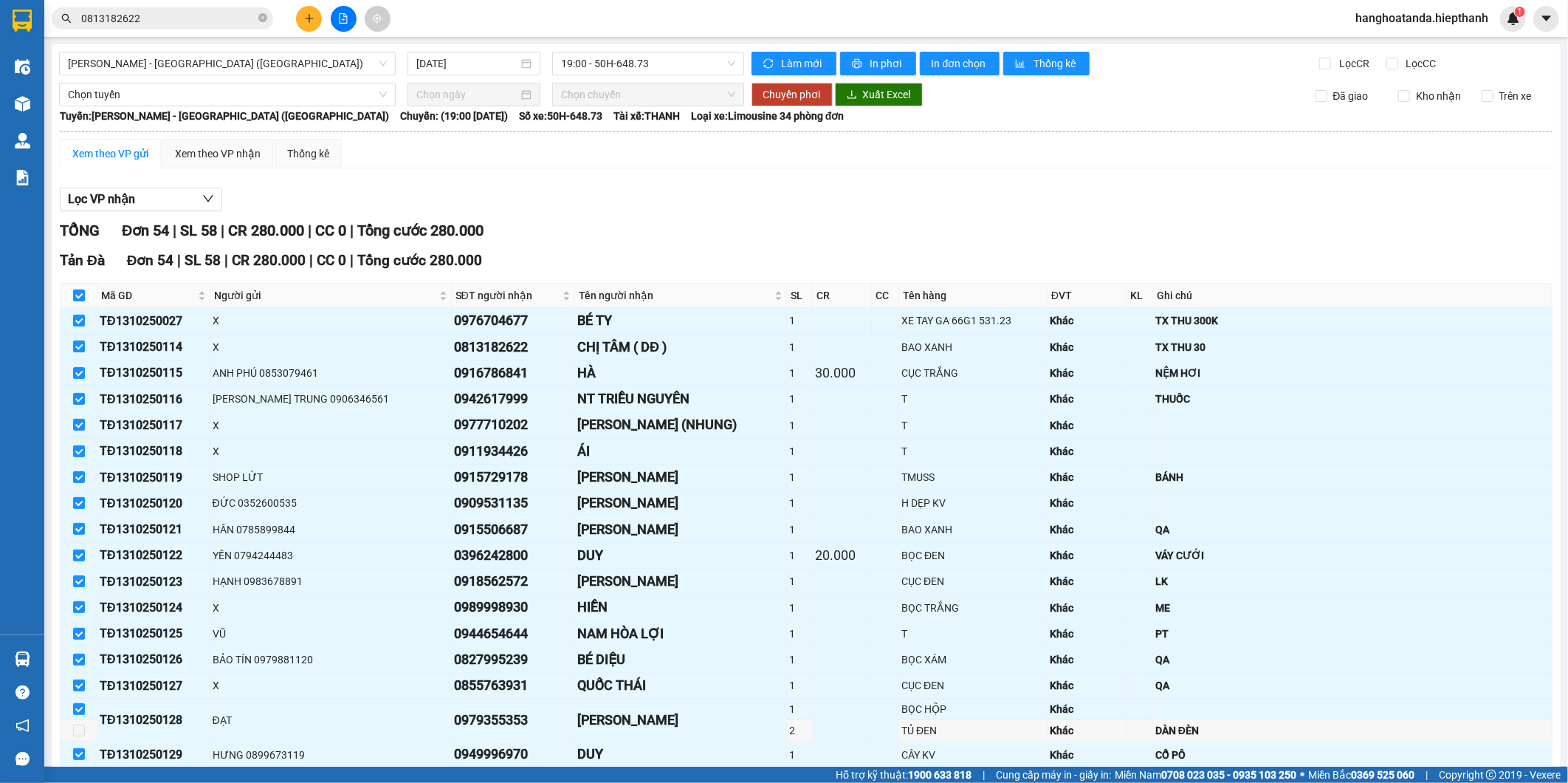
checkbox input "false"
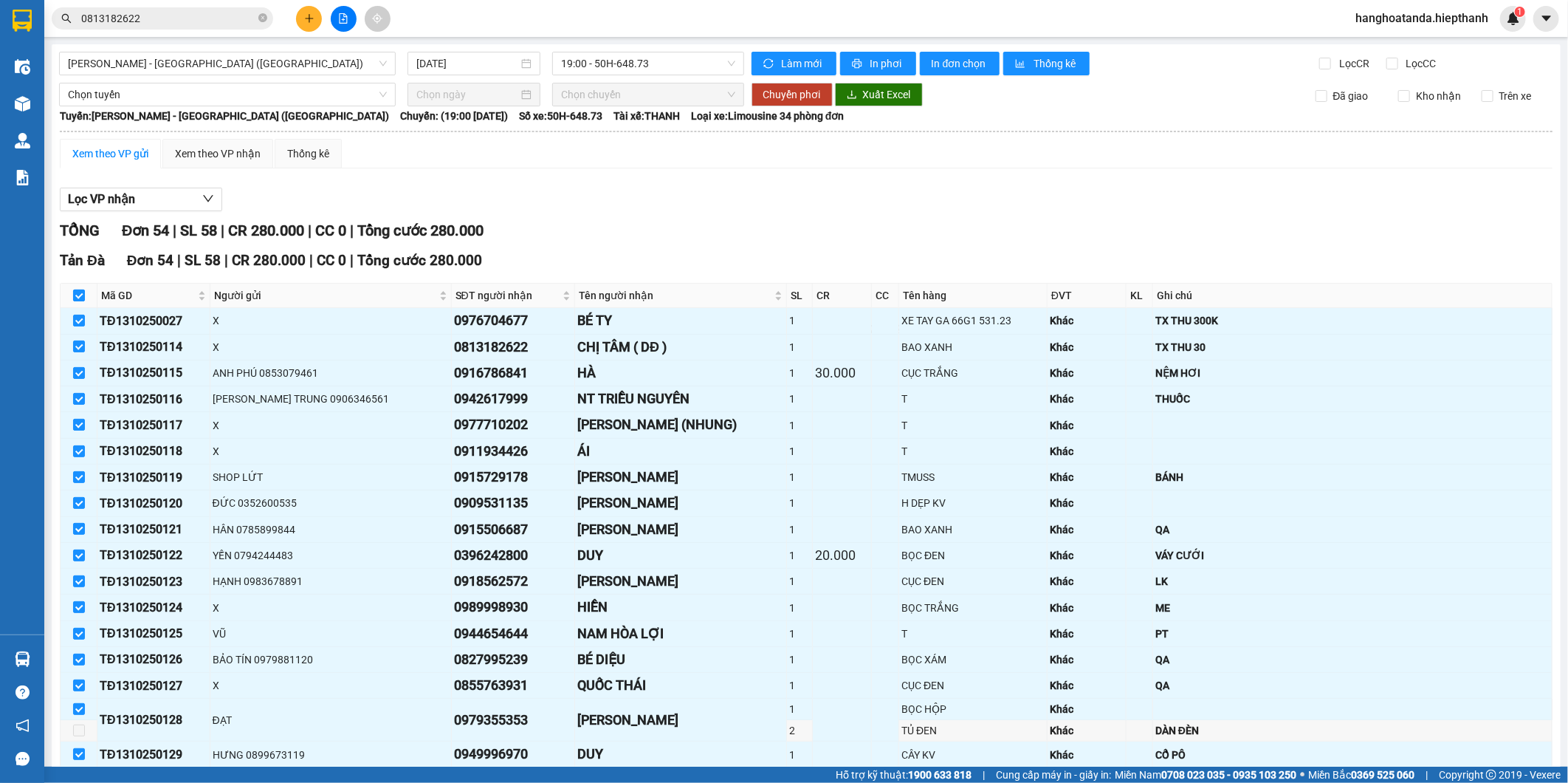
checkbox input "false"
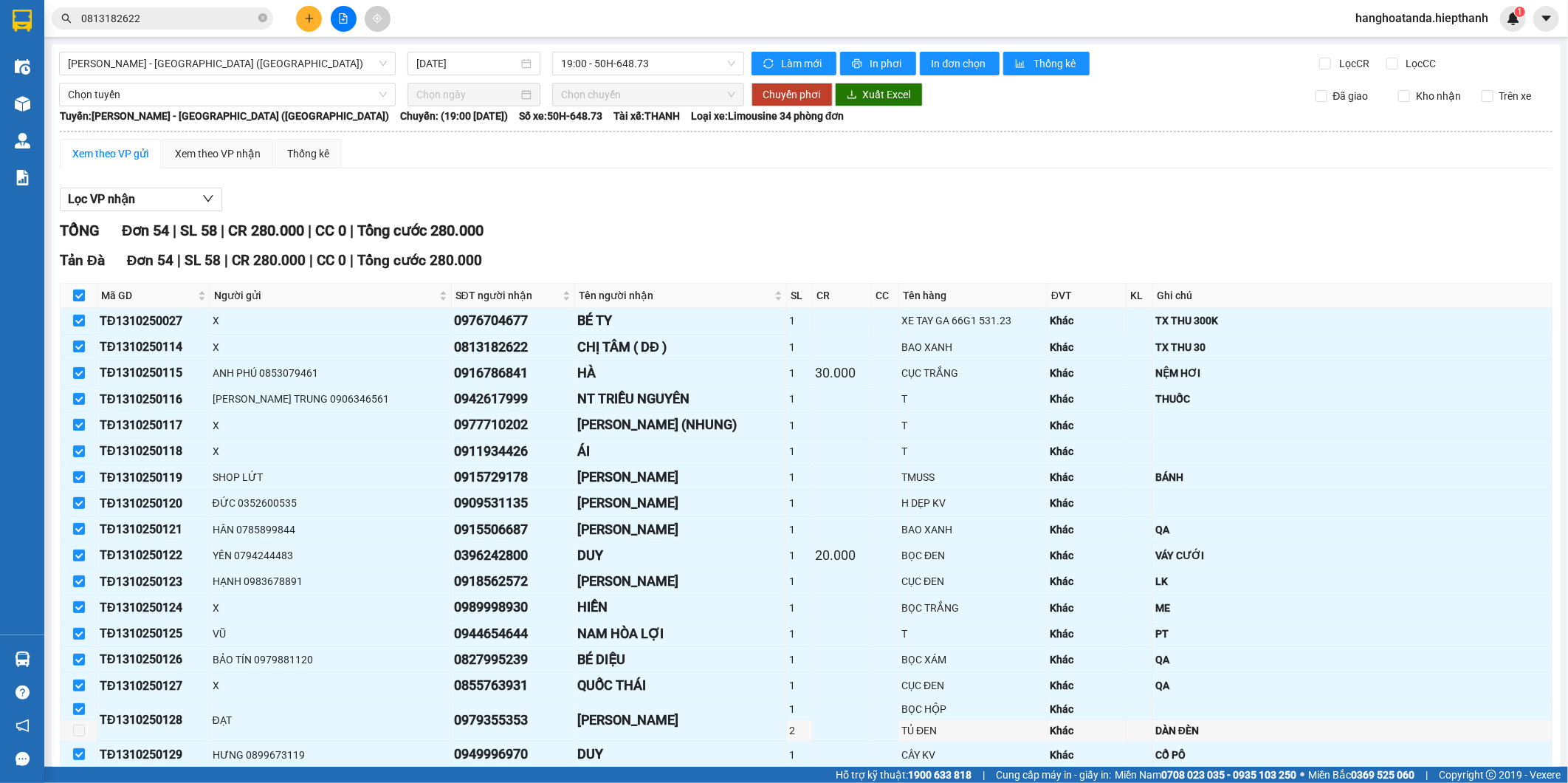
checkbox input "false"
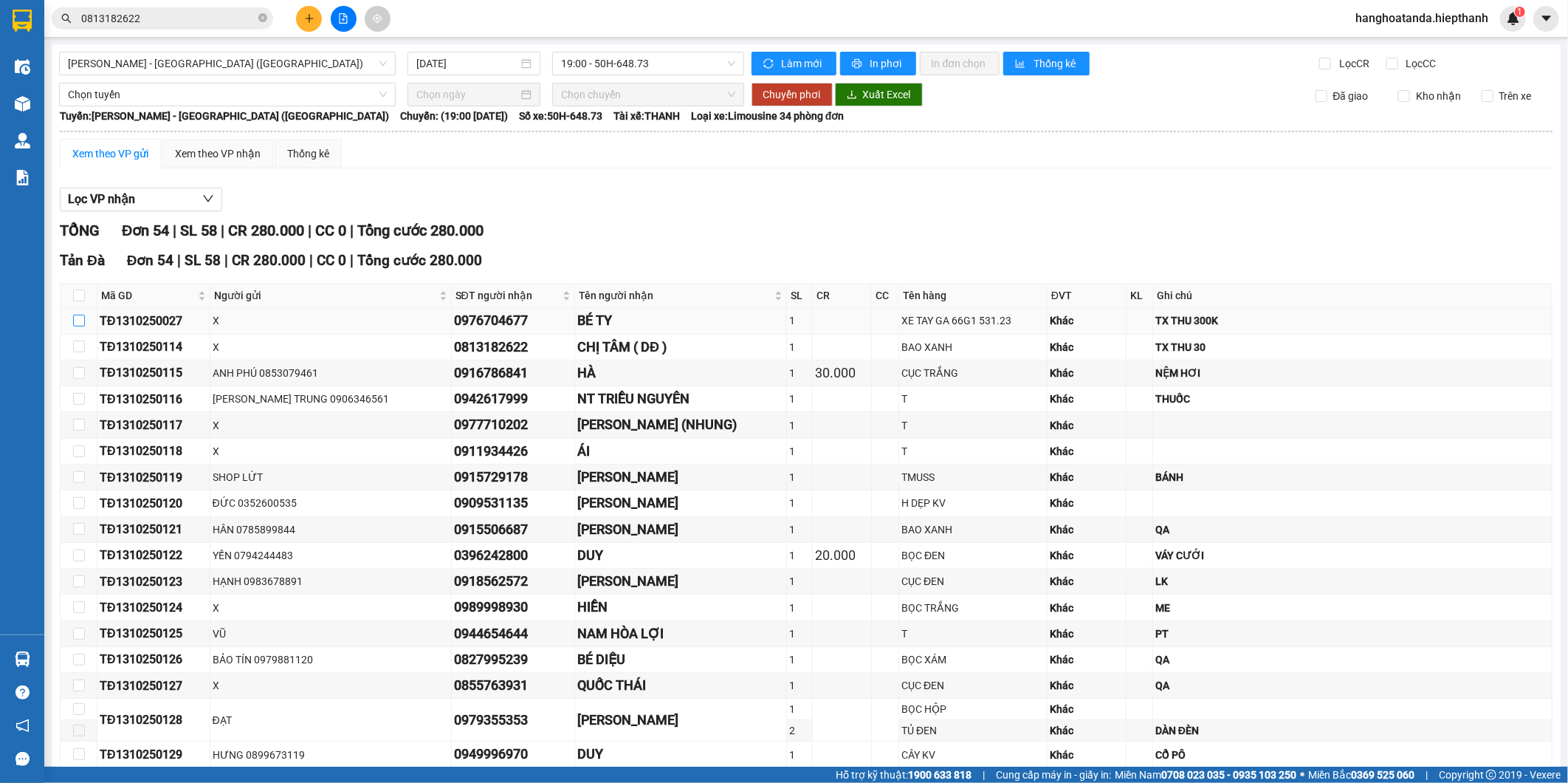
click at [78, 314] on input "checkbox" at bounding box center [79, 320] width 12 height 12
checkbox input "true"
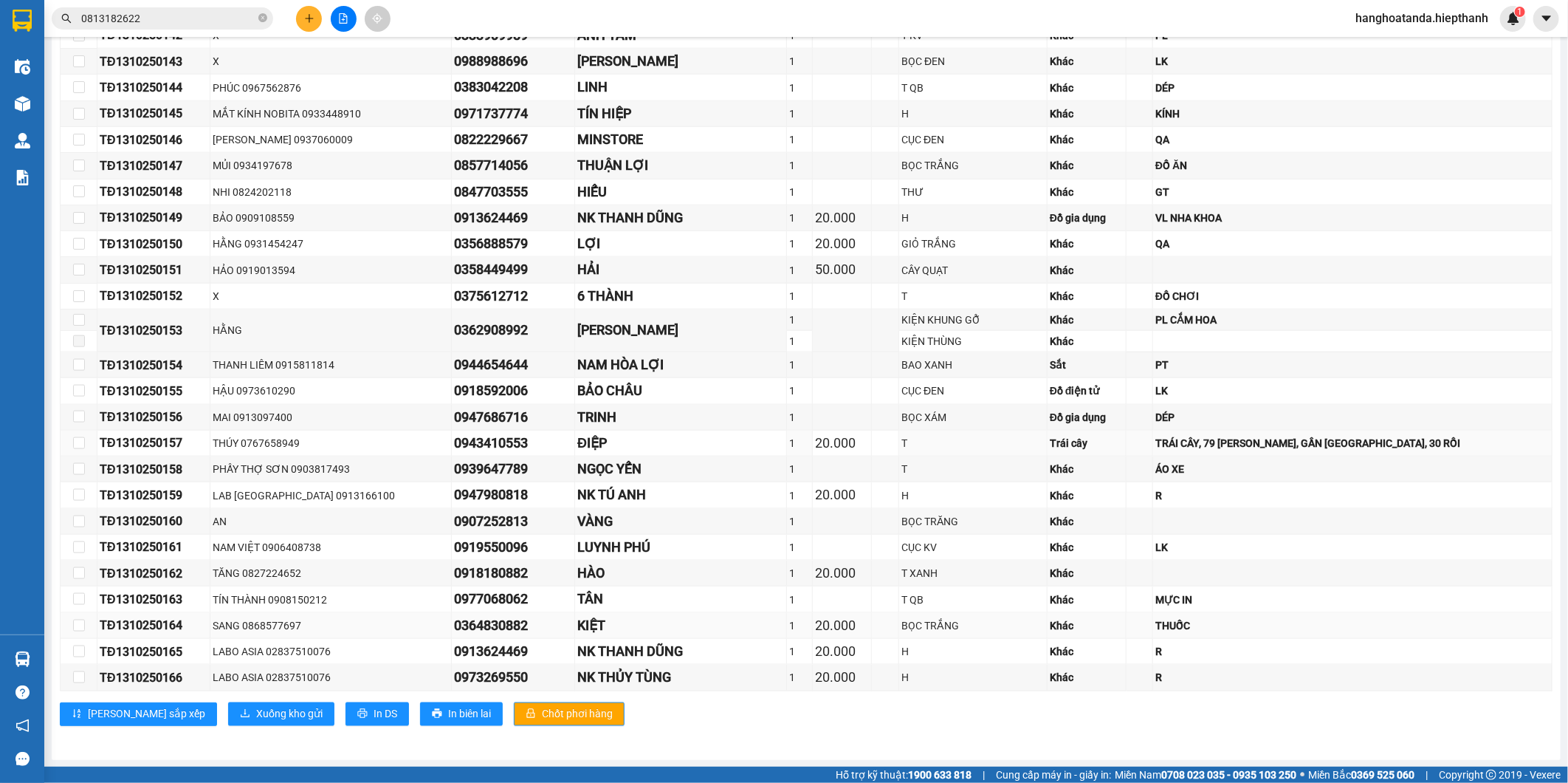
scroll to position [1078, 0]
drag, startPoint x: 226, startPoint y: 710, endPoint x: 223, endPoint y: 702, distance: 8.5
click at [256, 711] on span "Xuống kho gửi" at bounding box center [289, 713] width 66 height 16
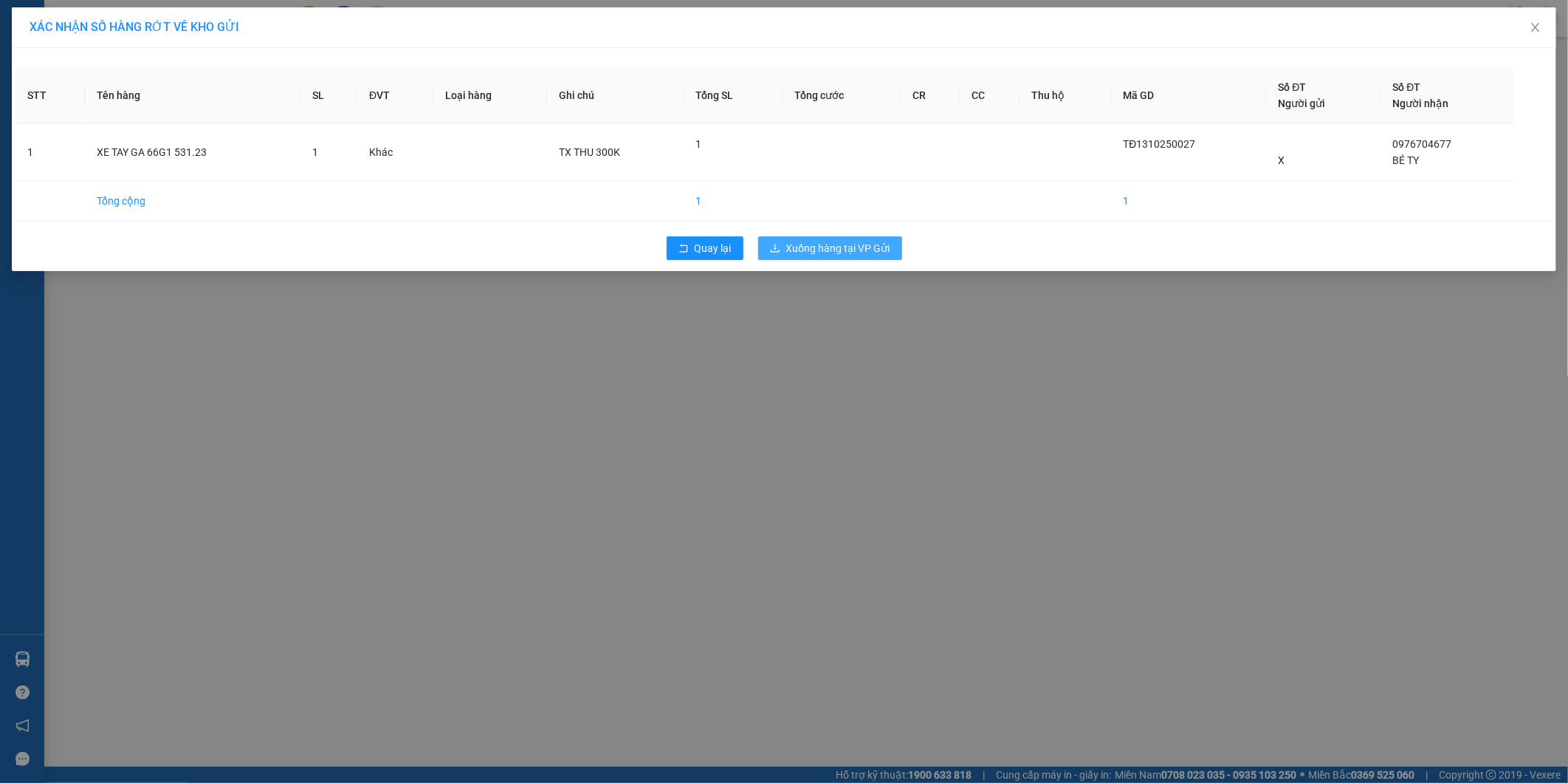
click at [793, 252] on span "Xuống hàng tại VP Gửi" at bounding box center [838, 248] width 104 height 16
